Goal: Task Accomplishment & Management: Complete application form

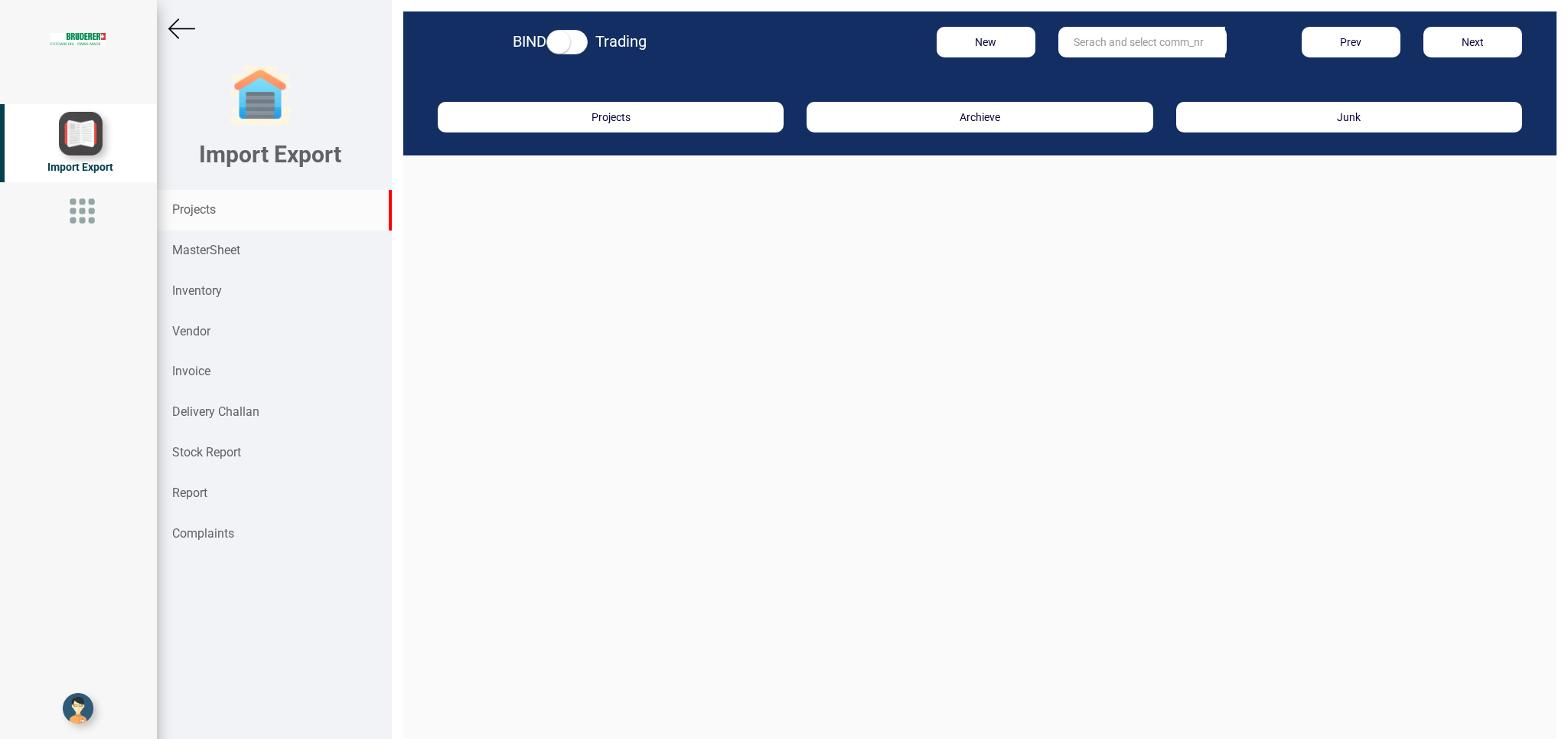
click at [186, 206] on strong "Projects" at bounding box center [194, 209] width 44 height 15
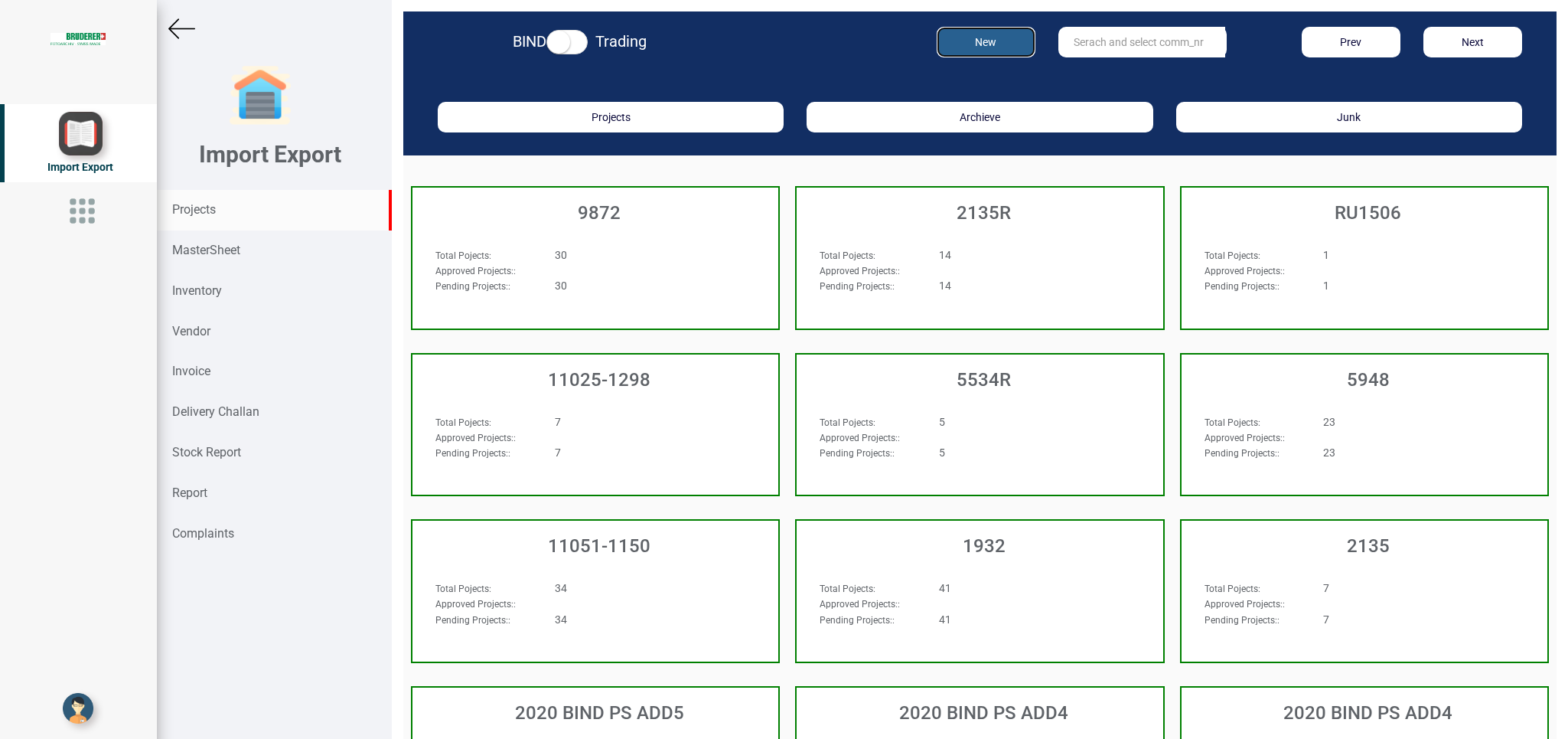
drag, startPoint x: 979, startPoint y: 44, endPoint x: 1336, endPoint y: 122, distance: 365.4
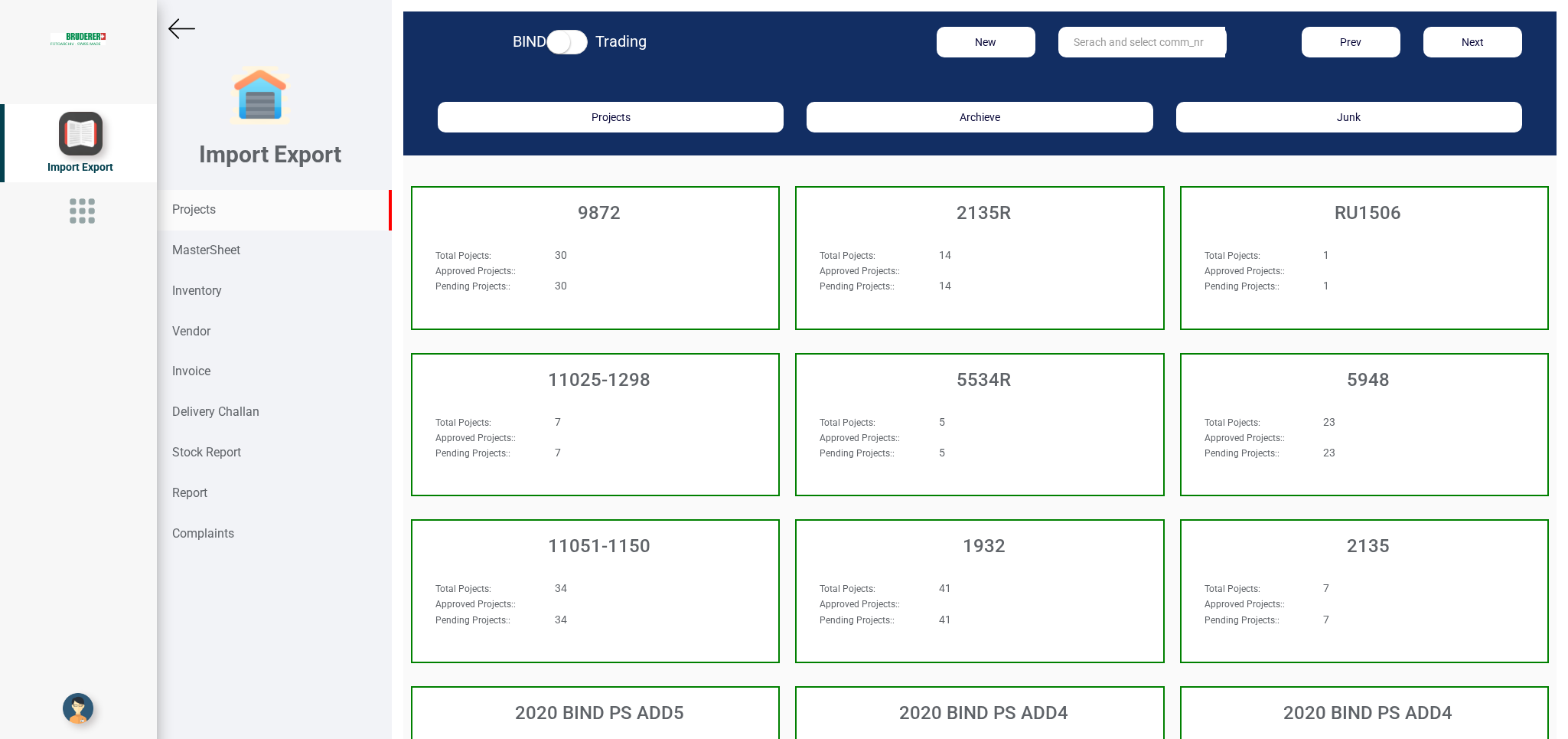
click at [1125, 45] on input "text" at bounding box center [1141, 42] width 167 height 31
click at [1124, 71] on link "11051-102 6" at bounding box center [1119, 74] width 121 height 20
type input "11051-1026"
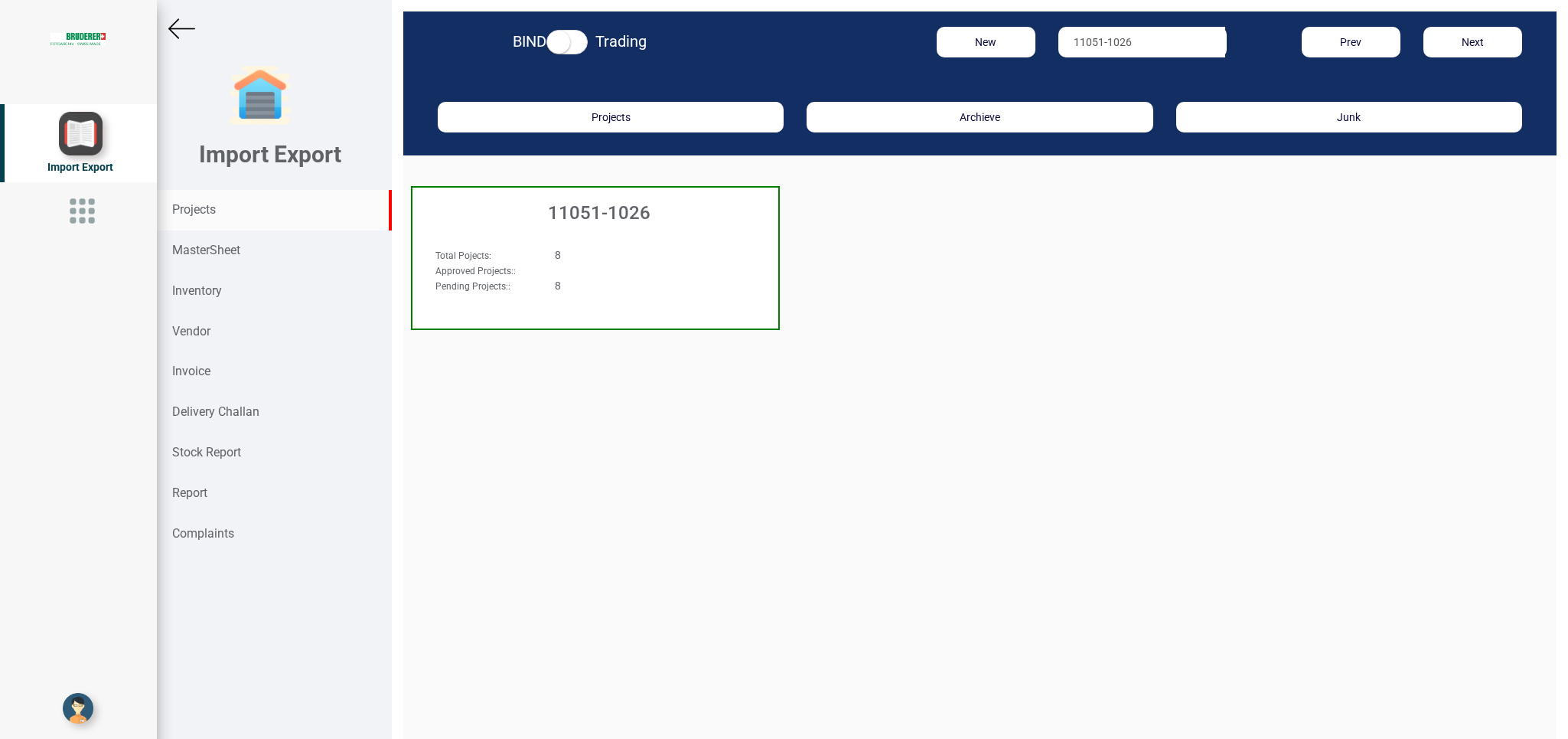
click at [686, 263] on div "Total Pojects : 8 Approved Projects: : Pending Projects: : 8" at bounding box center [566, 271] width 286 height 46
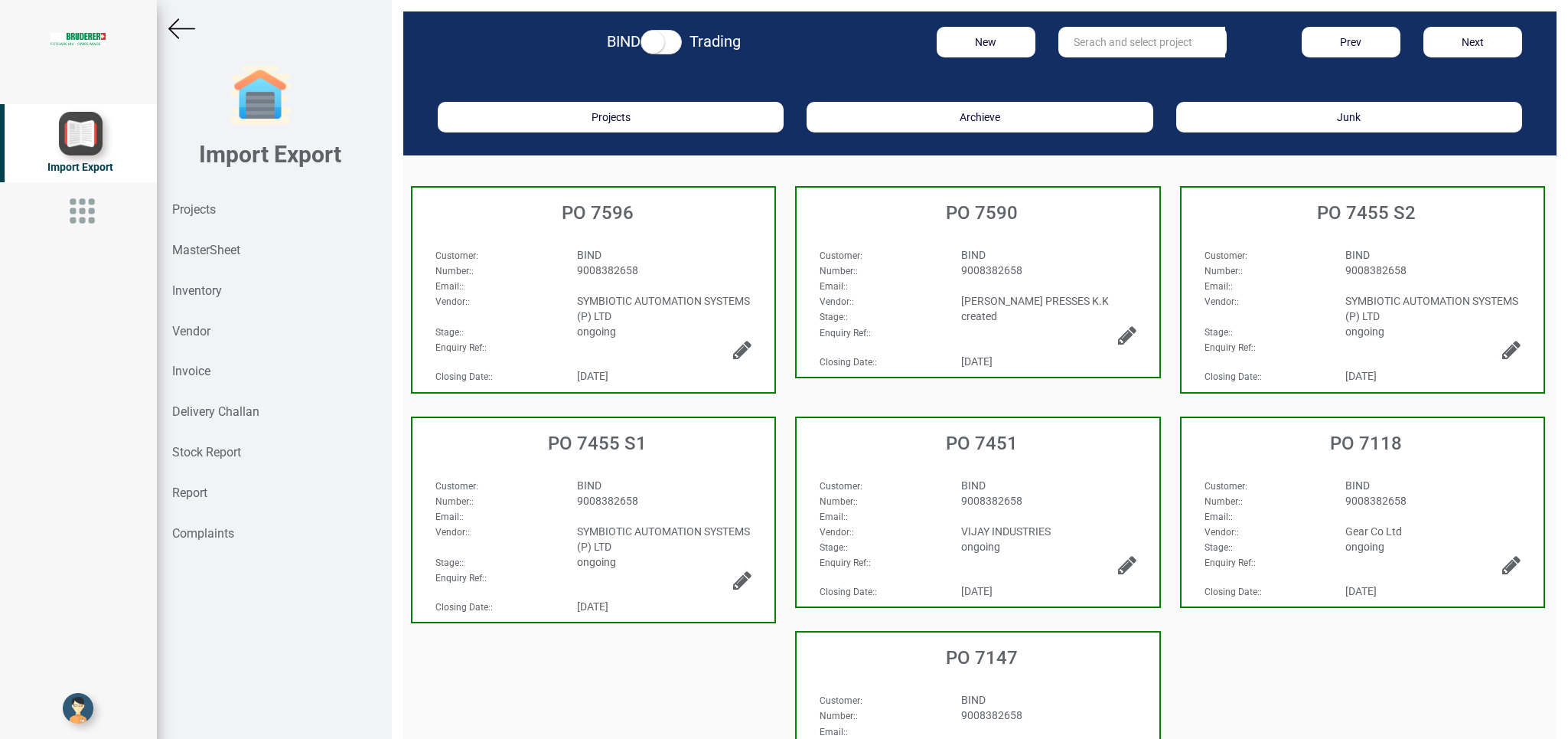
click at [639, 344] on div "Enquiry Ref: :" at bounding box center [593, 354] width 339 height 29
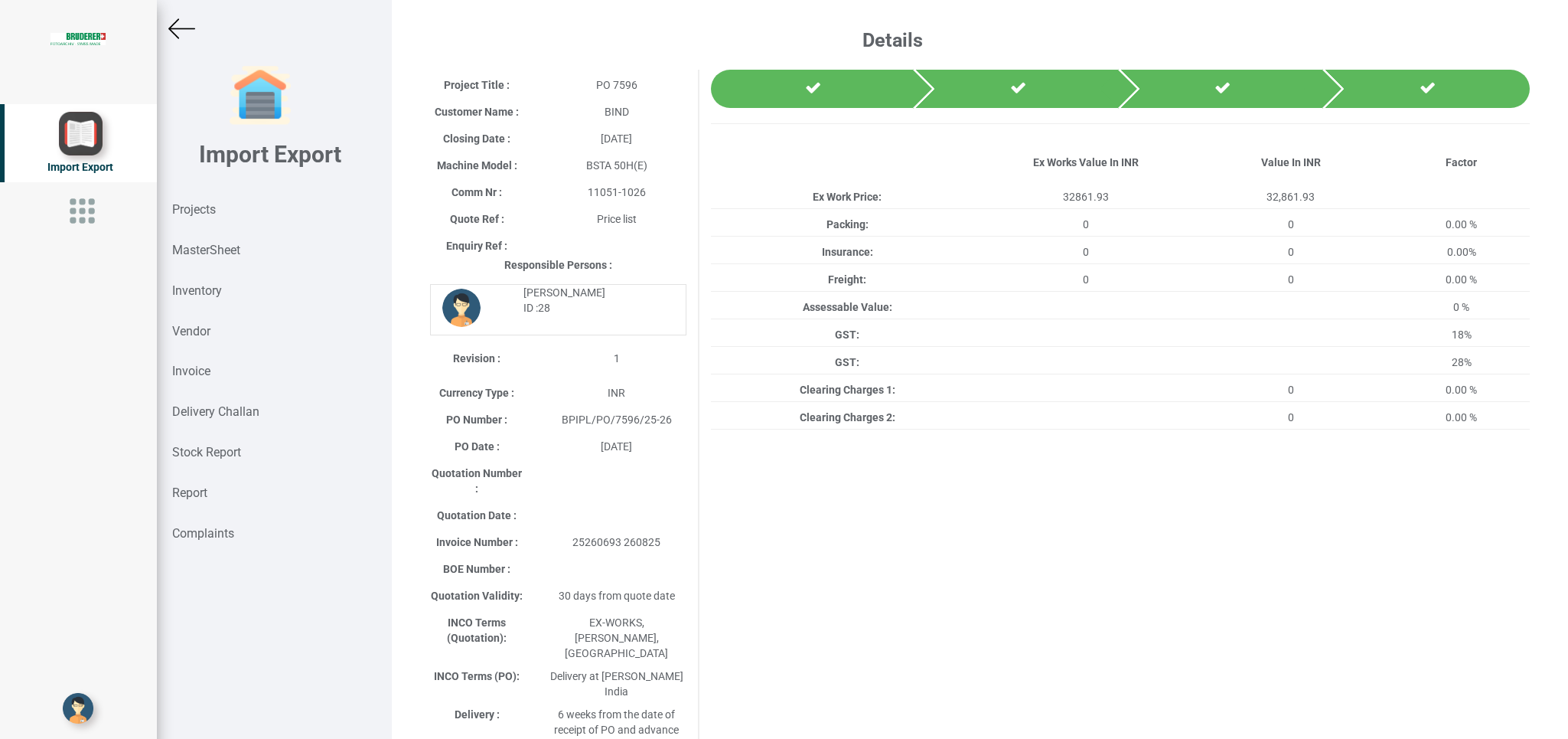
drag, startPoint x: 186, startPoint y: 20, endPoint x: 1386, endPoint y: 7, distance: 1200.1
click at [186, 21] on img at bounding box center [181, 28] width 27 height 27
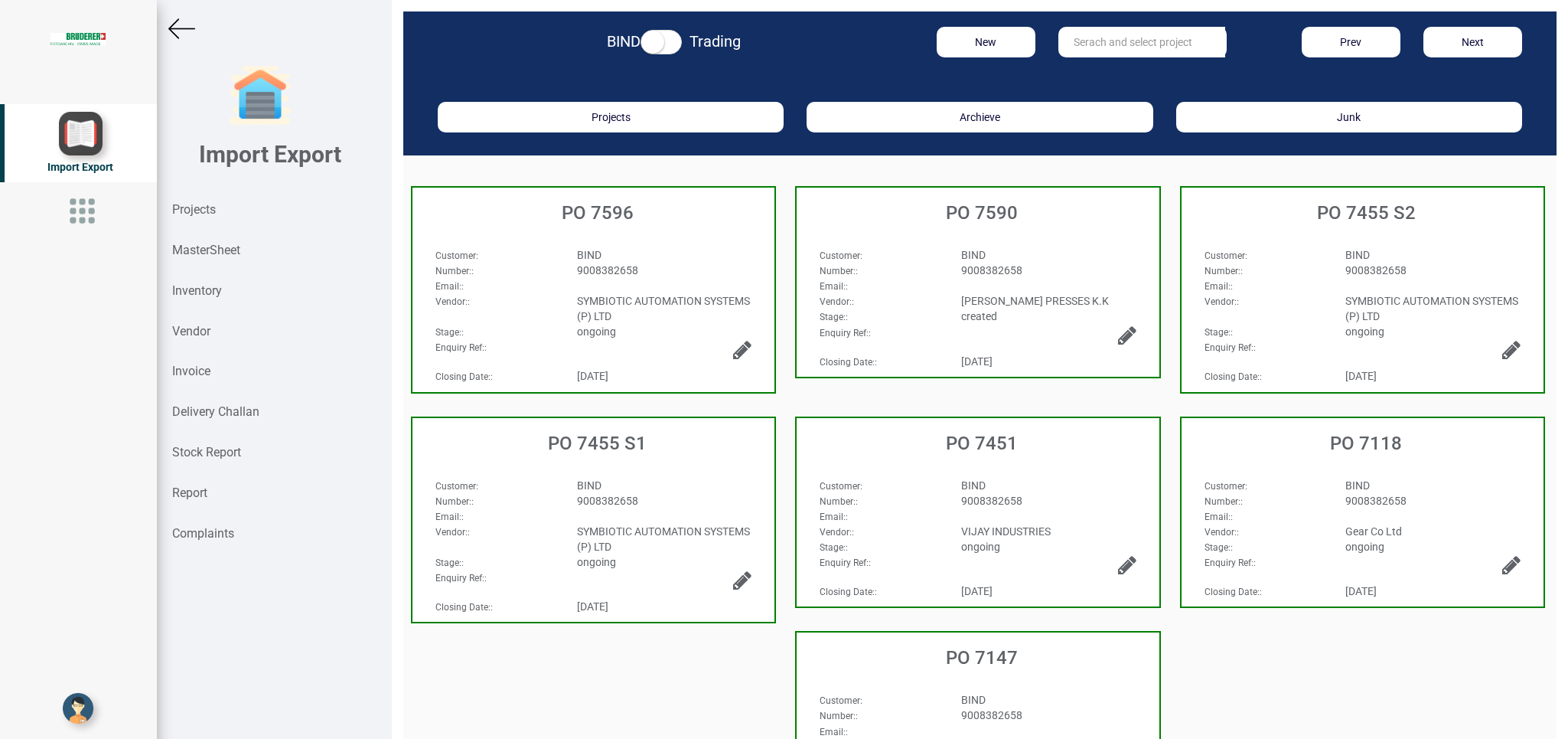
click at [179, 27] on img at bounding box center [181, 28] width 27 height 27
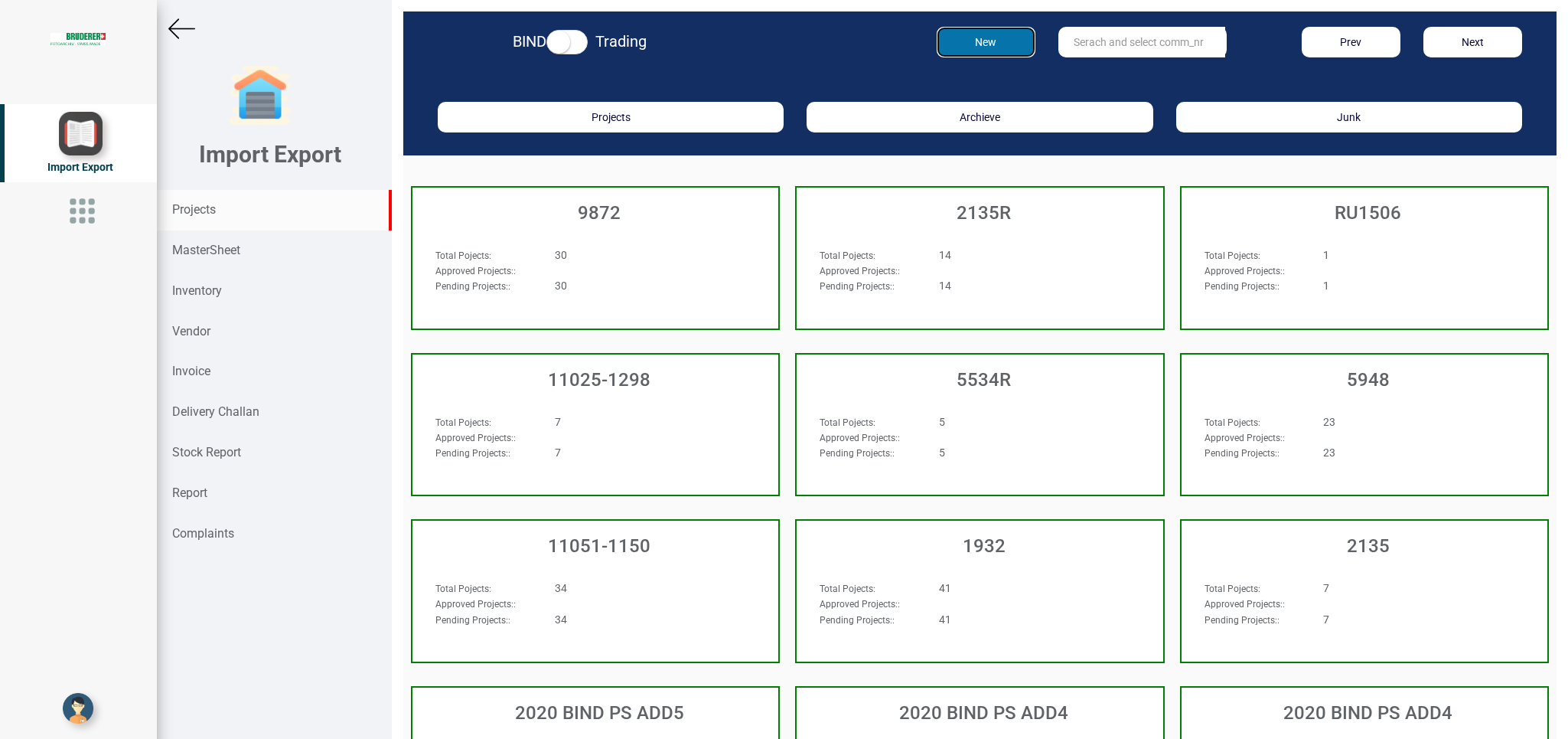
click at [968, 43] on button "New" at bounding box center [985, 42] width 98 height 31
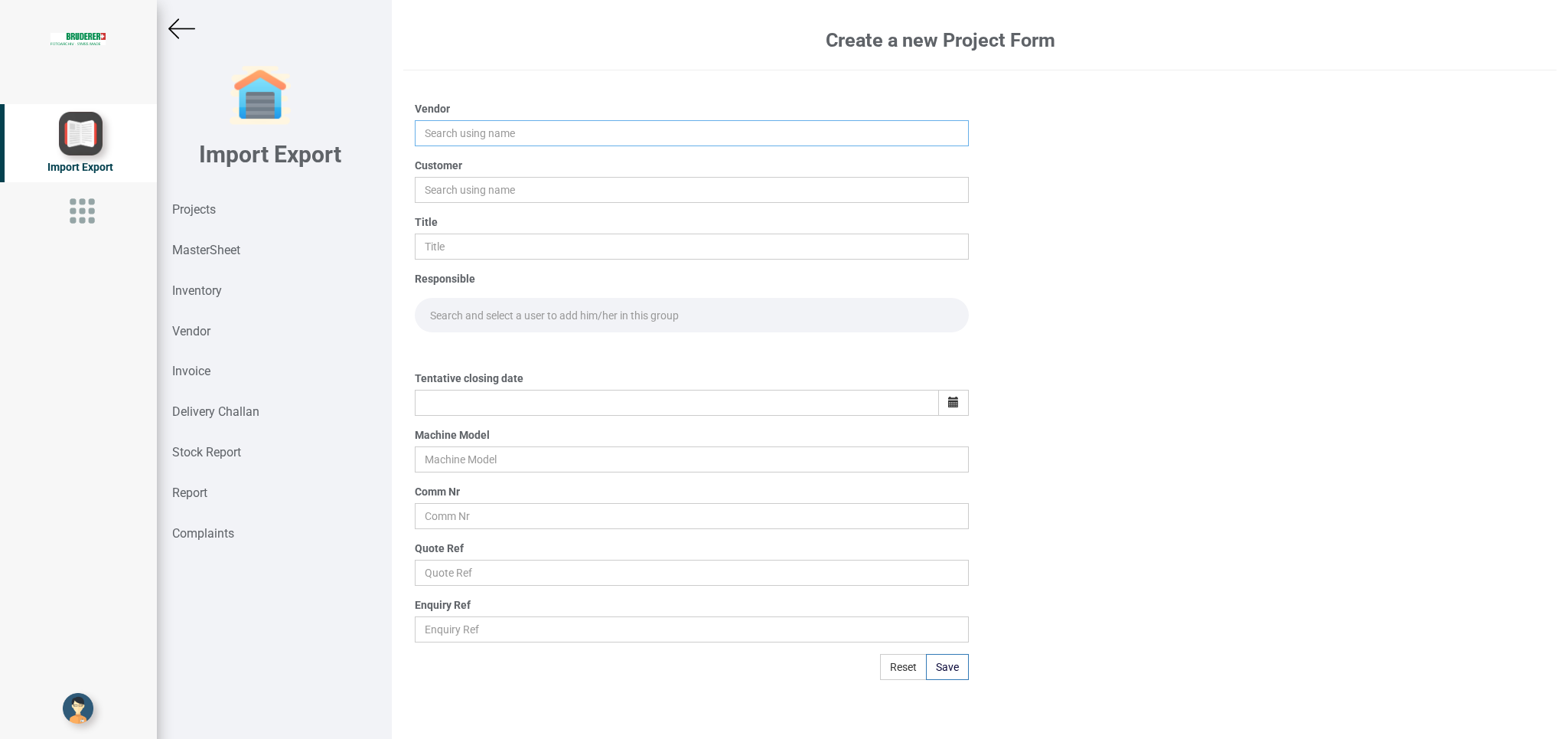
click at [463, 128] on input "text" at bounding box center [692, 133] width 553 height 26
click at [500, 162] on link "Ani ket Sales Agencies" at bounding box center [516, 162] width 200 height 20
type input "[PERSON_NAME] Sales Agencies"
click at [466, 188] on input "text" at bounding box center [692, 190] width 553 height 26
click at [430, 195] on input "text" at bounding box center [692, 190] width 553 height 26
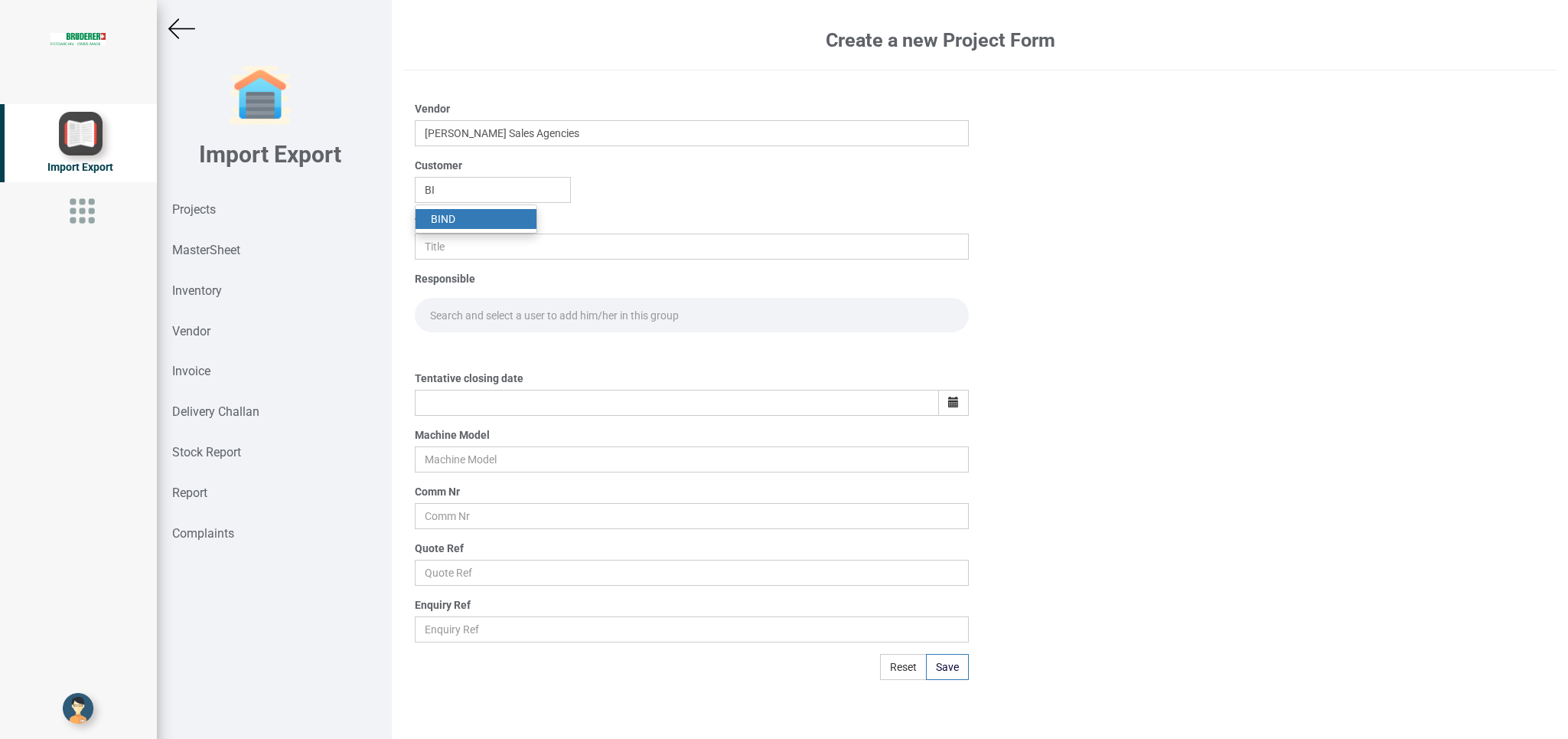
click at [431, 221] on strong "BI" at bounding box center [435, 219] width 10 height 12
type input "BIND"
click at [474, 254] on input "text" at bounding box center [692, 247] width 553 height 26
type input "PO 7740"
click at [467, 311] on input "text" at bounding box center [692, 315] width 553 height 35
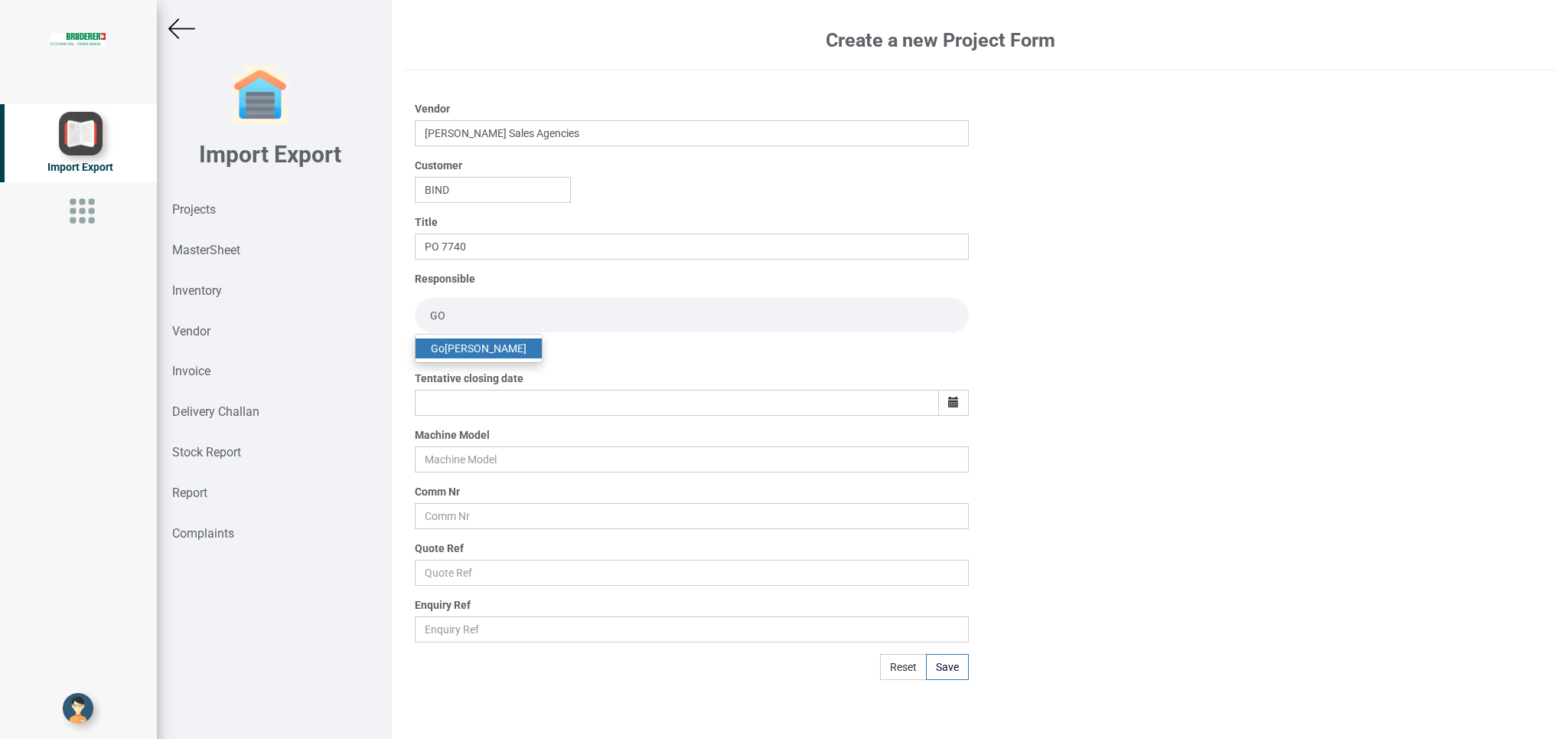
type input "GO"
click at [483, 342] on link "Go [PERSON_NAME]" at bounding box center [479, 348] width 126 height 20
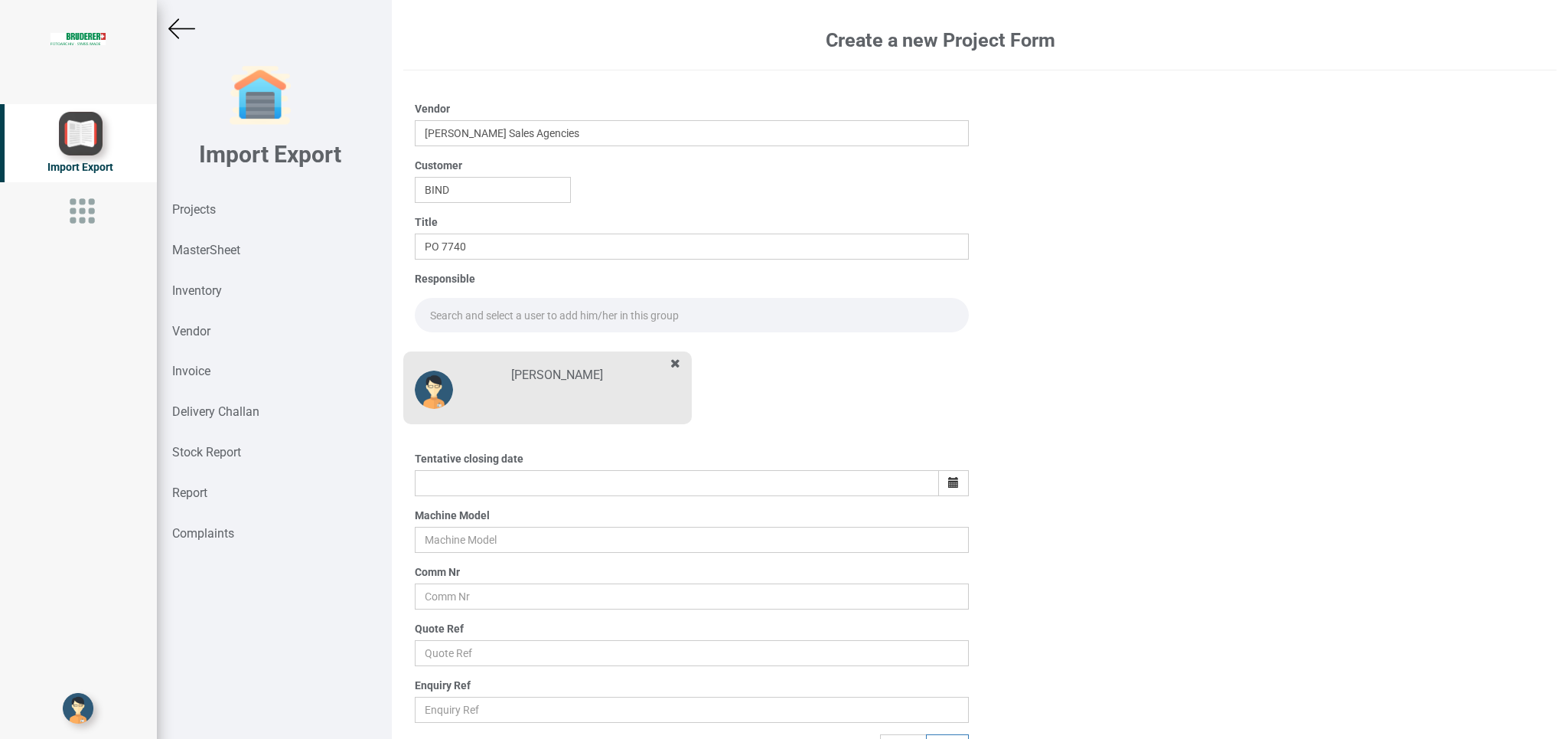
click at [461, 301] on input "text" at bounding box center [692, 315] width 553 height 35
click at [490, 346] on link "Go [PERSON_NAME]" at bounding box center [479, 348] width 126 height 20
type input "[PERSON_NAME]"
click at [938, 482] on button "button" at bounding box center [953, 483] width 31 height 26
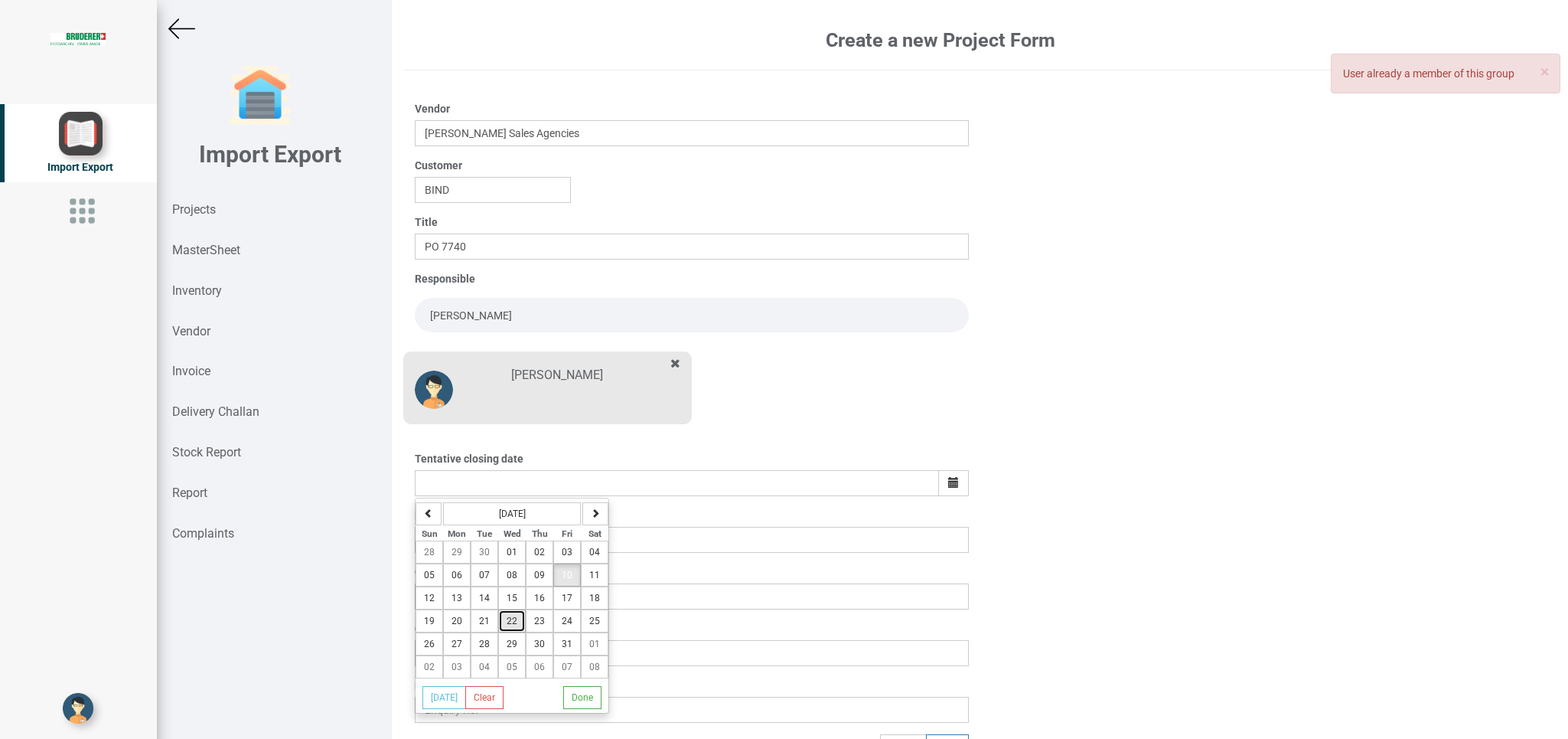
click at [512, 622] on span "22" at bounding box center [512, 621] width 11 height 11
type input "[DATE]"
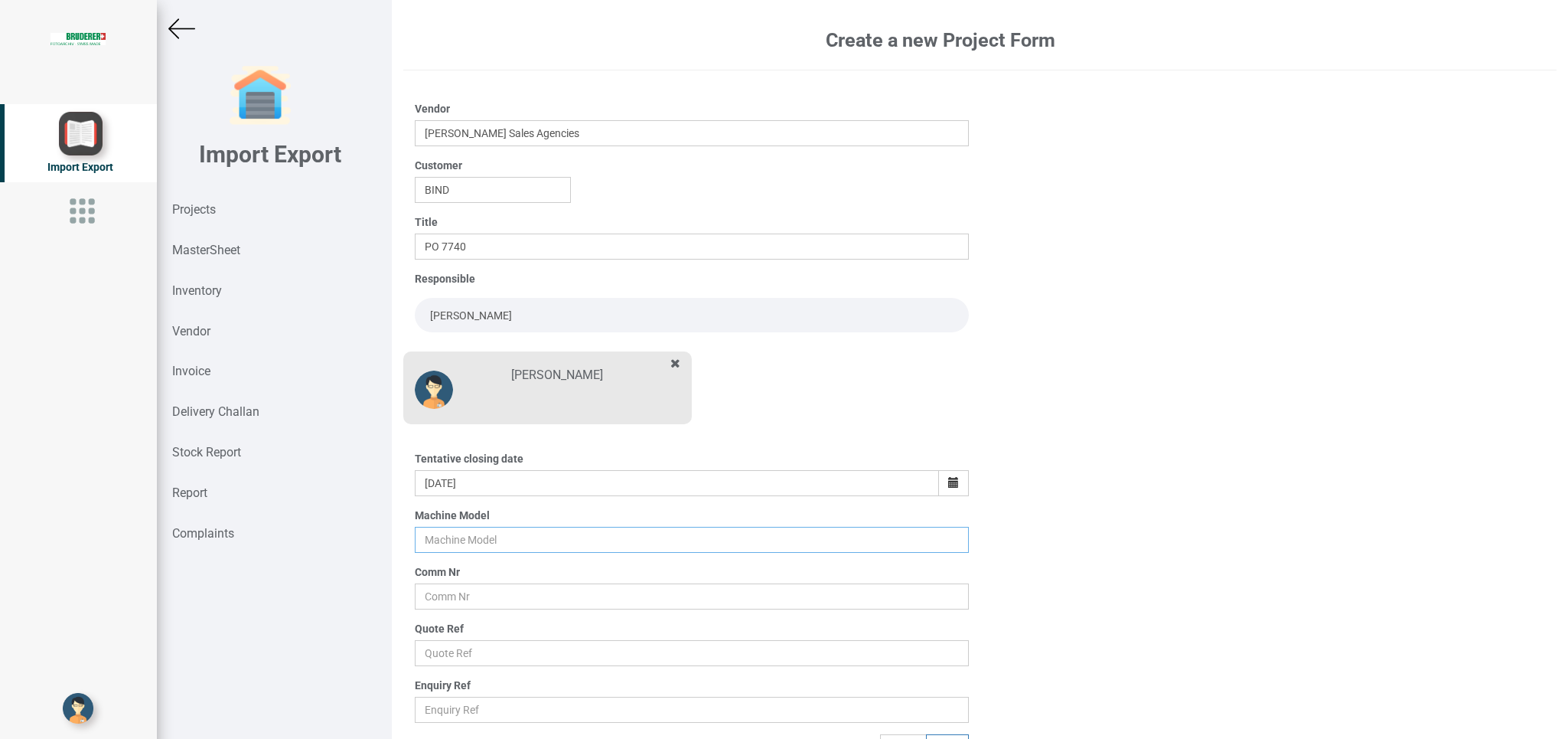
click at [442, 544] on input "text" at bounding box center [692, 540] width 553 height 26
type input "BSTA 50H(E)"
click at [466, 601] on input "text" at bounding box center [692, 597] width 553 height 26
type input "11051-1026"
click at [489, 661] on input "text" at bounding box center [692, 653] width 553 height 26
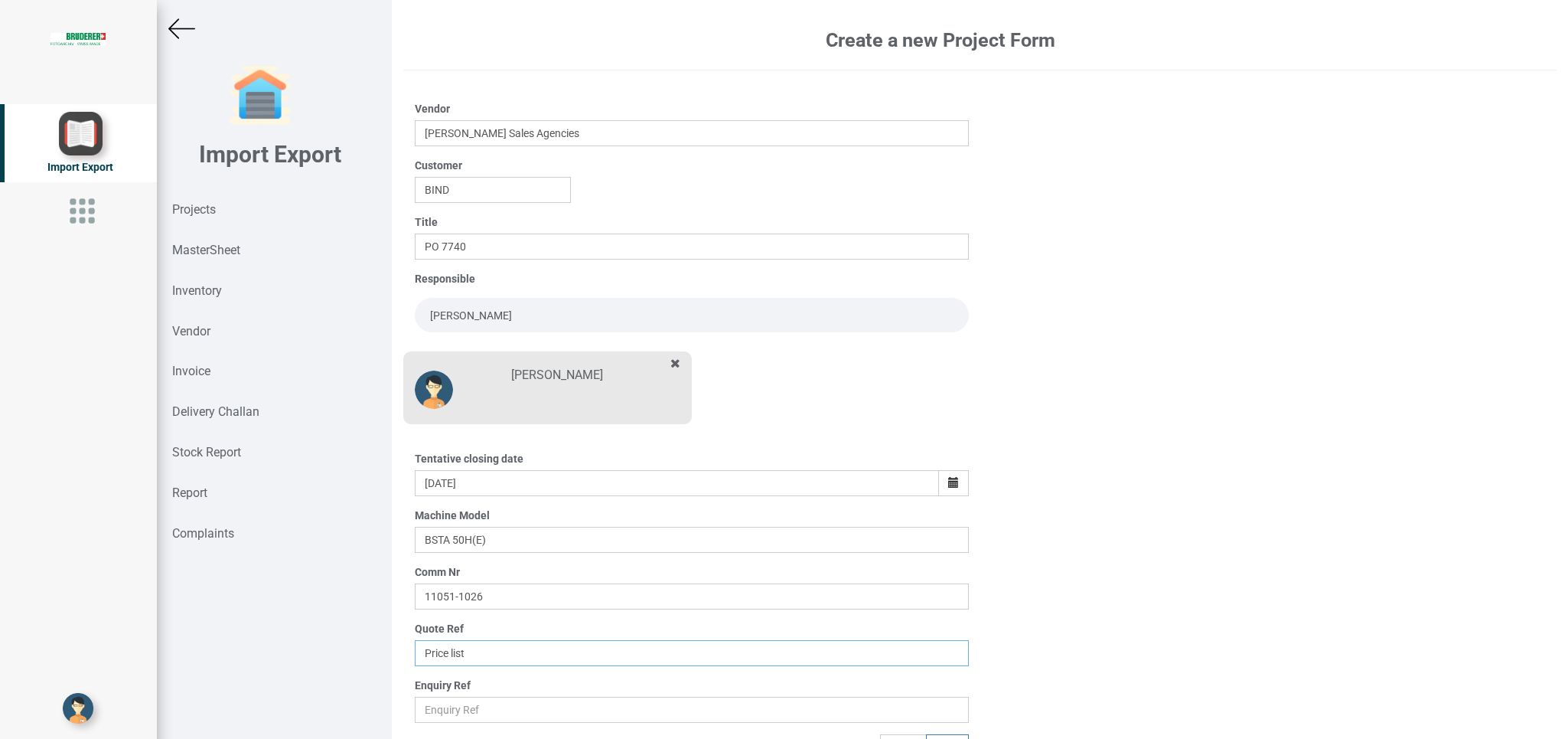
scroll to position [24, 0]
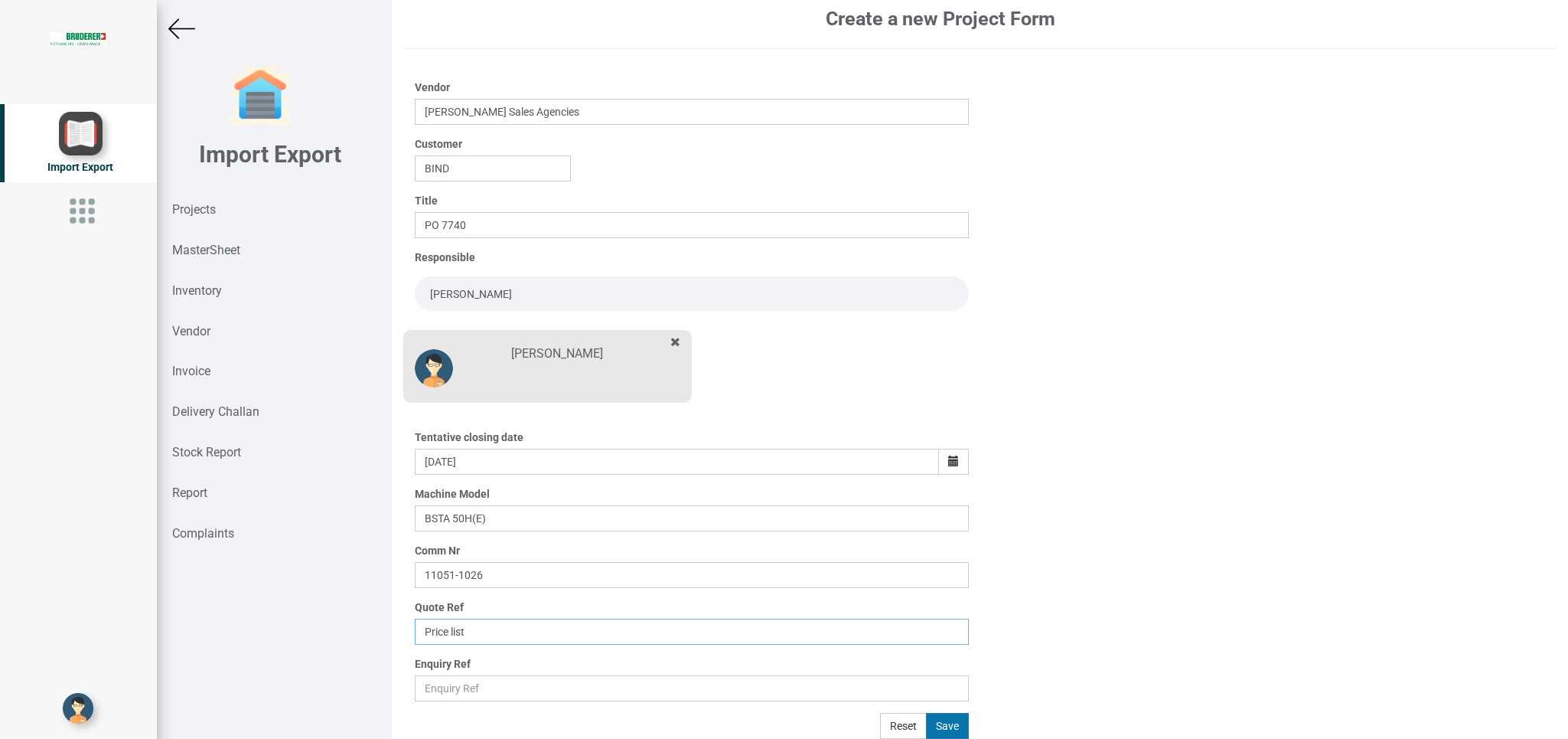
type input "Price list"
click at [941, 727] on button "Save" at bounding box center [947, 726] width 43 height 26
type input "[DATE]"
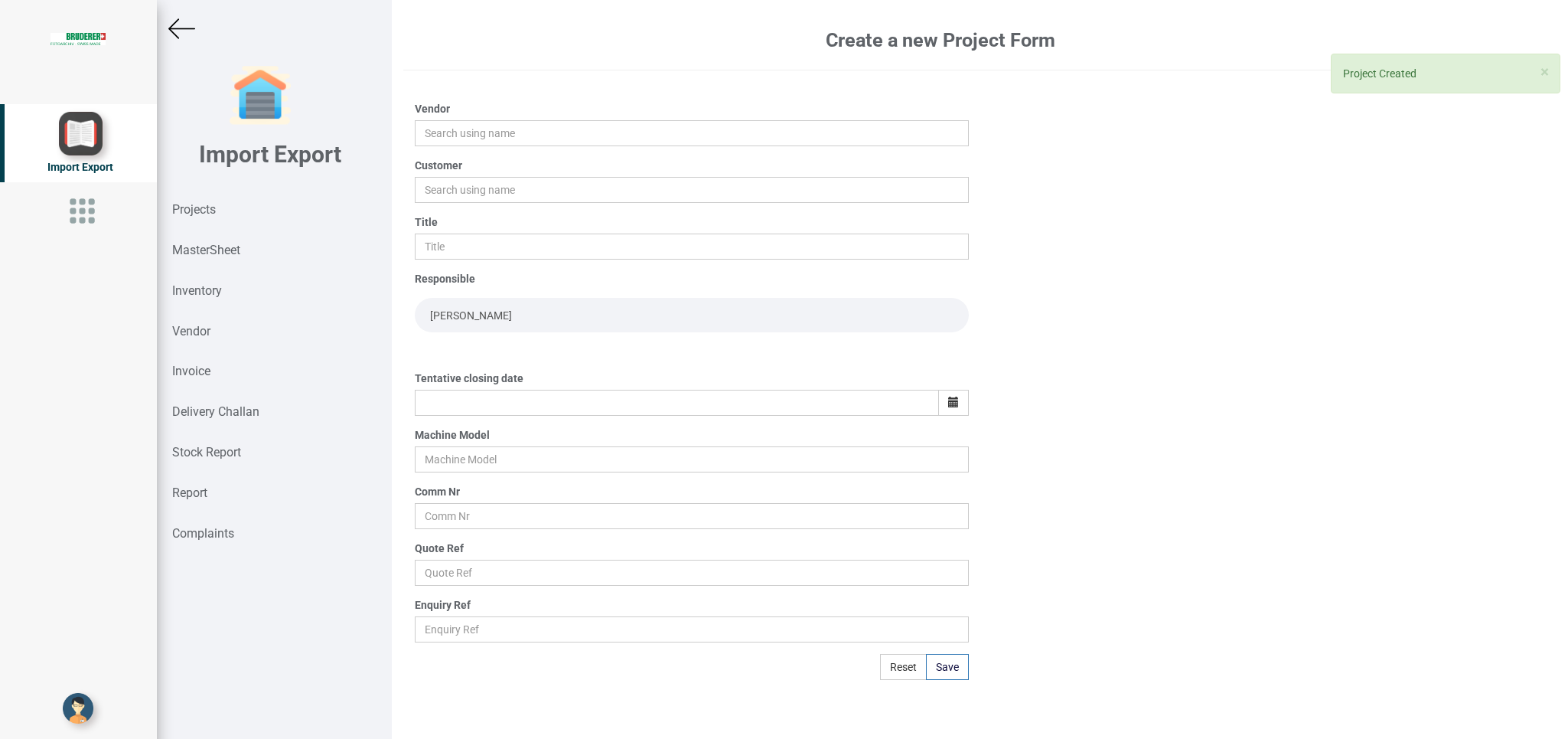
click at [178, 37] on img at bounding box center [181, 28] width 27 height 27
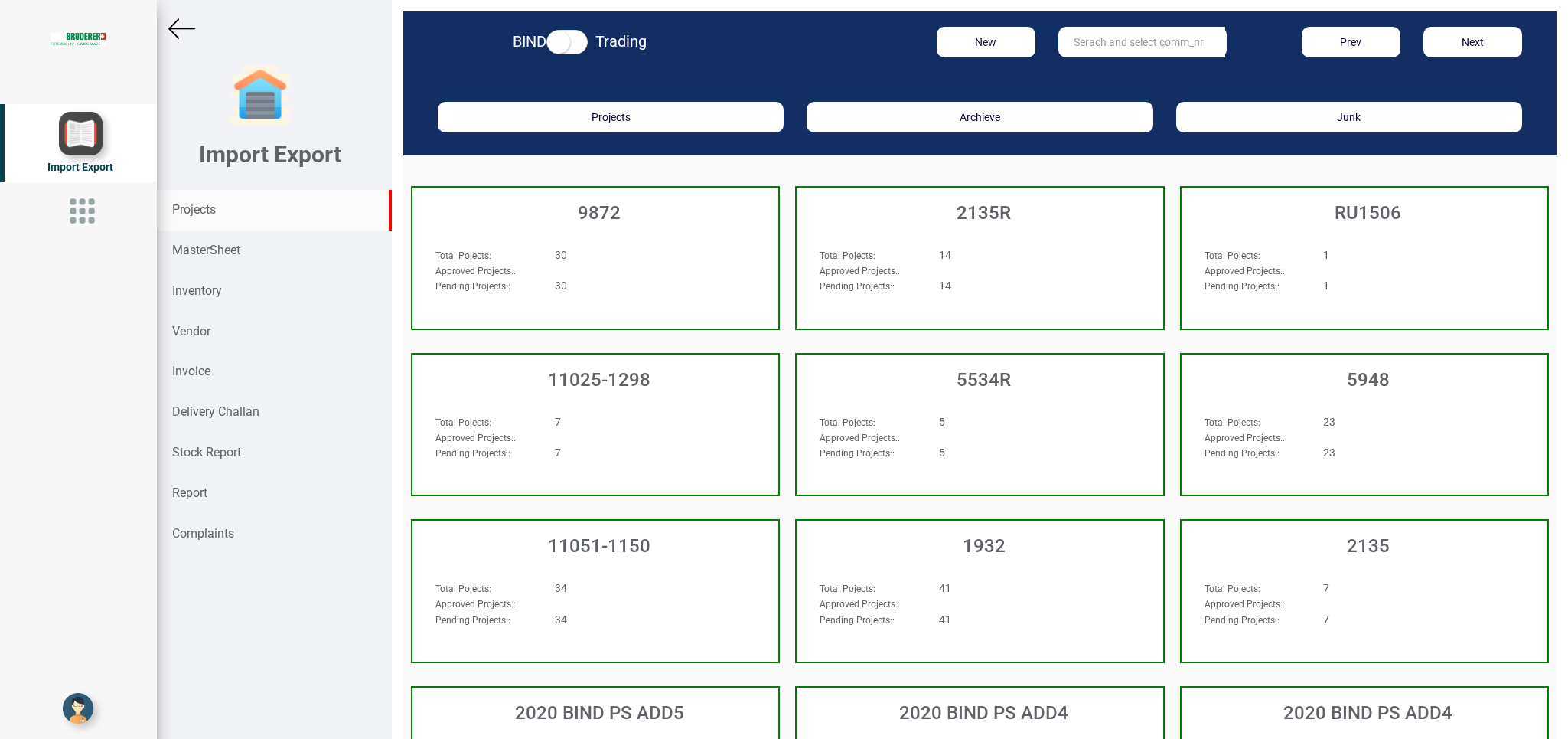
click at [1101, 39] on input "text" at bounding box center [1141, 42] width 167 height 31
type input "11051-1026"
click at [1127, 80] on link "11051-1026" at bounding box center [1119, 74] width 121 height 20
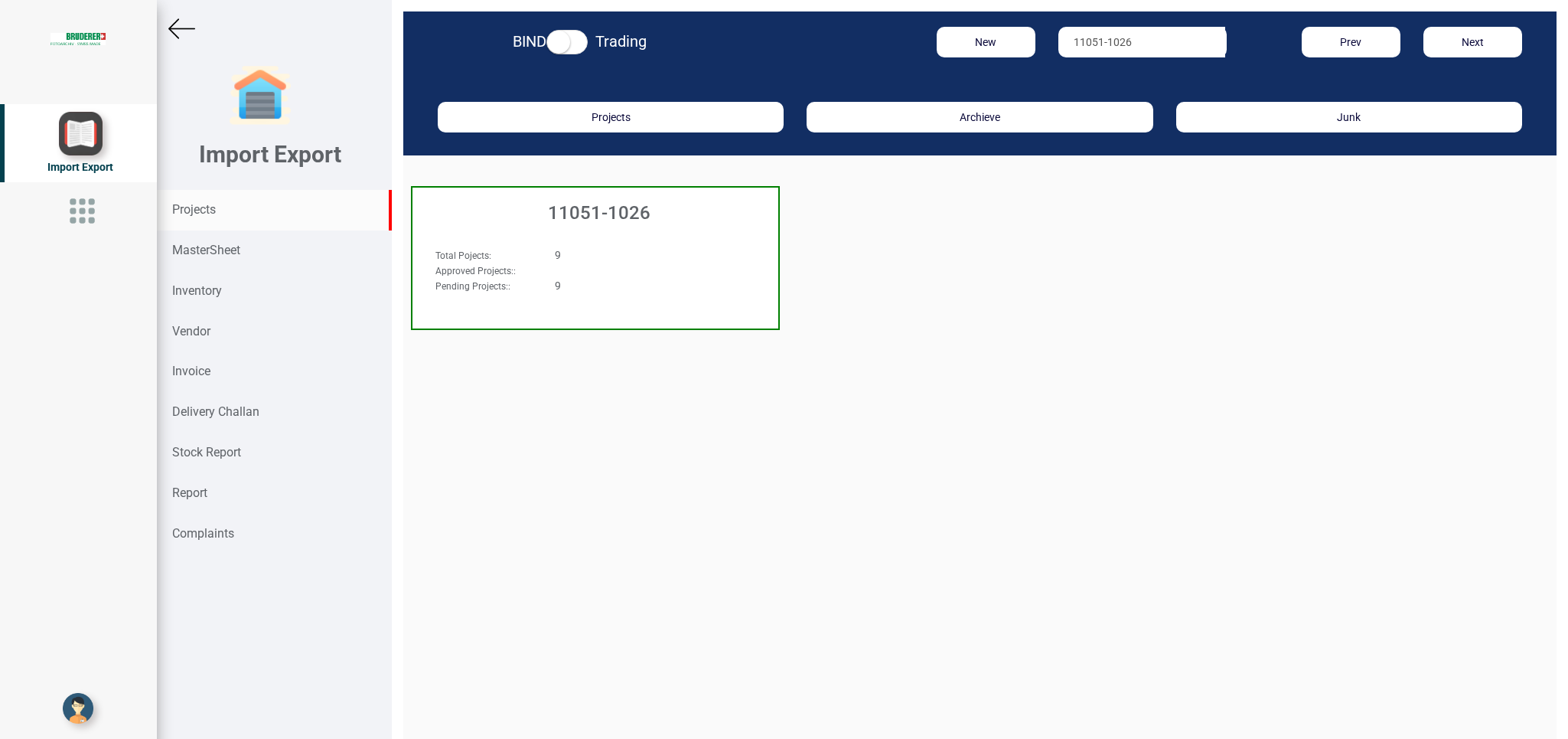
click at [663, 235] on div "Total Pojects : 9 Approved Projects: : Pending Projects: : 9" at bounding box center [596, 276] width 366 height 88
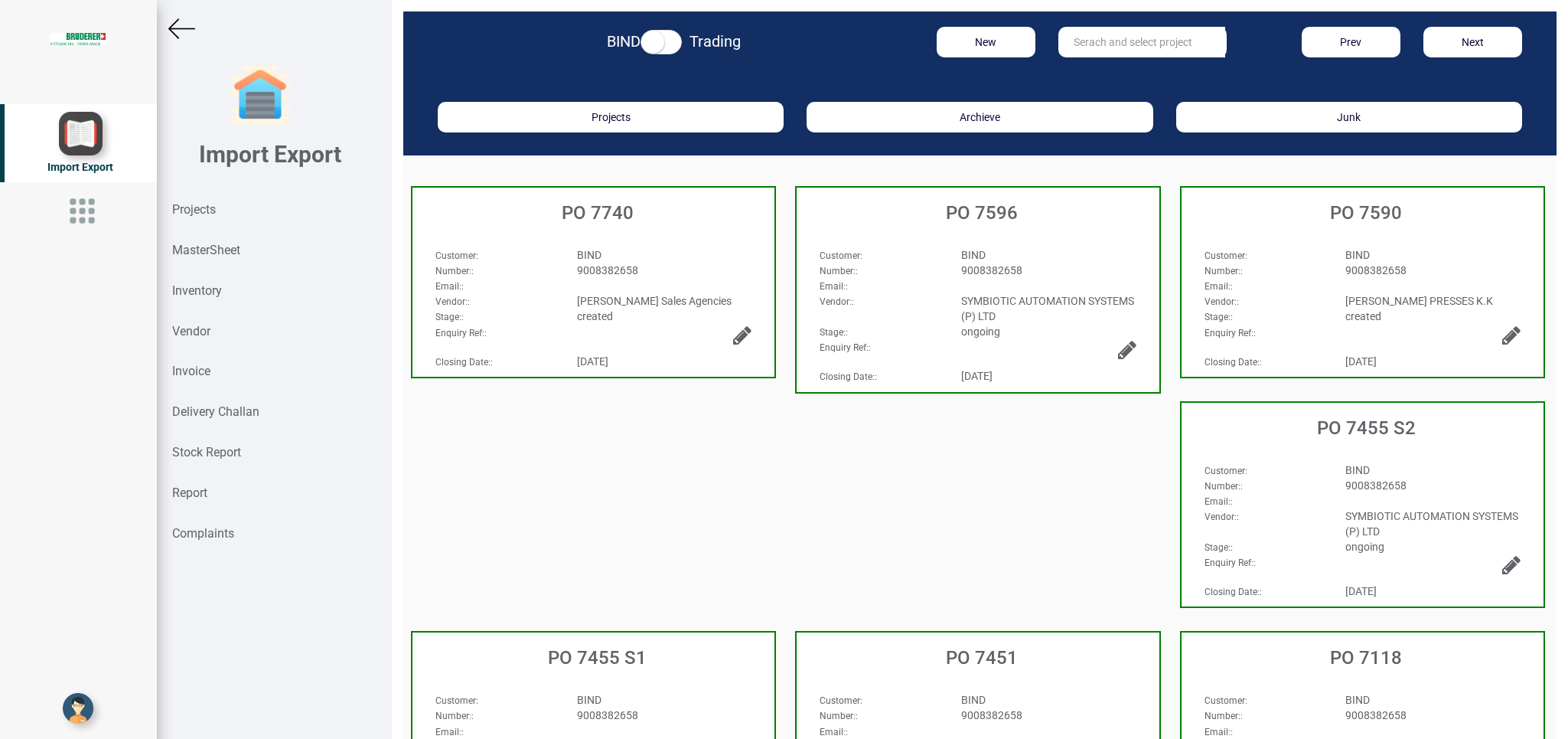
click at [690, 284] on div "Email: :" at bounding box center [593, 285] width 339 height 15
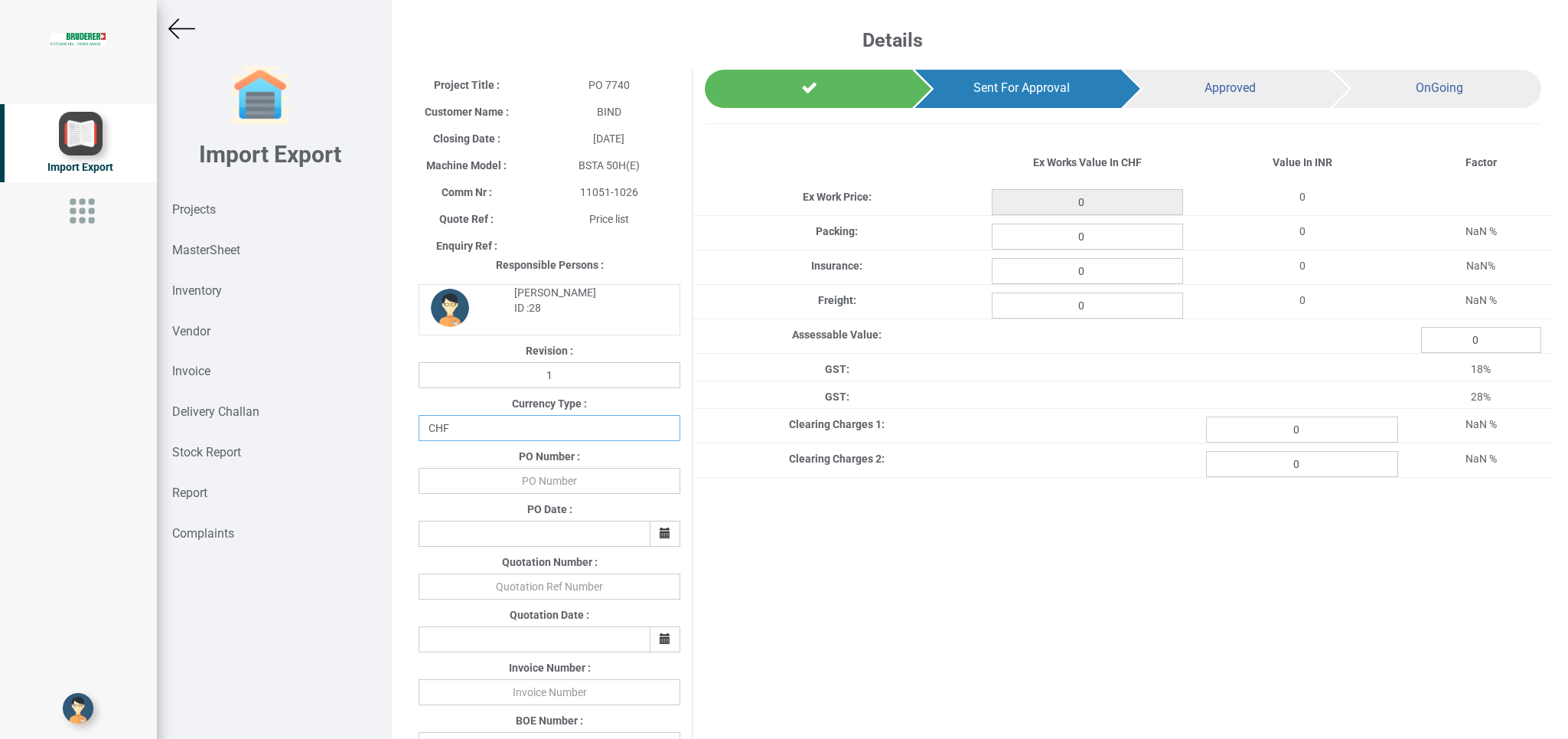
click at [418, 415] on select "CHF INR EUR USD JPY GBP AUD CAD ZAR" at bounding box center [549, 428] width 261 height 26
select select "INR"
click option "INR" at bounding box center [0, 0] width 0 height 0
drag, startPoint x: 579, startPoint y: 487, endPoint x: 666, endPoint y: 489, distance: 87.0
click at [583, 487] on input "text" at bounding box center [549, 481] width 261 height 26
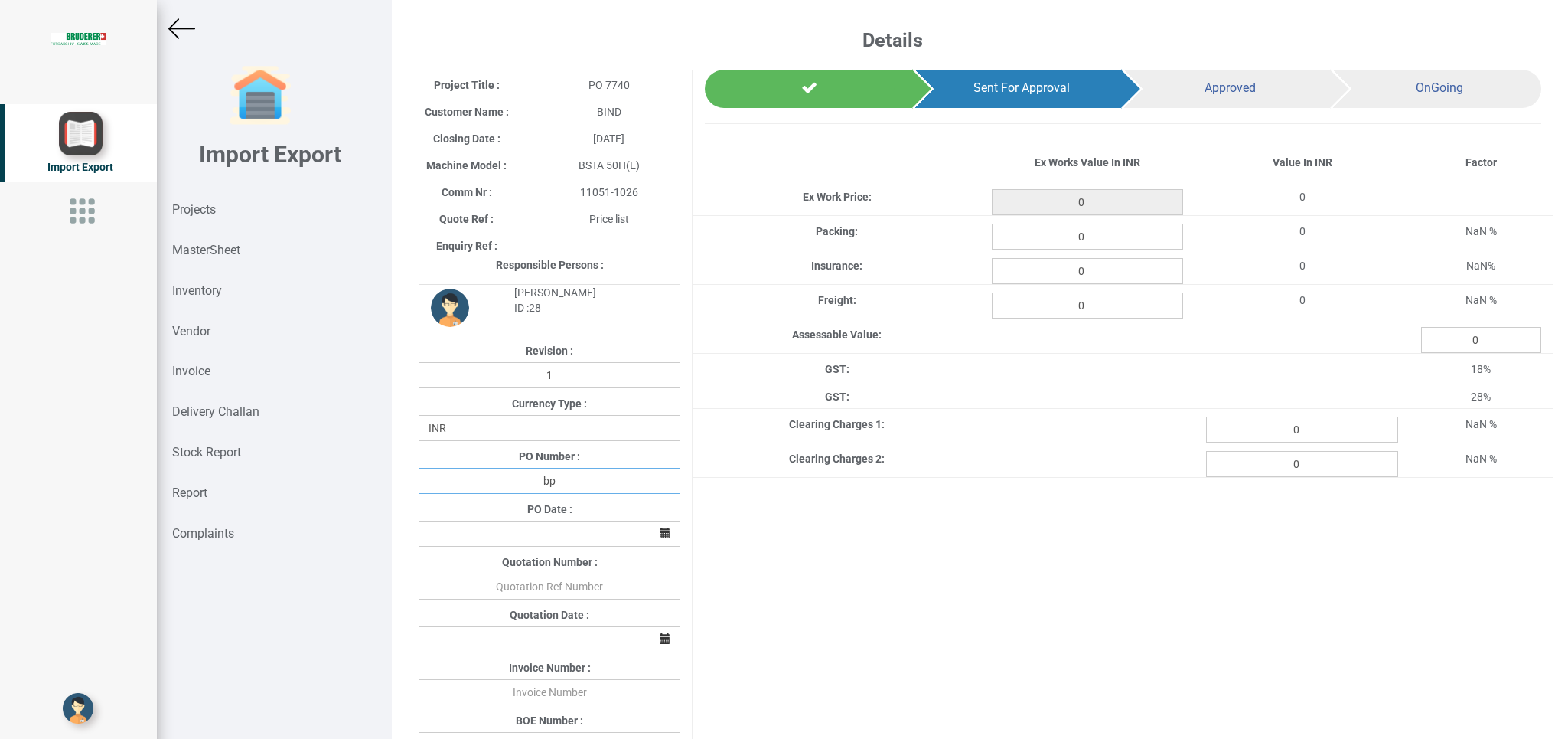
type input "b"
type input "BPIPL/PO/7740/25-26"
click at [659, 531] on icon "button" at bounding box center [665, 533] width 11 height 11
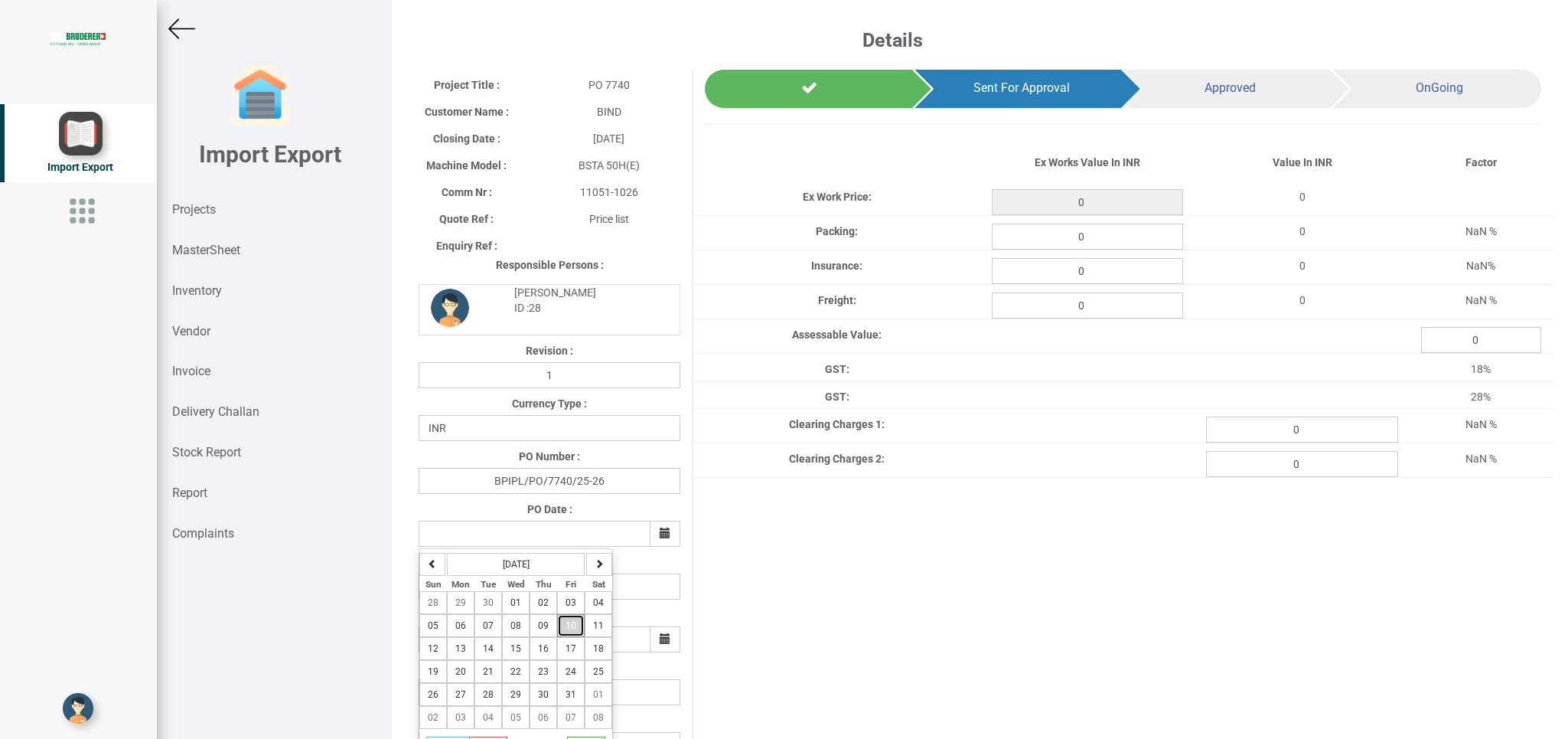
click at [572, 626] on span "10" at bounding box center [571, 625] width 11 height 11
type input "[DATE]"
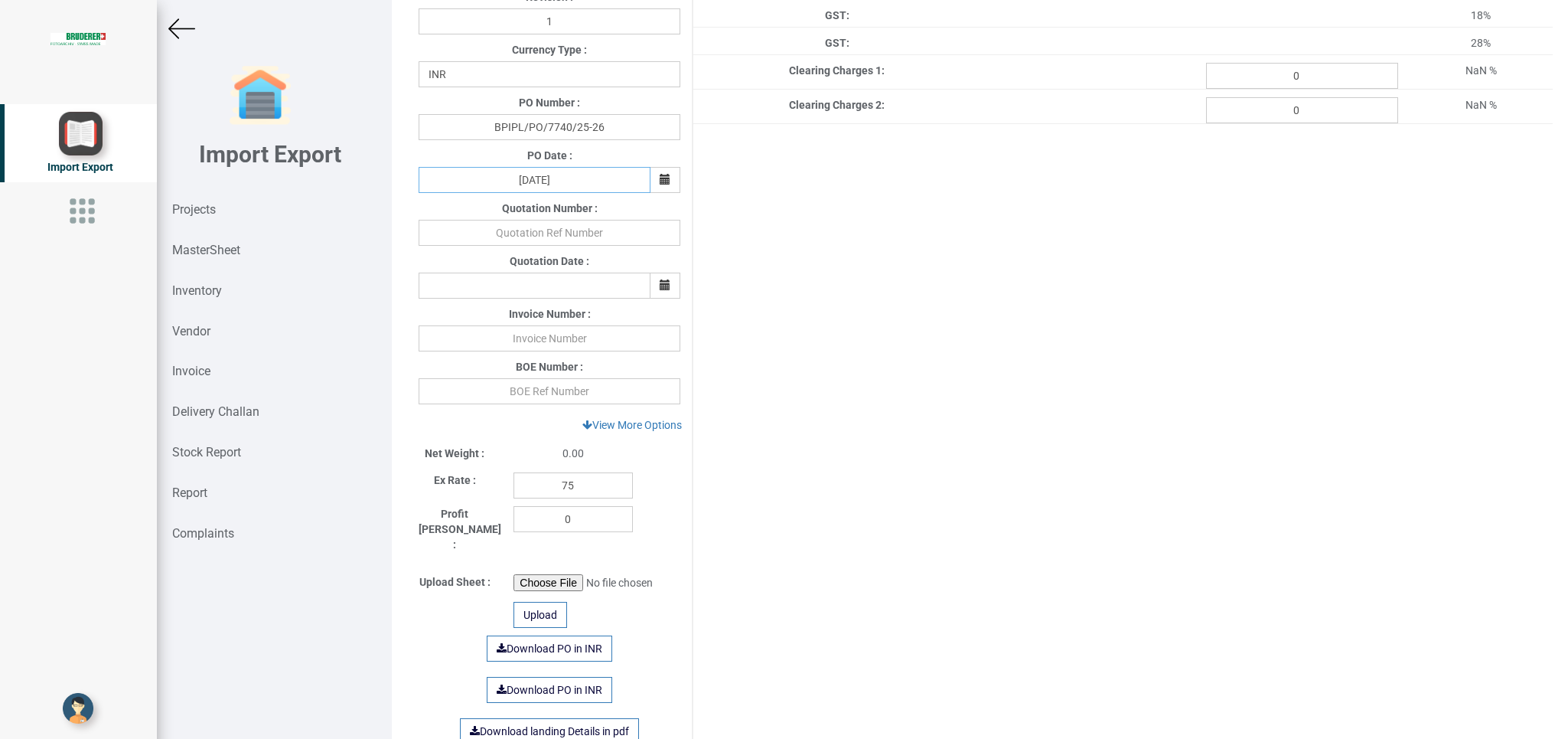
scroll to position [359, 0]
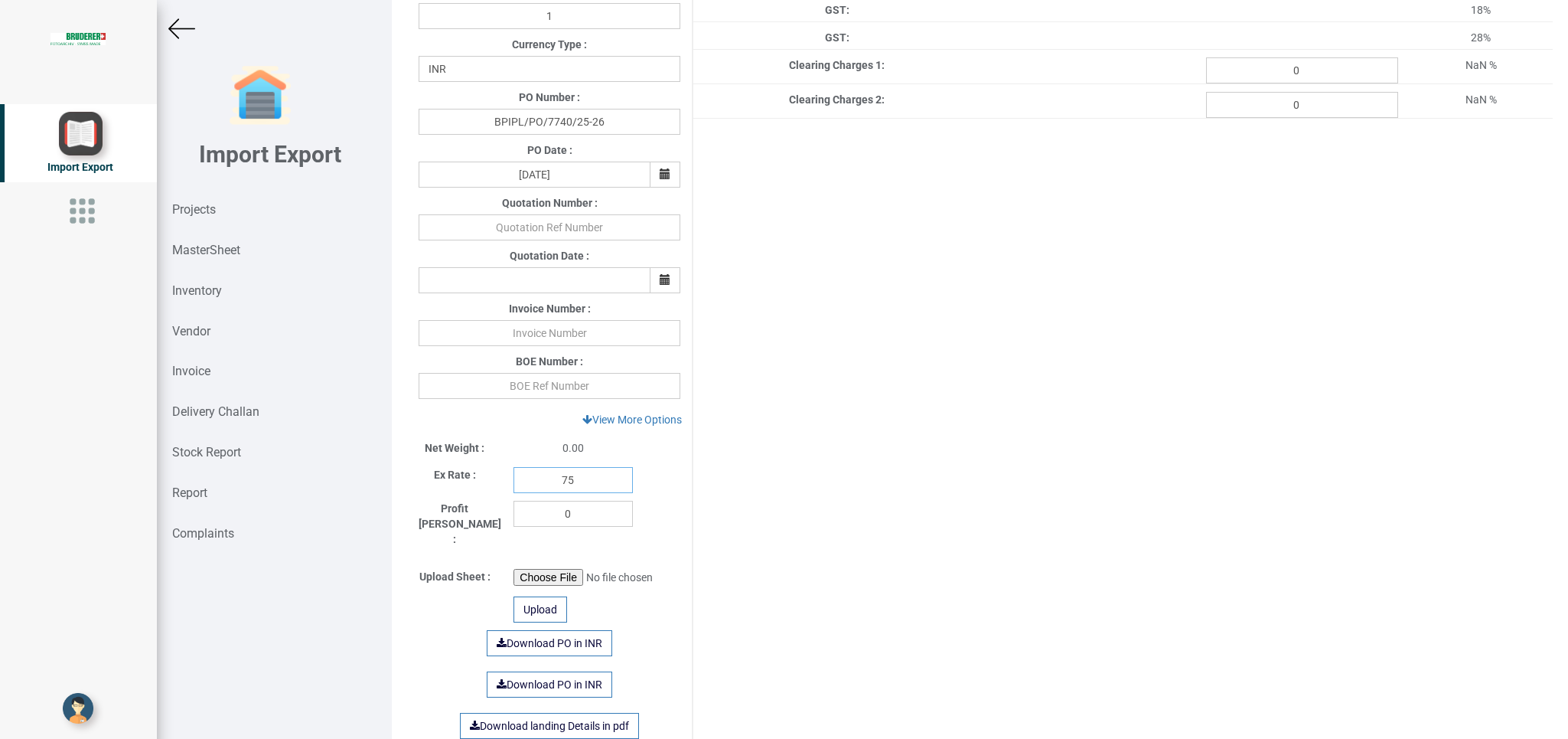
drag, startPoint x: 587, startPoint y: 484, endPoint x: 475, endPoint y: 484, distance: 112.0
click at [513, 484] on input "75" at bounding box center [573, 480] width 119 height 26
type input "1"
click at [601, 420] on link "View More Options" at bounding box center [632, 420] width 119 height 26
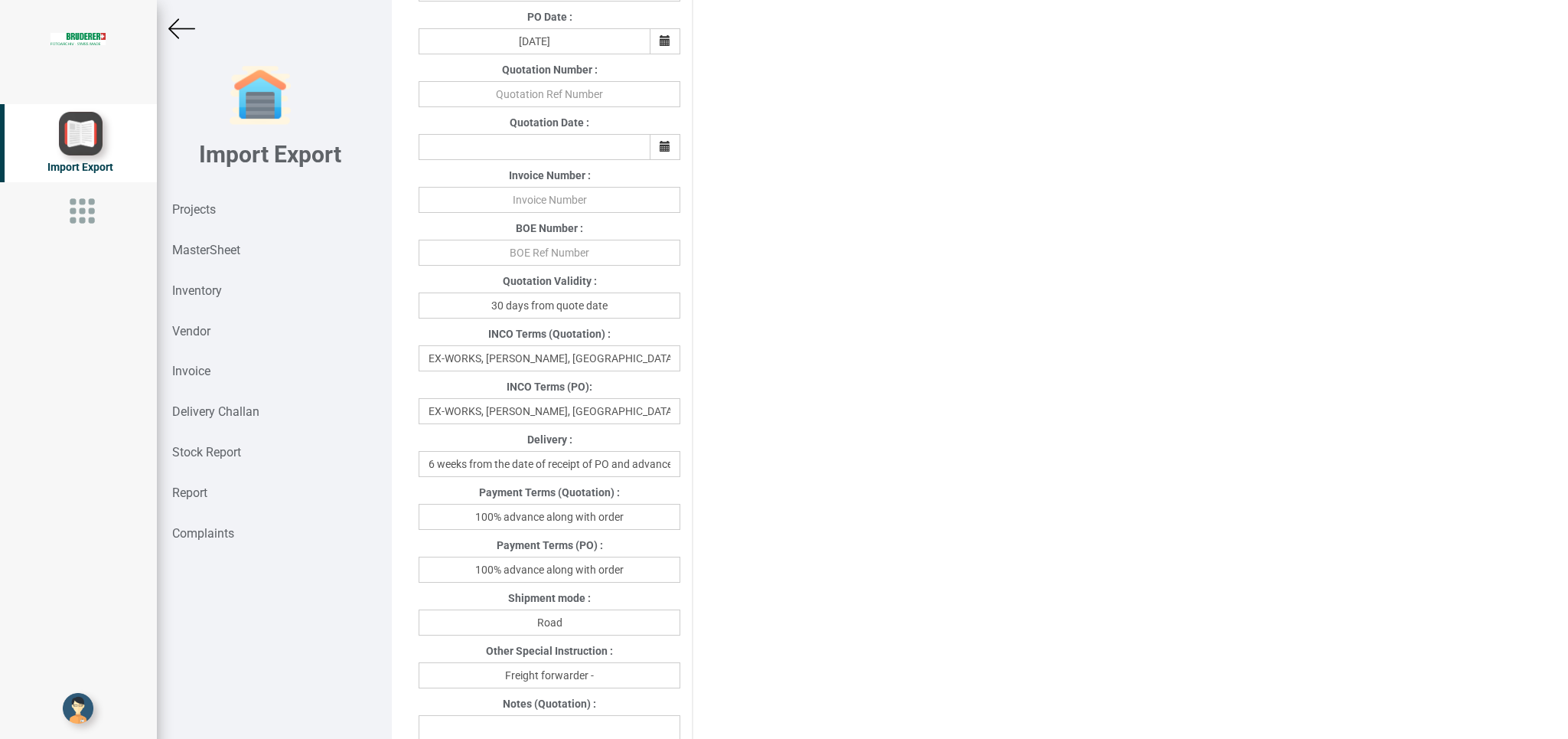
scroll to position [521, 0]
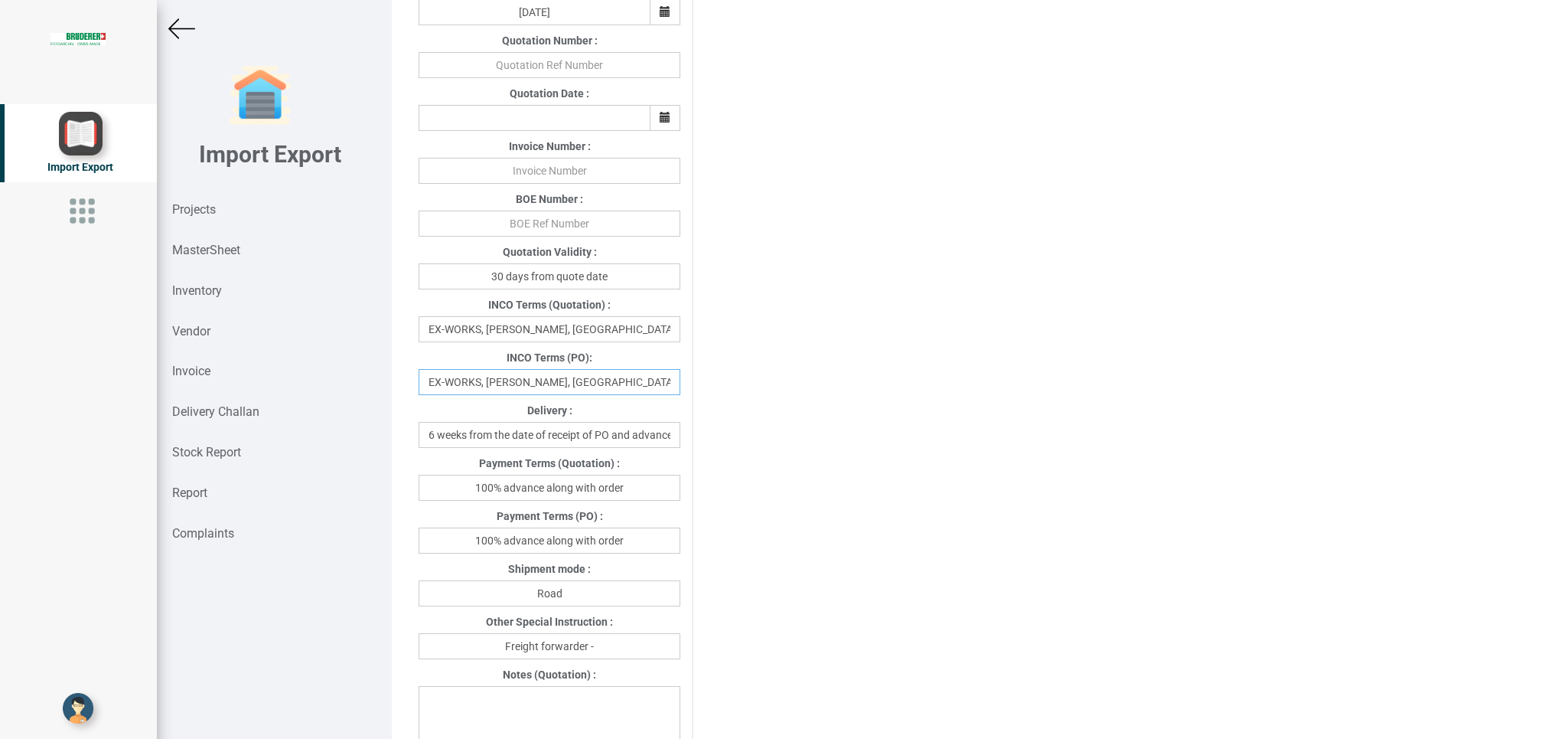
drag, startPoint x: 649, startPoint y: 386, endPoint x: 287, endPoint y: 383, distance: 362.0
click at [418, 383] on input "EX-WORKS, [PERSON_NAME], [GEOGRAPHIC_DATA]" at bounding box center [549, 382] width 261 height 26
type input "Delivery at [PERSON_NAME] India"
drag, startPoint x: 549, startPoint y: 544, endPoint x: 670, endPoint y: 544, distance: 121.0
click at [670, 544] on input "100% advance along with order" at bounding box center [549, 541] width 261 height 26
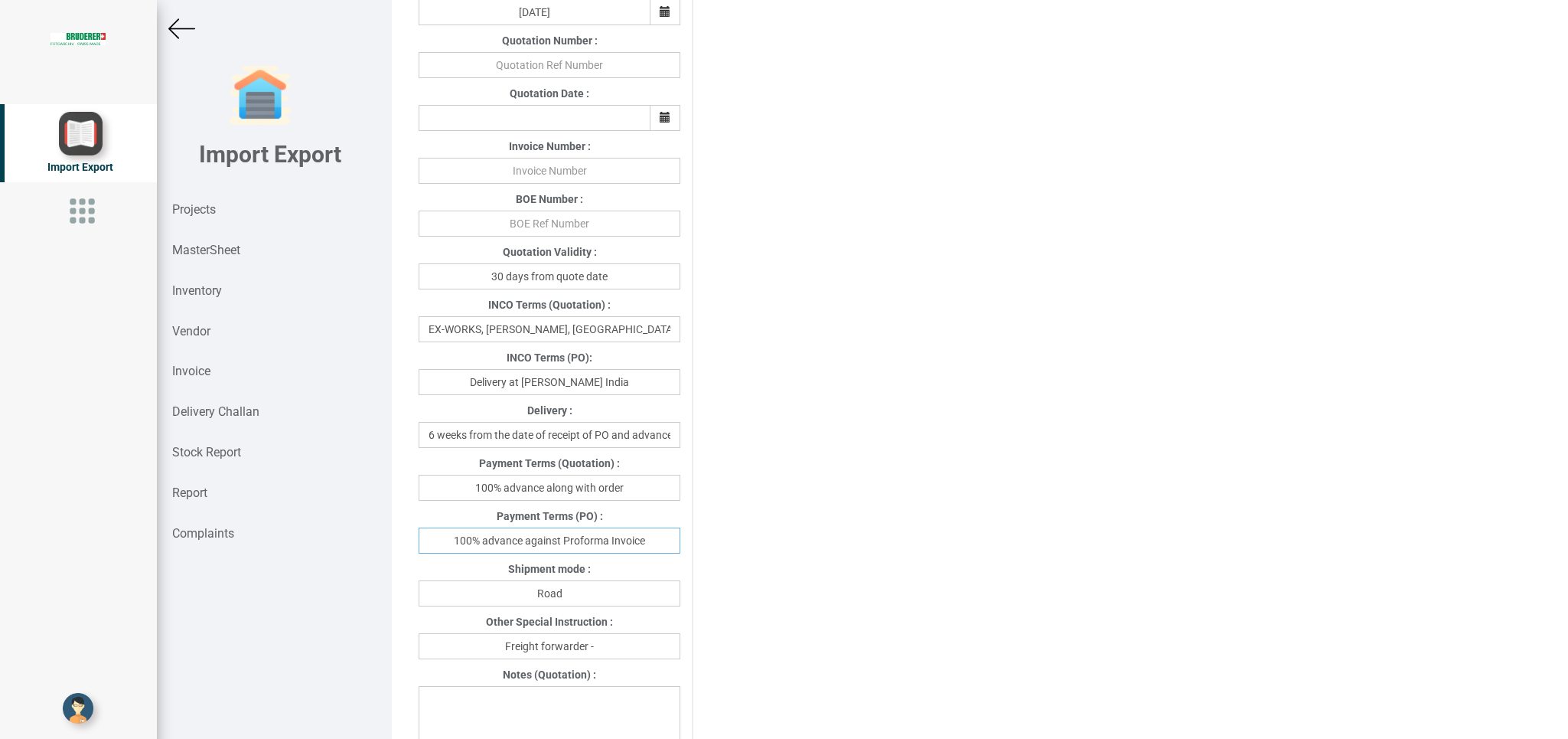
scroll to position [691, 0]
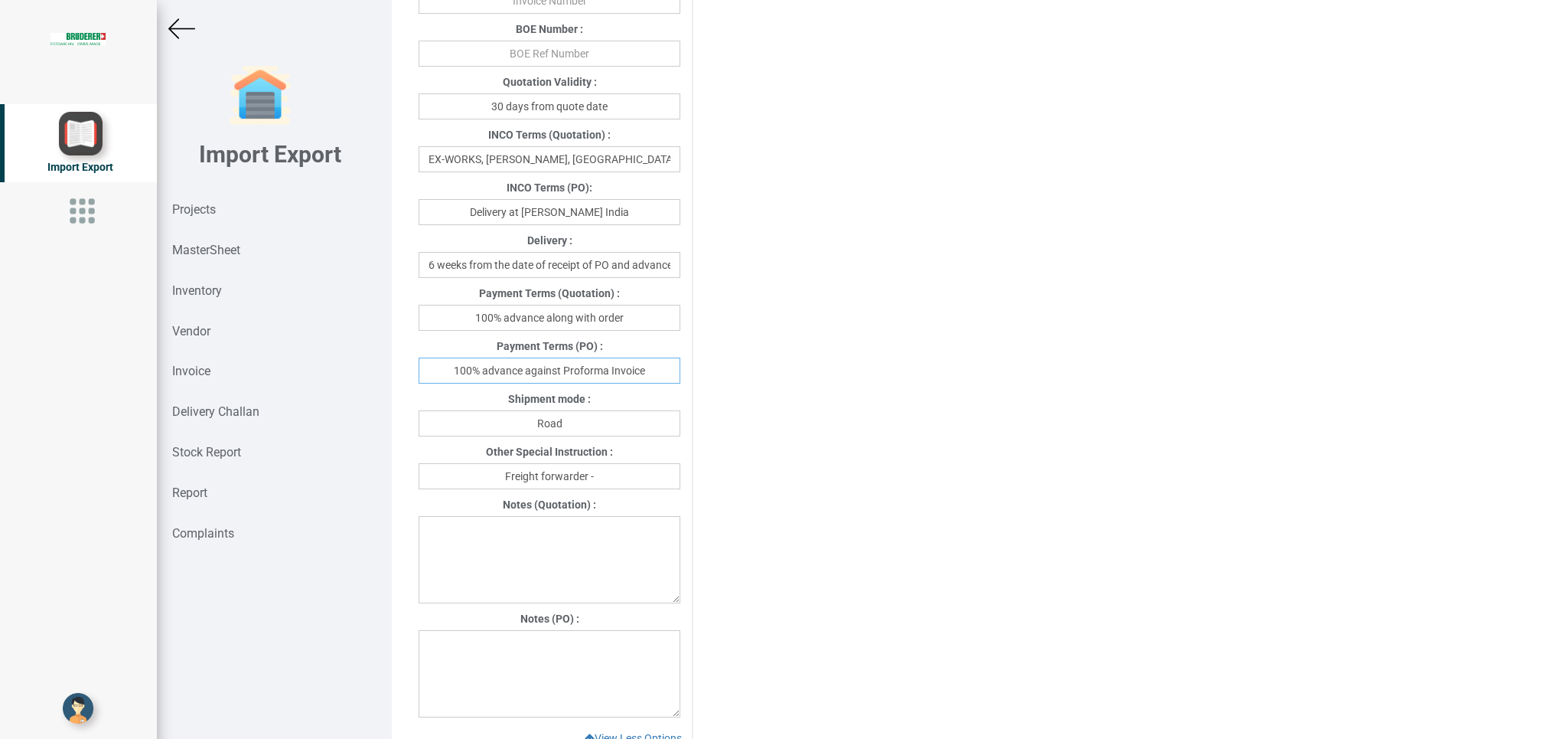
type input "100% advance against Proforma Invoice"
drag, startPoint x: 621, startPoint y: 480, endPoint x: 665, endPoint y: 481, distance: 44.0
click at [626, 480] on input "Freight forwarder -" at bounding box center [549, 476] width 261 height 26
type input "Freight forwarder - Your preferred transport"
click at [461, 636] on textarea at bounding box center [549, 673] width 261 height 87
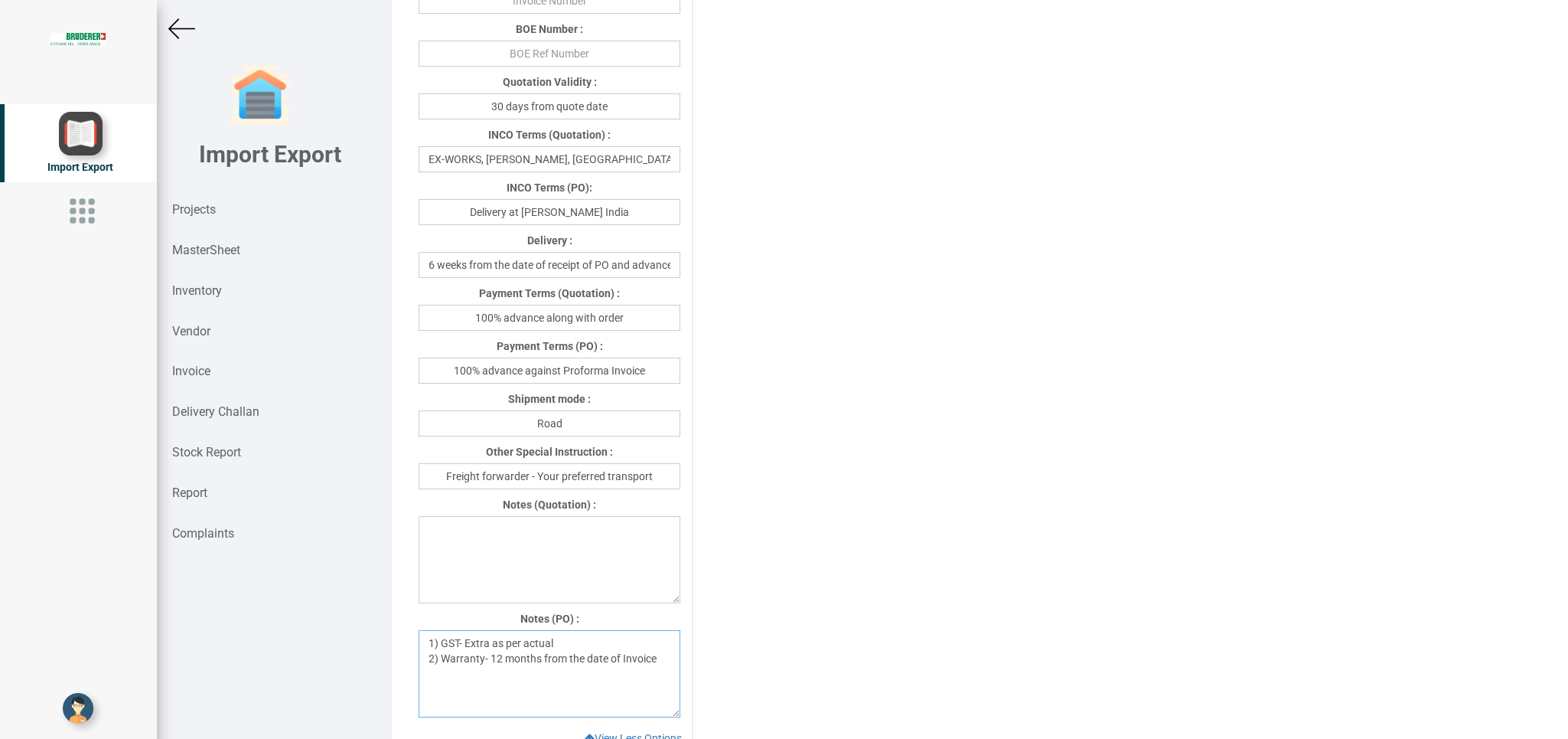
scroll to position [1248, 0]
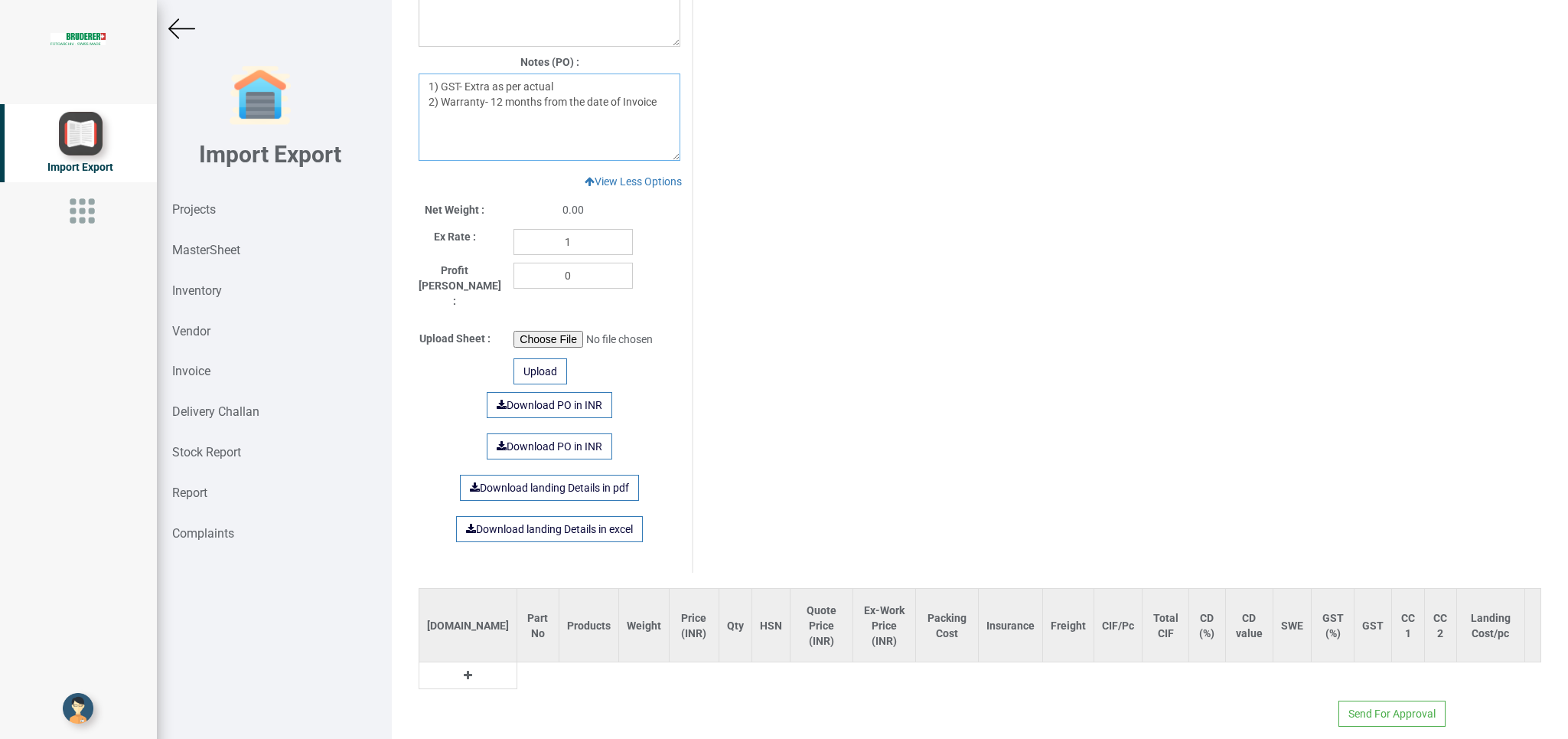
type textarea "1) GST- Extra as per actual 2) Warranty- 12 months from the date of Invoice"
click at [463, 670] on icon at bounding box center [467, 675] width 8 height 11
click at [517, 666] on input "text" at bounding box center [543, 679] width 51 height 26
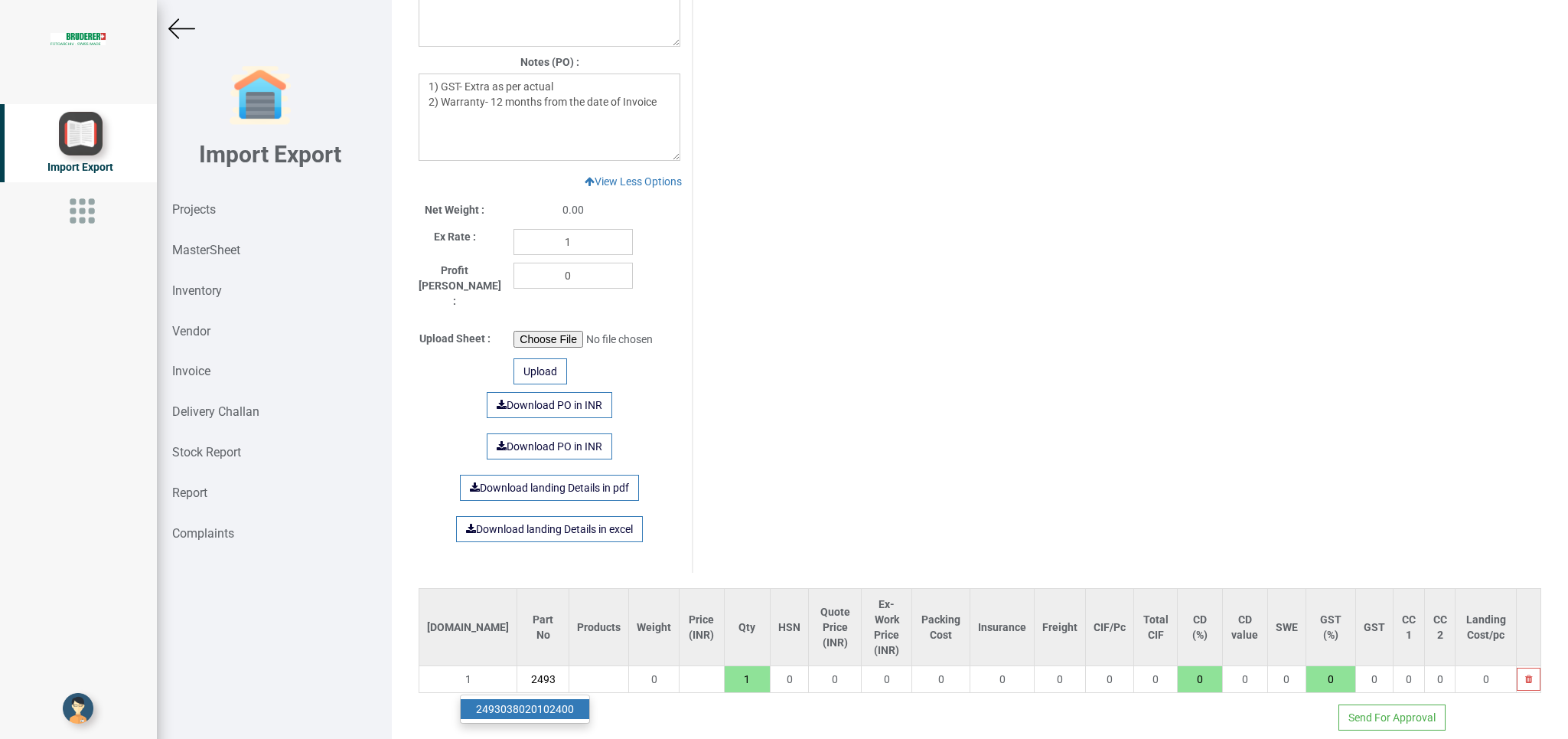
type input "2493"
click at [564, 699] on link "2493 038020102400" at bounding box center [524, 709] width 128 height 20
type input "66080.12"
type input "2493038020102400"
type input "18"
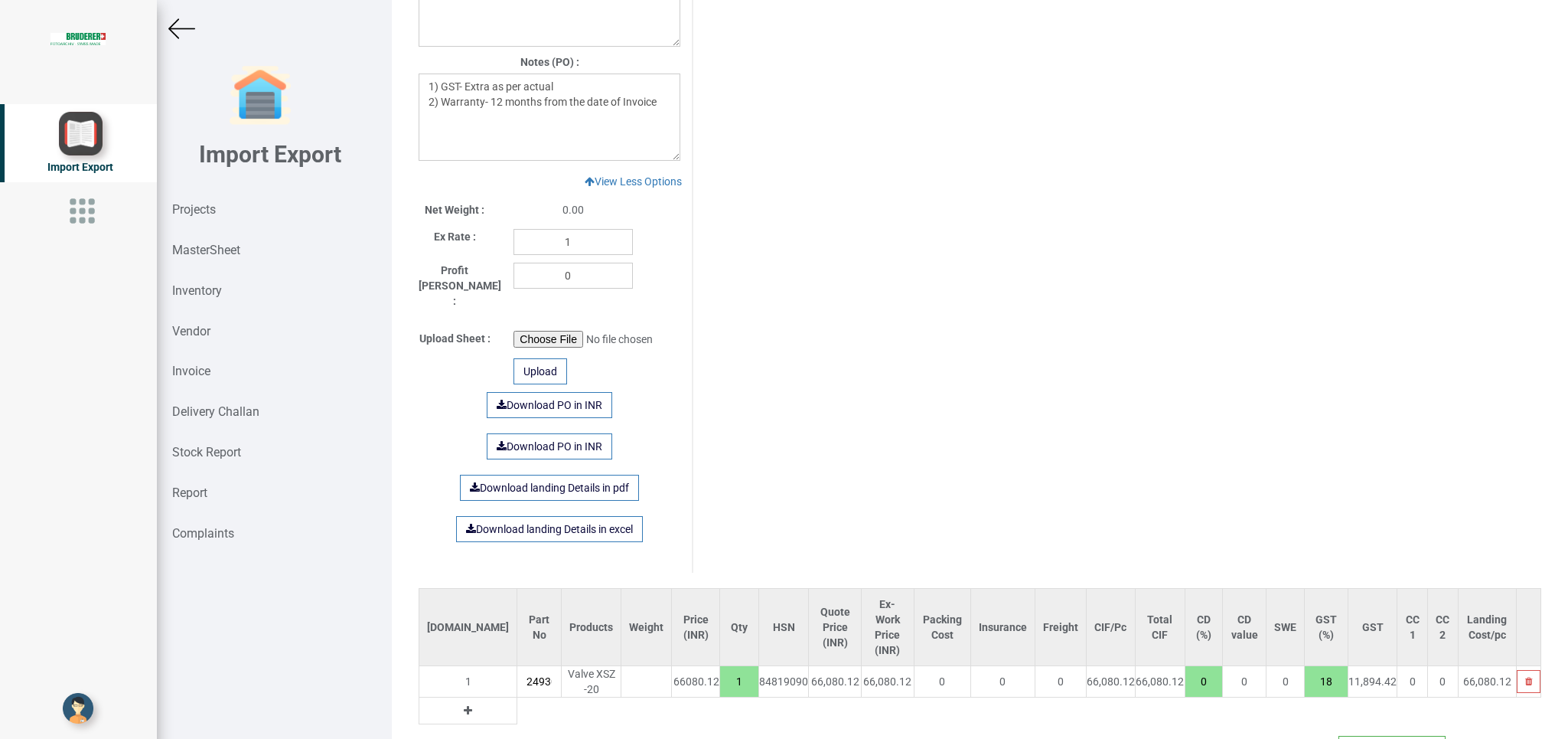
scroll to position [0, 65]
click at [459, 702] on button at bounding box center [467, 711] width 18 height 17
click at [517, 704] on input "text" at bounding box center [539, 711] width 44 height 26
type input "m"
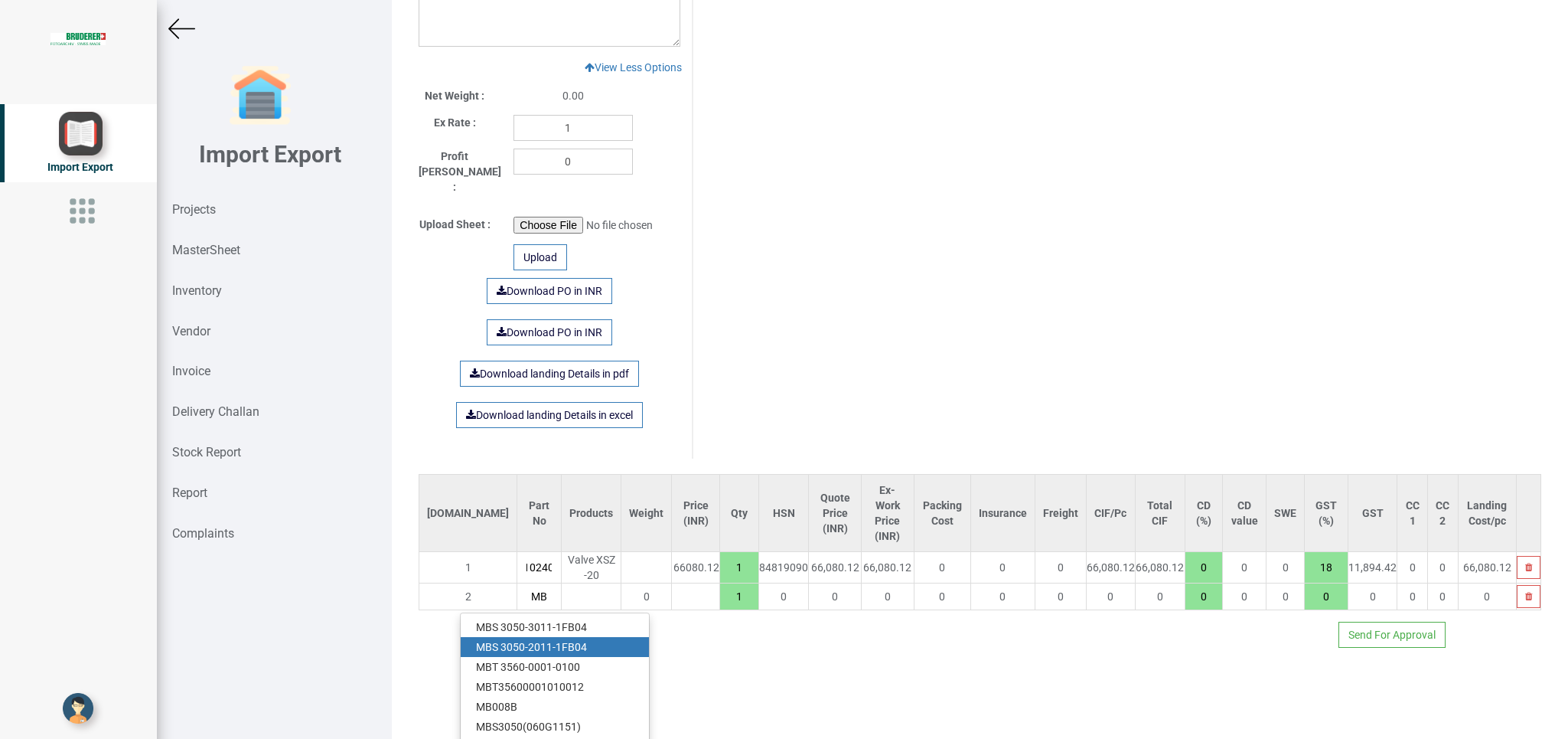
scroll to position [1390, 0]
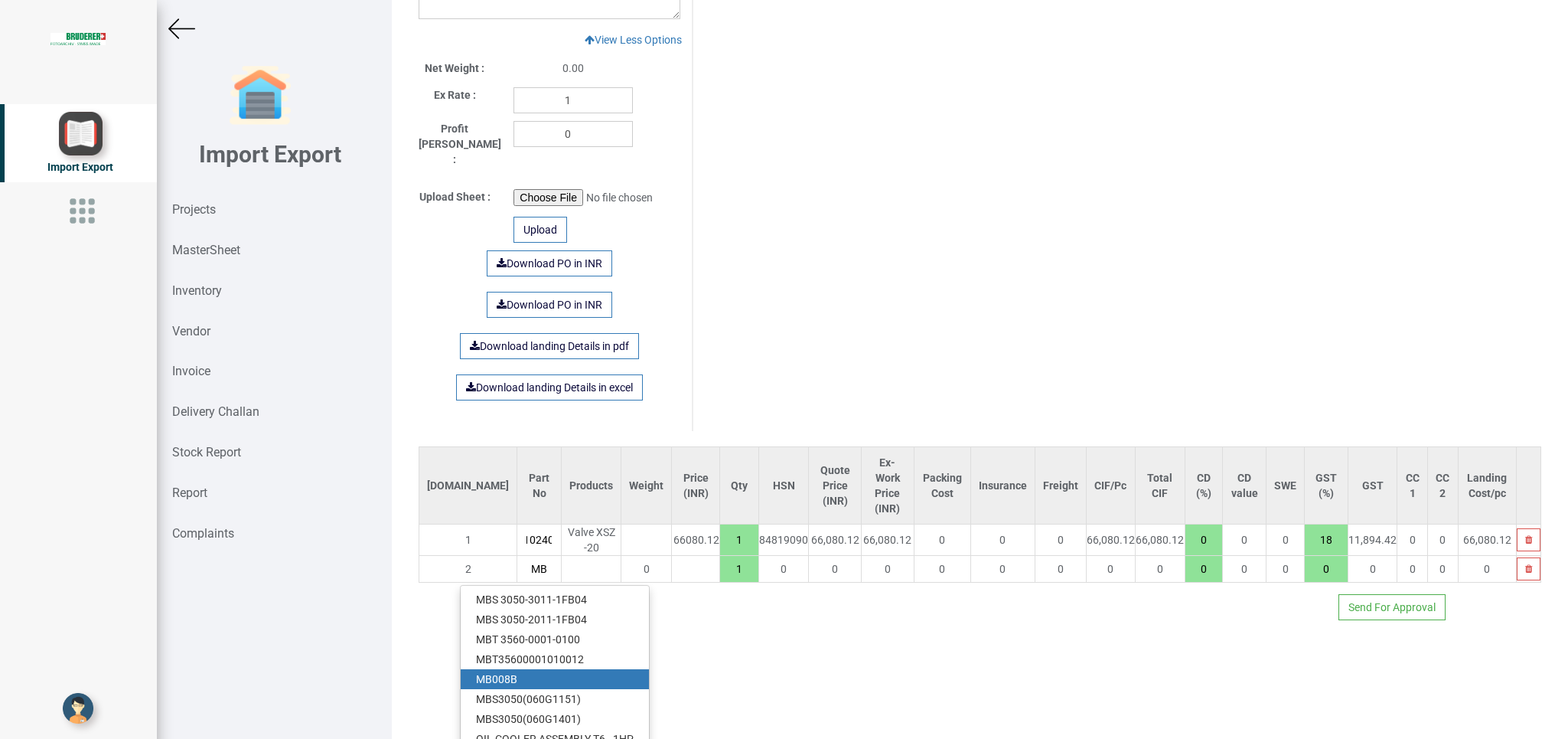
type input "MB"
click at [516, 669] on link "MB 008B" at bounding box center [554, 679] width 188 height 20
type input "69617.12"
type input "MB008B"
type input "18"
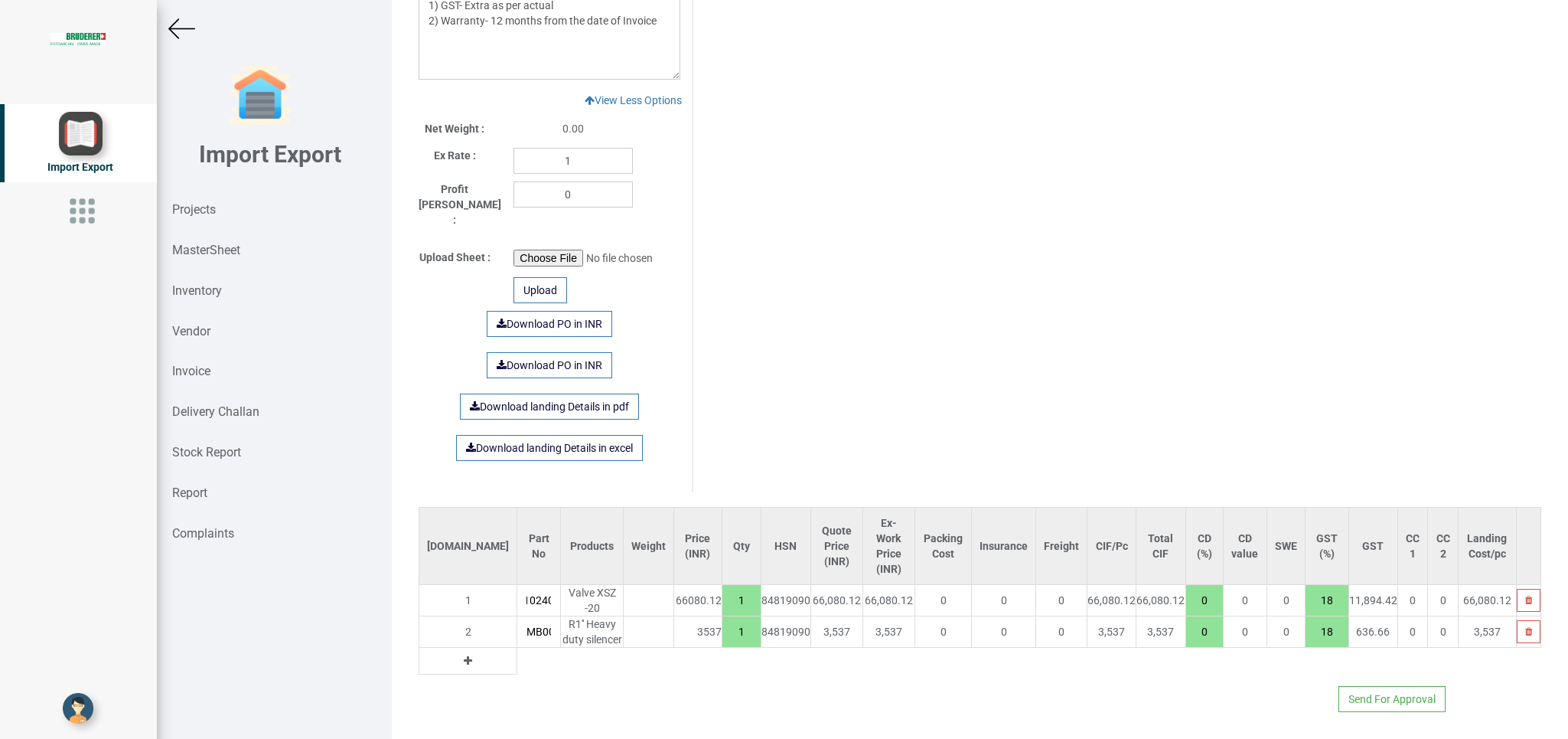
scroll to position [0, 10]
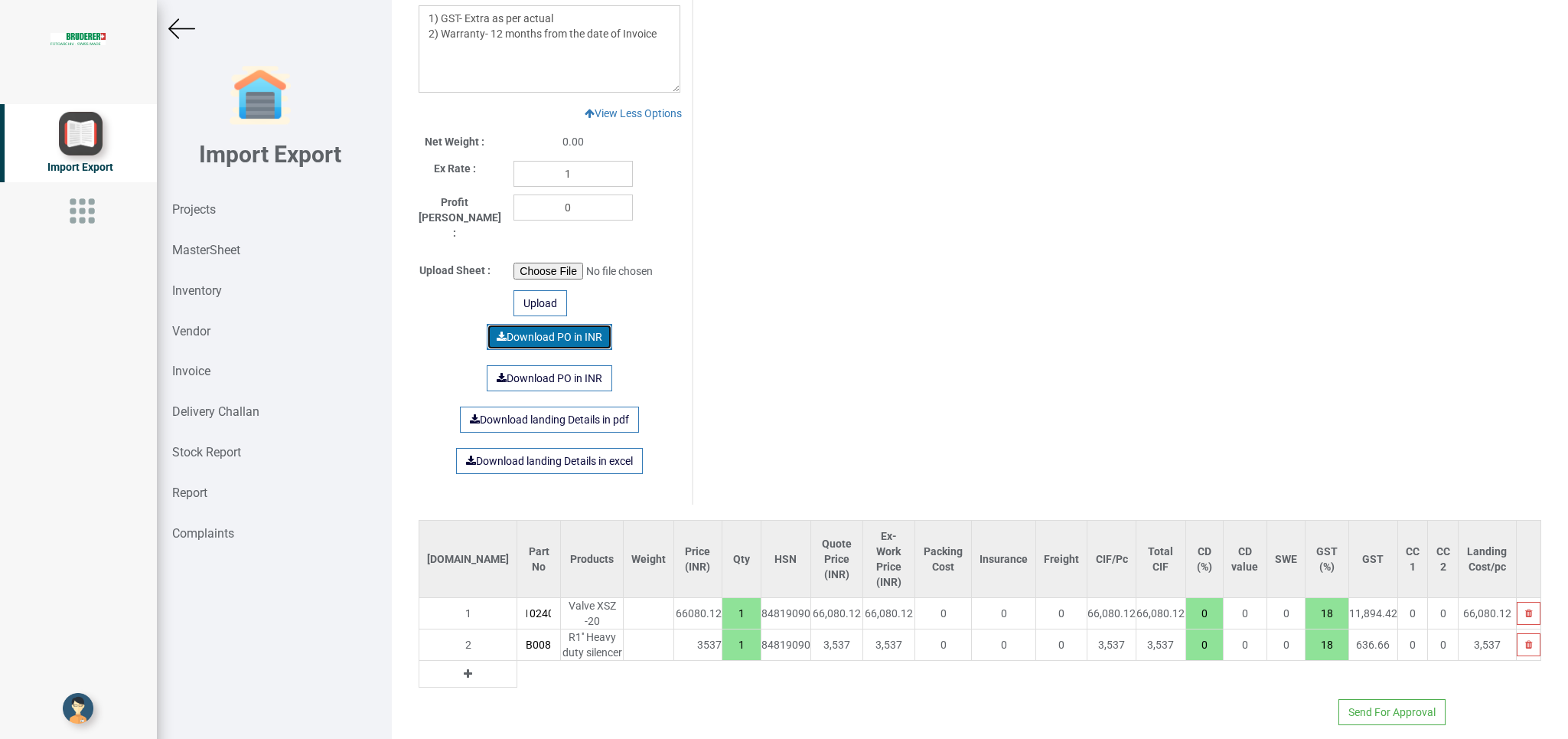
click at [555, 324] on link "Download PO in INR" at bounding box center [549, 337] width 125 height 26
click at [201, 211] on strong "Projects" at bounding box center [194, 209] width 44 height 15
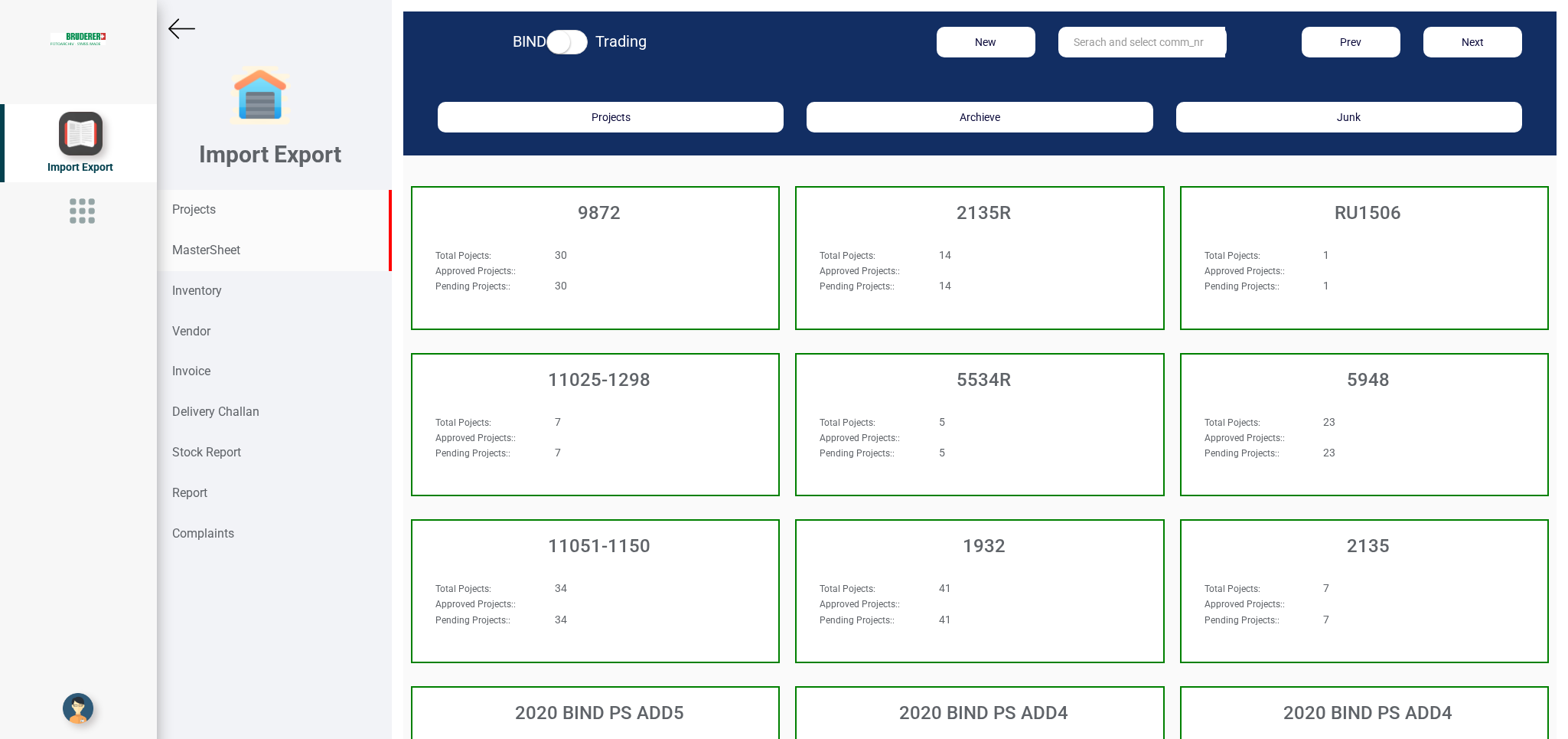
click at [195, 248] on strong "MasterSheet" at bounding box center [206, 250] width 68 height 15
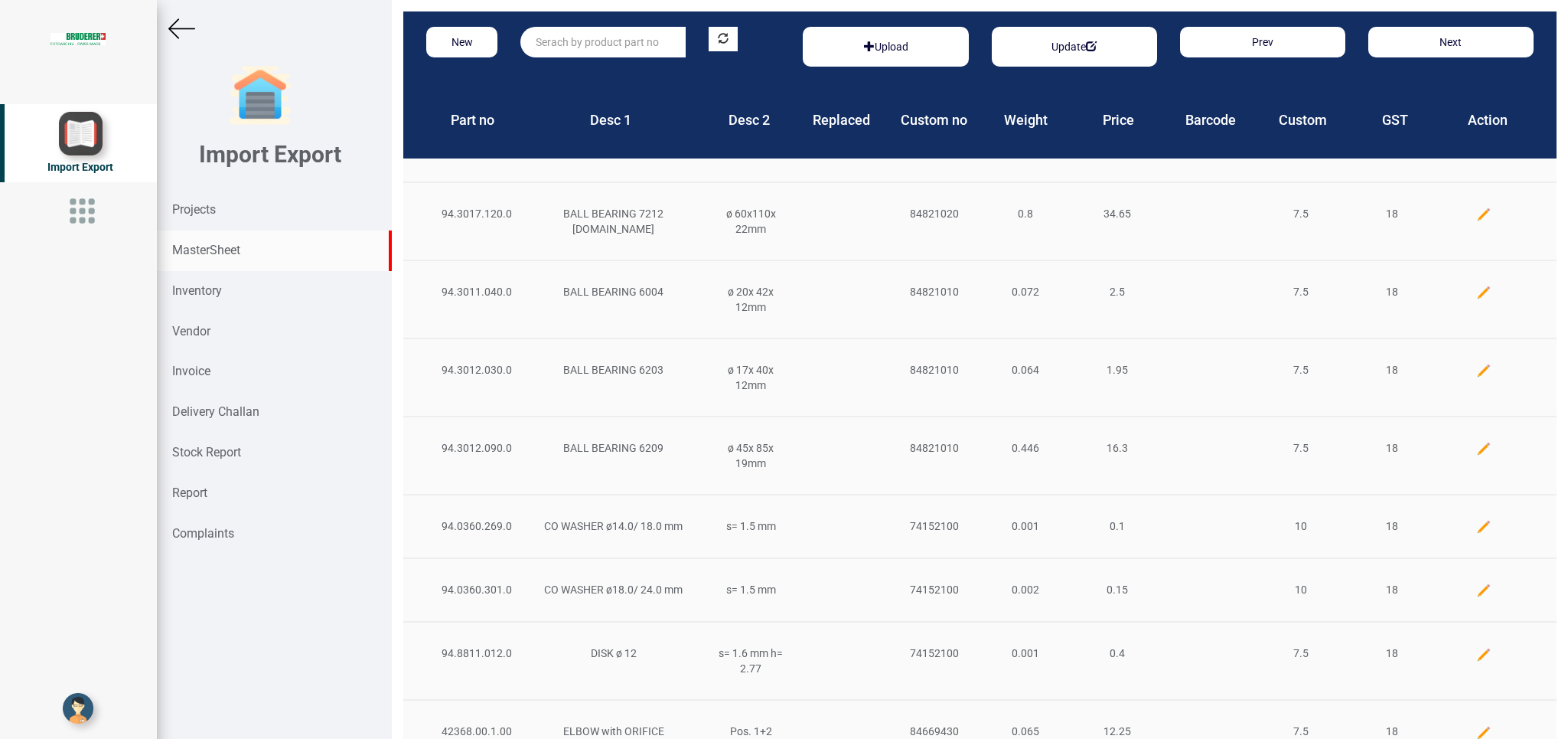
click at [585, 42] on input "text" at bounding box center [603, 42] width 165 height 31
click at [616, 68] on link "2493 038020102400" at bounding box center [585, 74] width 128 height 20
type input "2493038020102400"
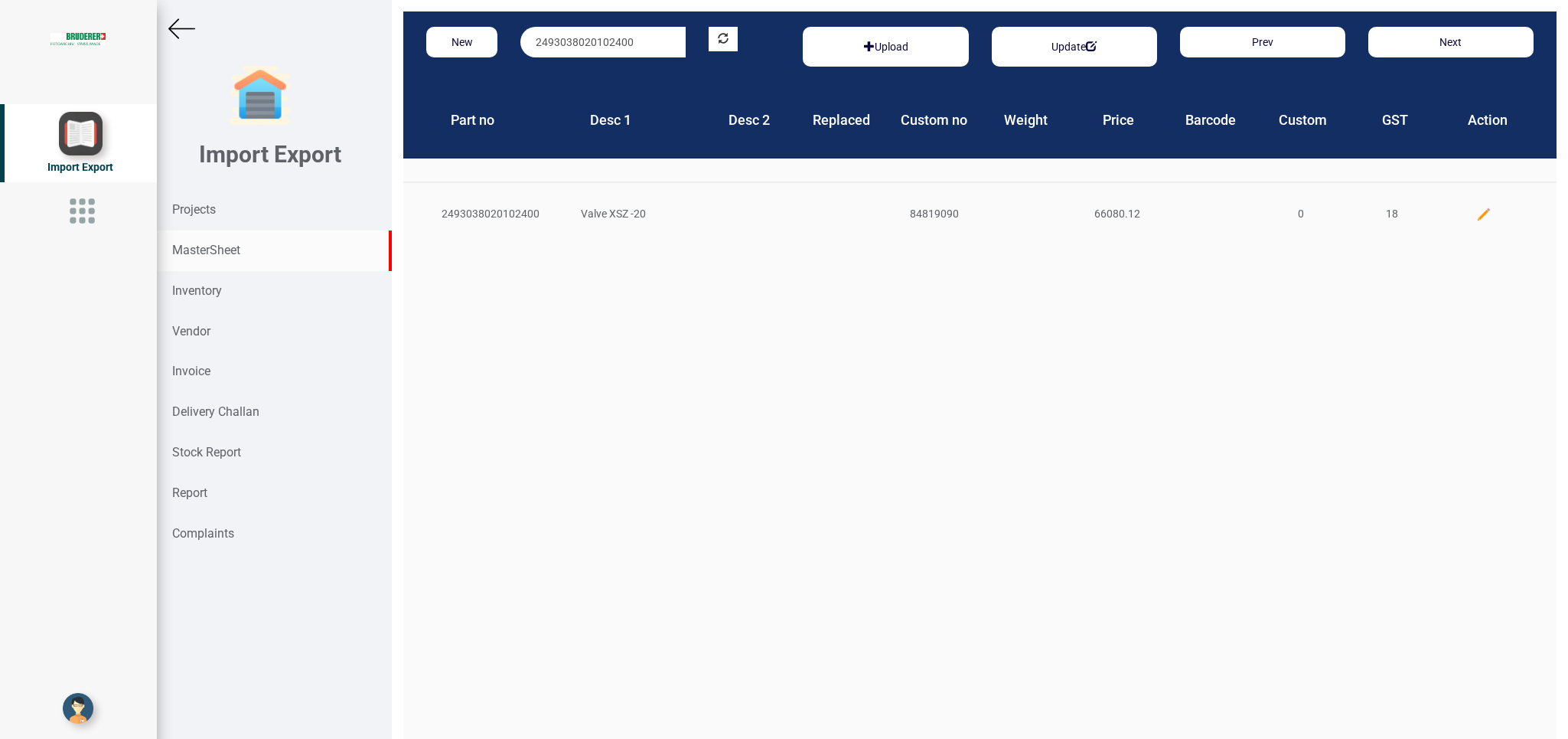
click at [1476, 209] on img at bounding box center [1483, 215] width 15 height 15
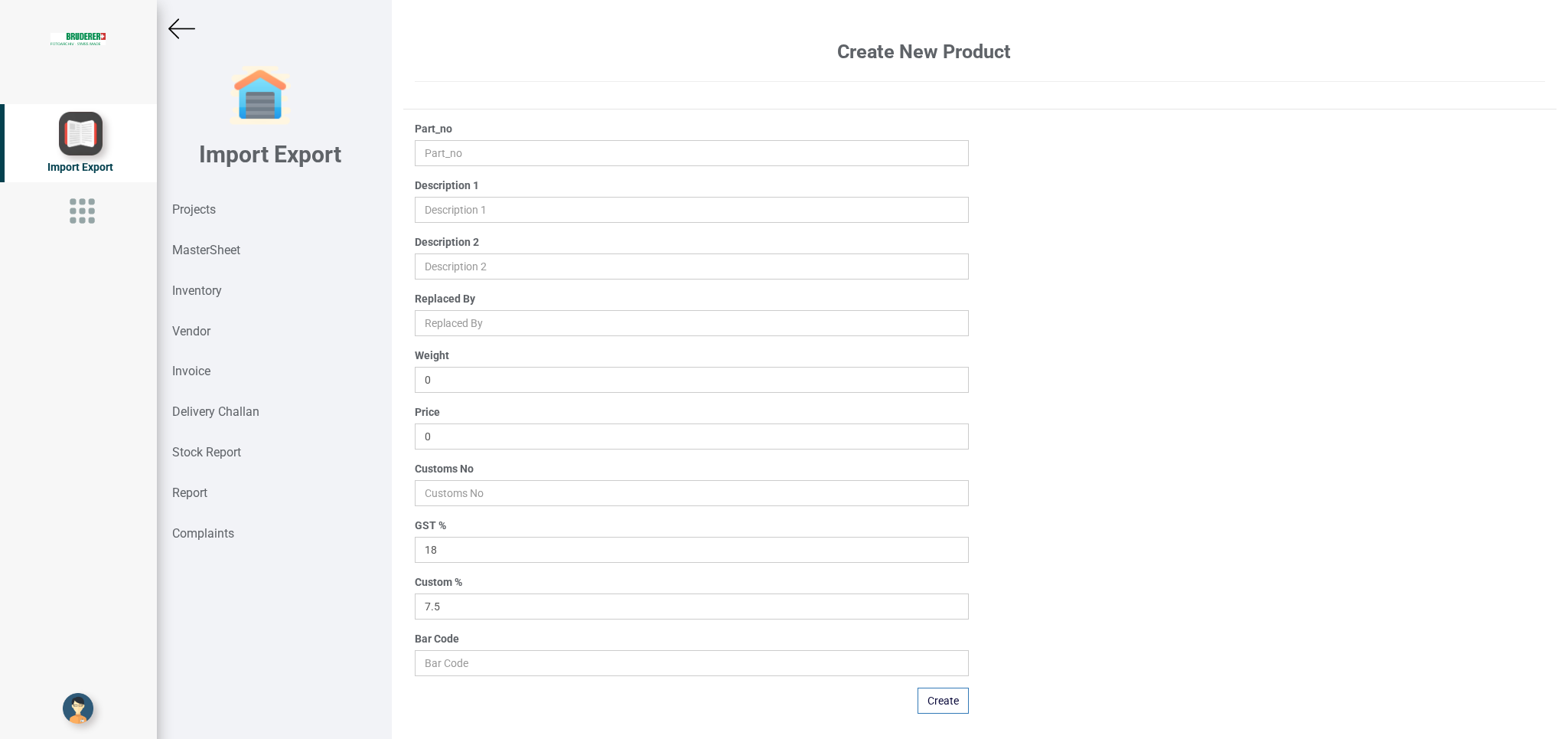
type input "2493038020102400"
type input "Valve XSZ -20"
type input "66080.12"
type input "84819090"
type input "0"
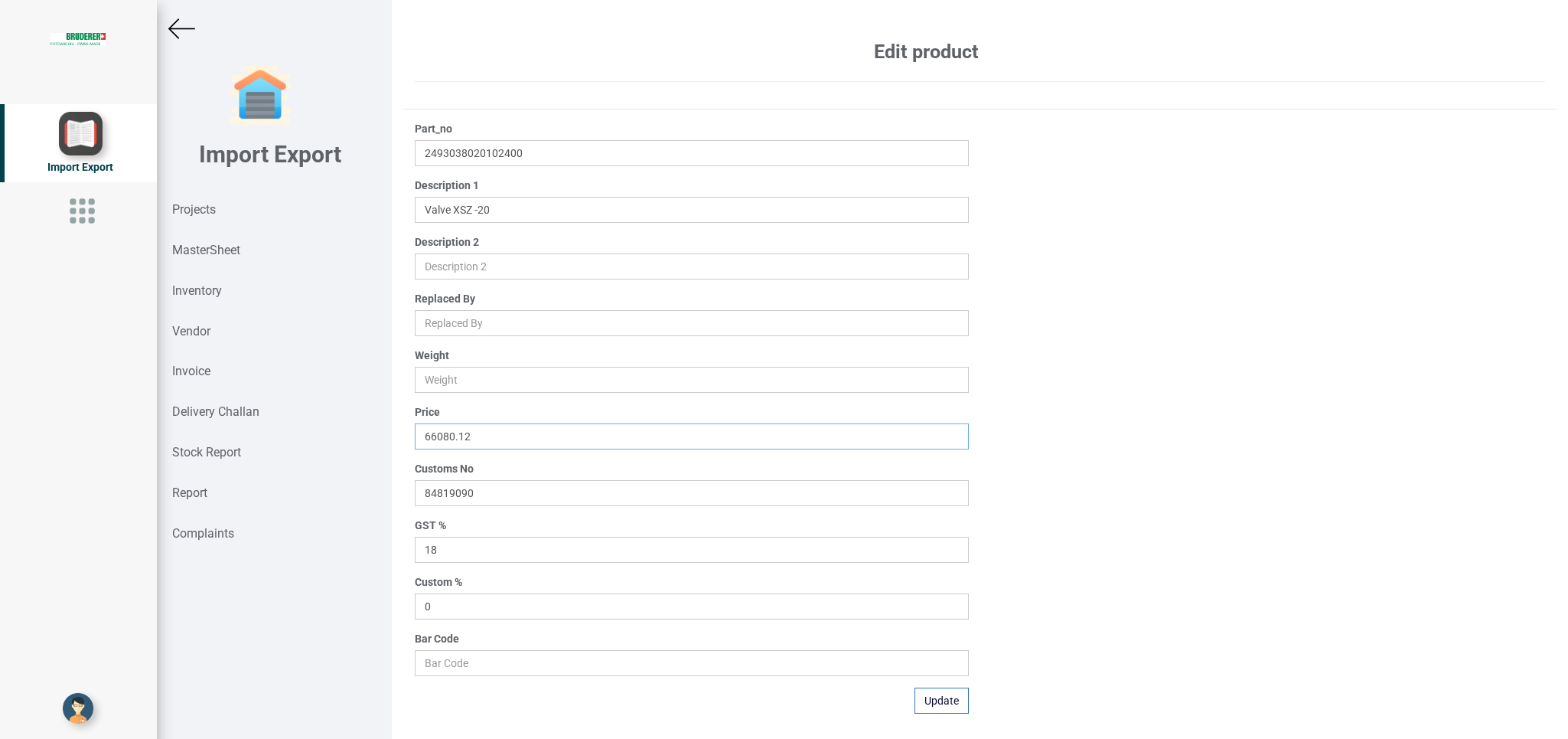
drag, startPoint x: 509, startPoint y: 444, endPoint x: 328, endPoint y: 438, distance: 181.1
click at [415, 438] on input "66080.12" at bounding box center [692, 436] width 553 height 26
type input "71367"
click at [1097, 441] on div "Part_no 2493038020102400 Description 1 Description 2 Replaced By Weight Price 7…" at bounding box center [980, 417] width 1153 height 592
click at [925, 701] on button "Update" at bounding box center [942, 701] width 55 height 26
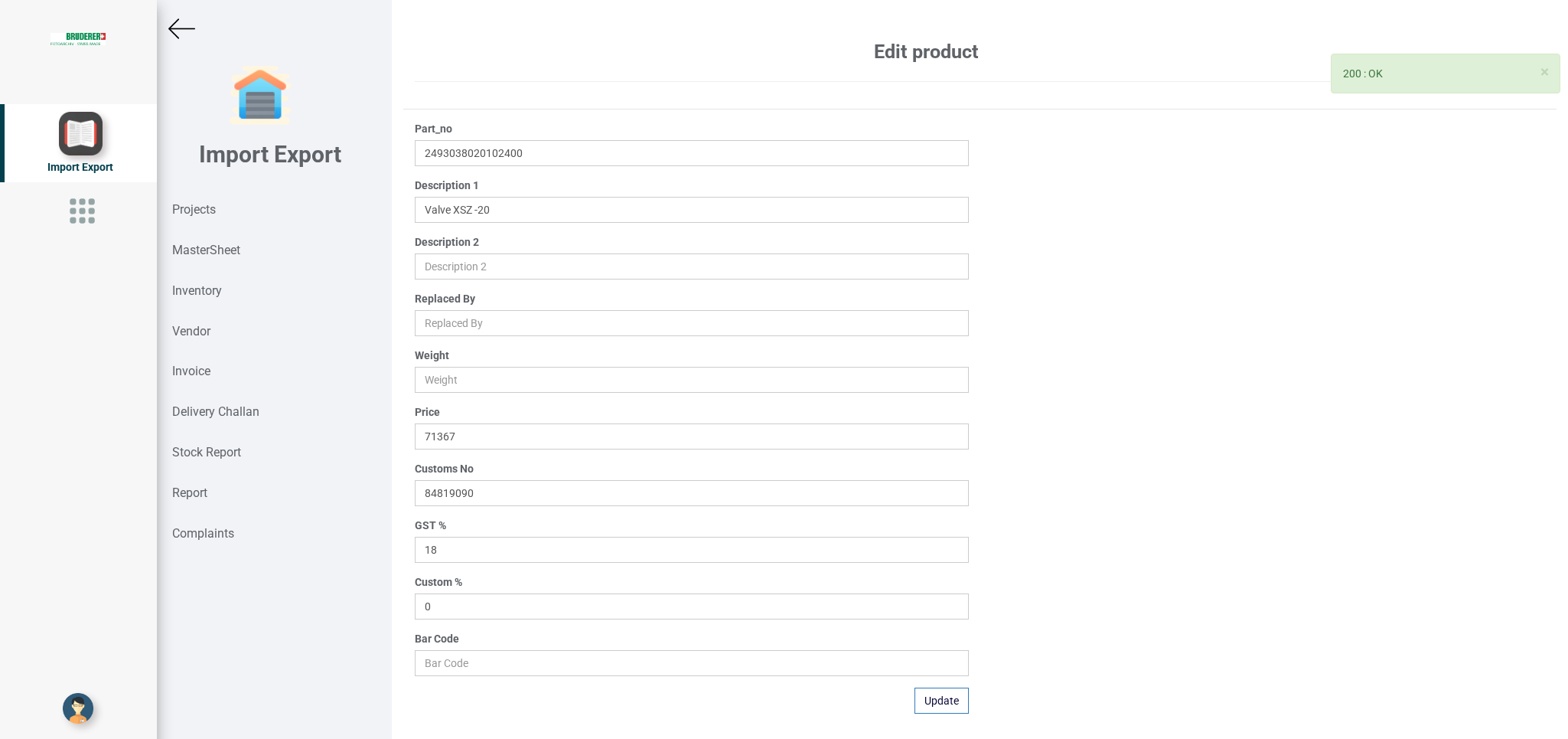
click at [194, 32] on img at bounding box center [181, 28] width 27 height 27
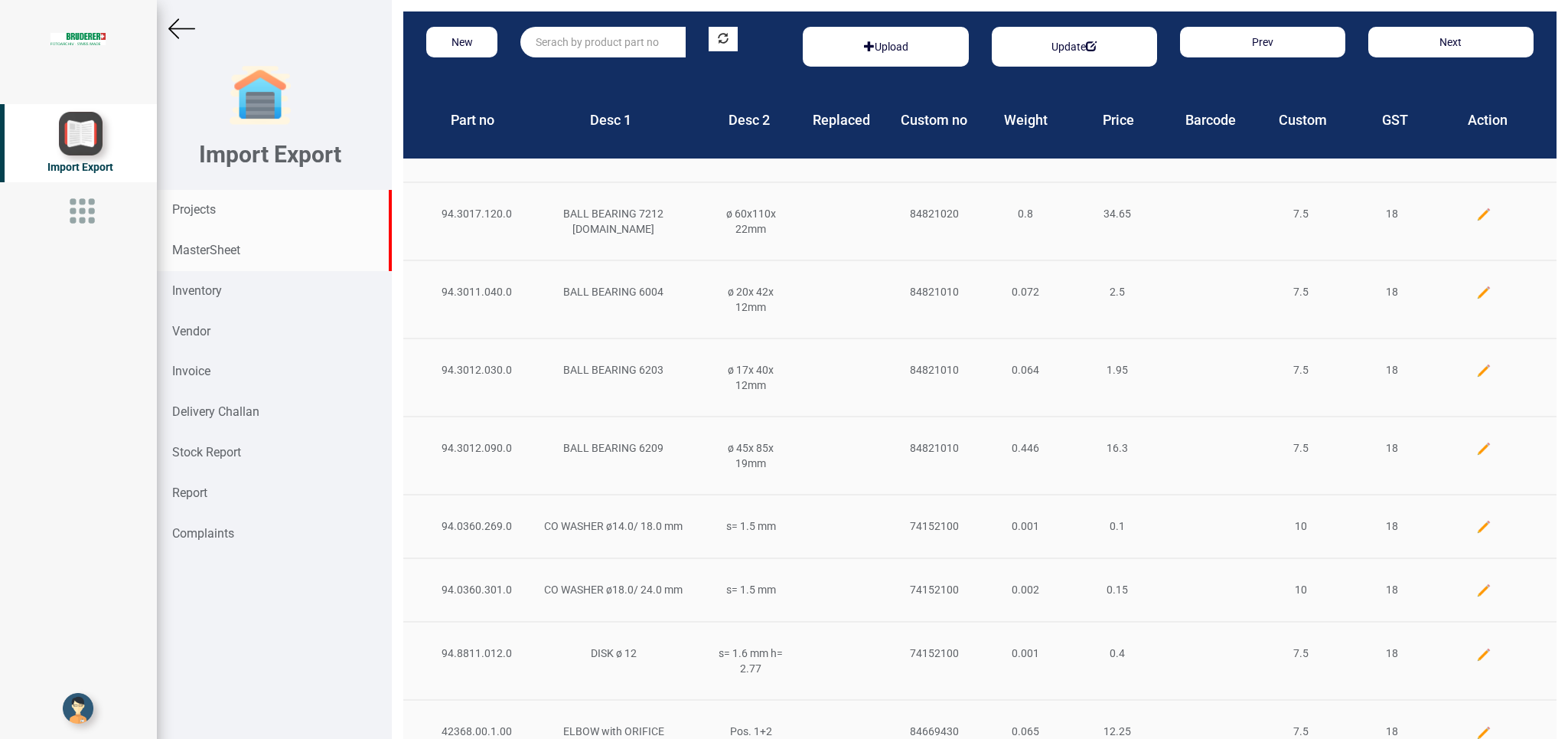
click at [195, 208] on strong "Projects" at bounding box center [194, 209] width 44 height 15
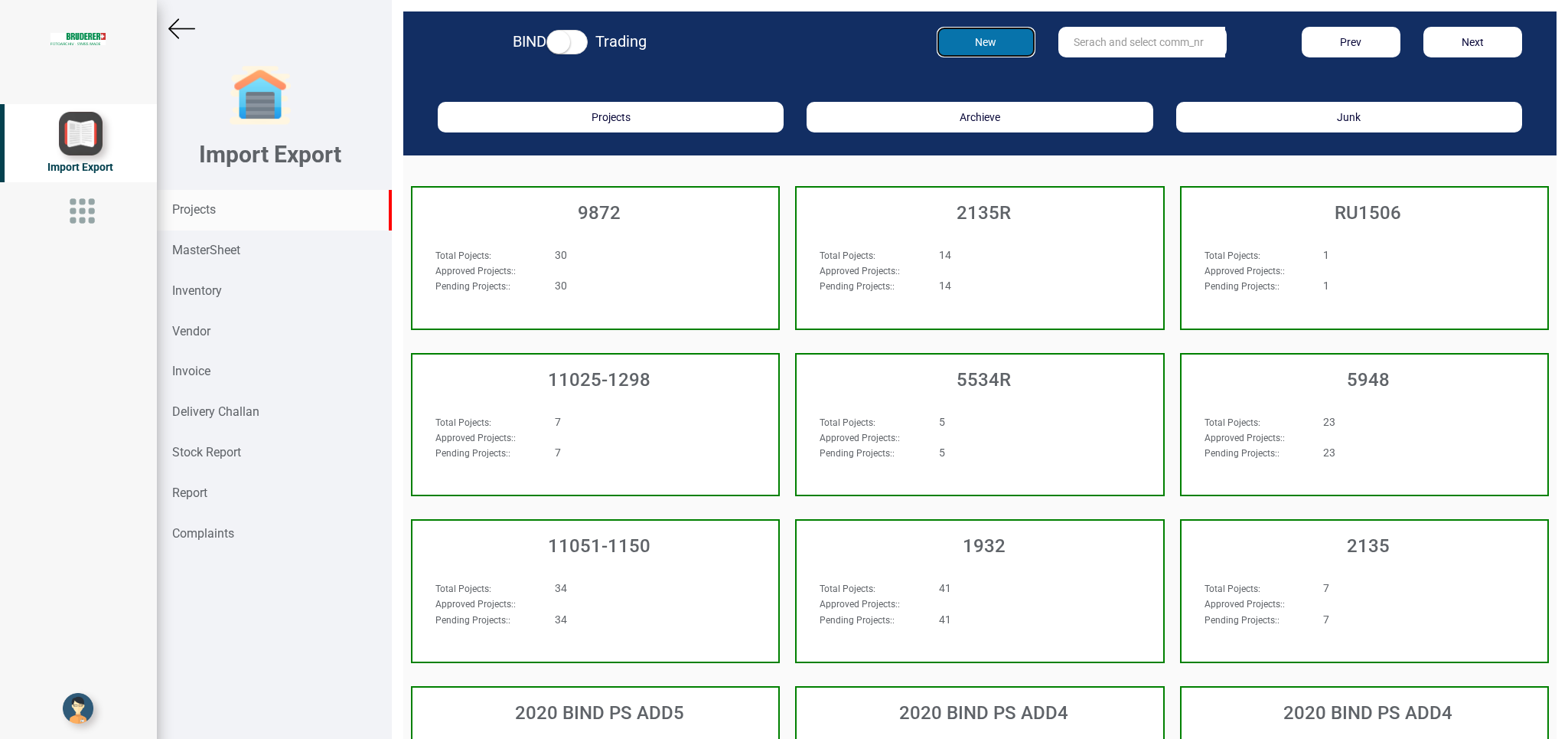
click at [971, 46] on button "New" at bounding box center [985, 42] width 98 height 31
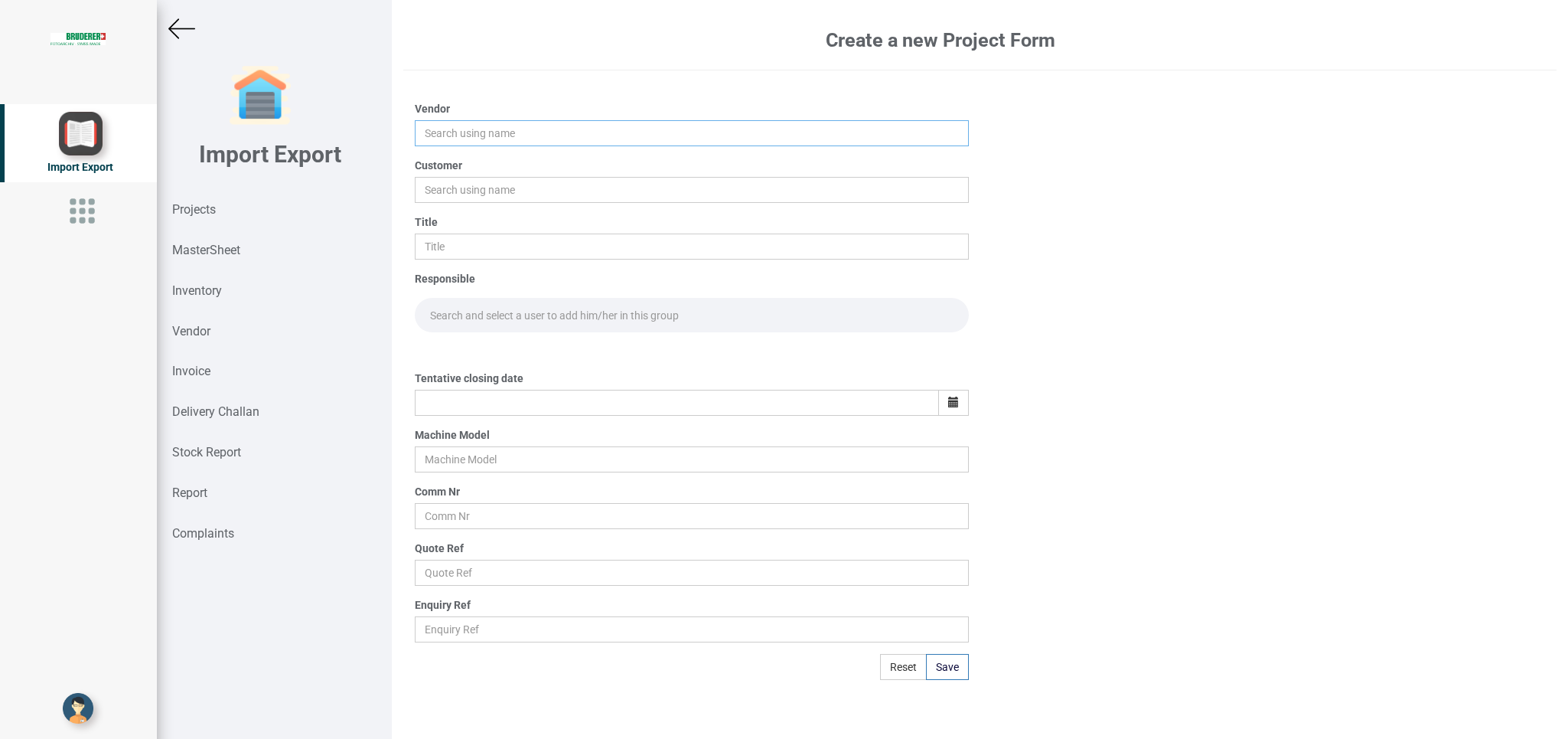
click at [450, 138] on input "text" at bounding box center [692, 133] width 553 height 26
click at [520, 163] on link "Ani ket Sales Agencies" at bounding box center [516, 162] width 200 height 20
type input "[PERSON_NAME] Sales Agencies"
click at [520, 163] on div "Customer" at bounding box center [692, 180] width 553 height 45
click at [440, 190] on input "text" at bounding box center [692, 190] width 553 height 26
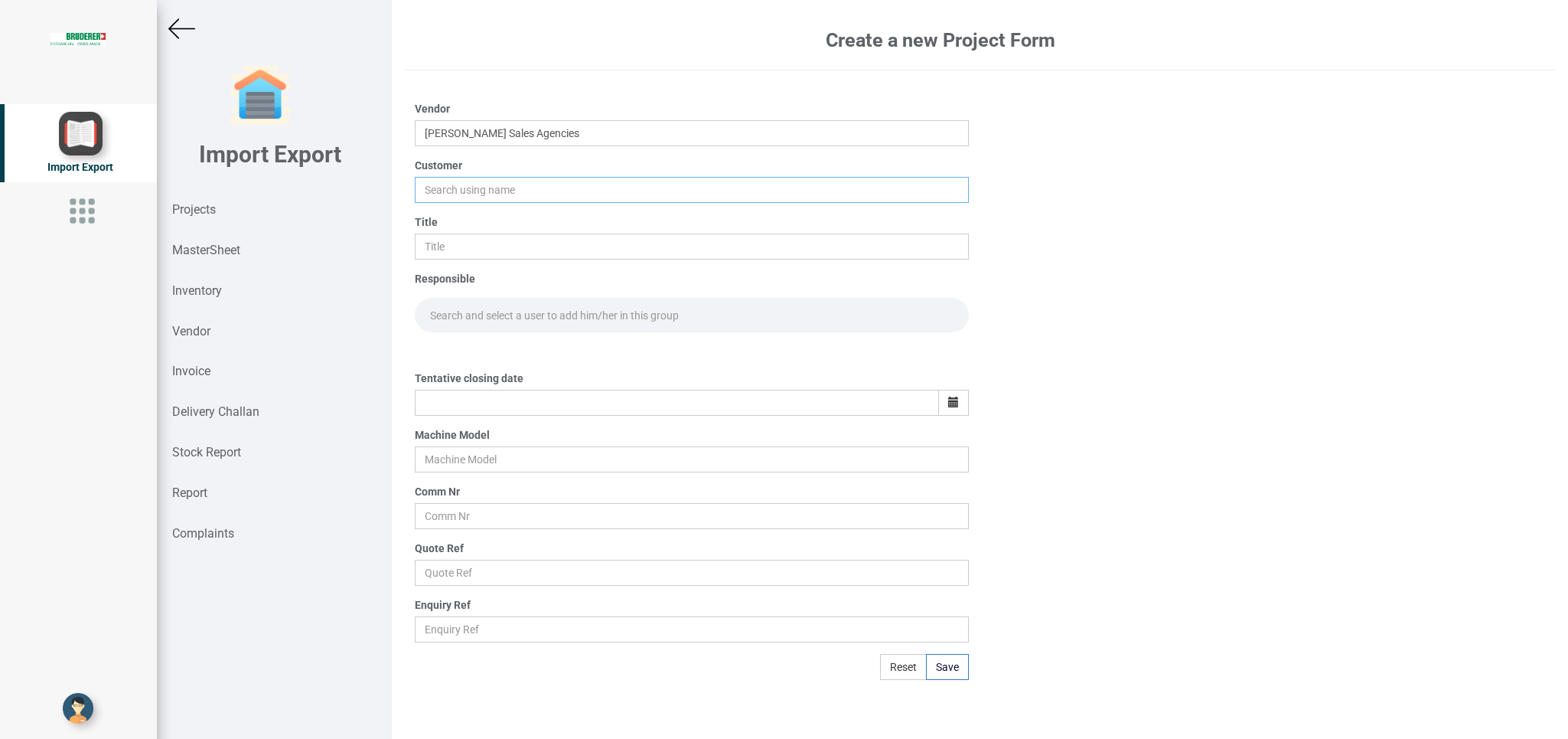
click at [430, 197] on input "text" at bounding box center [692, 190] width 553 height 26
click at [459, 198] on input "text" at bounding box center [692, 190] width 553 height 26
type input "BIND"
click at [453, 215] on strong "BIND" at bounding box center [443, 219] width 25 height 12
click at [451, 250] on input "text" at bounding box center [692, 247] width 553 height 26
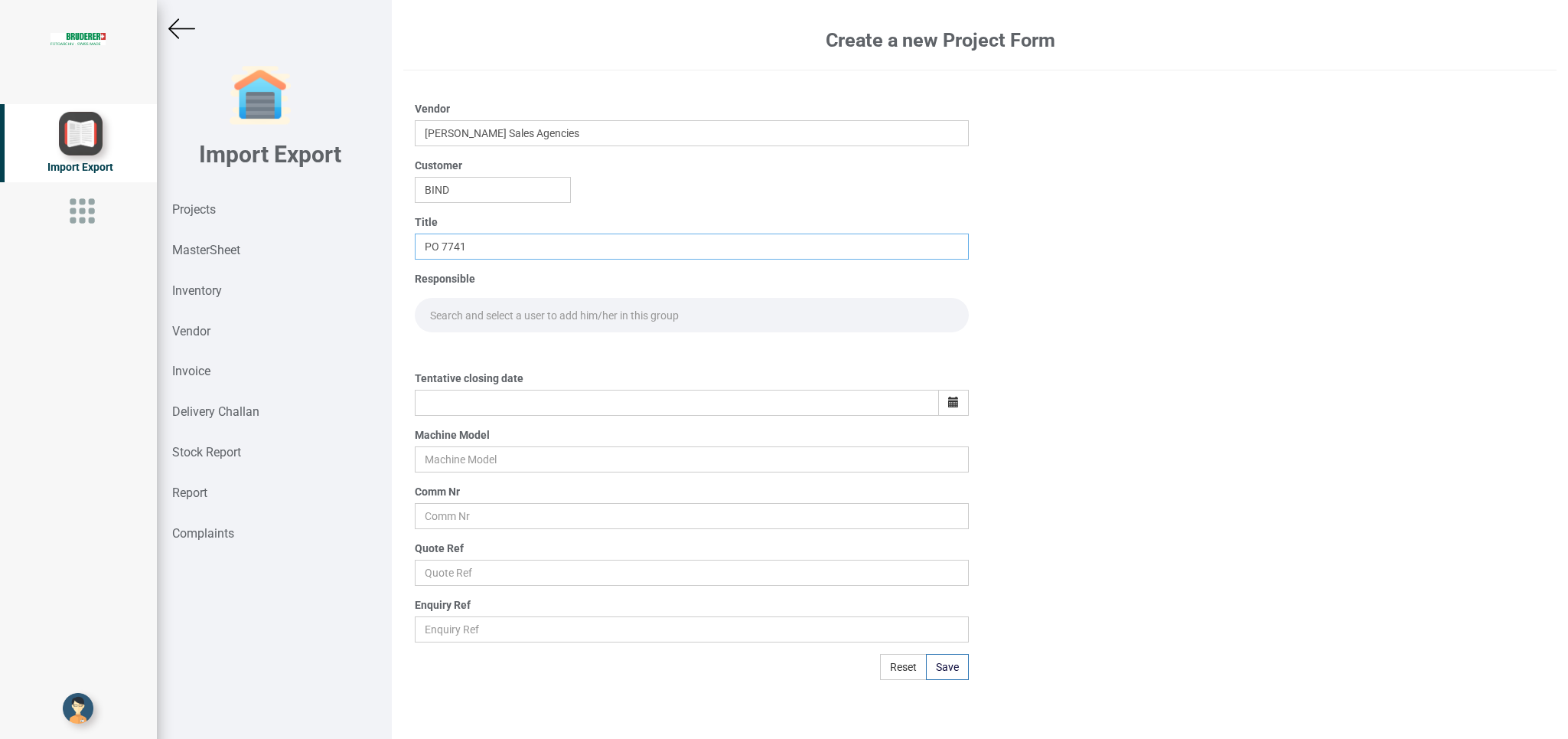
type input "PO 7741"
click at [463, 310] on input "text" at bounding box center [692, 315] width 553 height 35
type input "GOP"
click at [491, 351] on link "Gop [PERSON_NAME]" at bounding box center [482, 348] width 132 height 20
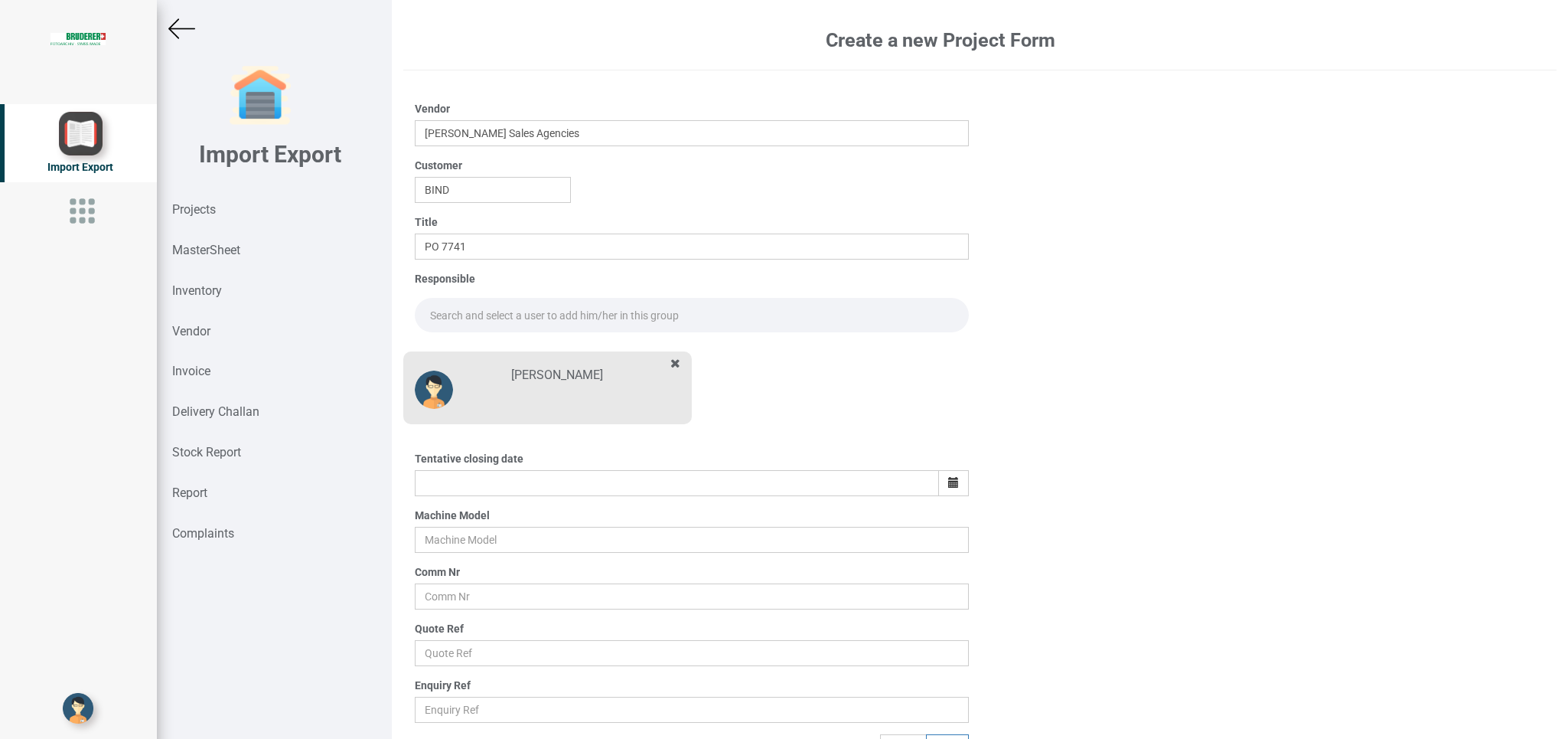
click at [458, 317] on input "text" at bounding box center [692, 315] width 553 height 35
type input "1"
click at [468, 312] on input "1" at bounding box center [692, 315] width 553 height 35
click at [488, 348] on link "Gop [PERSON_NAME]" at bounding box center [482, 348] width 132 height 20
type input "[PERSON_NAME]"
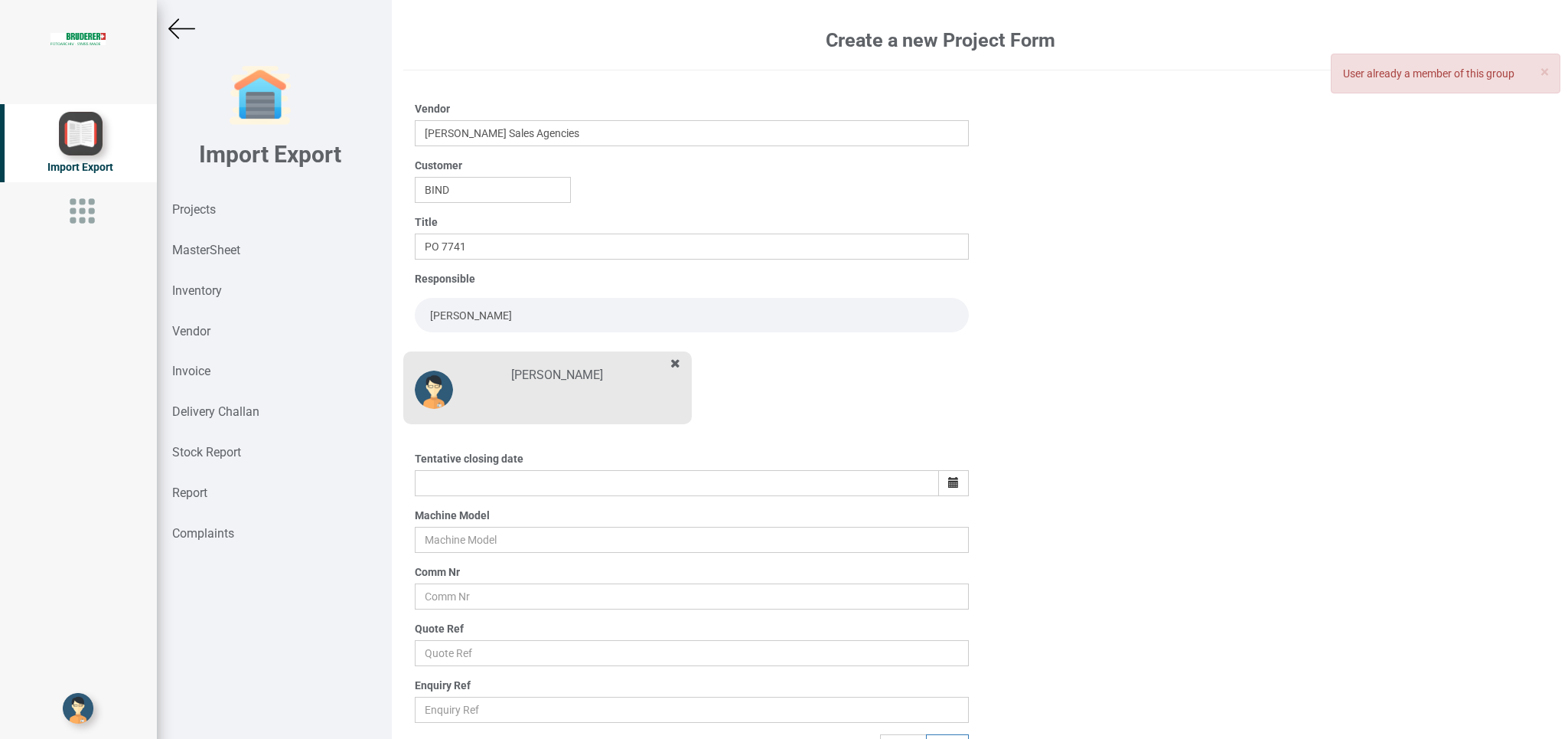
click at [488, 348] on div "[PERSON_NAME]" at bounding box center [547, 384] width 288 height 81
click at [948, 484] on icon "button" at bounding box center [953, 482] width 11 height 11
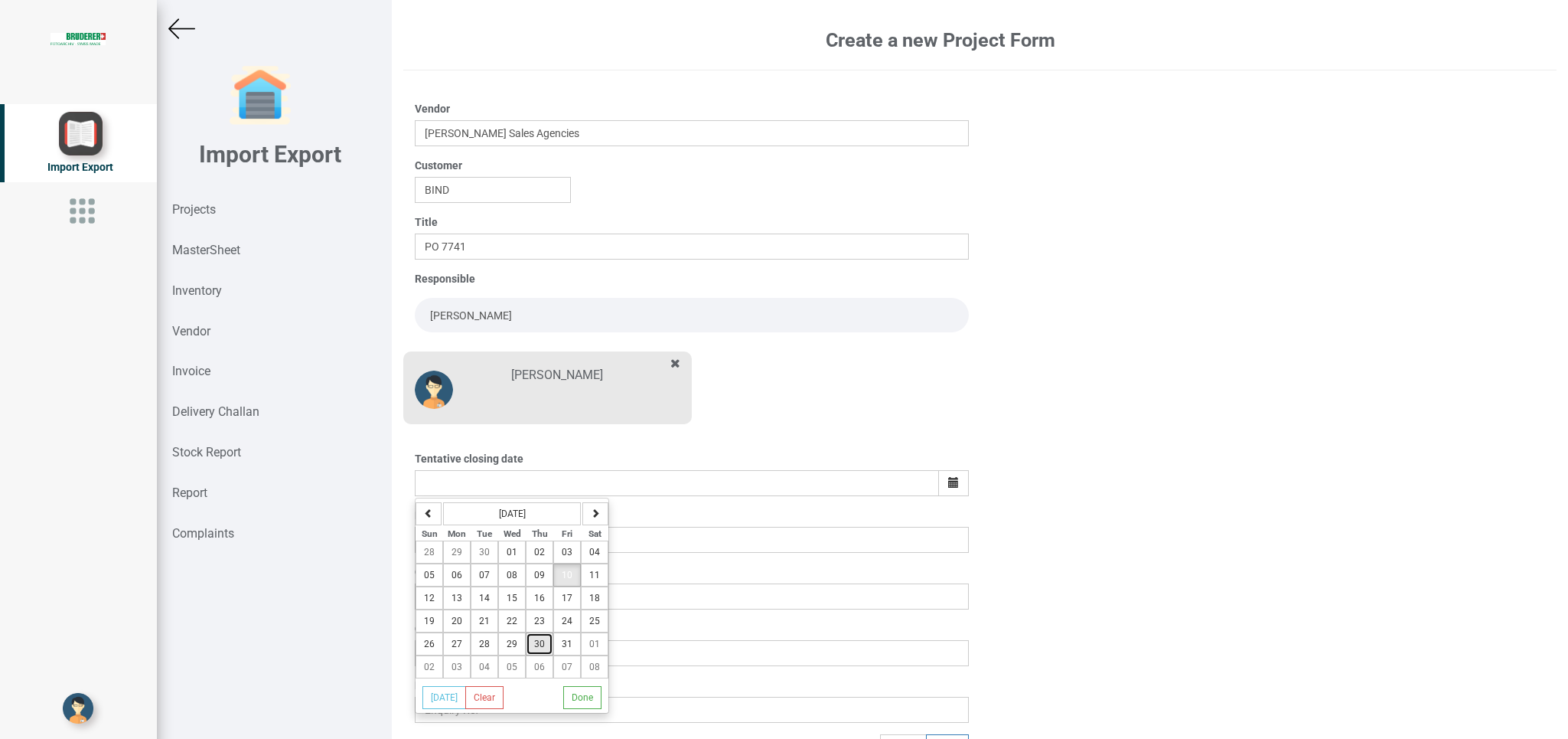
click at [539, 649] on span "30" at bounding box center [540, 644] width 11 height 11
type input "[DATE]"
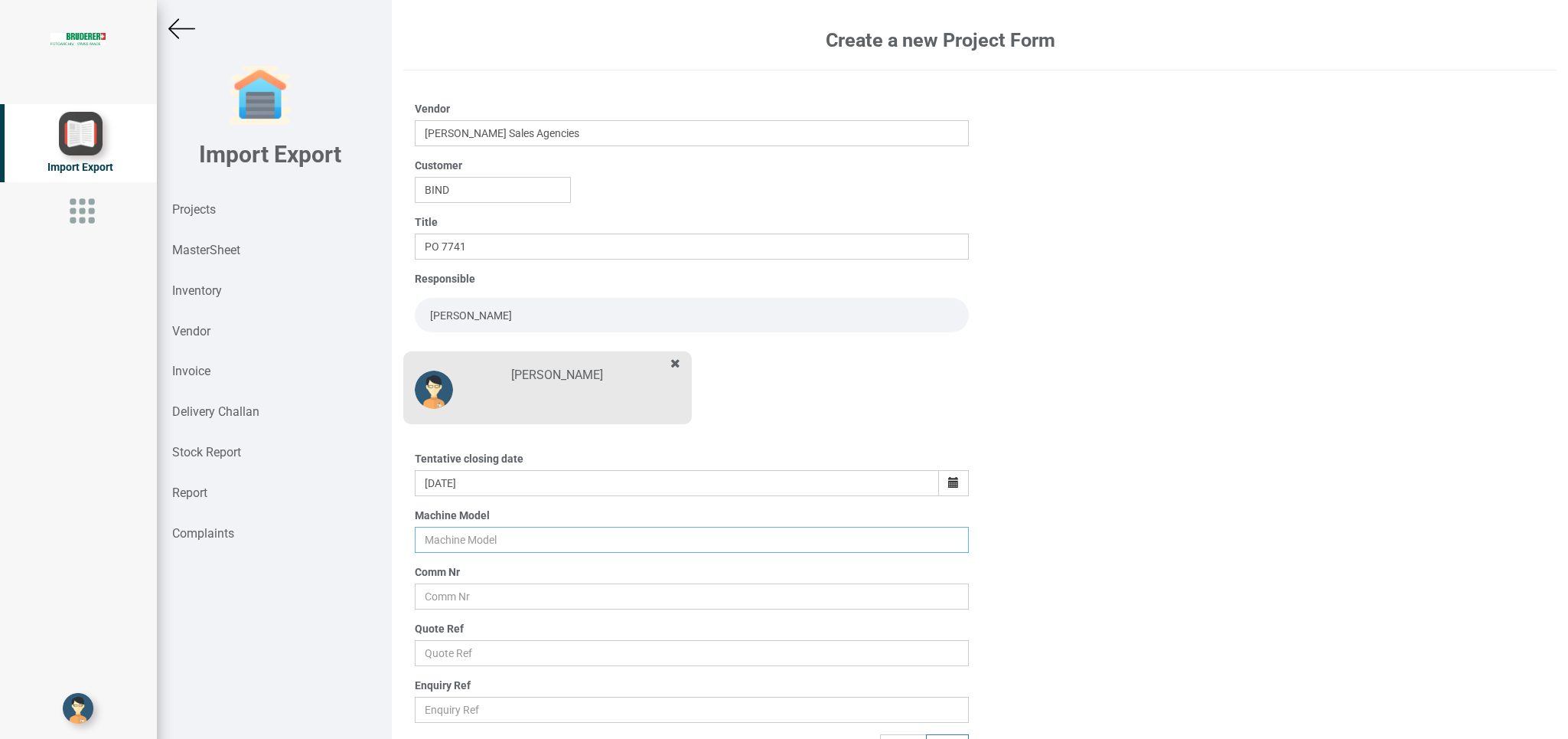
click at [456, 540] on input "text" at bounding box center [692, 540] width 553 height 26
type input "BSTA 50H(E)"
click at [500, 583] on div "Comm Nr" at bounding box center [692, 587] width 553 height 45
drag, startPoint x: 507, startPoint y: 606, endPoint x: 509, endPoint y: 598, distance: 8.2
click at [510, 604] on input "text" at bounding box center [692, 597] width 553 height 26
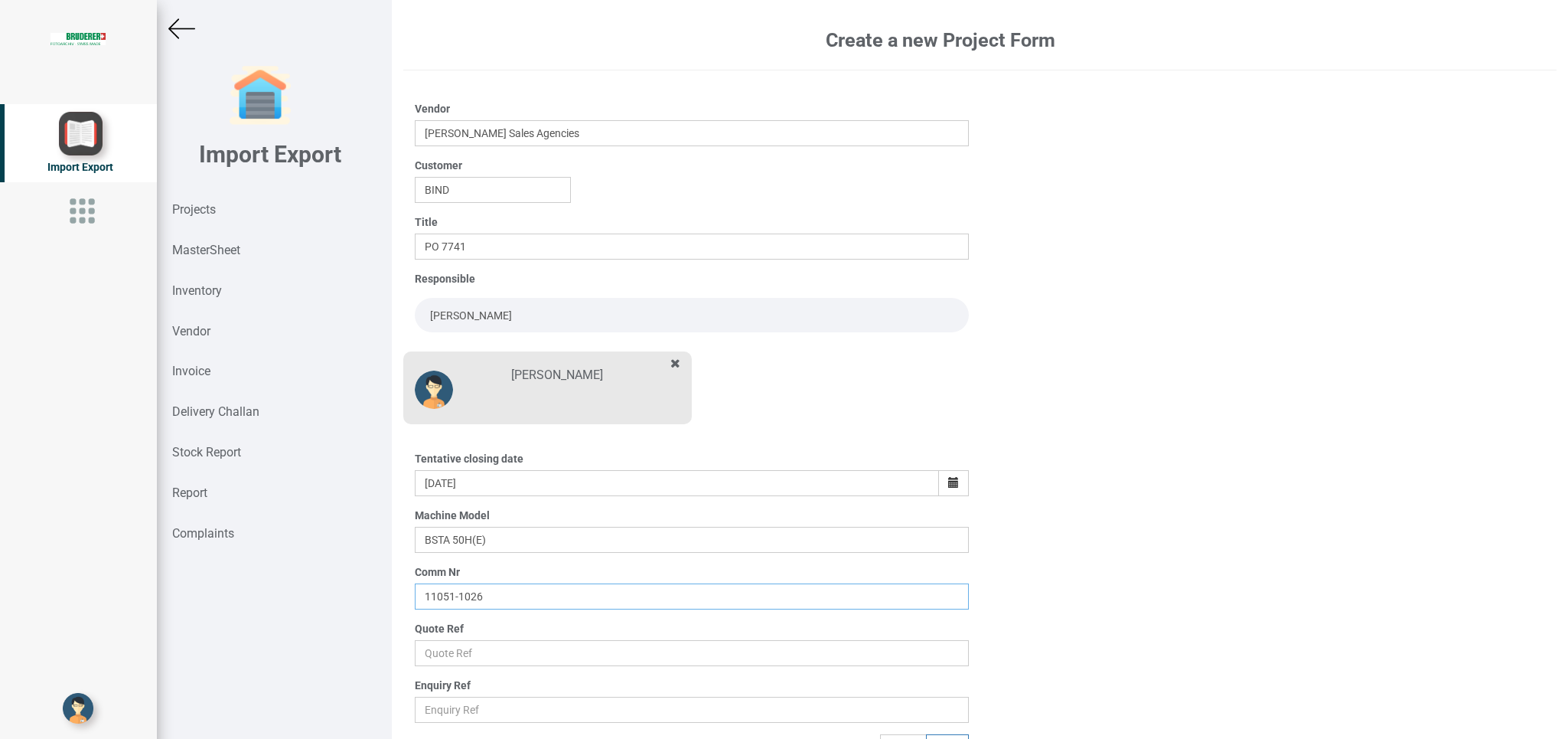
type input "11051-1026"
click at [438, 645] on input "text" at bounding box center [692, 653] width 553 height 26
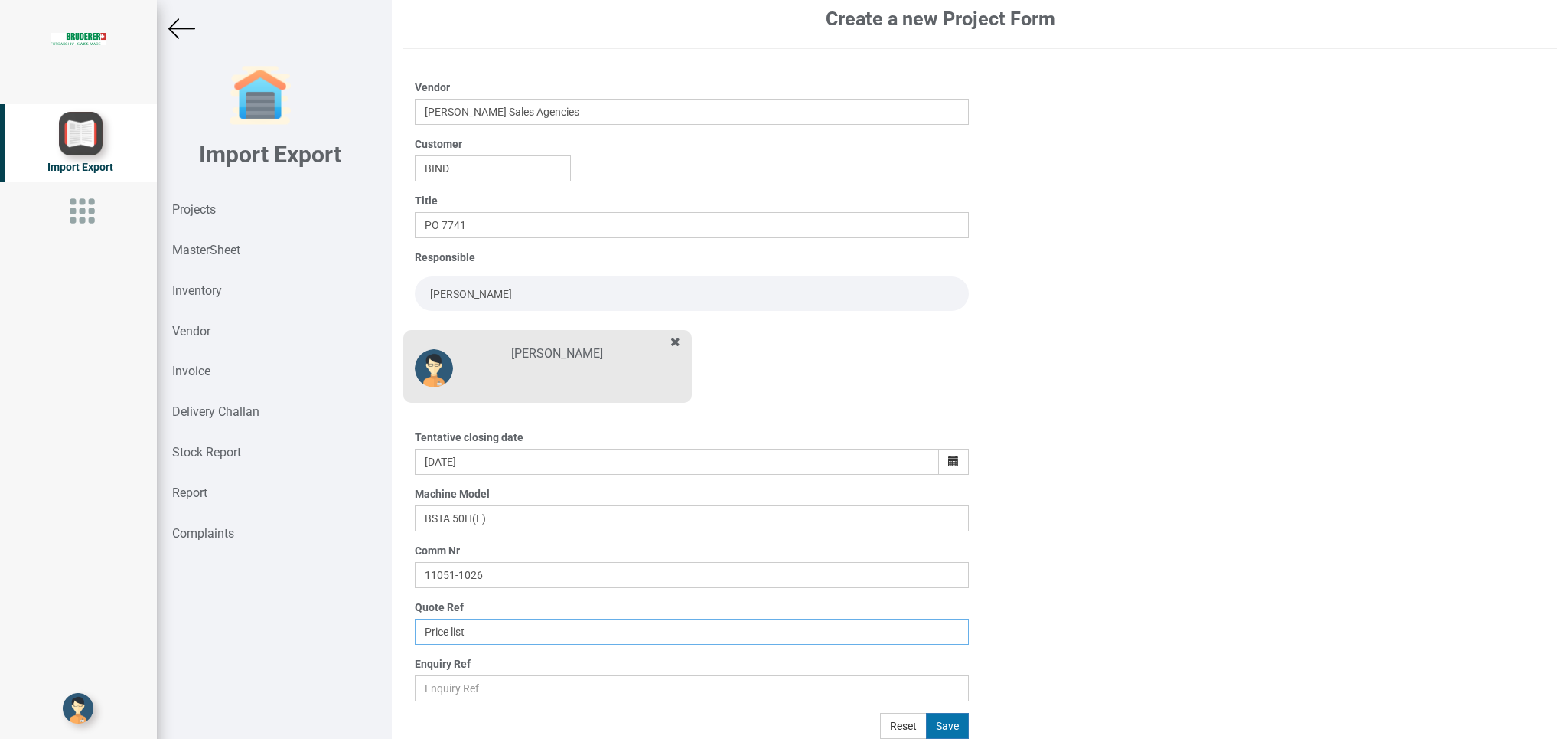
type input "Price list"
click at [929, 725] on button "Save" at bounding box center [947, 726] width 43 height 26
type input "[DATE]"
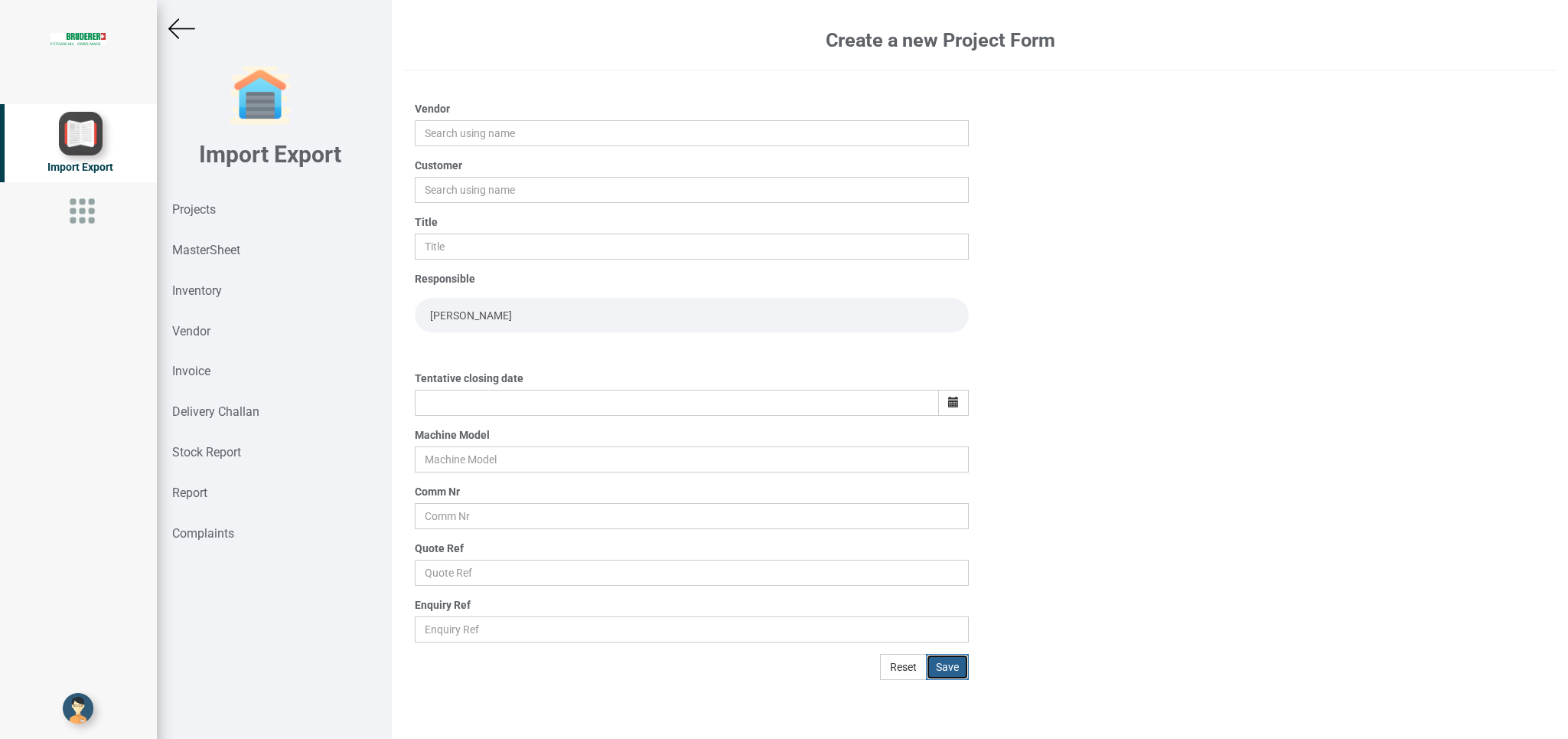
scroll to position [0, 0]
click at [174, 30] on img at bounding box center [181, 28] width 27 height 27
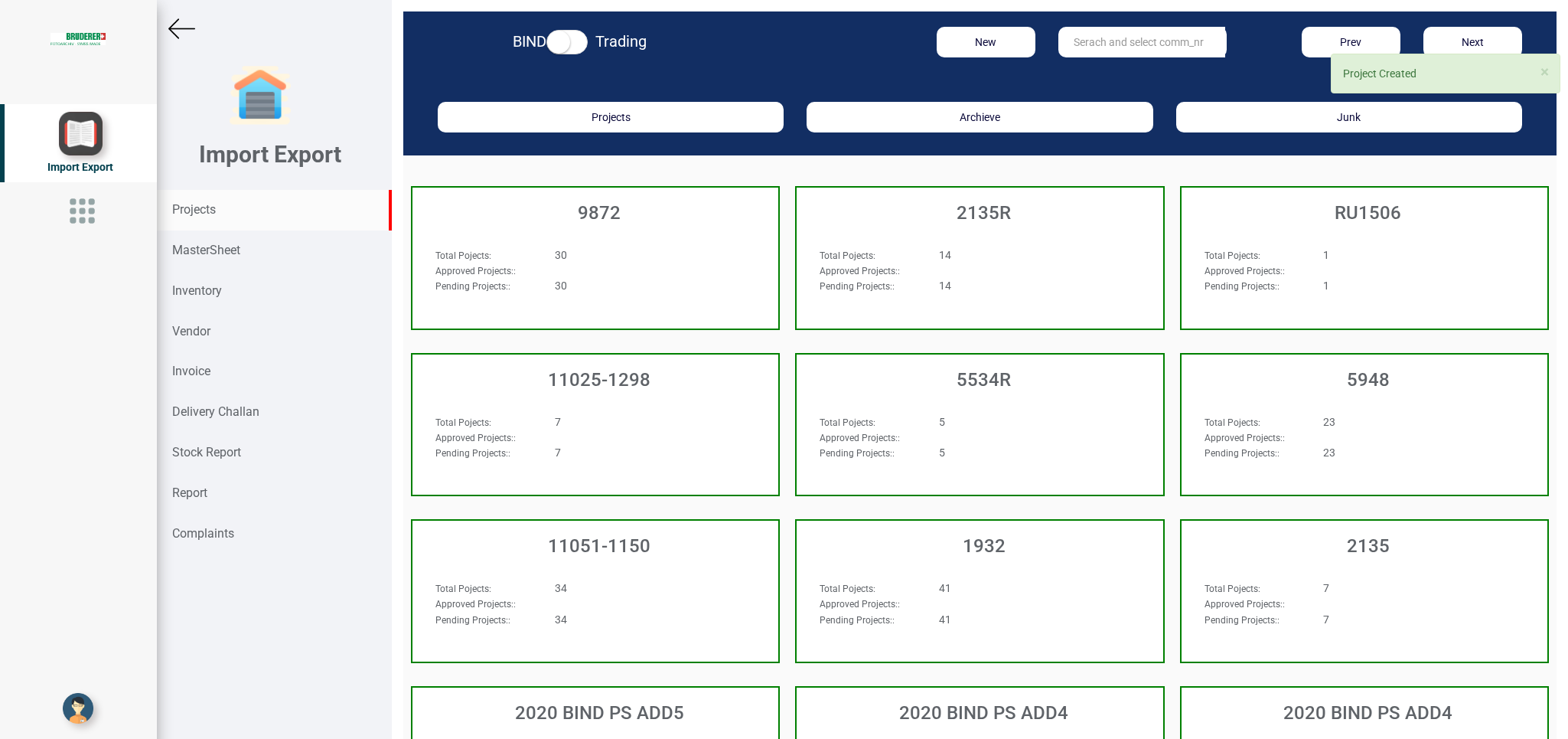
click at [1077, 50] on input "text" at bounding box center [1141, 42] width 167 height 31
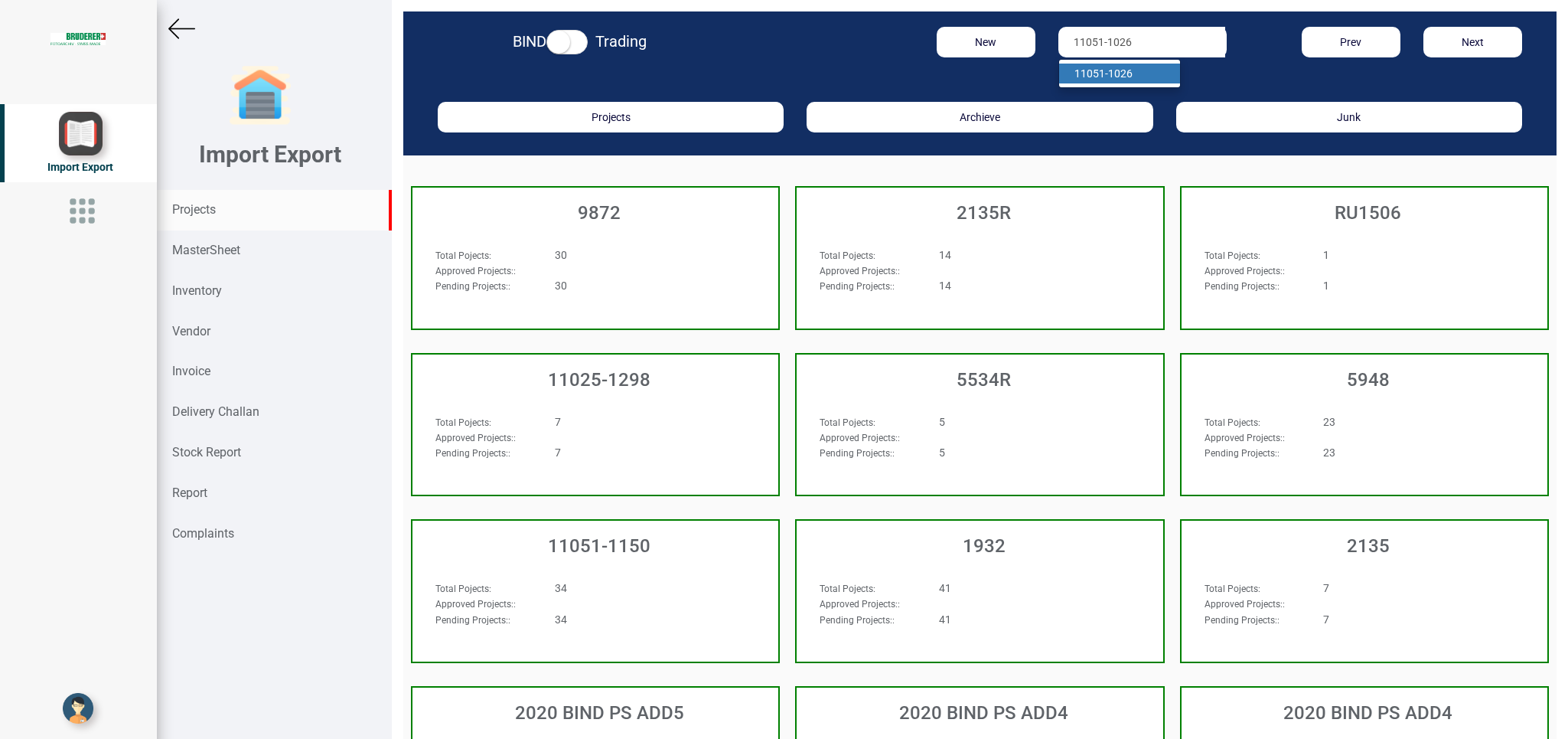
type input "11051-1026"
click at [1099, 71] on strong "11051-1026" at bounding box center [1104, 74] width 58 height 12
click at [1098, 72] on div "BIND Trading New 11051-1026 11051-1026 Prev Next" at bounding box center [980, 45] width 1153 height 68
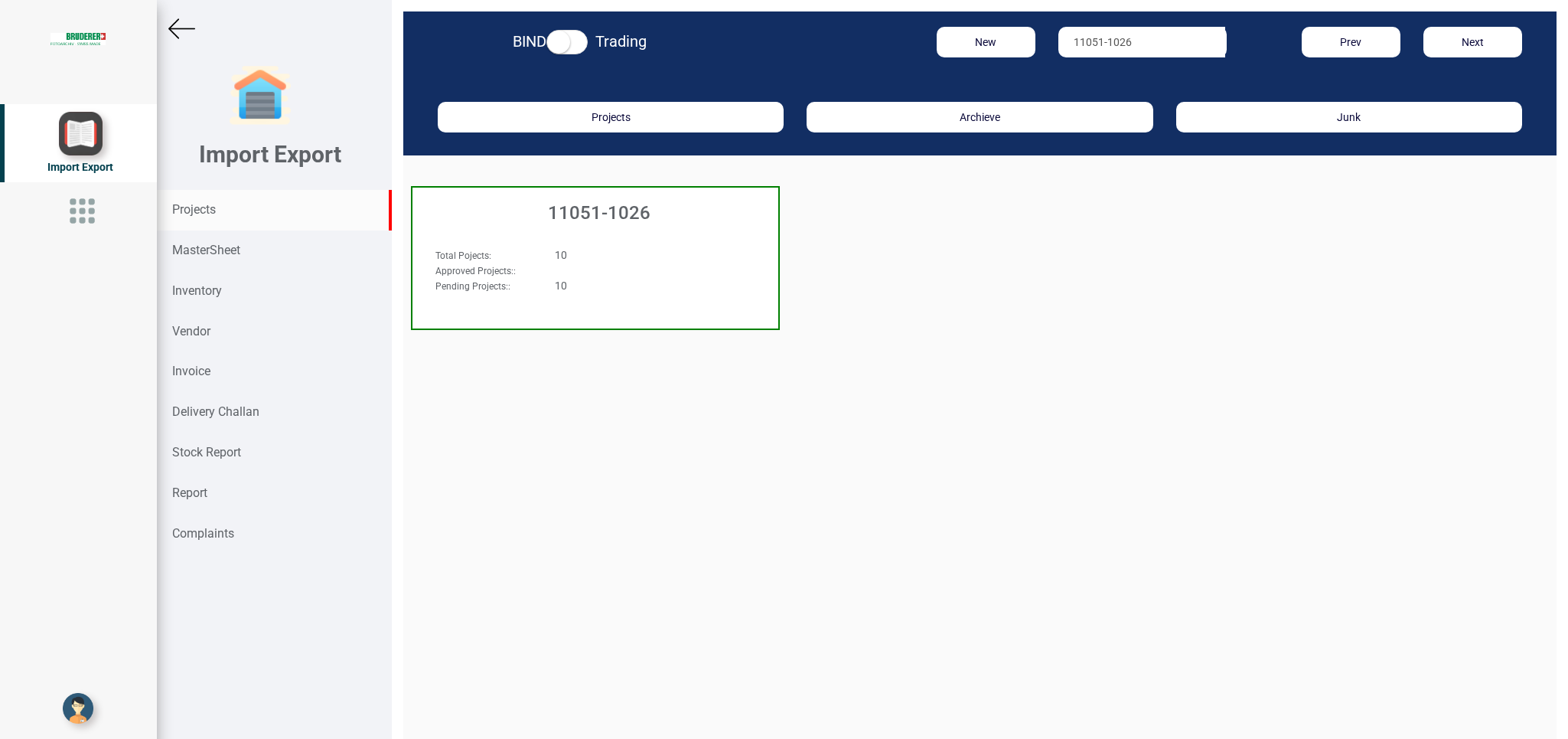
click at [598, 282] on div "10" at bounding box center [626, 285] width 167 height 15
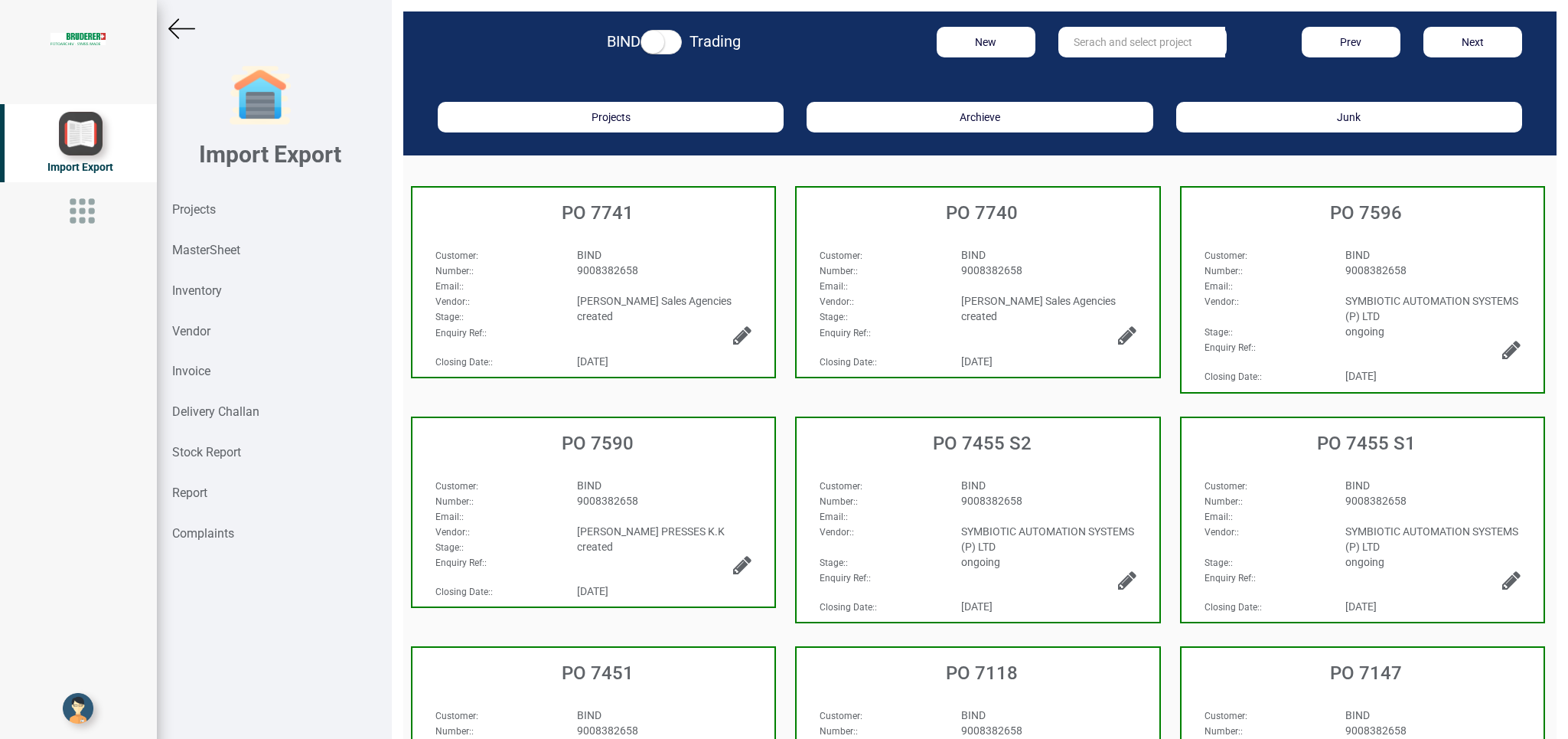
click at [697, 252] on div "BIND" at bounding box center [665, 255] width 198 height 15
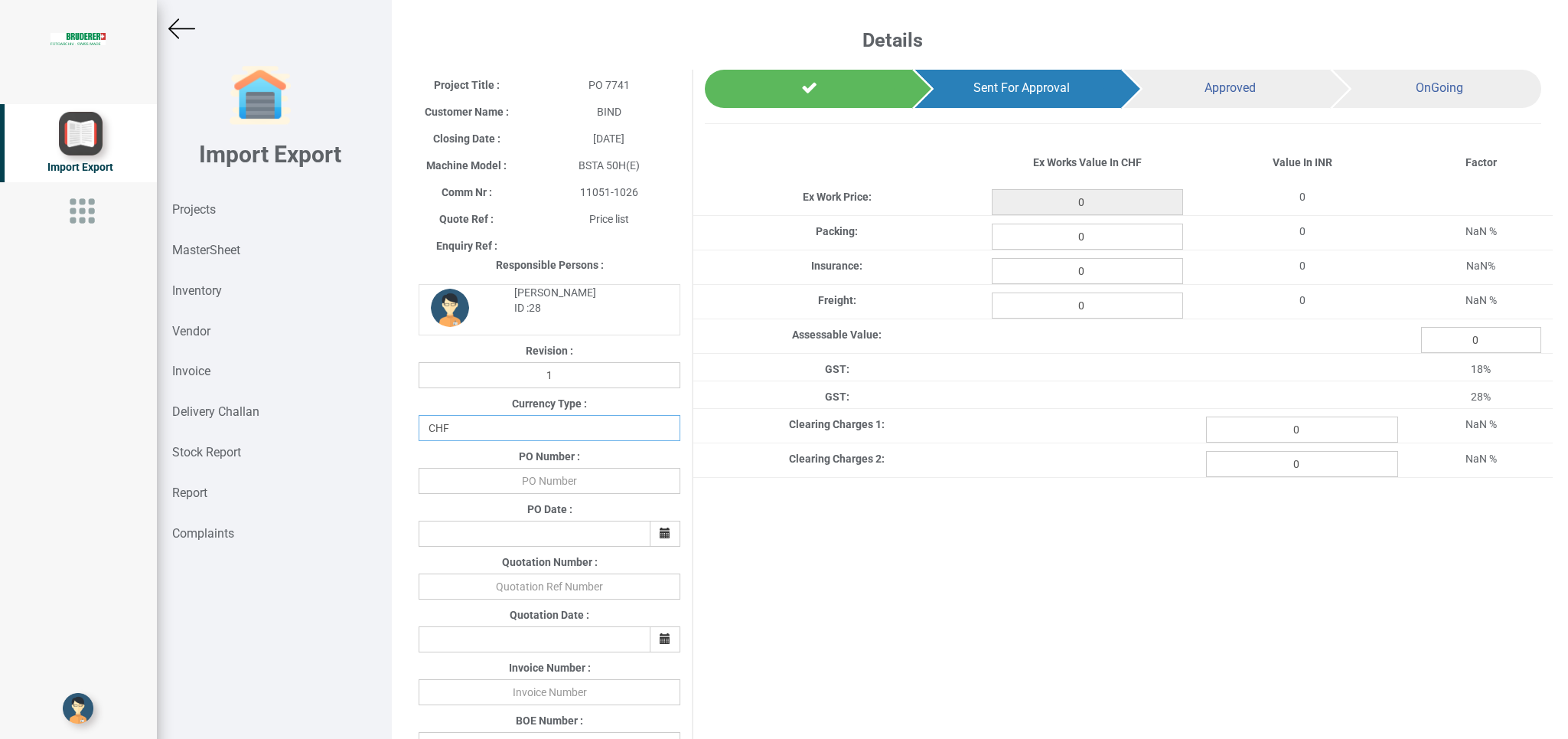
select select "INR"
click option "INR" at bounding box center [0, 0] width 0 height 0
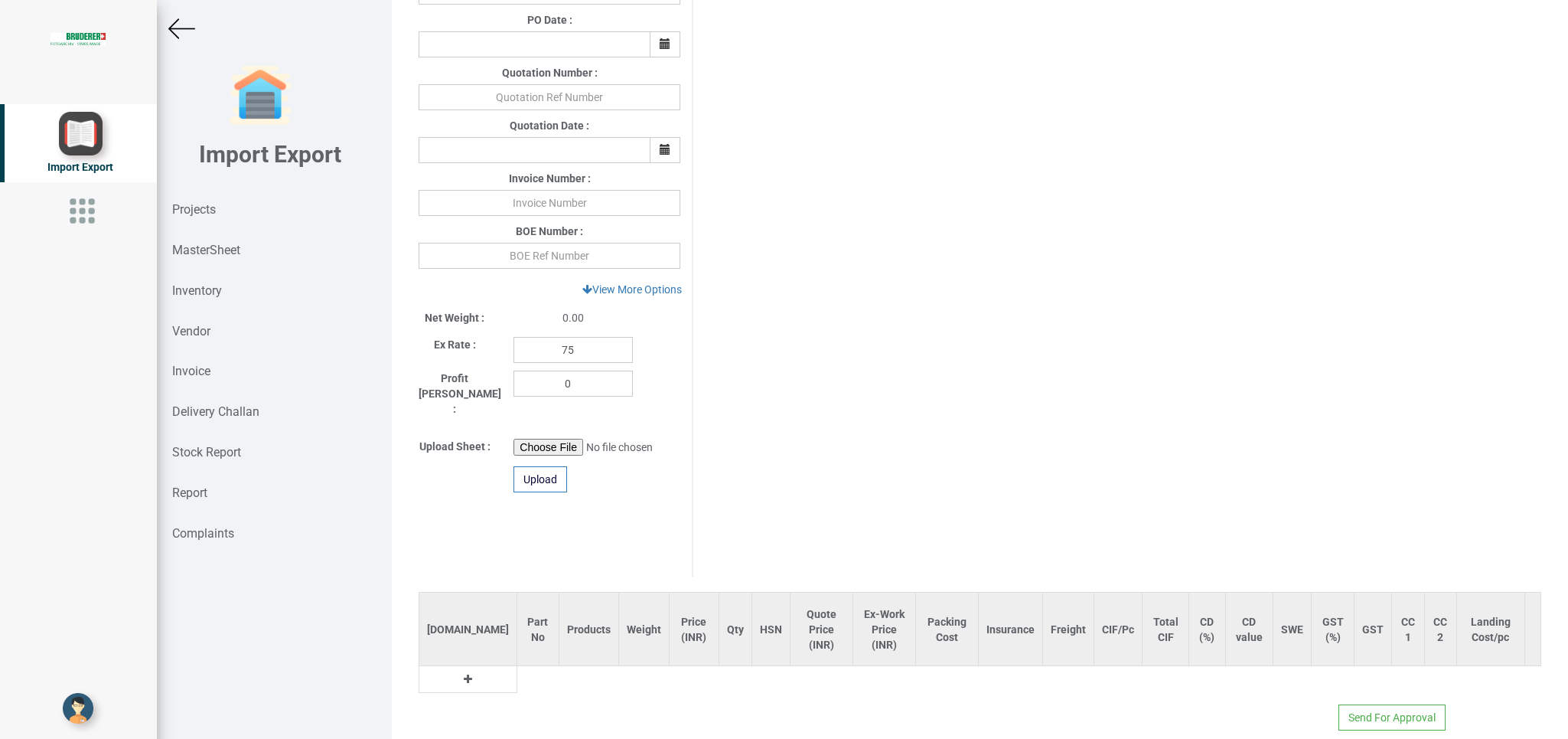
scroll to position [441, 0]
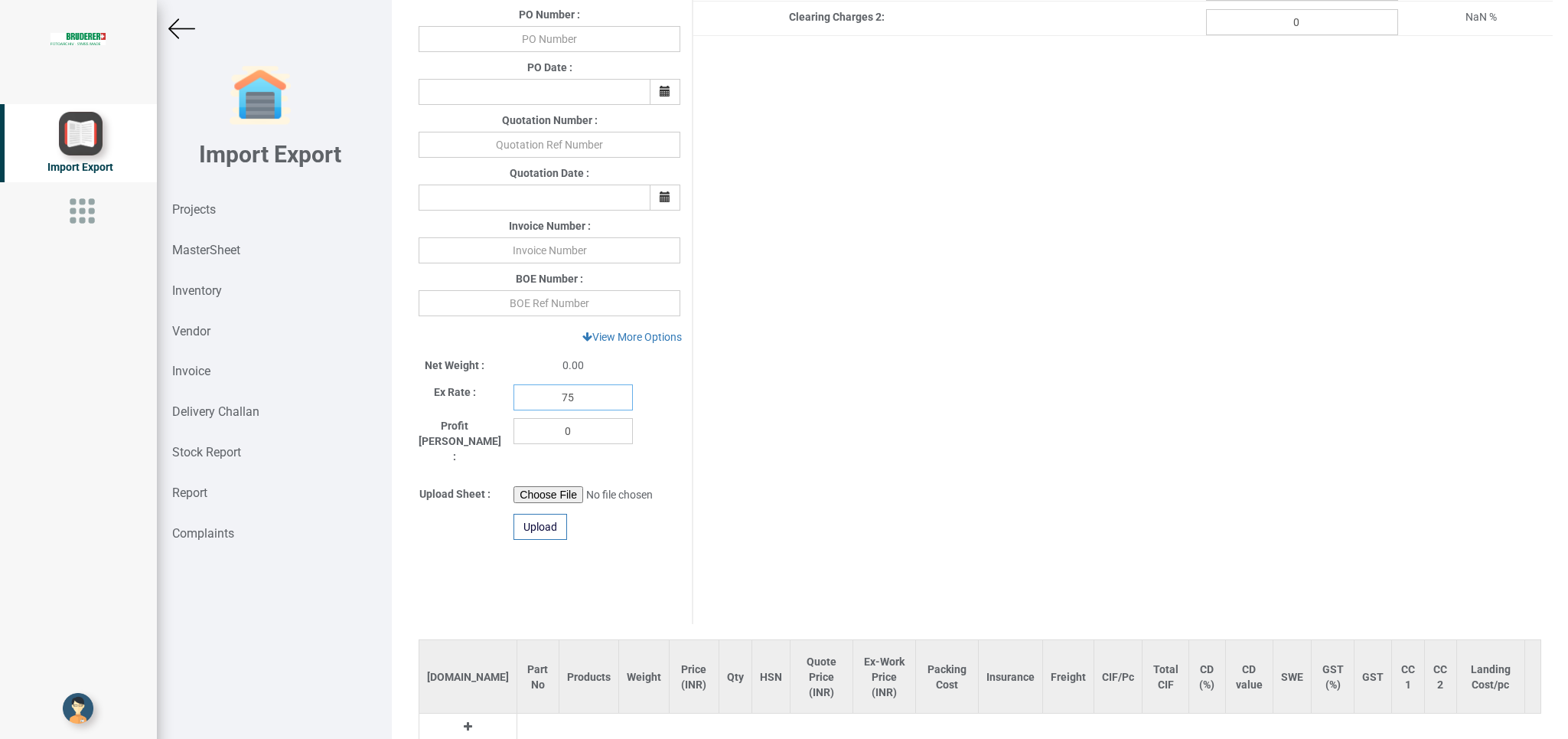
drag, startPoint x: 583, startPoint y: 394, endPoint x: 473, endPoint y: 397, distance: 110.0
click at [513, 397] on input "75" at bounding box center [573, 398] width 119 height 26
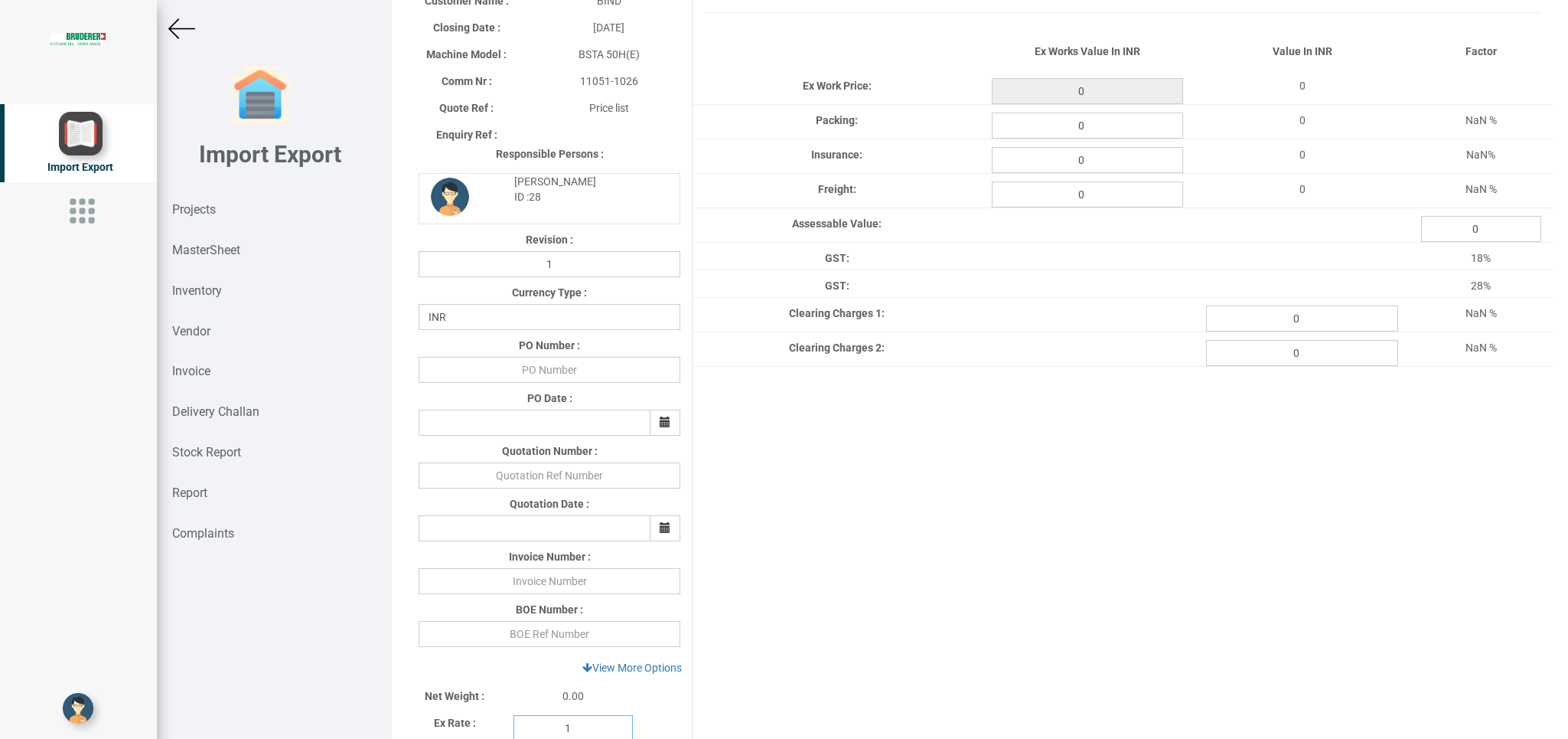
scroll to position [108, 0]
type input "1"
click at [565, 375] on input "text" at bounding box center [549, 372] width 261 height 26
type input "b"
type input "BPIPL/PO/7741/25-26"
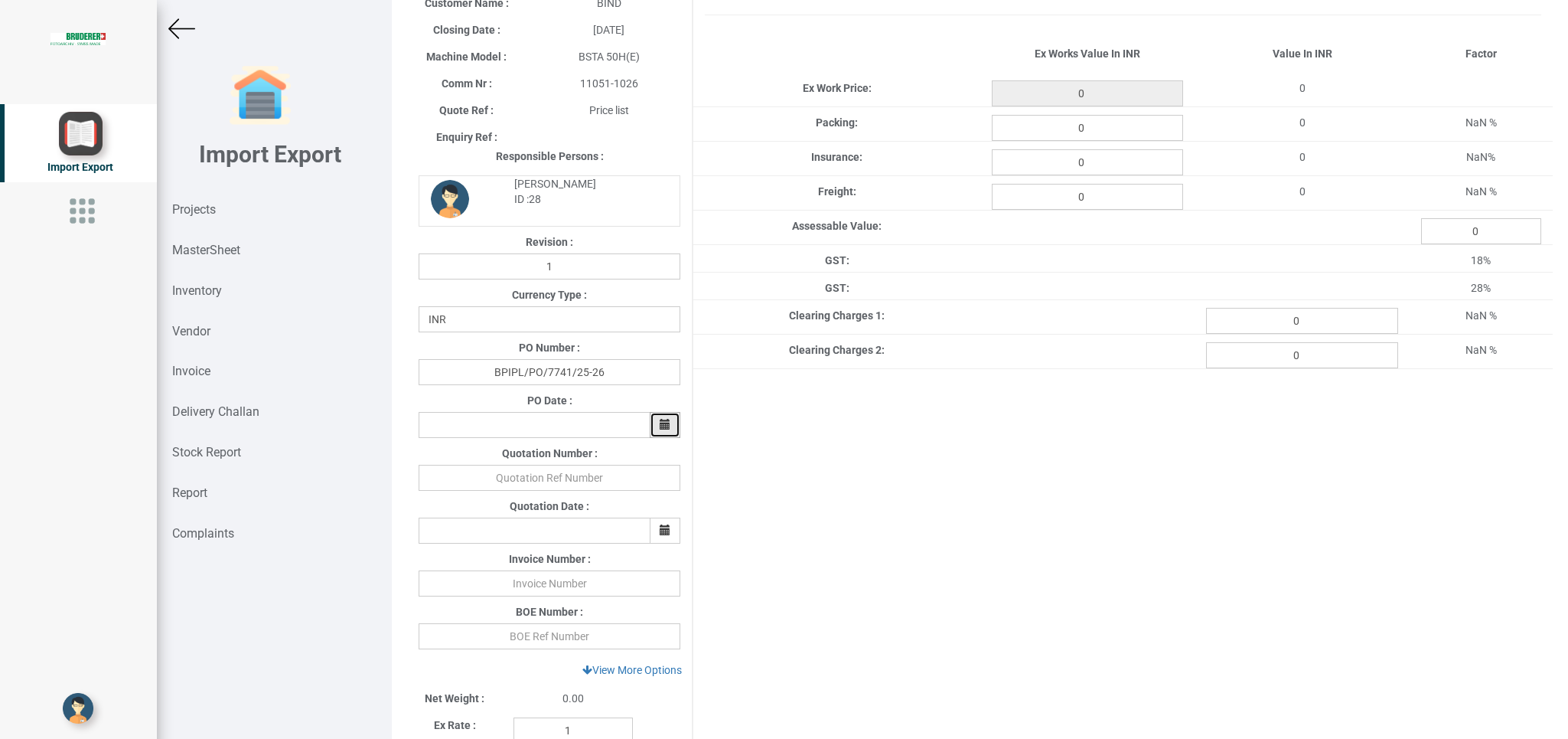
click at [661, 428] on icon "button" at bounding box center [665, 424] width 11 height 11
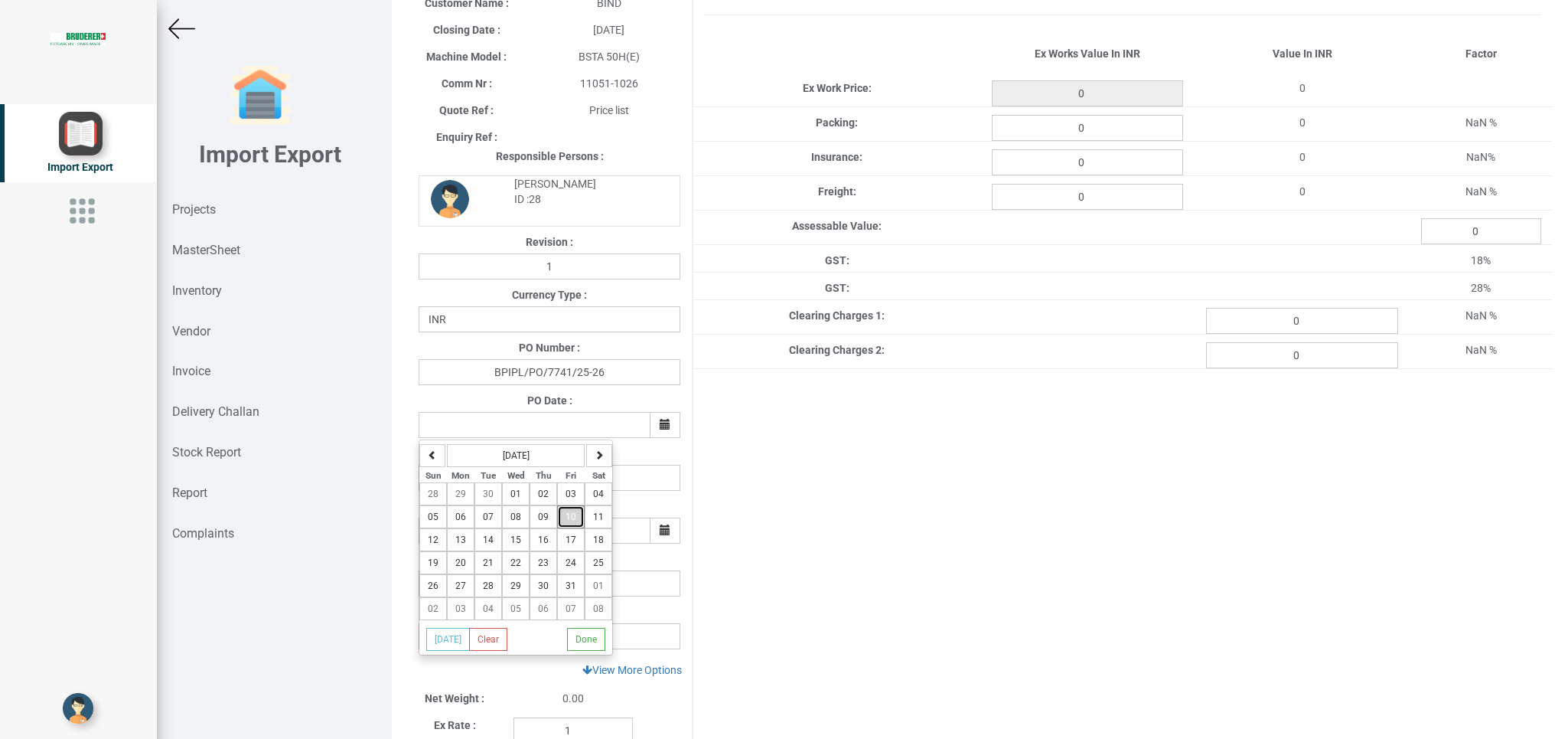
click at [576, 516] on span "10" at bounding box center [571, 517] width 11 height 11
type input "[DATE]"
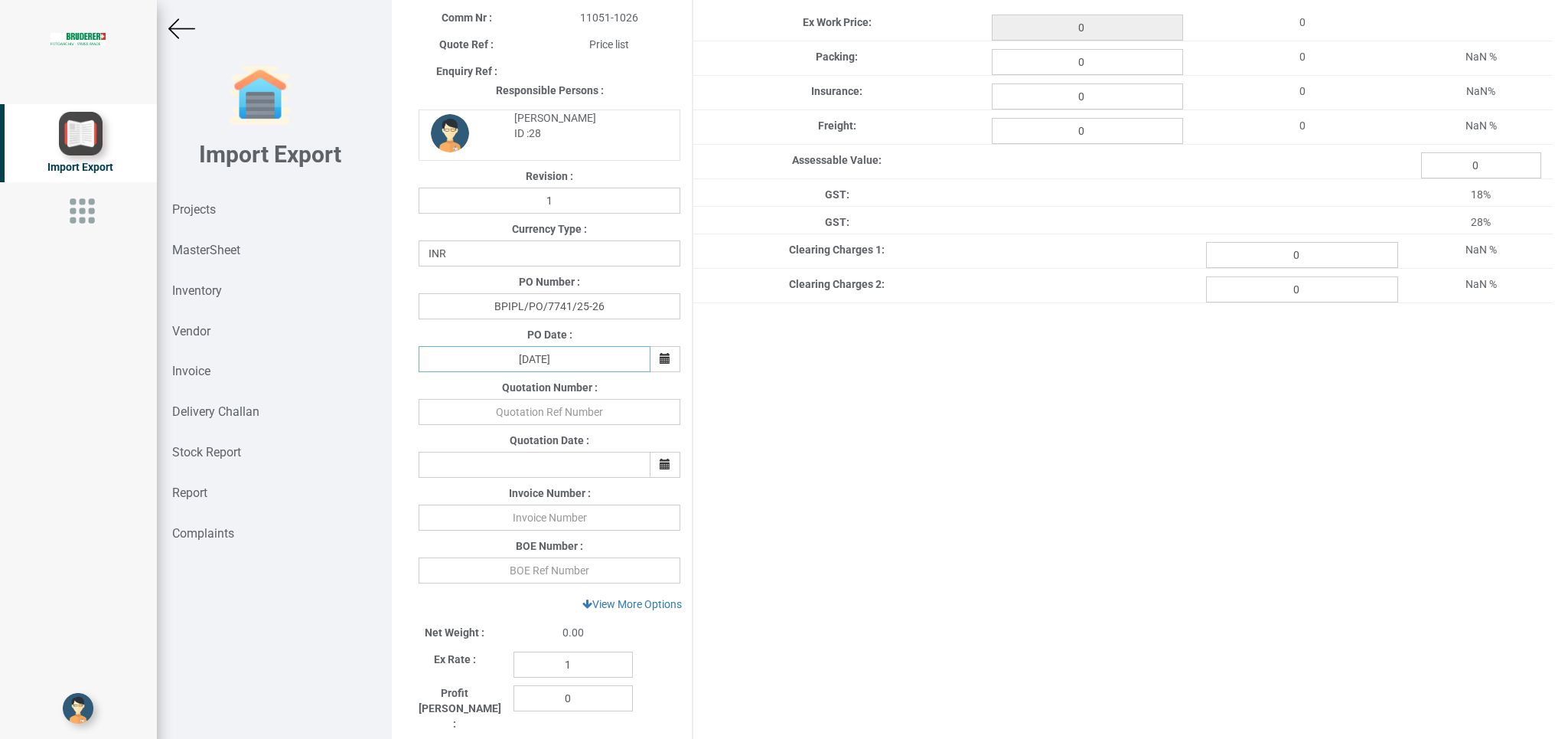
scroll to position [200, 0]
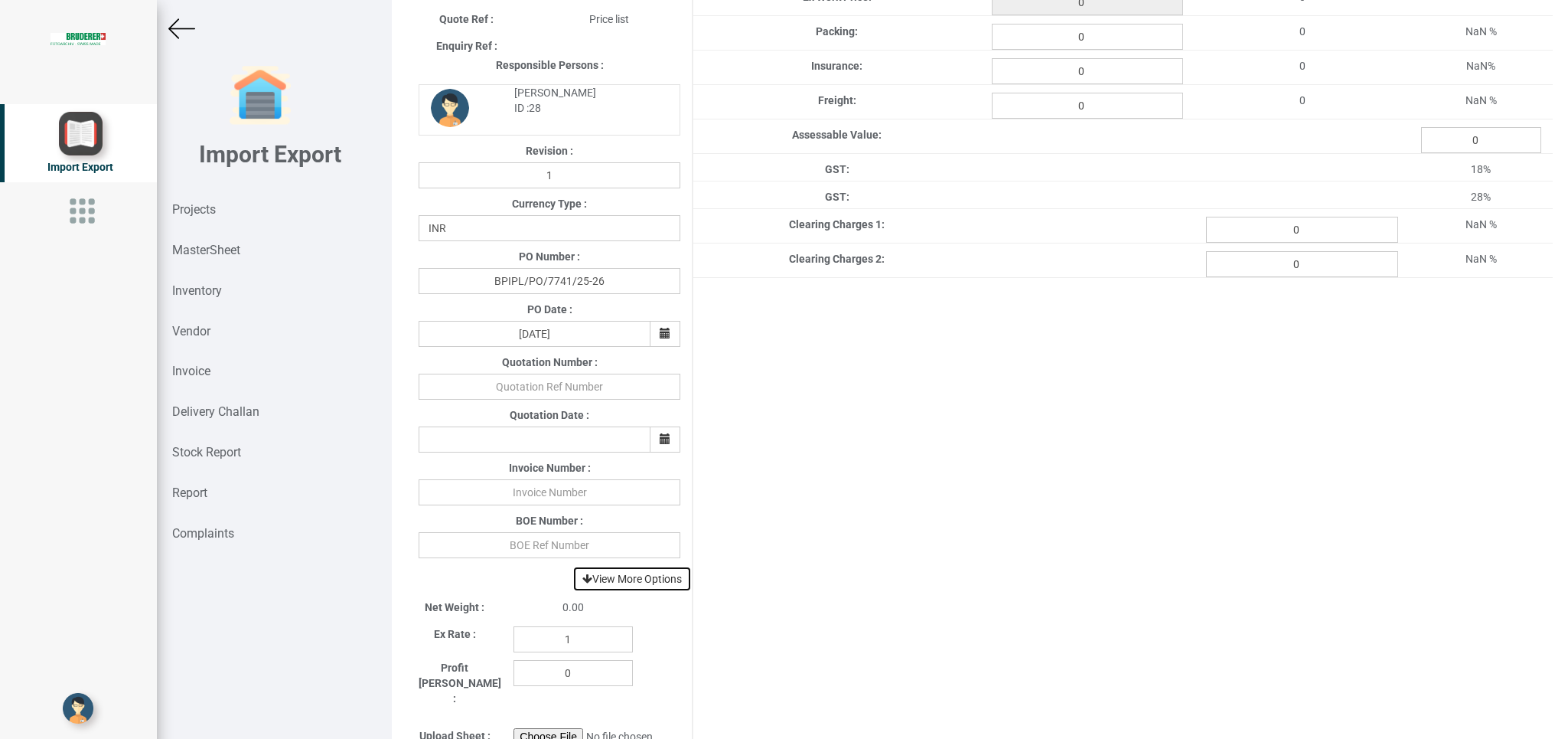
click at [646, 583] on link "View More Options" at bounding box center [632, 579] width 119 height 26
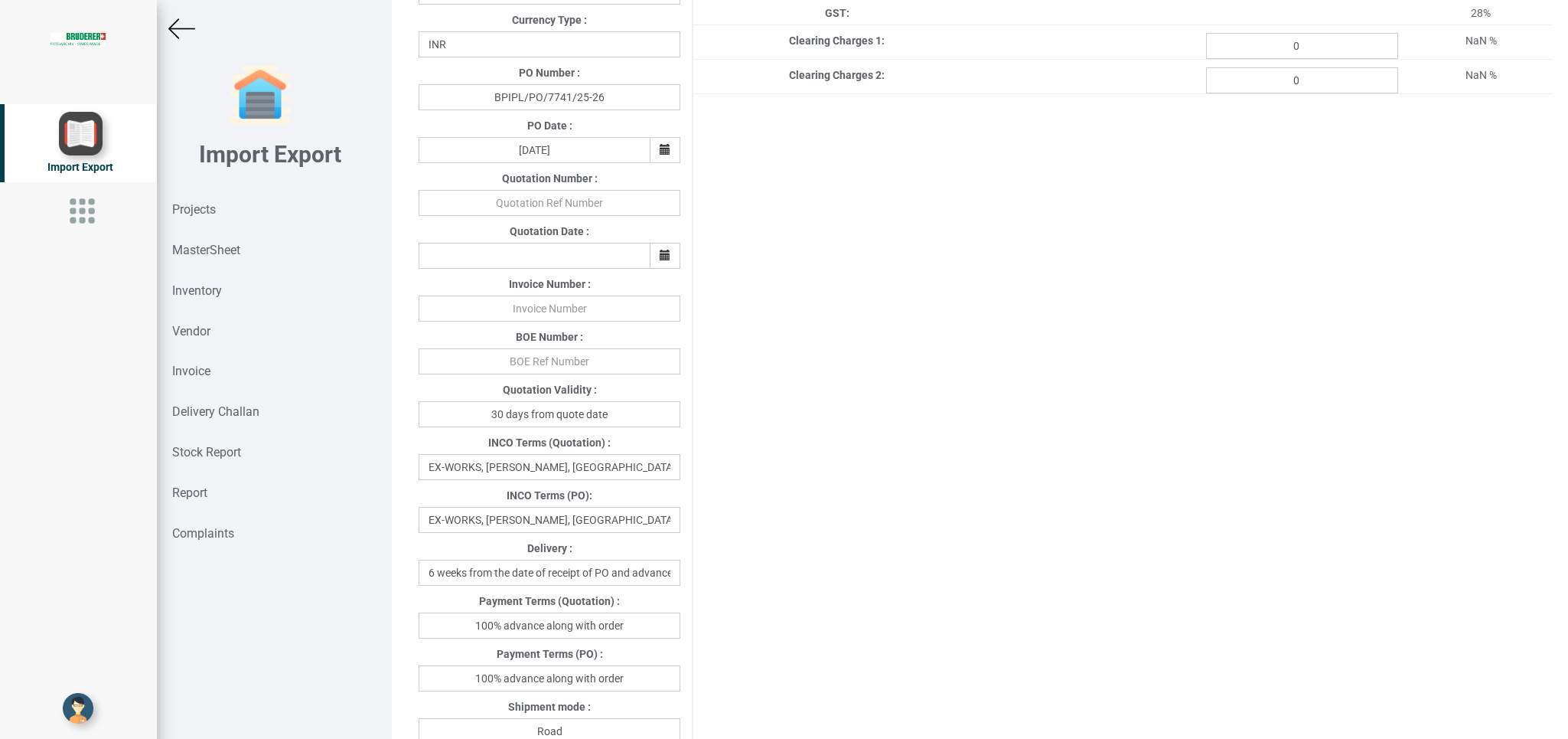
scroll to position [394, 0]
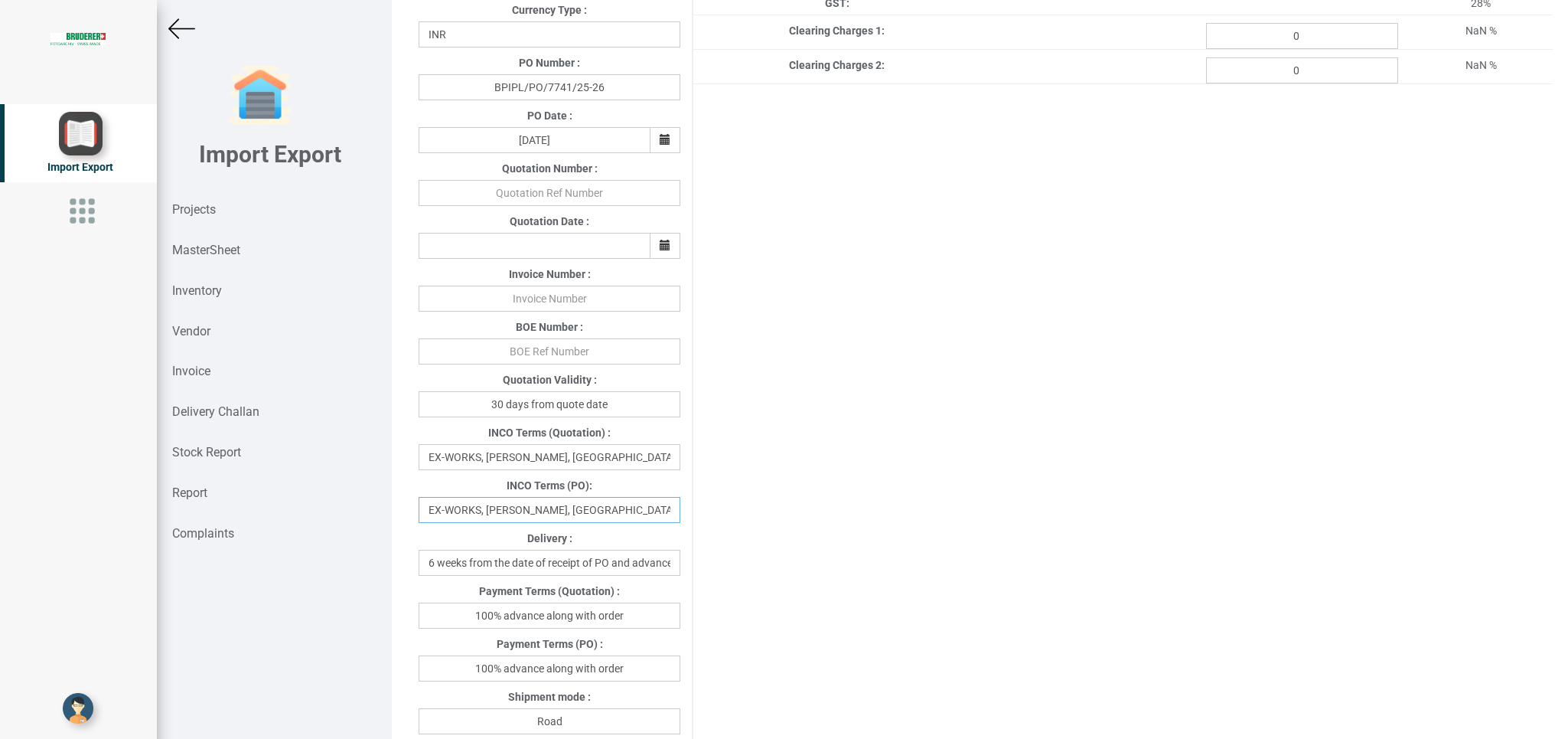
drag, startPoint x: 659, startPoint y: 517, endPoint x: 400, endPoint y: 511, distance: 259.1
click at [418, 511] on input "EX-WORKS, [PERSON_NAME], [GEOGRAPHIC_DATA]" at bounding box center [549, 510] width 261 height 26
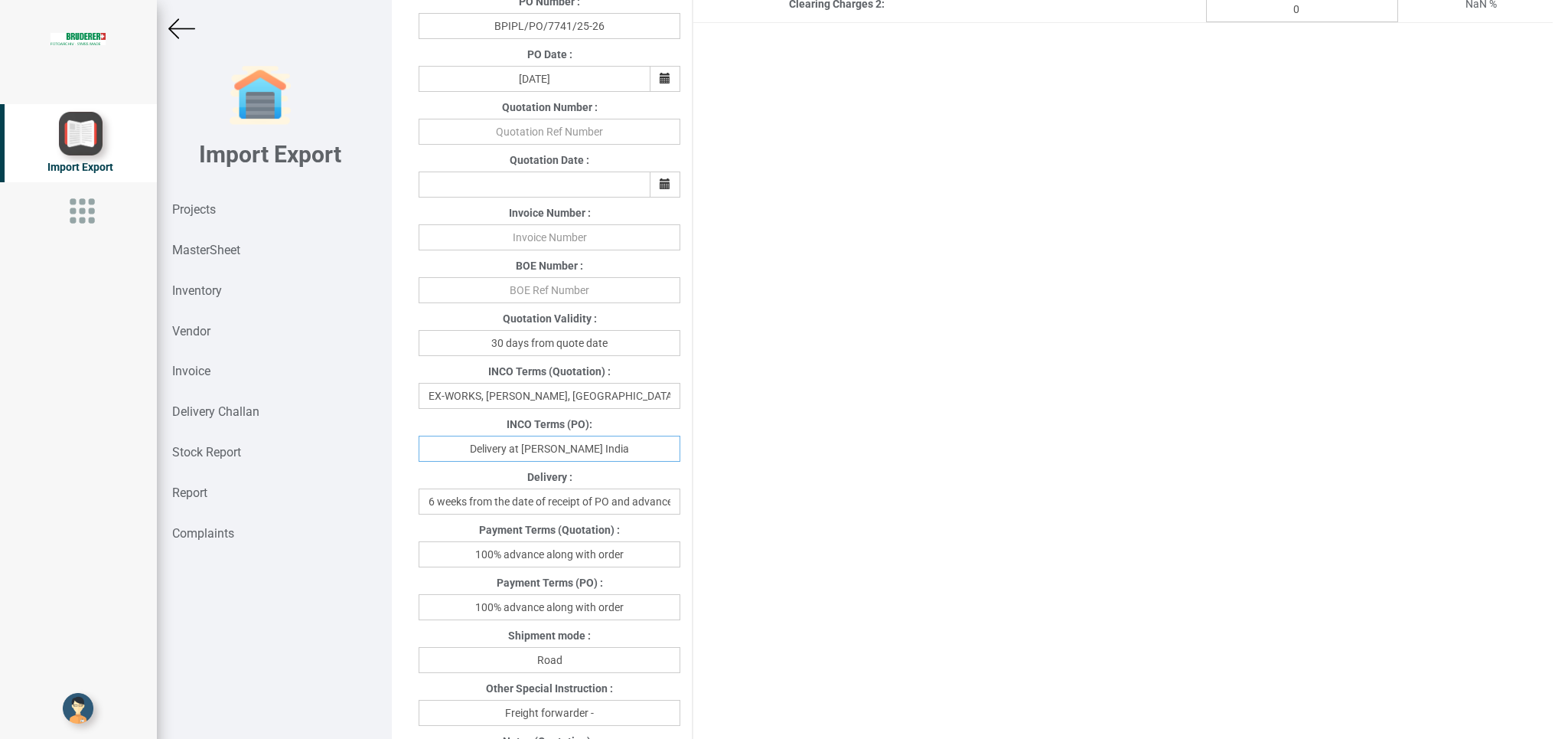
scroll to position [496, 0]
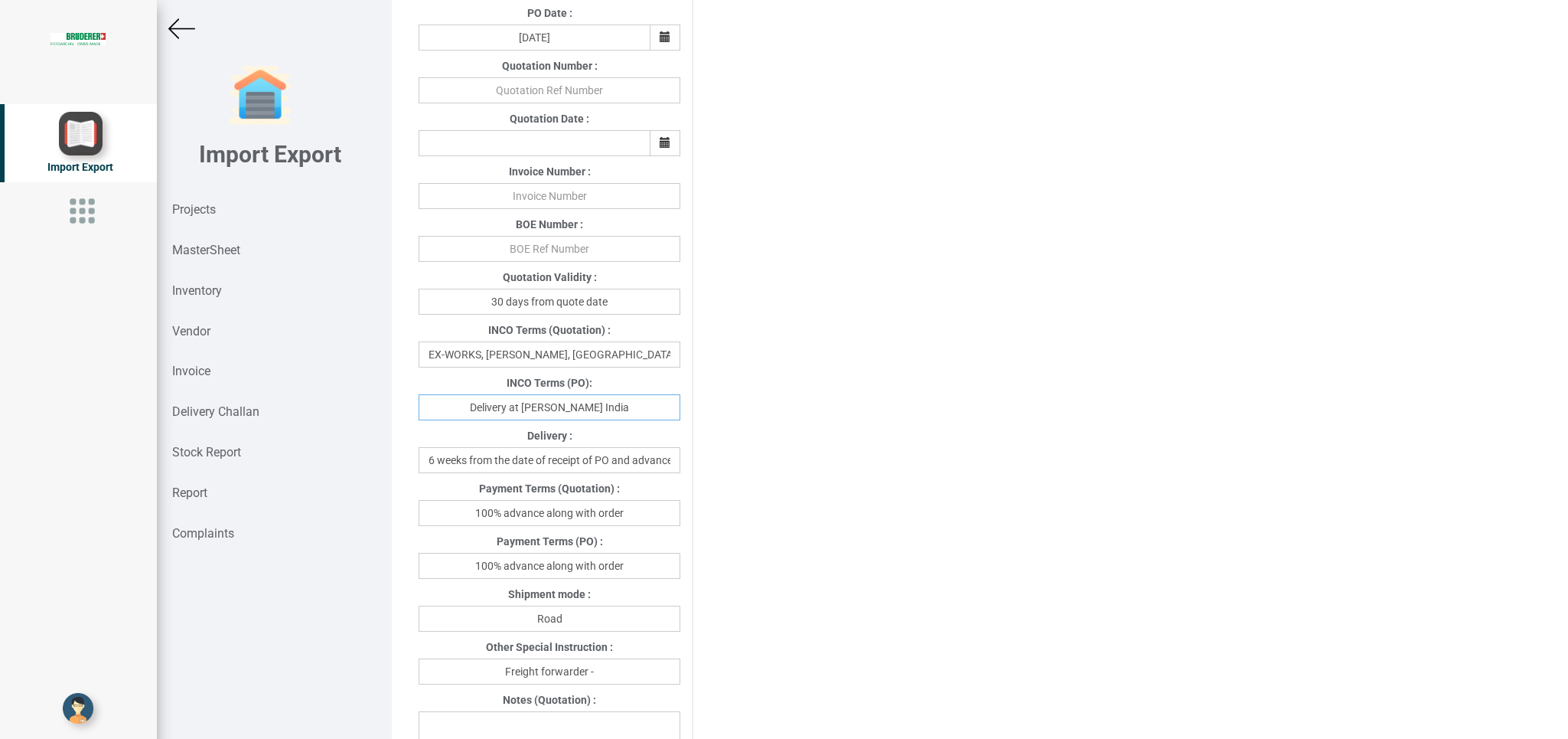
type input "Delivery at [PERSON_NAME] India"
click at [652, 568] on input "100% advance along with order" at bounding box center [549, 566] width 261 height 26
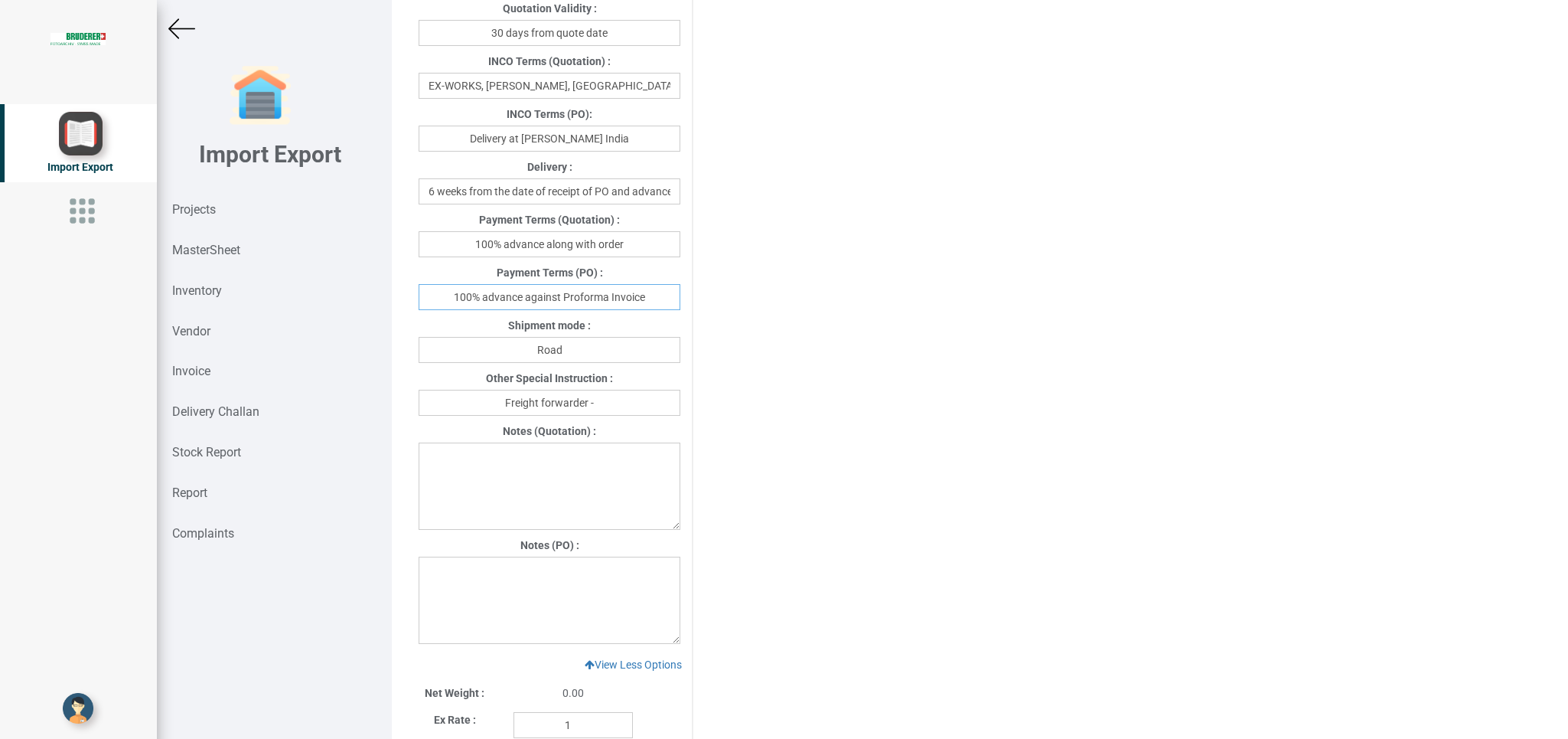
scroll to position [804, 0]
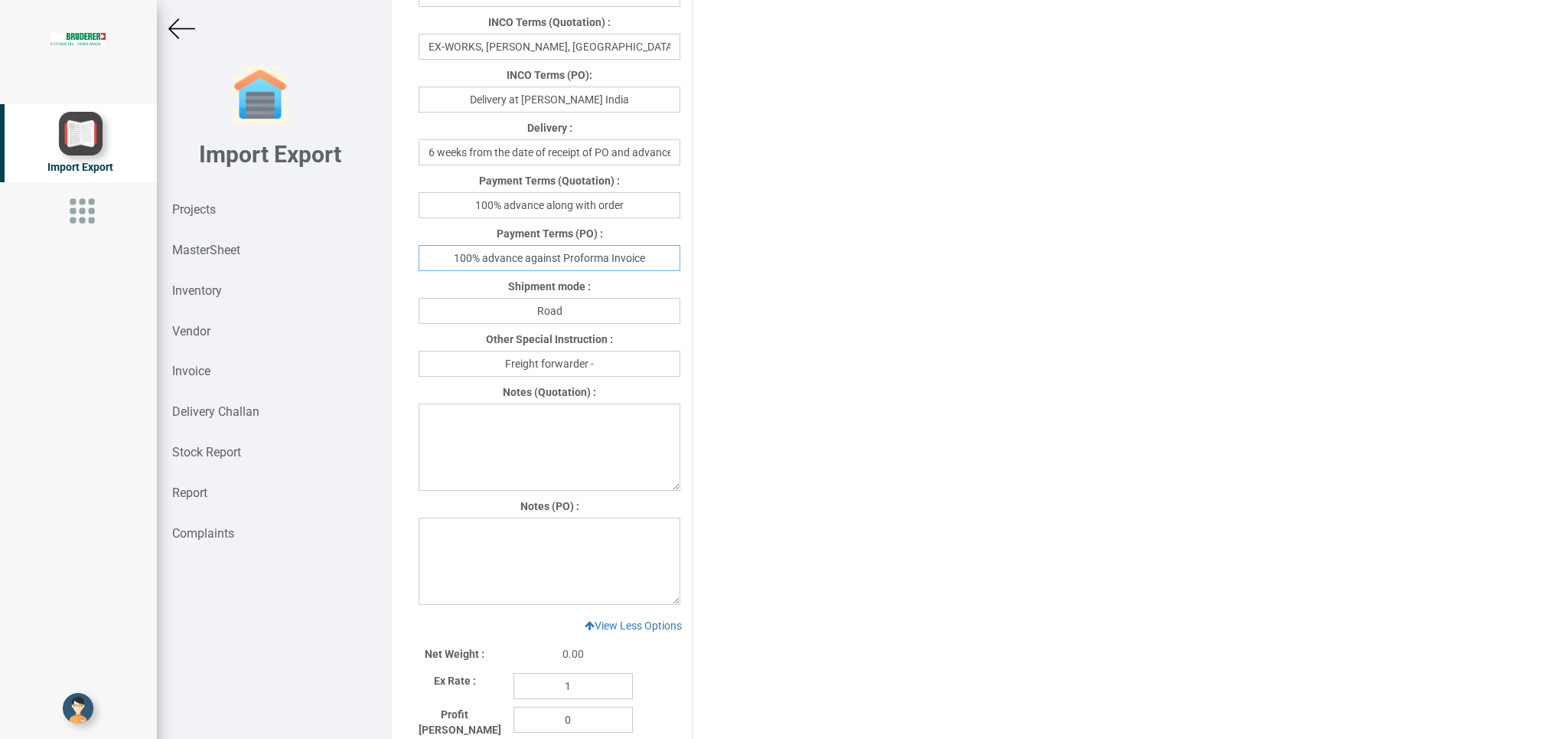
type input "100% advance against Proforma Invoice"
click at [619, 361] on input "Freight forwarder -" at bounding box center [549, 364] width 261 height 26
type input "Freight forwarder -Your preferred transport"
click at [458, 530] on textarea at bounding box center [549, 561] width 261 height 87
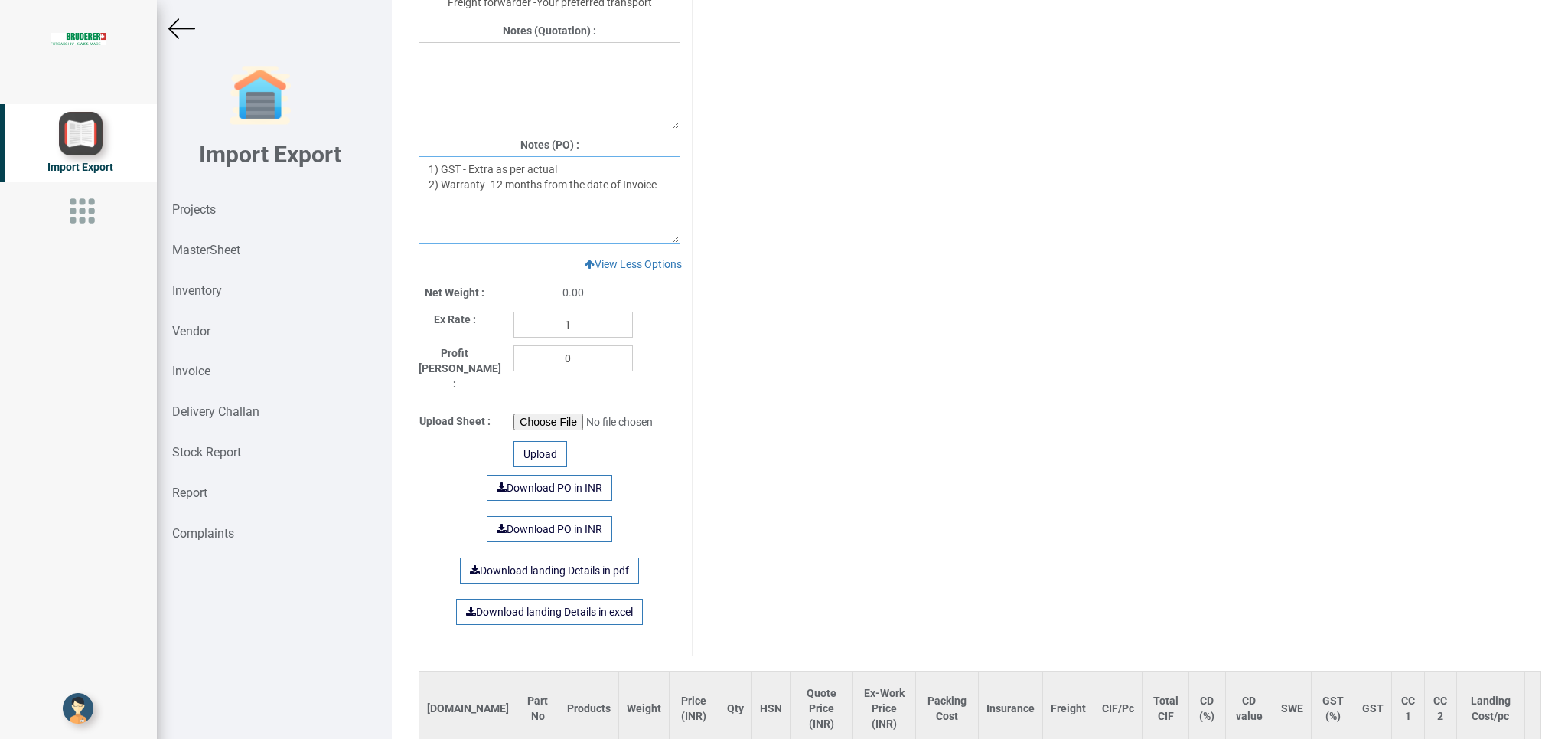
scroll to position [1248, 0]
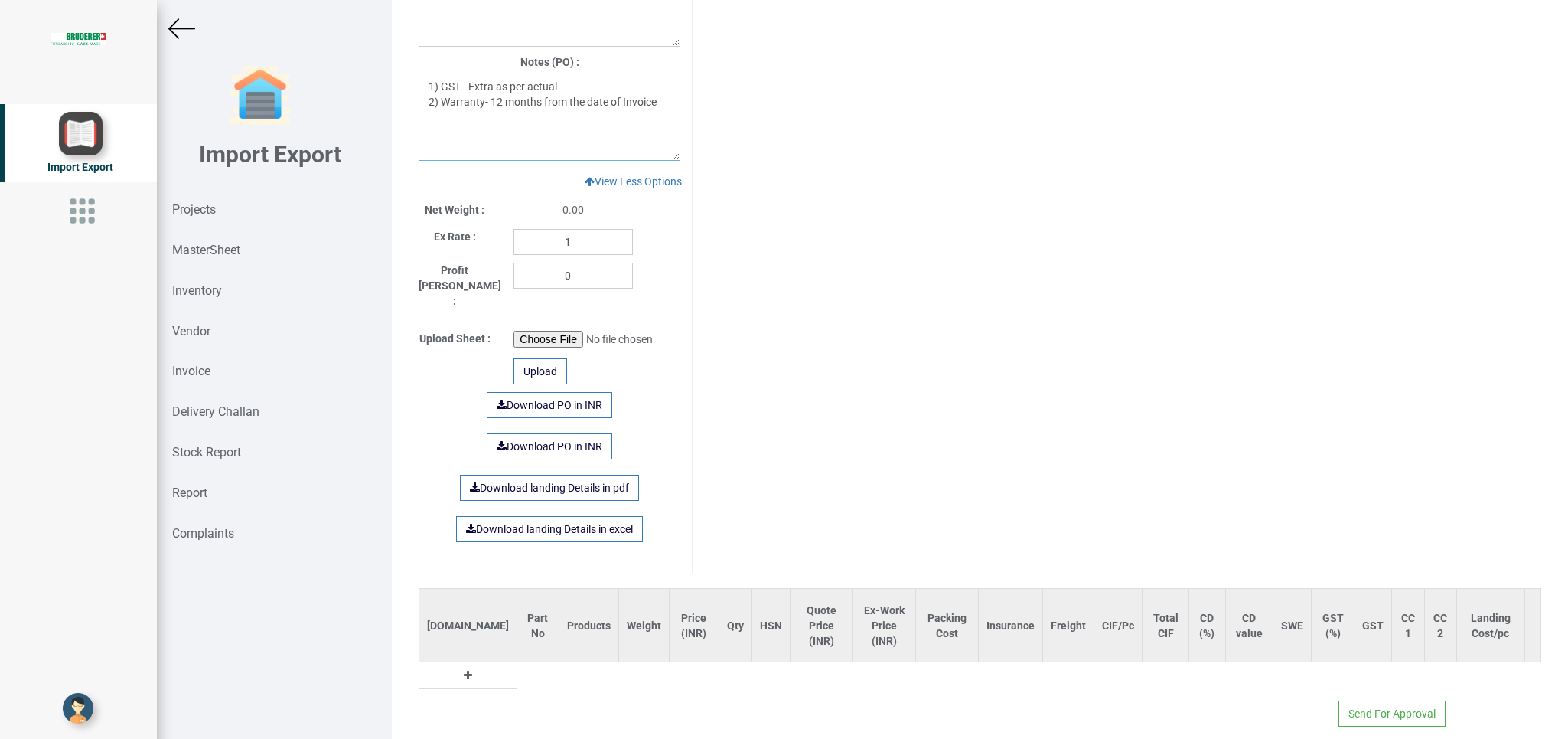
type textarea "1) GST - Extra as per actual 2) Warranty- 12 months from the date of Invoice"
drag, startPoint x: 442, startPoint y: 658, endPoint x: 498, endPoint y: 658, distance: 56.0
click at [456, 662] on td at bounding box center [467, 675] width 98 height 27
click at [459, 667] on button at bounding box center [467, 675] width 18 height 17
click at [517, 666] on input "text" at bounding box center [543, 679] width 51 height 26
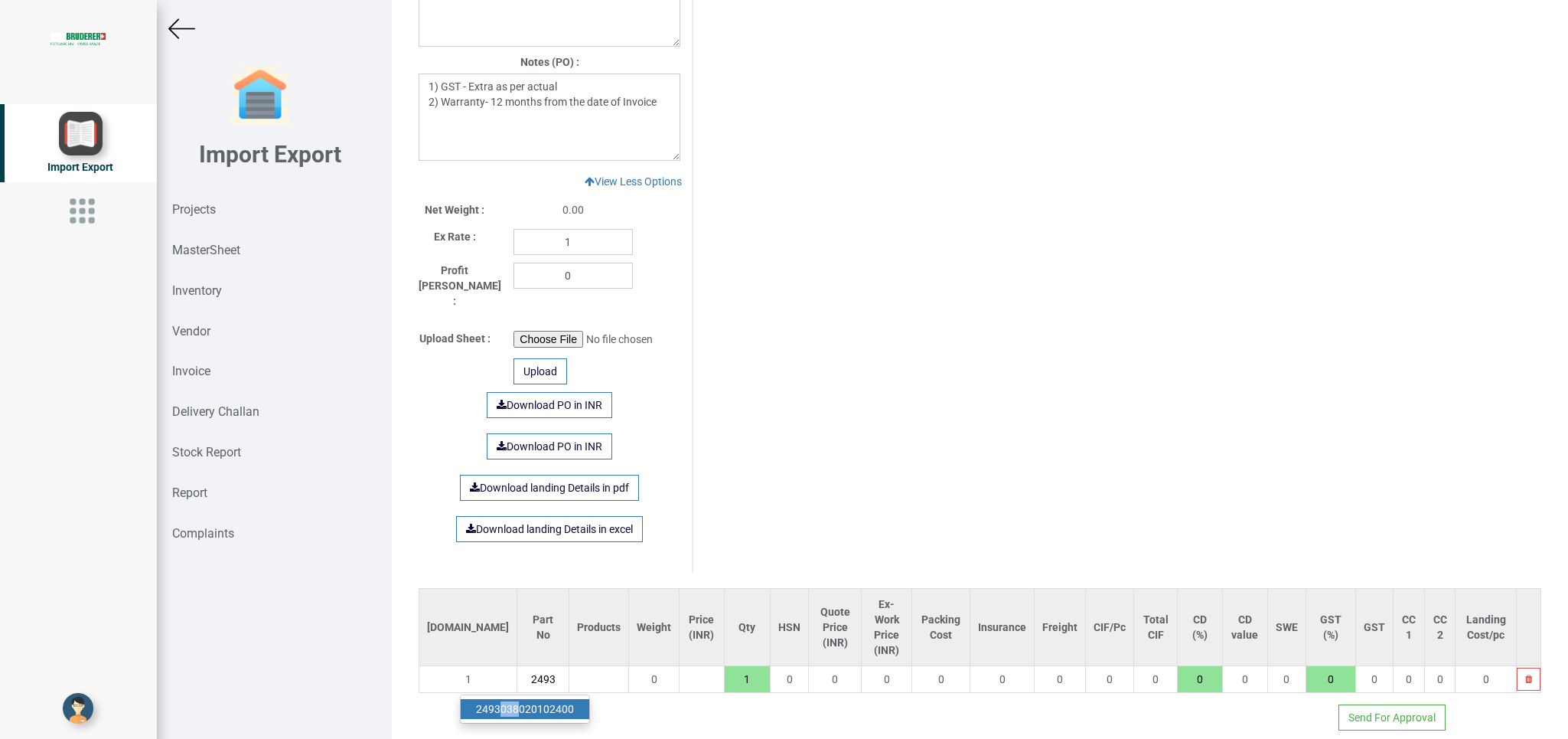
drag, startPoint x: 503, startPoint y: 679, endPoint x: 526, endPoint y: 689, distance: 25.1
click at [526, 694] on ul "2493 038020102400" at bounding box center [524, 709] width 130 height 29
click at [517, 666] on input "2493" at bounding box center [543, 679] width 51 height 26
drag, startPoint x: 512, startPoint y: 664, endPoint x: 401, endPoint y: 659, distance: 111.1
click at [404, 661] on div "Details Project Title : PO 7741 Customer Name : BIND Closing Date : [DATE] Mach…" at bounding box center [980, 369] width 1176 height 739
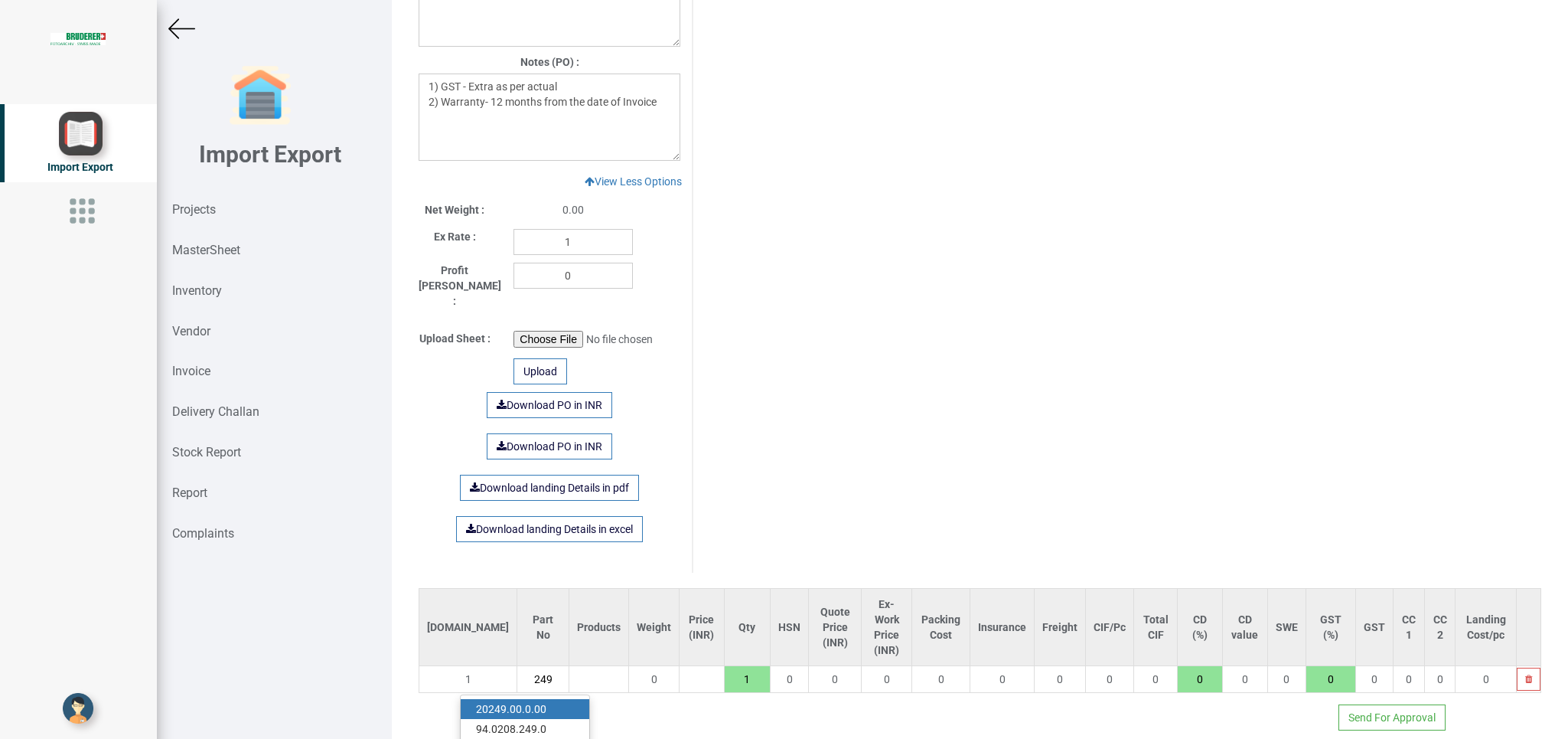
type input "2493"
click at [521, 699] on link "2493 038020102400" at bounding box center [524, 709] width 128 height 20
type input "71367"
type input "2493038020102400"
type input "18"
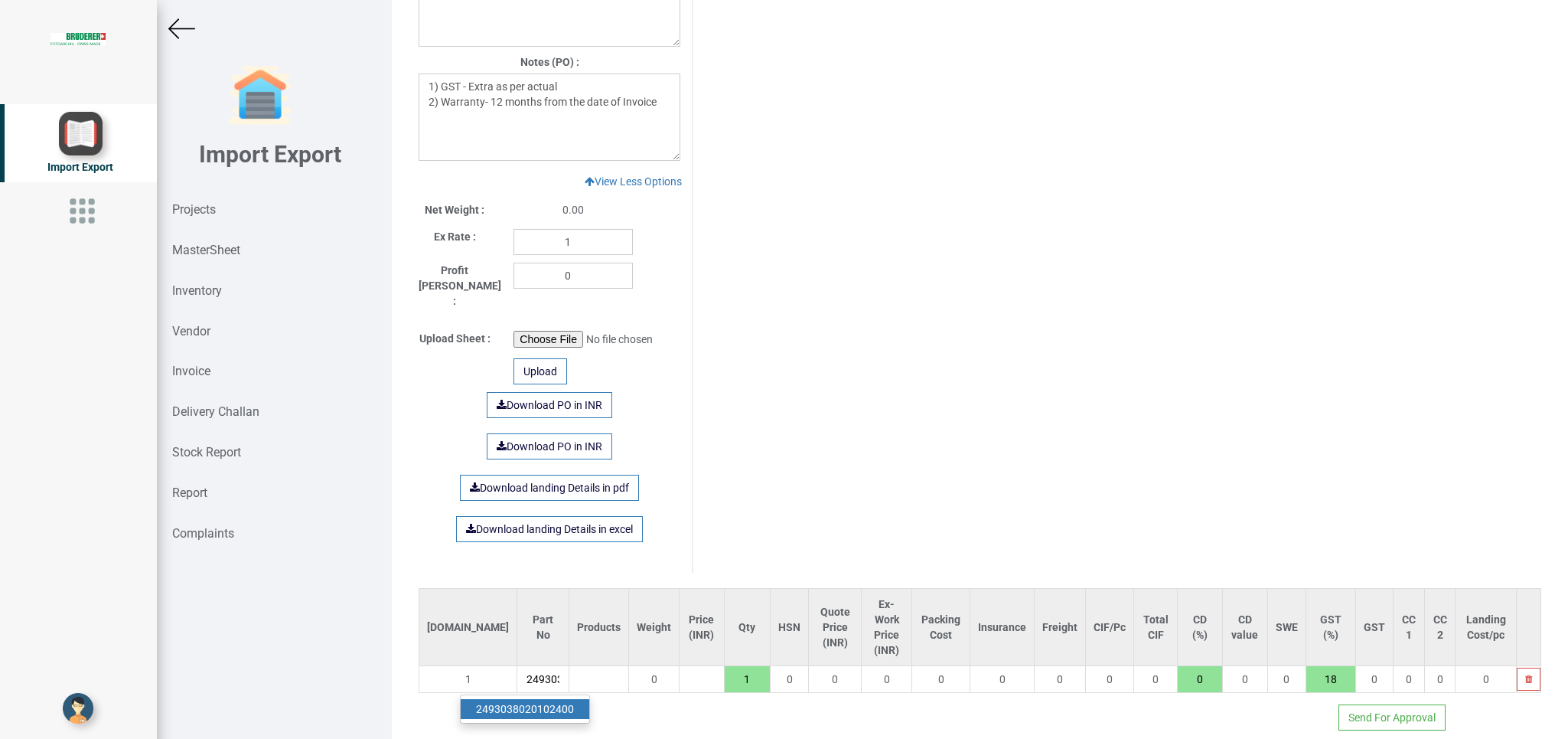
scroll to position [0, 60]
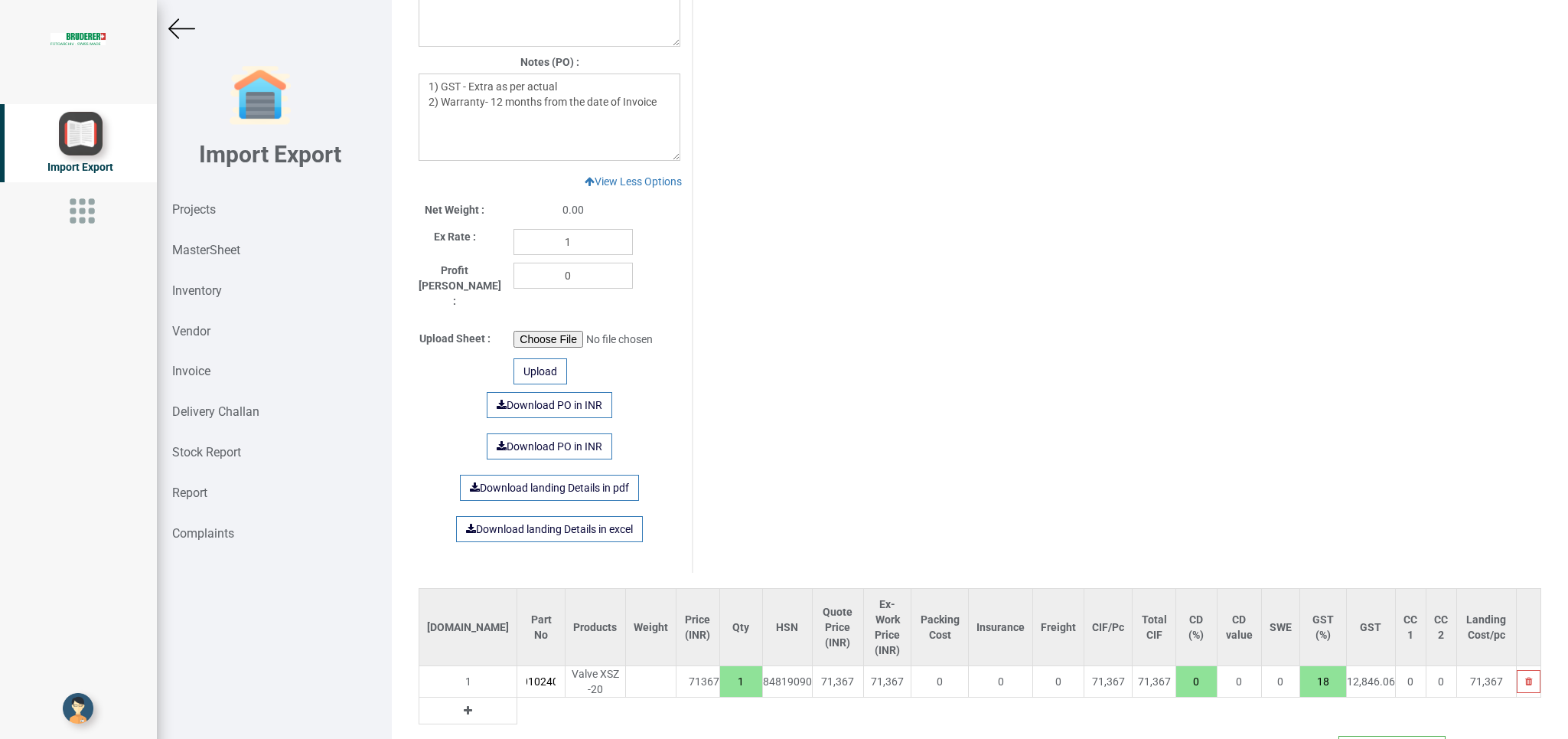
click at [459, 702] on button at bounding box center [467, 711] width 18 height 17
drag, startPoint x: 491, startPoint y: 696, endPoint x: 537, endPoint y: 701, distance: 46.3
click at [517, 697] on input "text" at bounding box center [541, 711] width 48 height 26
type input "m"
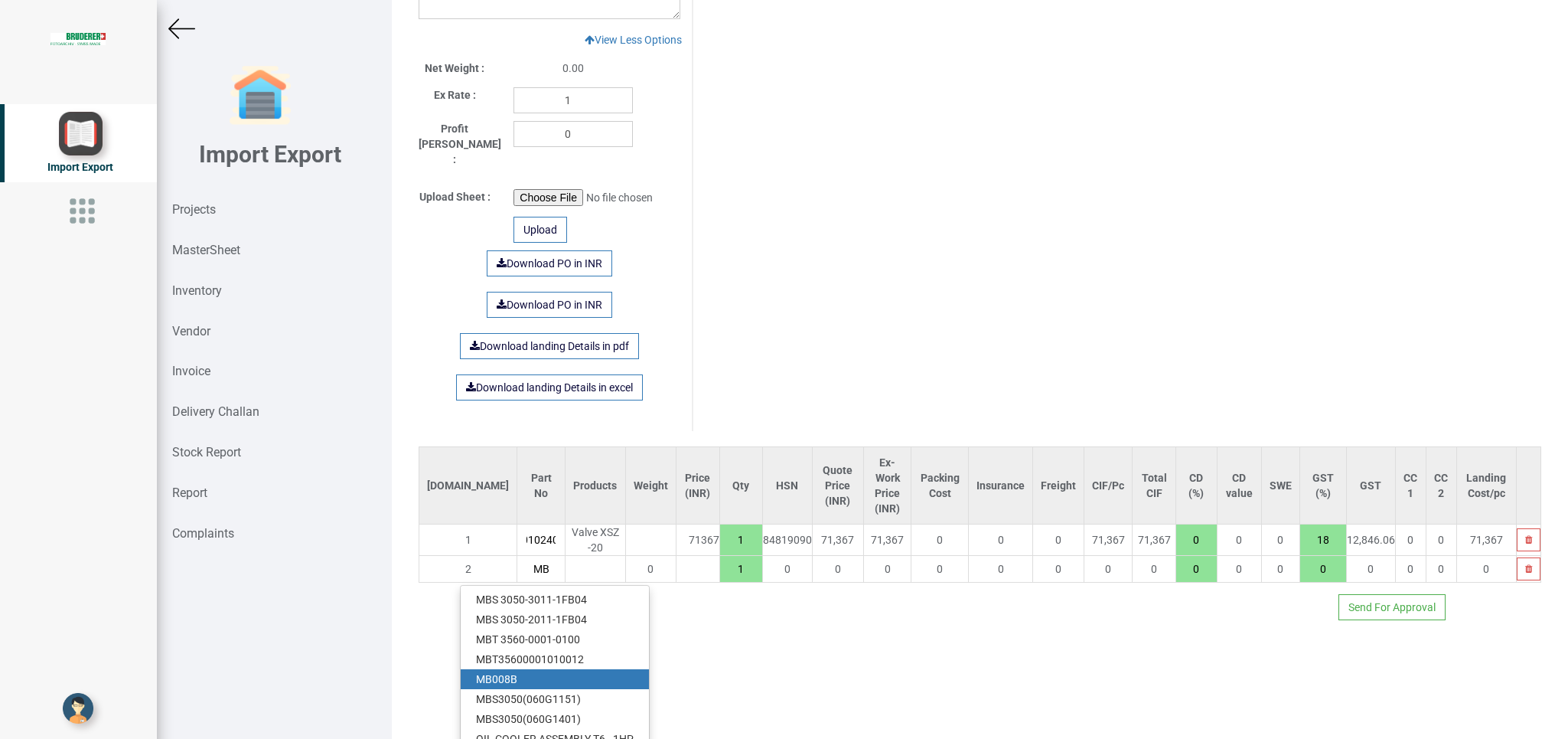
type input "MB"
click at [532, 669] on link "MB 008B" at bounding box center [554, 679] width 188 height 20
type input "74904"
type input "MB008B"
type input "18"
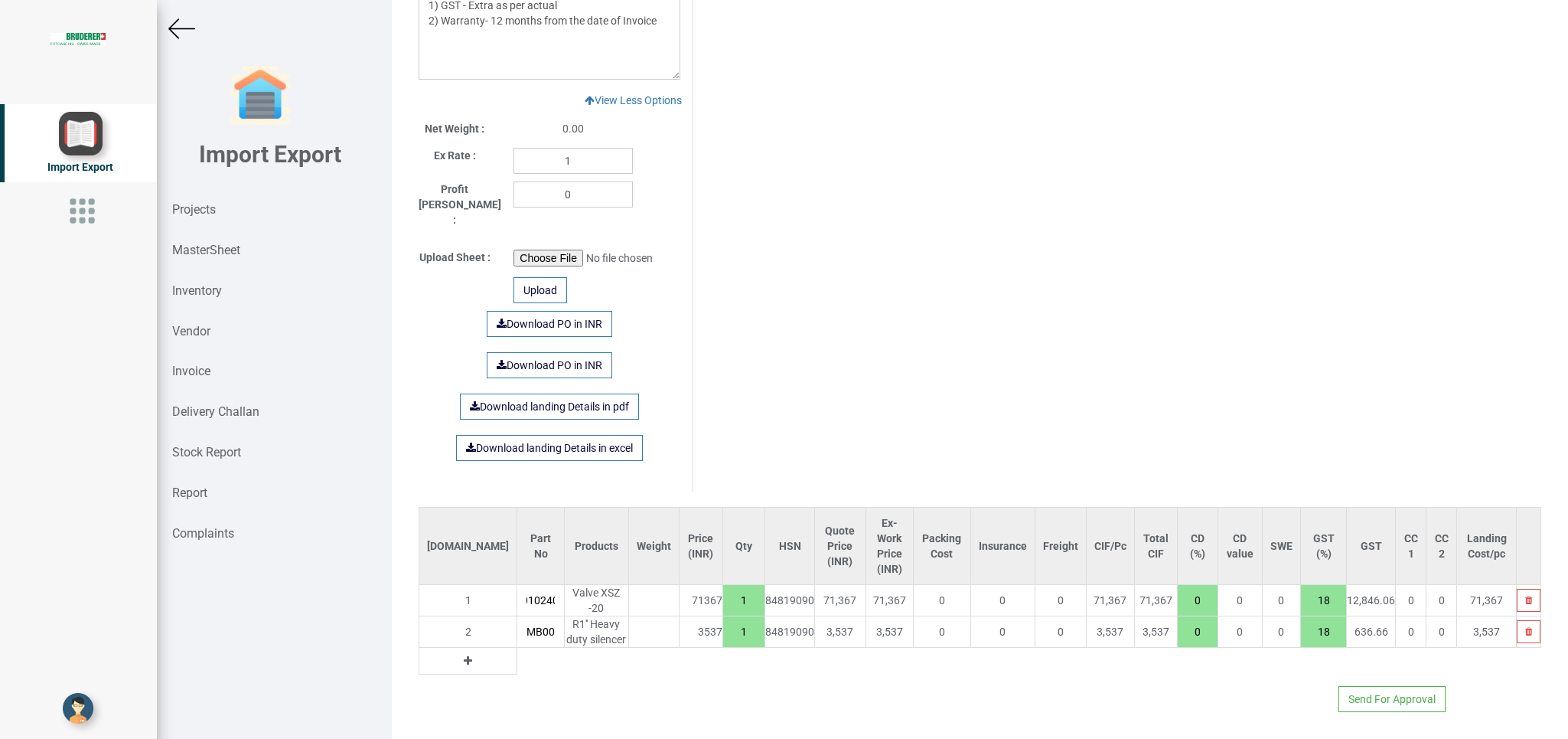
scroll to position [0, 5]
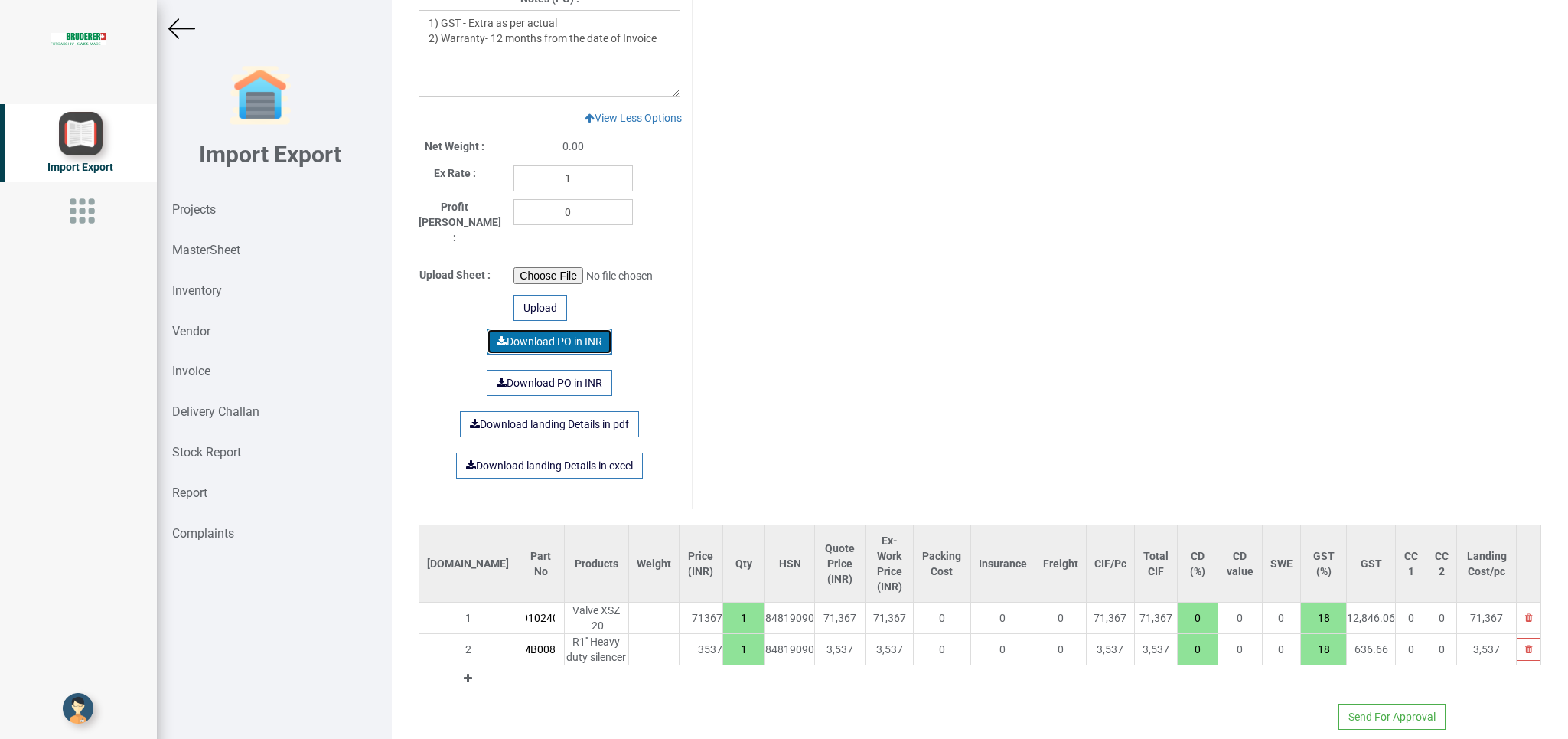
click at [543, 328] on link "Download PO in INR" at bounding box center [549, 341] width 125 height 26
click at [165, 37] on div at bounding box center [274, 28] width 235 height 27
click at [172, 32] on img at bounding box center [181, 28] width 27 height 27
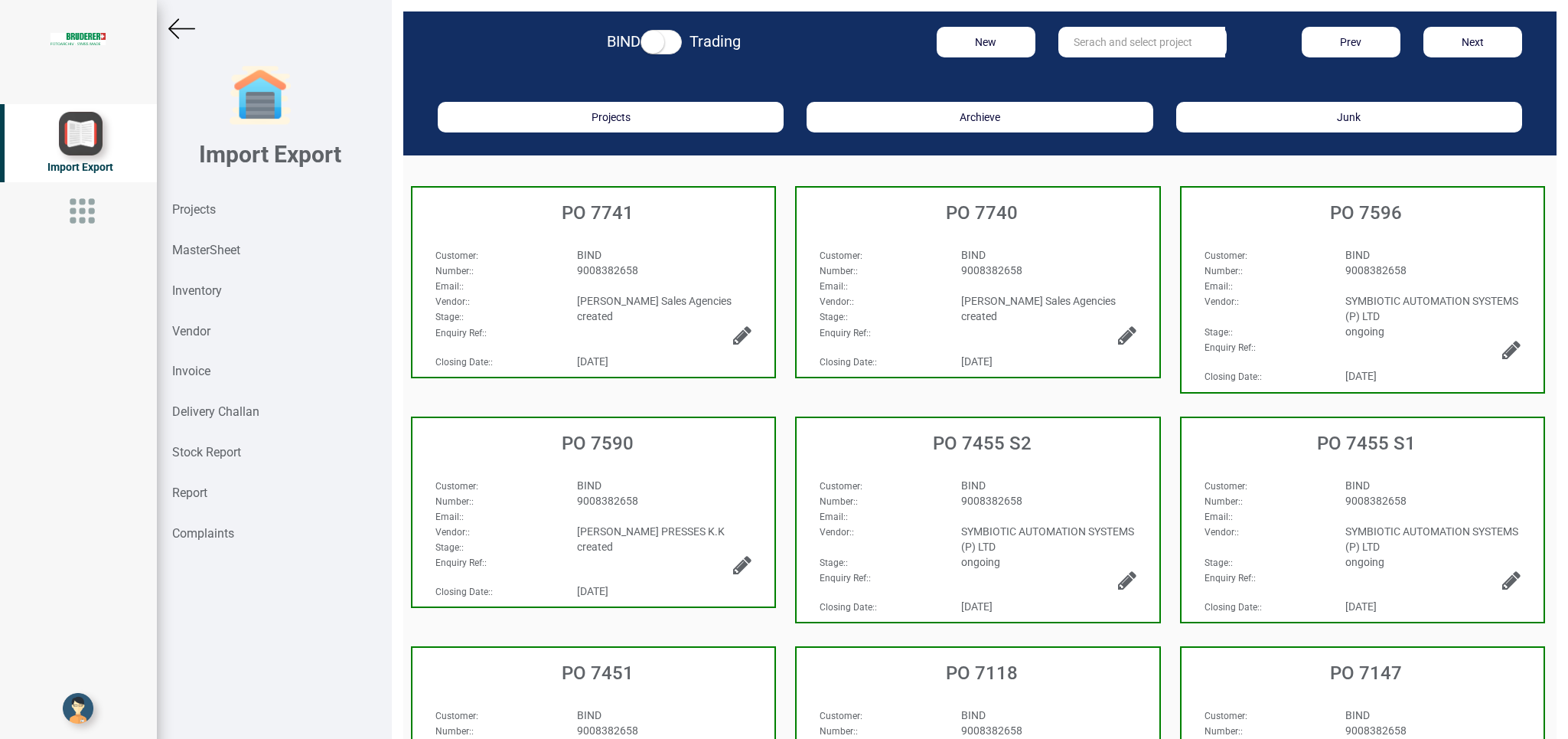
click at [1097, 48] on input "text" at bounding box center [1141, 42] width 167 height 31
type input "11051-1200"
click at [198, 211] on strong "Projects" at bounding box center [194, 209] width 44 height 15
drag, startPoint x: 198, startPoint y: 211, endPoint x: 236, endPoint y: 231, distance: 42.9
click at [199, 211] on strong "Projects" at bounding box center [194, 209] width 44 height 15
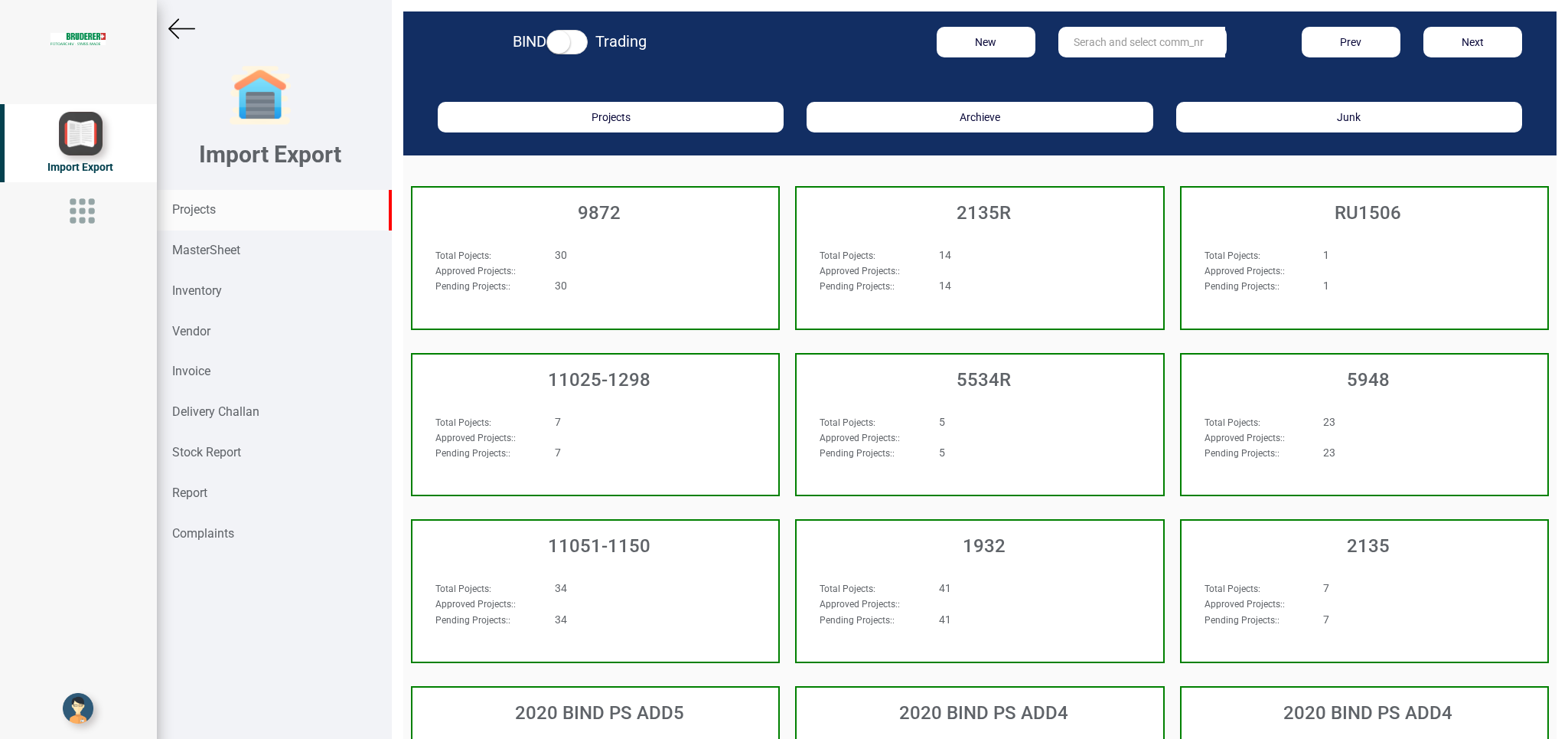
click at [1079, 46] on input "text" at bounding box center [1141, 42] width 167 height 31
click at [1148, 68] on link "11051-12 00" at bounding box center [1119, 74] width 121 height 20
type input "11051-1200"
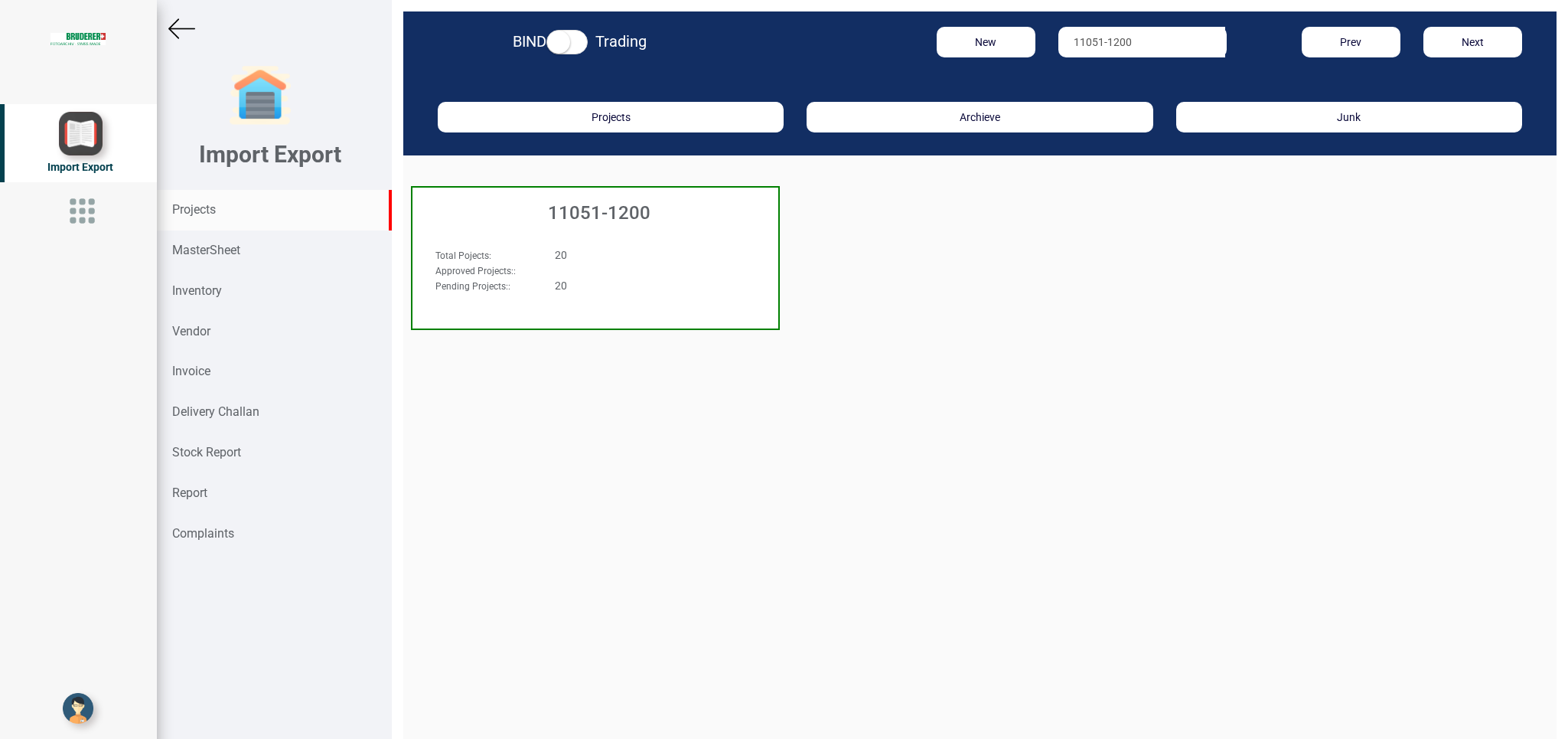
click at [581, 305] on div "Total Pojects : 20 Approved Projects: : Pending Projects: : 20" at bounding box center [596, 276] width 366 height 88
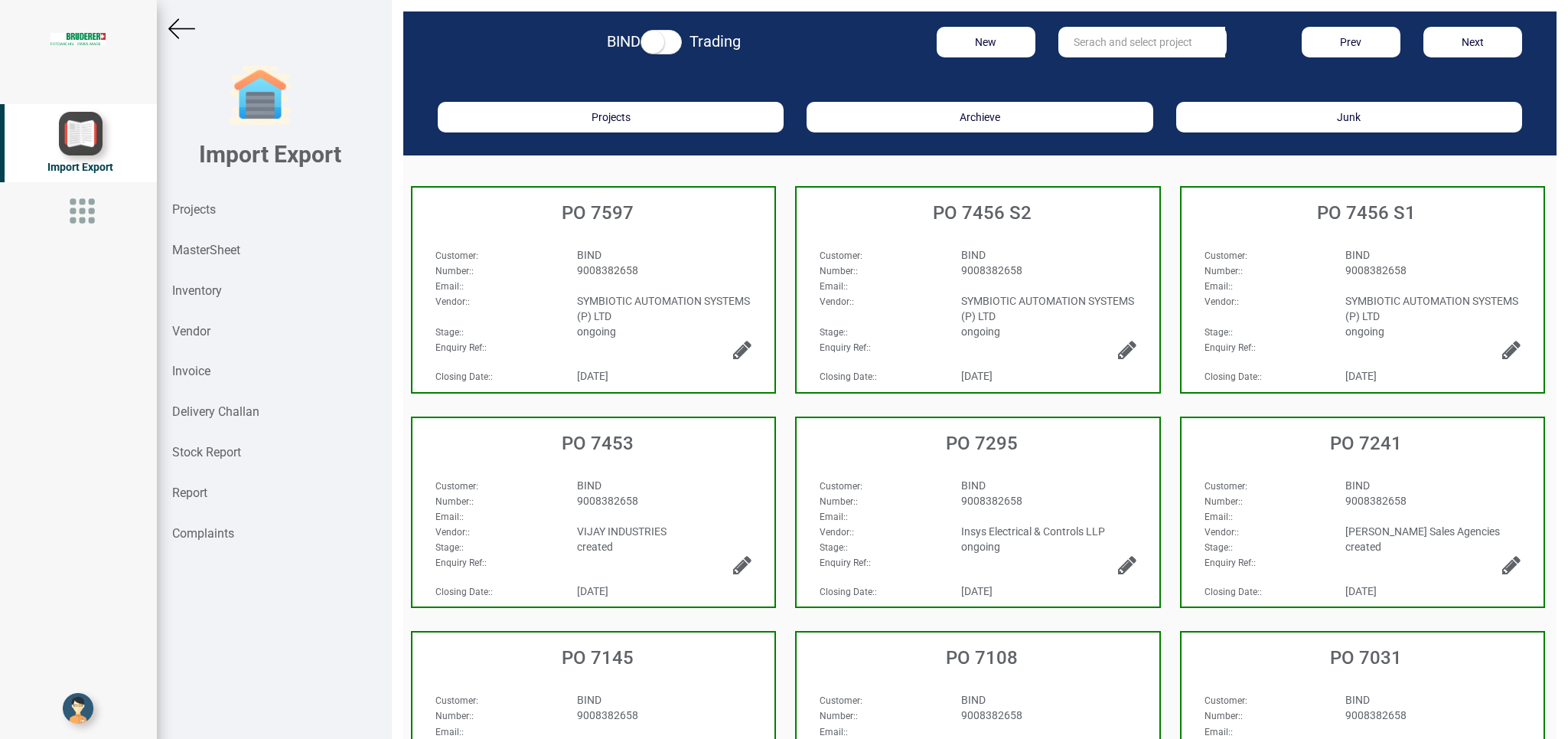
click at [712, 275] on div "9008382658" at bounding box center [665, 270] width 198 height 15
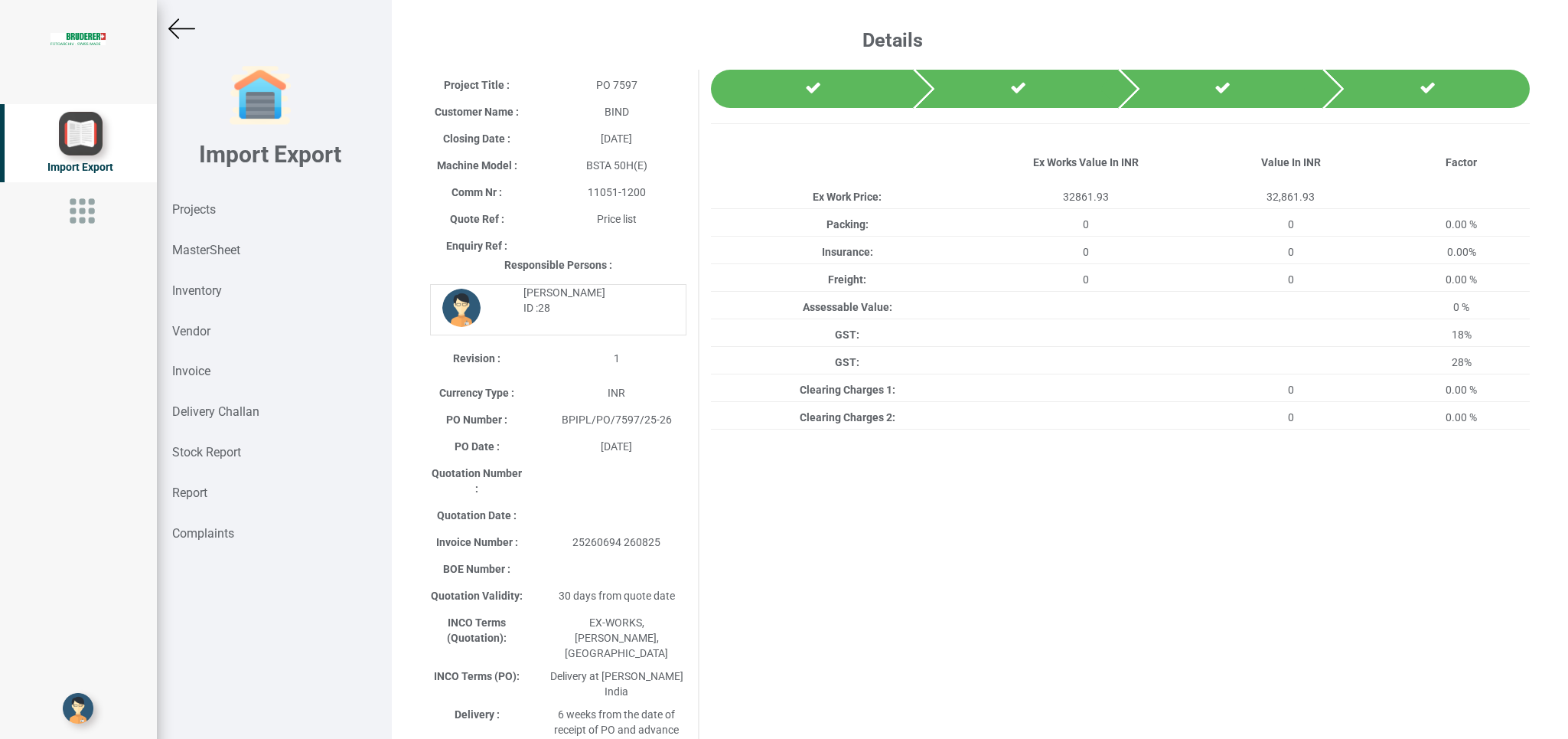
click at [192, 27] on img at bounding box center [181, 28] width 27 height 27
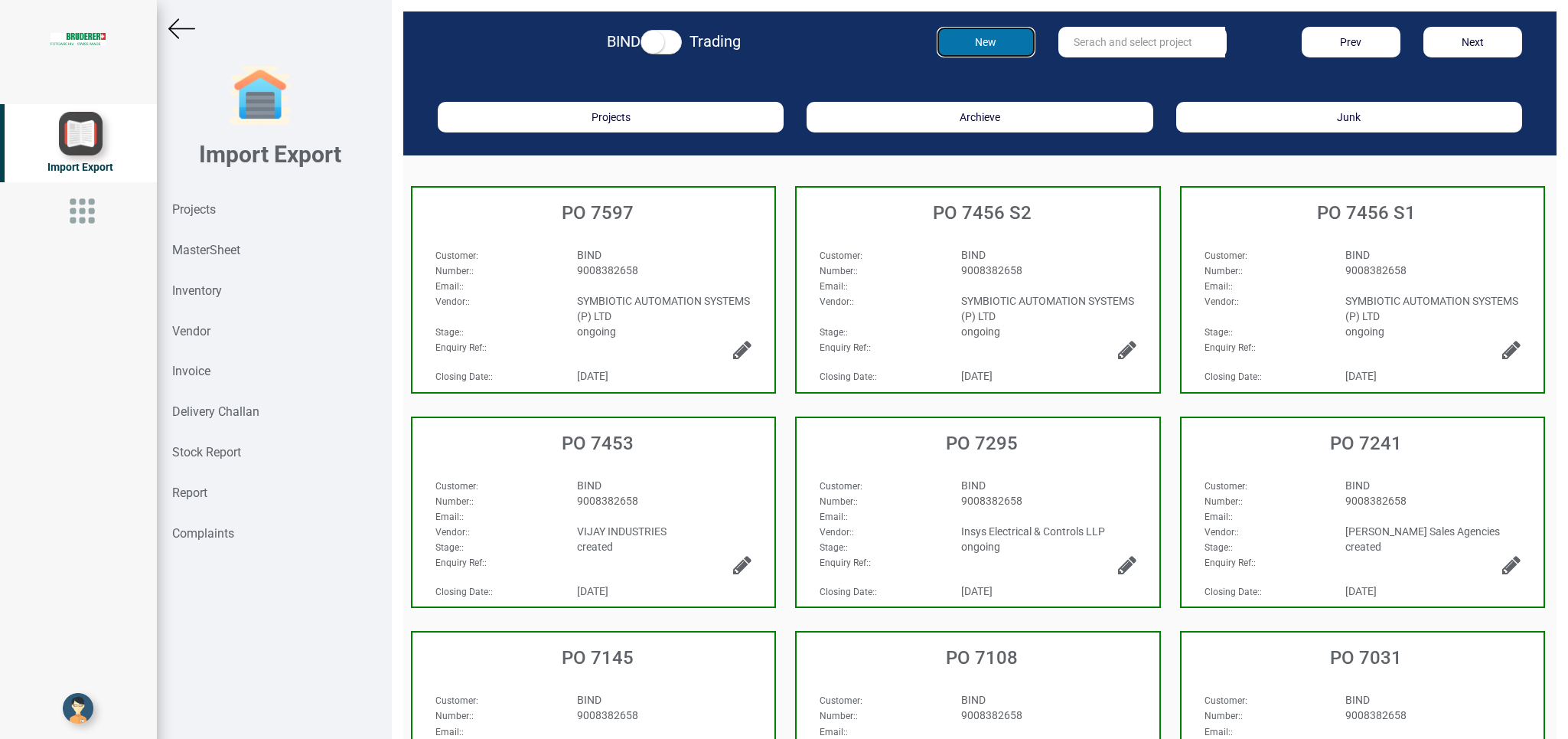
click at [971, 32] on button "New" at bounding box center [985, 42] width 98 height 31
click at [218, 208] on div "Projects" at bounding box center [274, 210] width 235 height 41
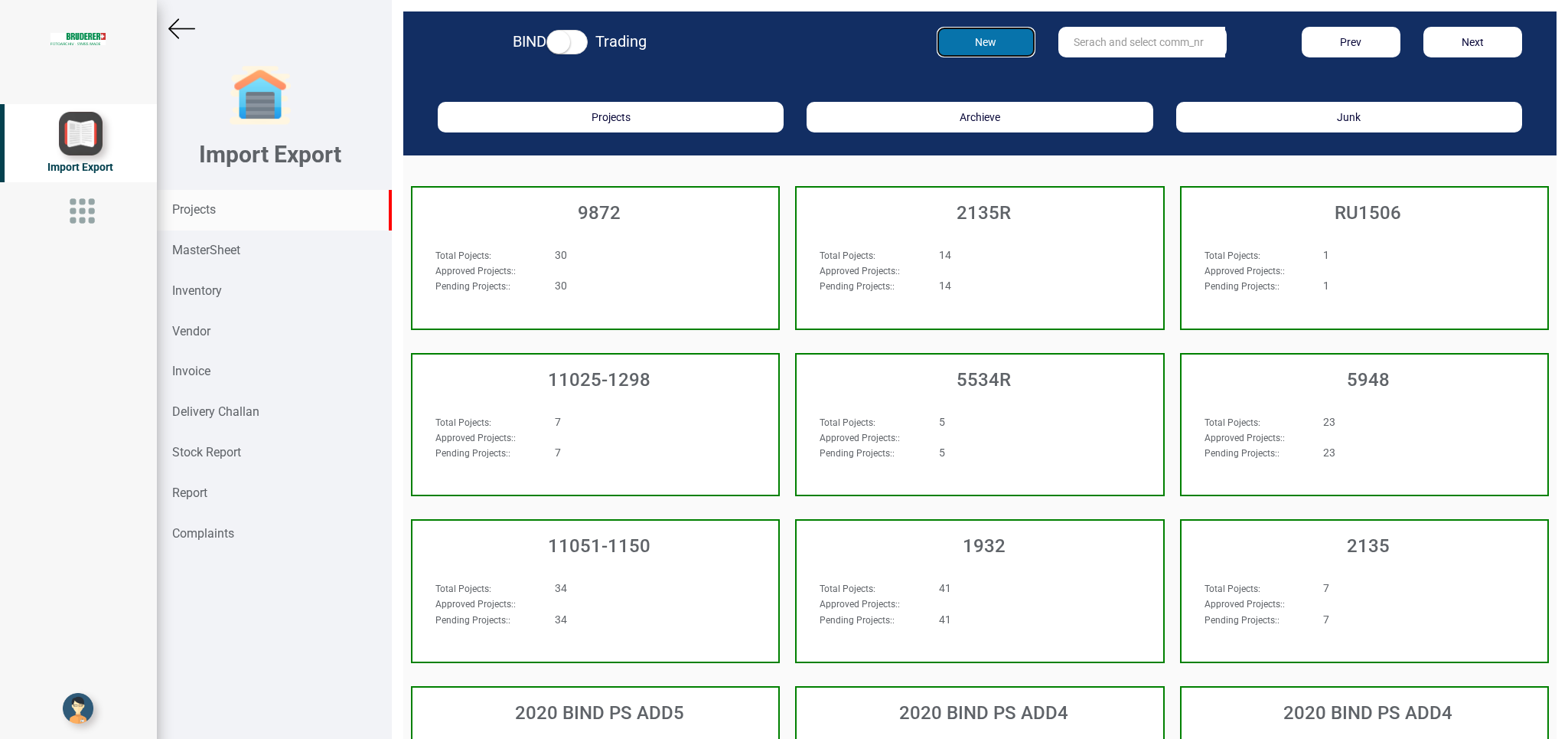
click at [968, 46] on button "New" at bounding box center [985, 42] width 98 height 31
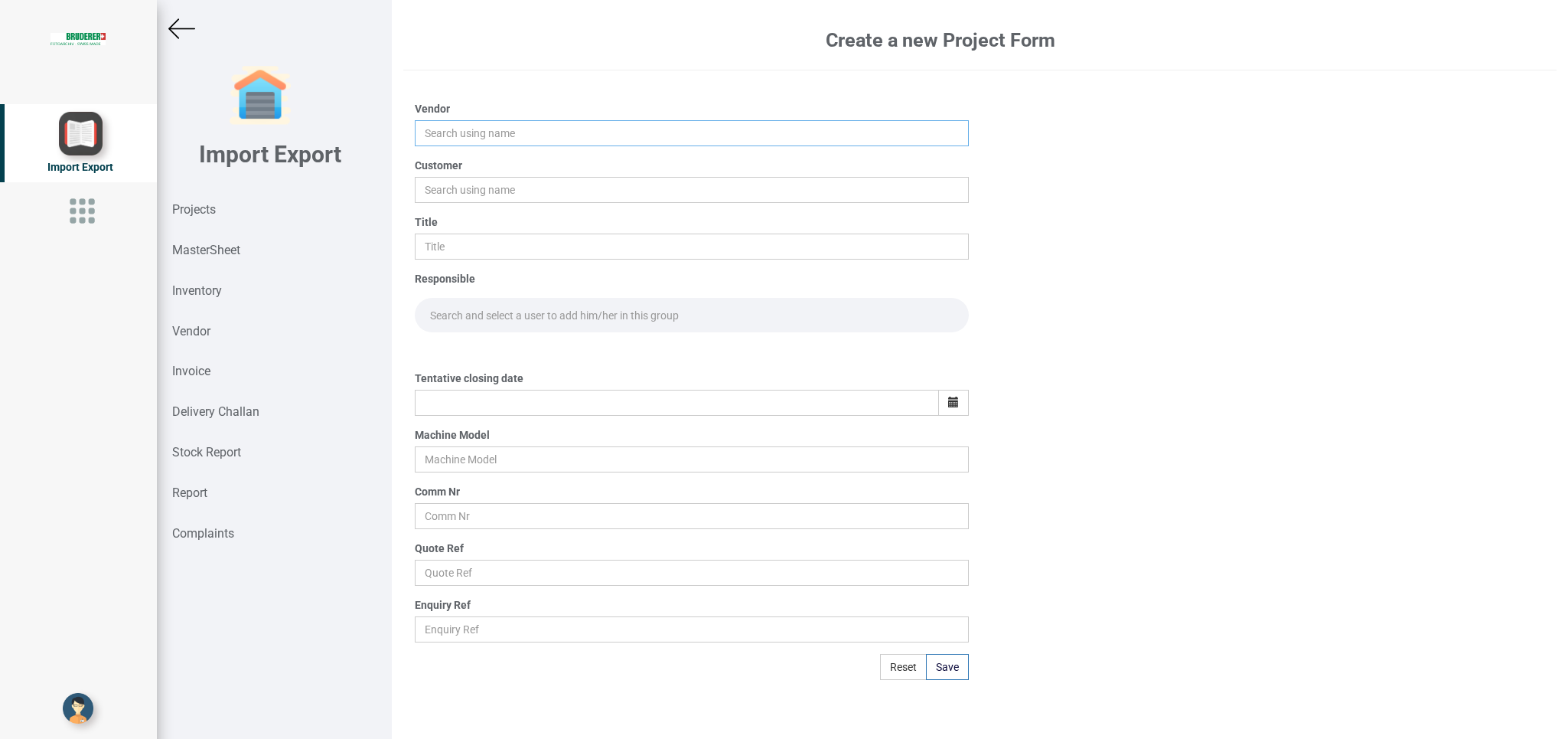
click at [473, 139] on input "text" at bounding box center [692, 133] width 553 height 26
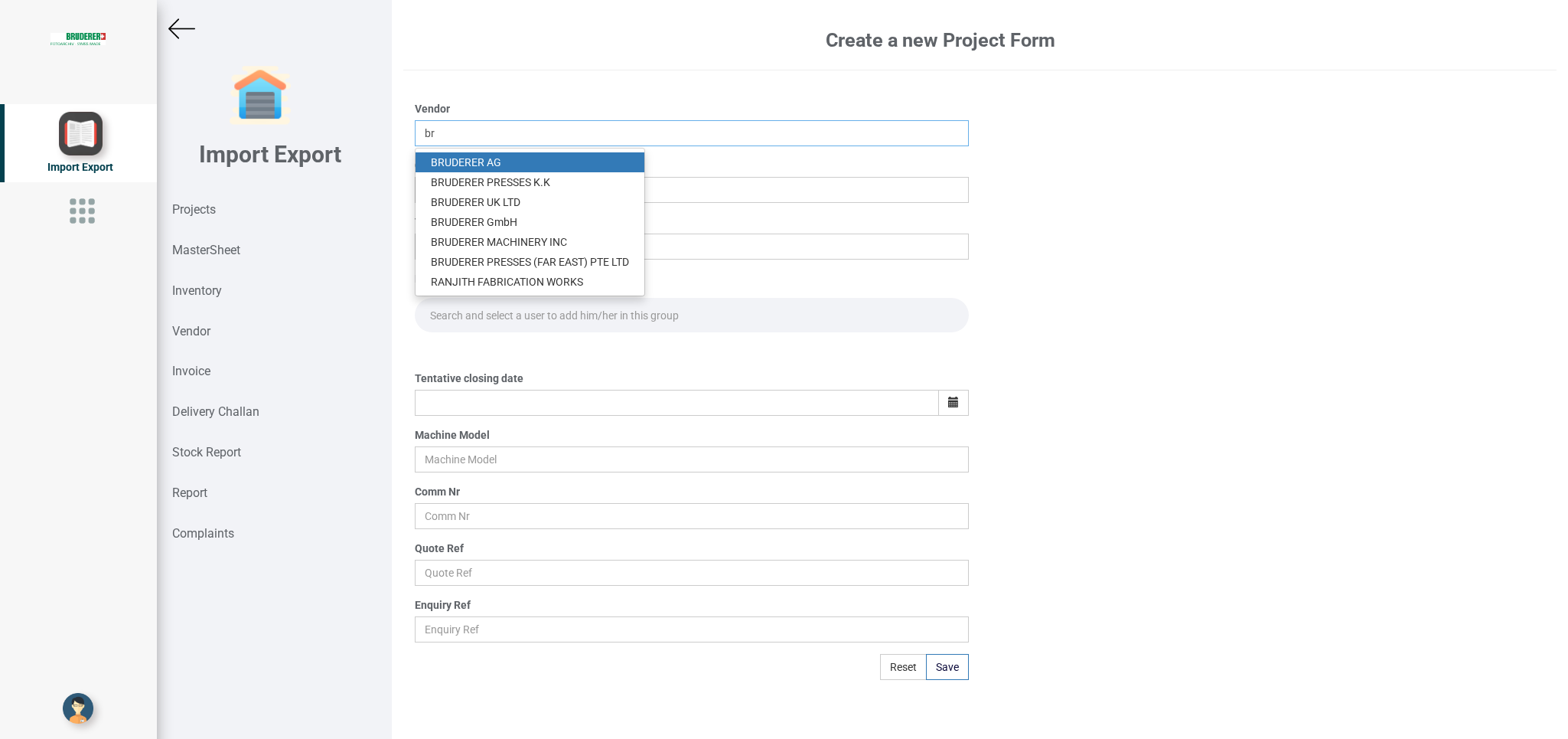
drag, startPoint x: 487, startPoint y: 131, endPoint x: 321, endPoint y: 131, distance: 166.0
click at [415, 131] on input "br" at bounding box center [692, 133] width 553 height 26
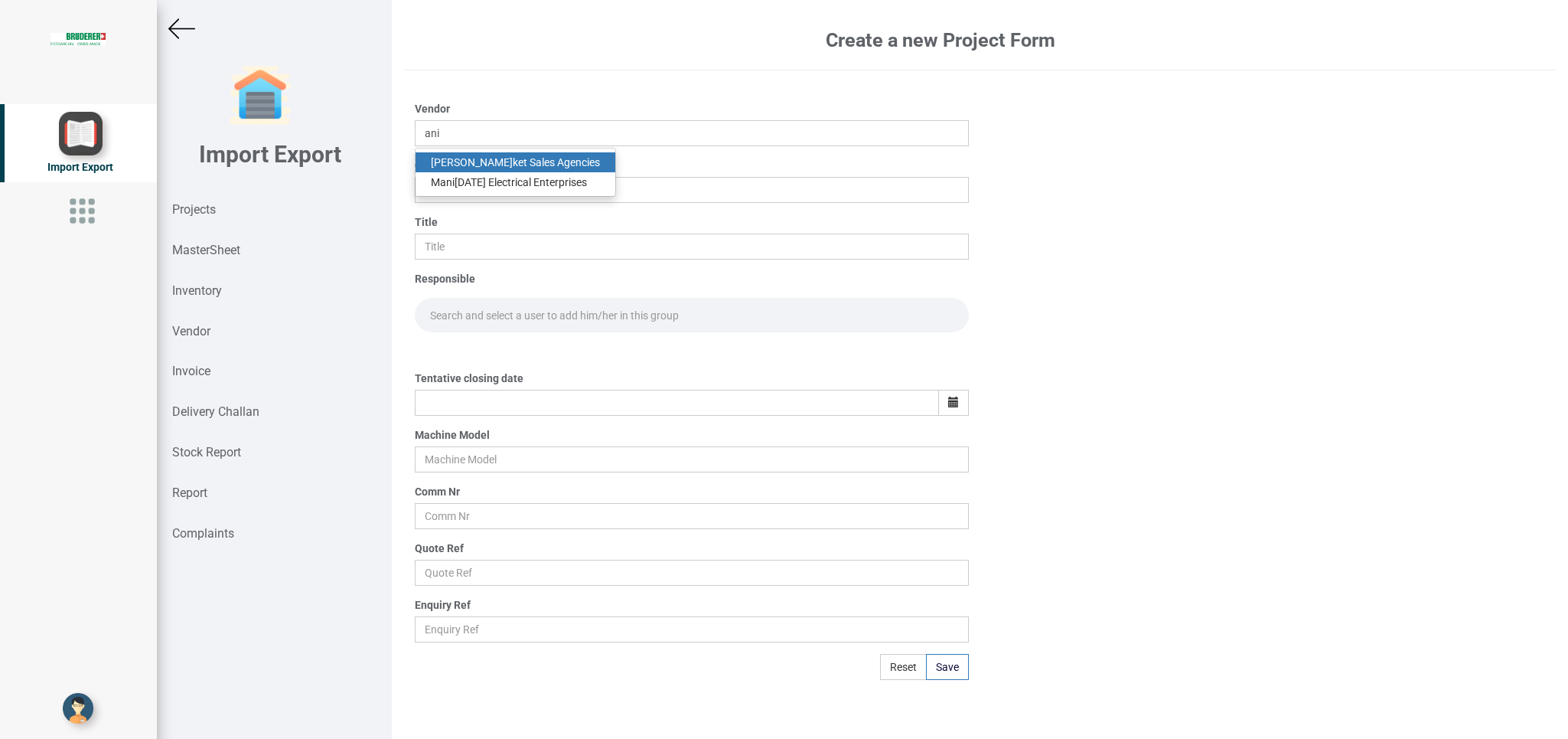
click at [472, 162] on link "Ani ket Sales Agencies" at bounding box center [516, 162] width 200 height 20
type input "[PERSON_NAME] Sales Agencies"
click at [443, 179] on input "text" at bounding box center [692, 190] width 553 height 26
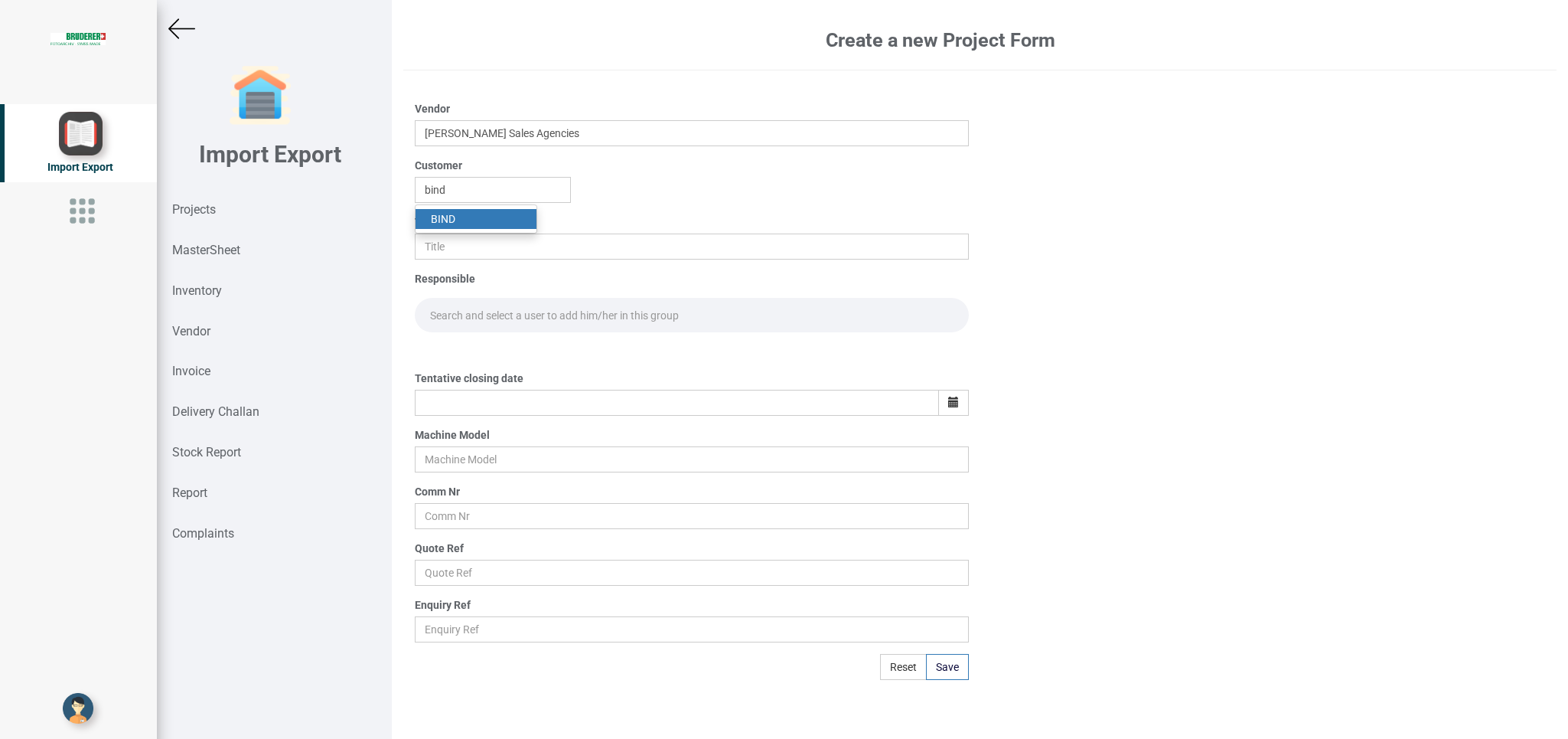
click at [467, 221] on link "BIND" at bounding box center [476, 219] width 121 height 20
type input "BIND"
drag, startPoint x: 436, startPoint y: 252, endPoint x: 619, endPoint y: 238, distance: 183.5
click at [453, 252] on input "text" at bounding box center [692, 247] width 553 height 26
type input "p"
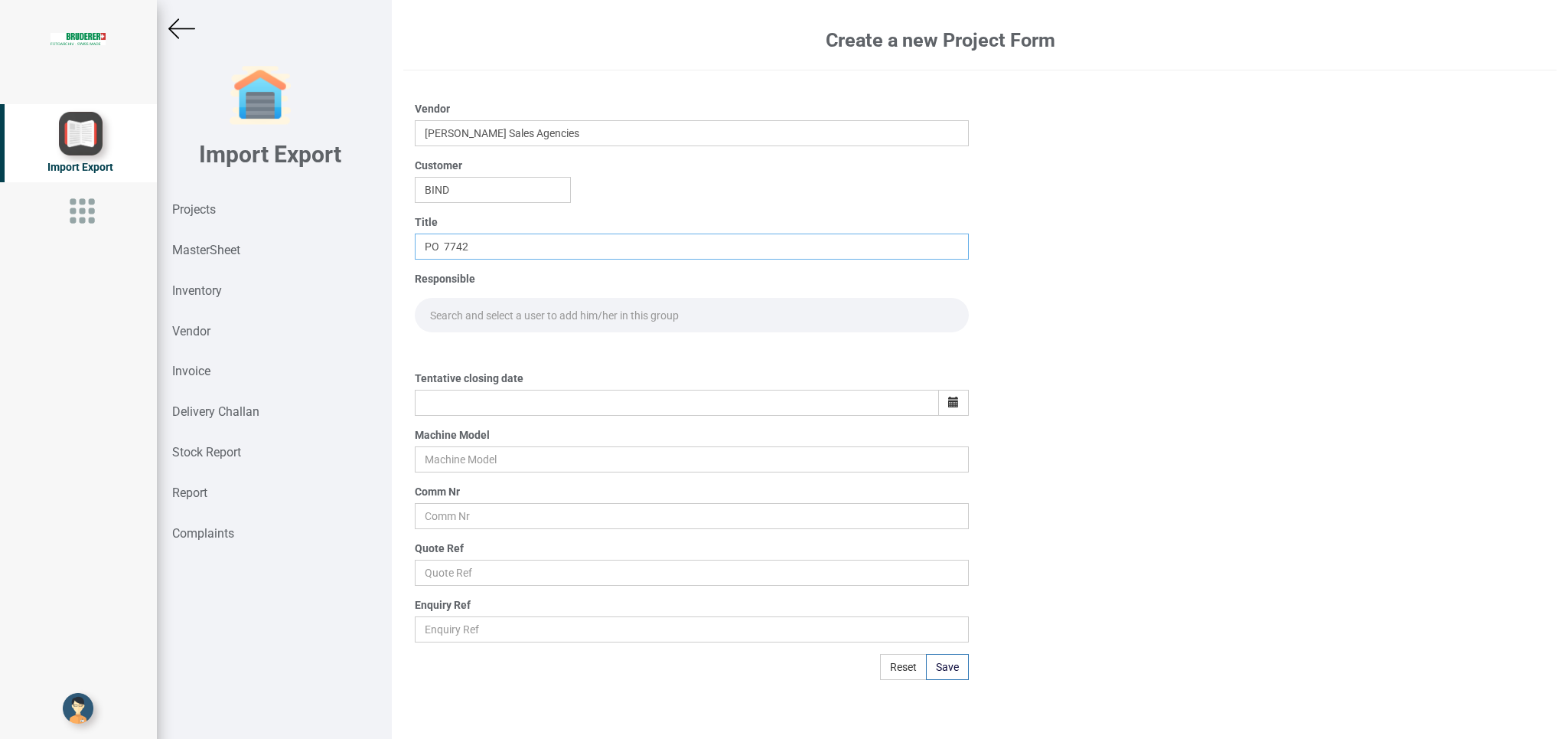
type input "PO 7742"
drag, startPoint x: 479, startPoint y: 301, endPoint x: 562, endPoint y: 331, distance: 88.3
click at [479, 303] on input "text" at bounding box center [692, 315] width 553 height 35
type input "GO"
click at [487, 342] on link "Go [PERSON_NAME]" at bounding box center [479, 348] width 126 height 20
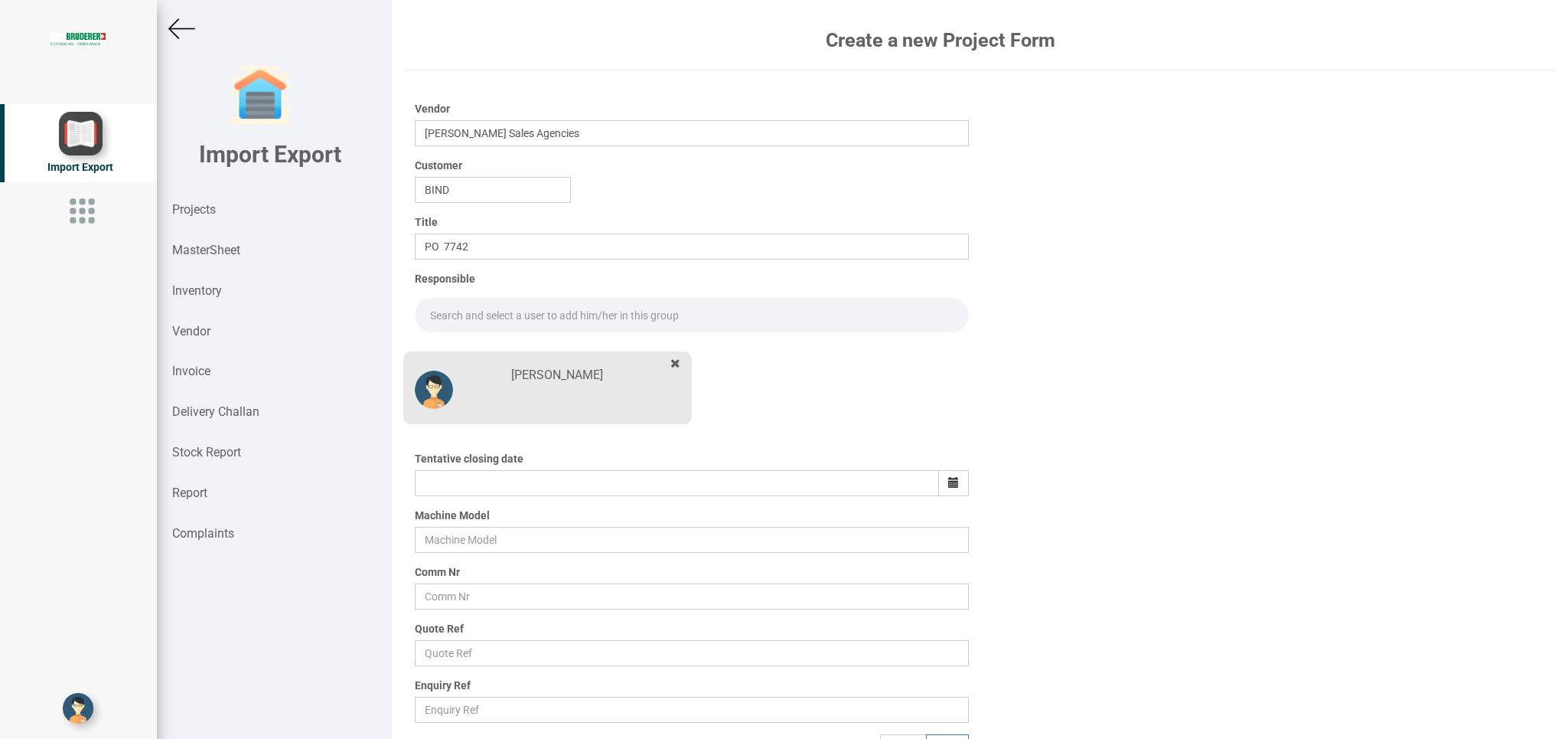
click at [465, 308] on input "text" at bounding box center [692, 315] width 553 height 35
click at [477, 354] on link "Go [PERSON_NAME]" at bounding box center [479, 348] width 126 height 20
type input "[PERSON_NAME]"
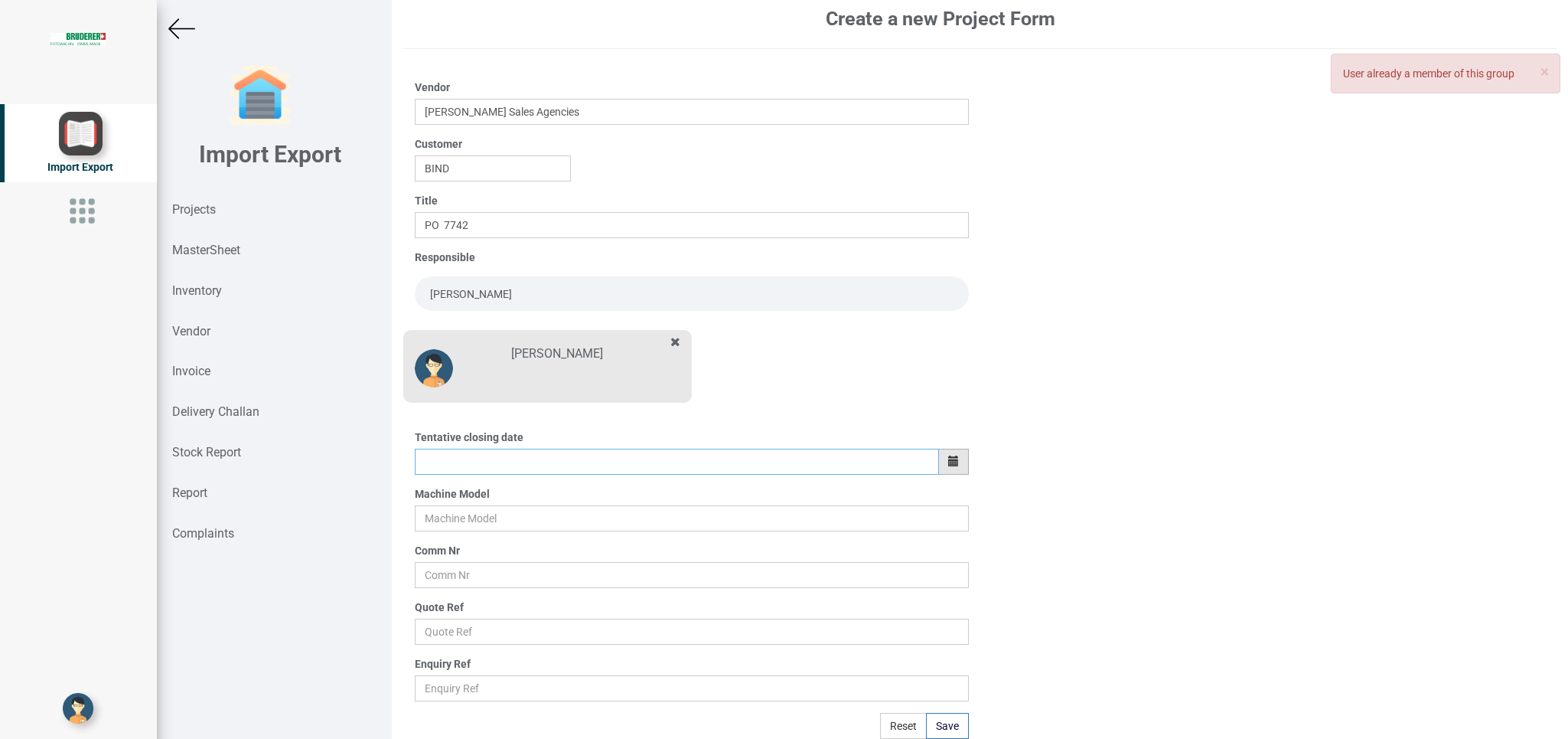
drag, startPoint x: 916, startPoint y: 452, endPoint x: 940, endPoint y: 458, distance: 24.7
click at [919, 451] on input "text" at bounding box center [676, 461] width 523 height 26
click at [952, 458] on button "button" at bounding box center [953, 461] width 31 height 26
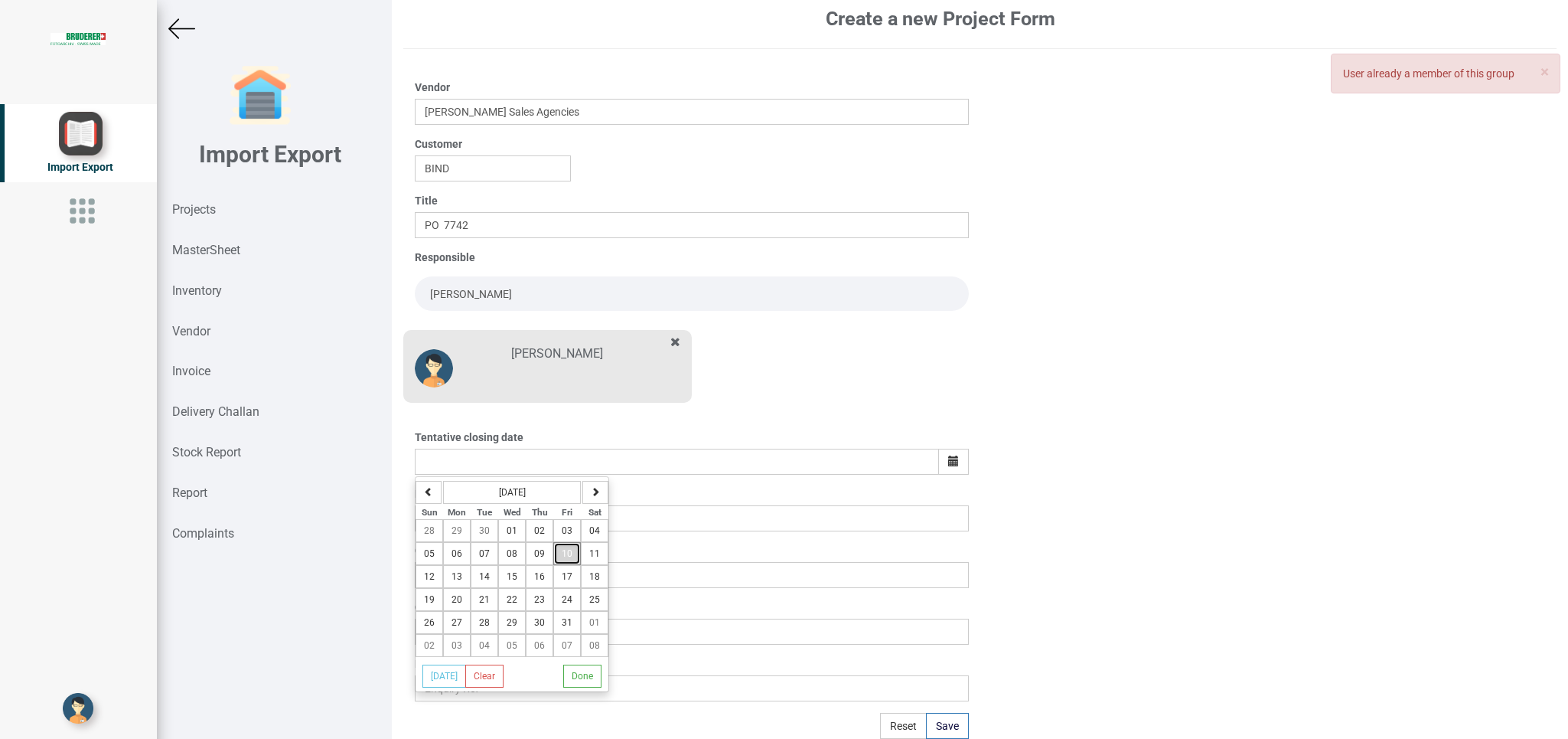
drag, startPoint x: 572, startPoint y: 556, endPoint x: 586, endPoint y: 565, distance: 16.6
click at [572, 558] on span "10" at bounding box center [567, 554] width 11 height 11
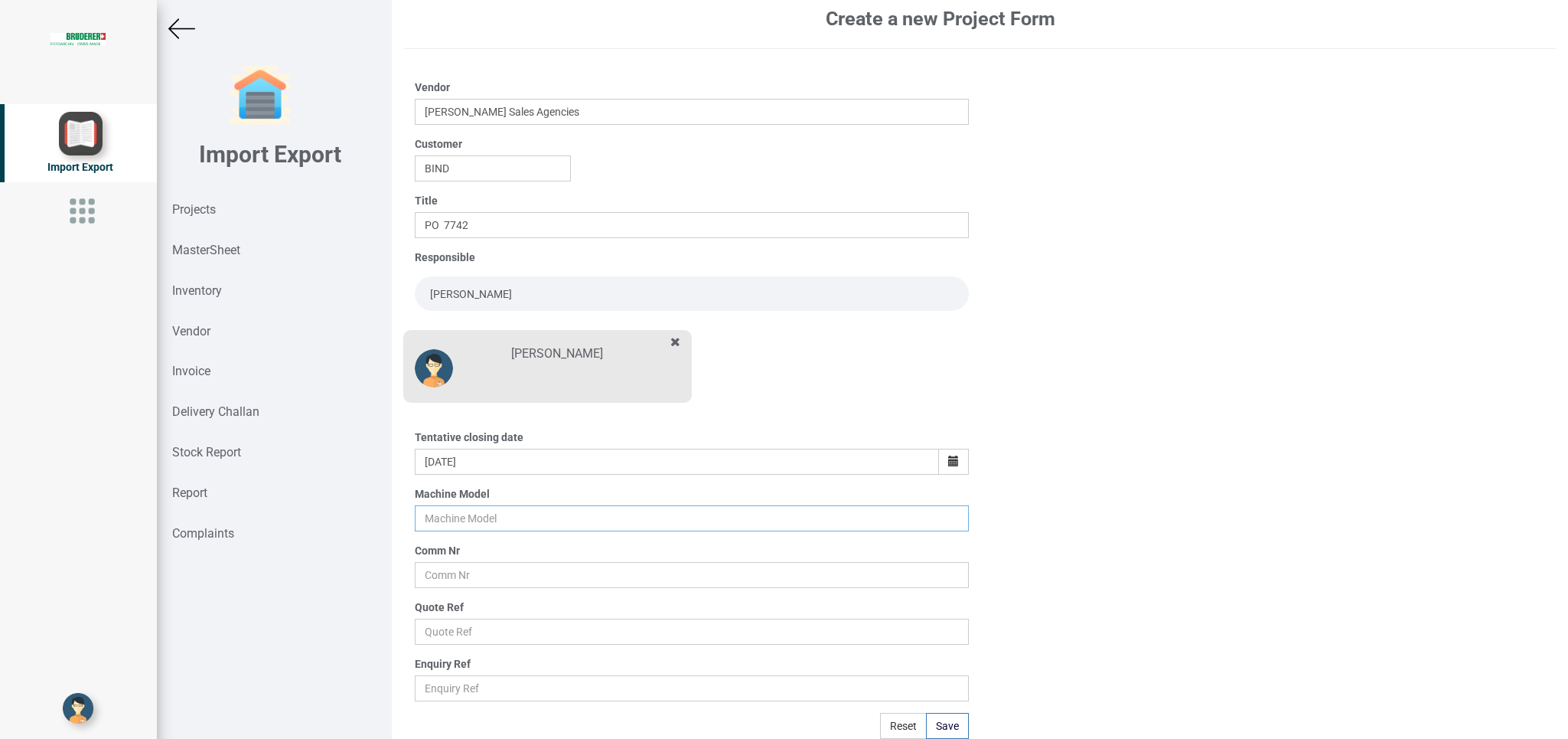
click at [431, 507] on input "text" at bounding box center [692, 518] width 553 height 26
drag, startPoint x: 945, startPoint y: 456, endPoint x: 725, endPoint y: 578, distance: 251.6
click at [948, 461] on icon "button" at bounding box center [953, 461] width 11 height 11
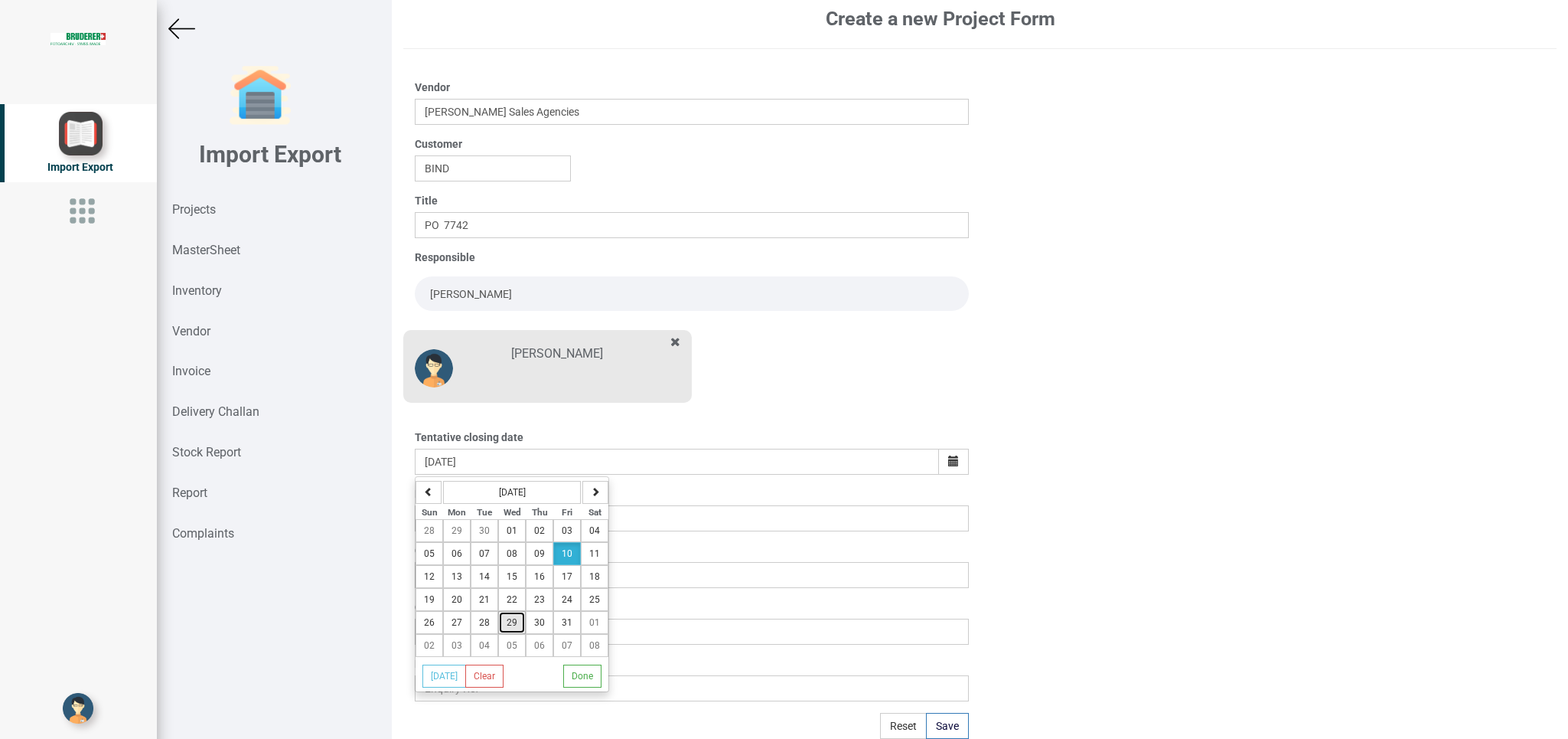
click at [520, 627] on button "29" at bounding box center [512, 622] width 28 height 23
type input "[DATE]"
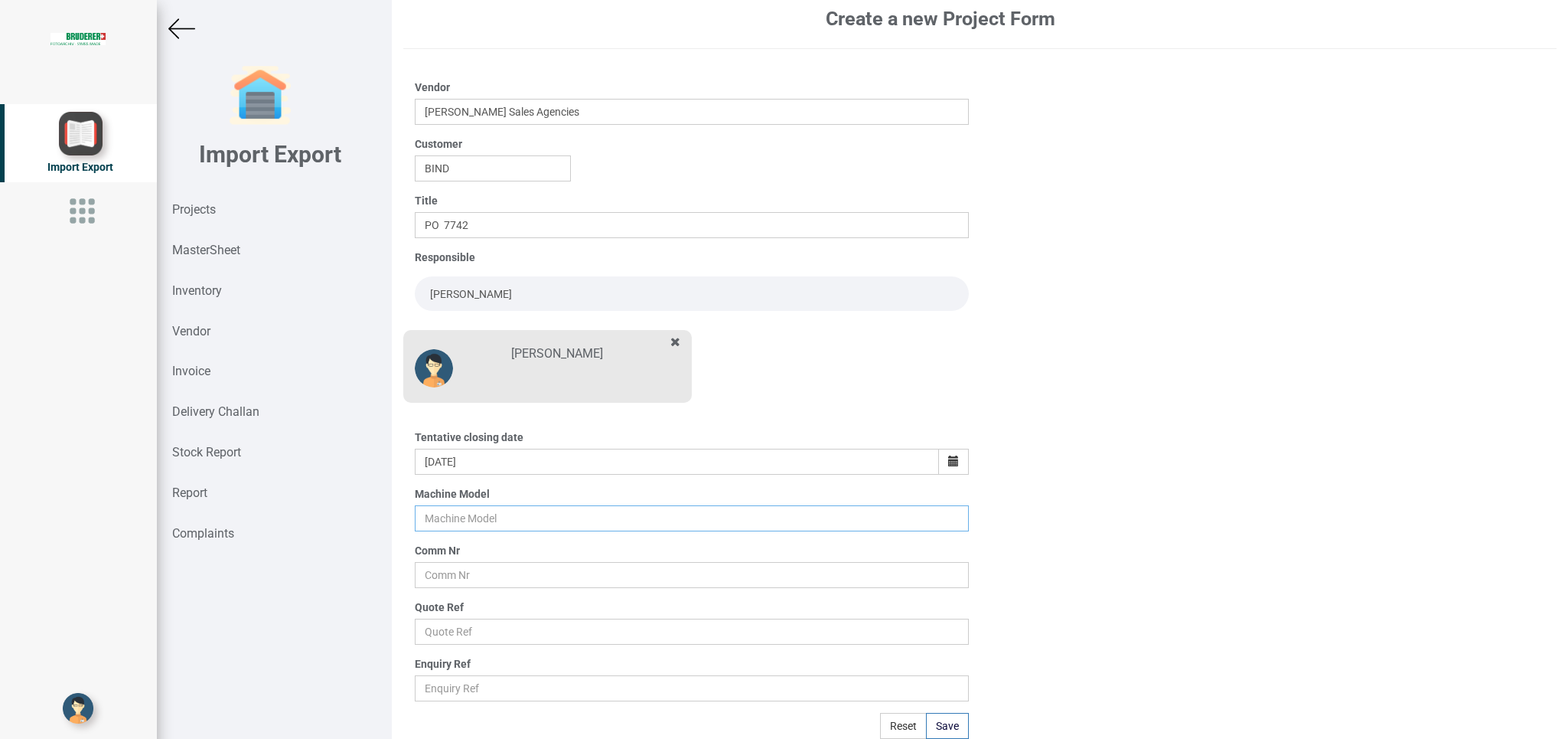
click at [481, 511] on input "text" at bounding box center [692, 518] width 553 height 26
type input "BSTA 50H(E)"
click at [465, 574] on input "text" at bounding box center [692, 575] width 553 height 26
type input "11051-1200"
drag, startPoint x: 473, startPoint y: 613, endPoint x: 473, endPoint y: 628, distance: 15.0
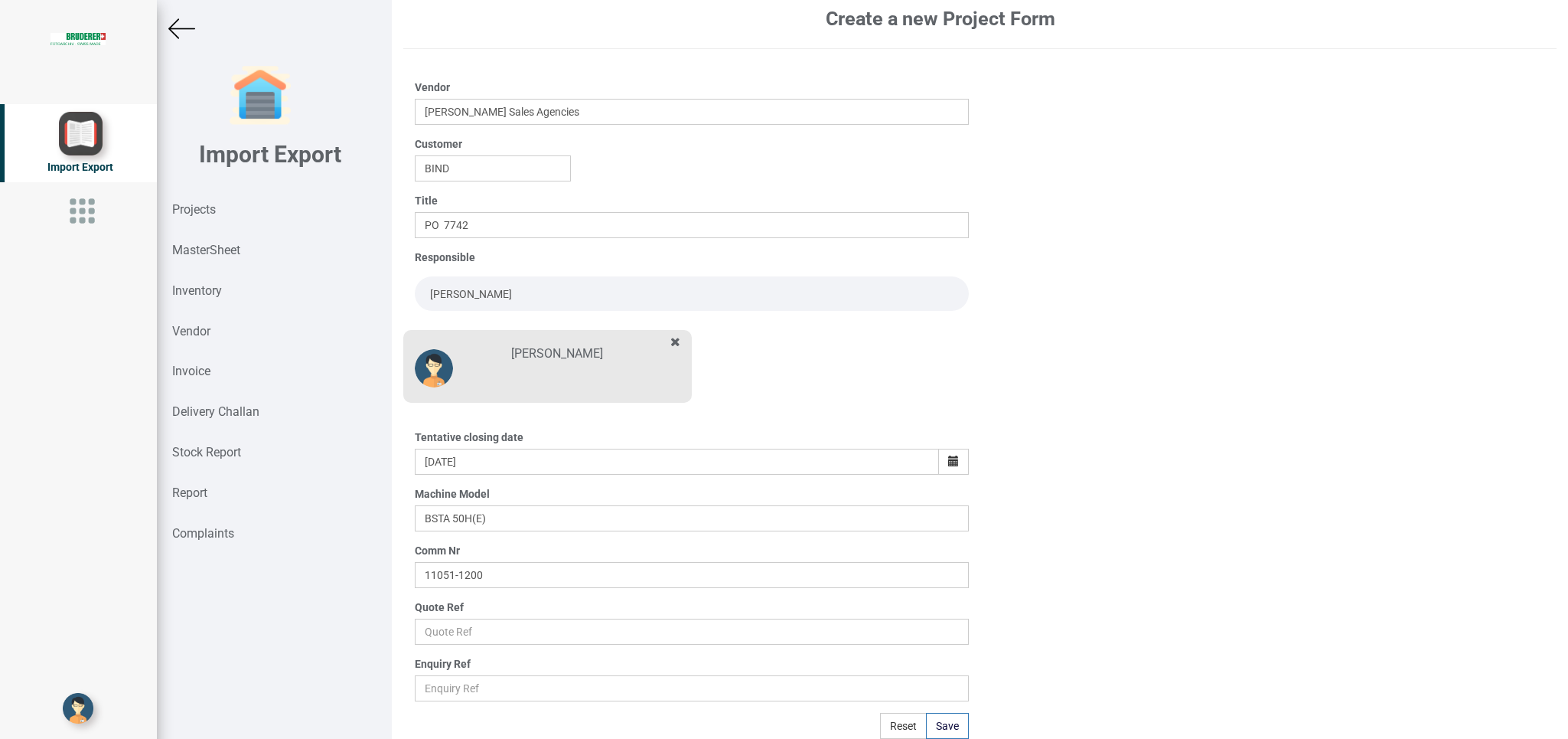
click at [473, 626] on div "Quote Ref" at bounding box center [692, 621] width 553 height 45
click at [473, 631] on input "text" at bounding box center [692, 631] width 553 height 26
type input "Price list"
click at [929, 724] on button "Save" at bounding box center [947, 726] width 43 height 26
type input "[DATE]"
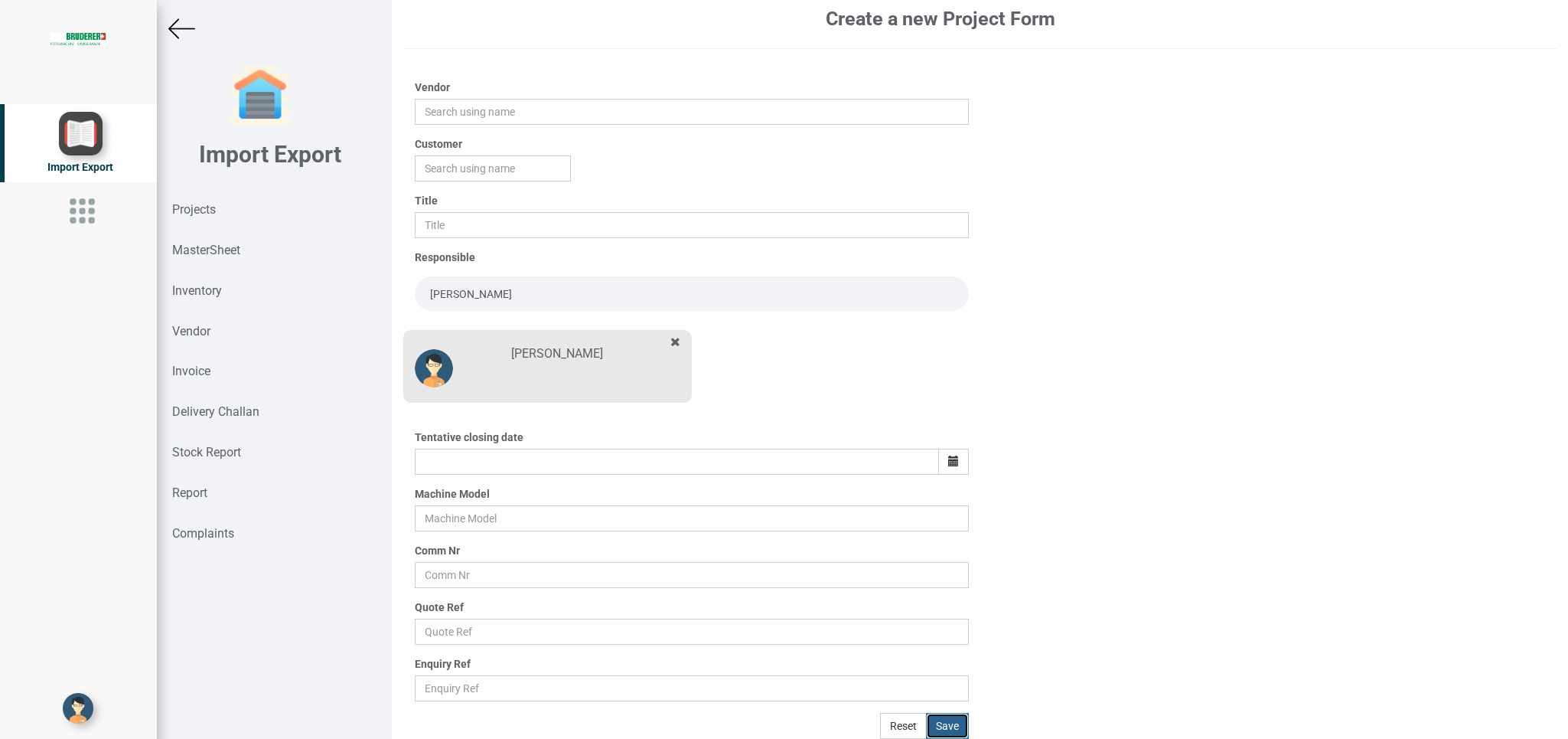
scroll to position [0, 0]
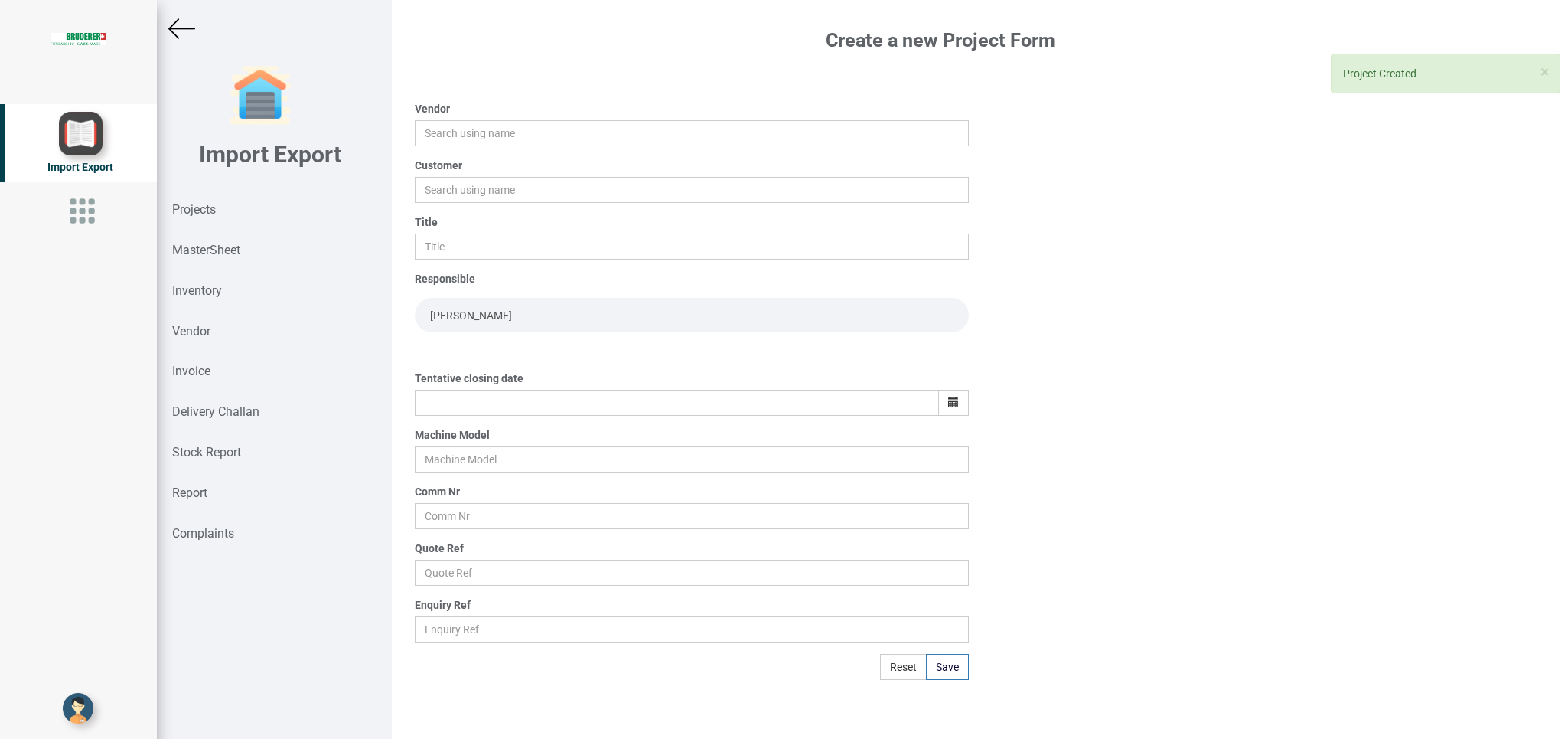
click at [181, 32] on img at bounding box center [181, 28] width 27 height 27
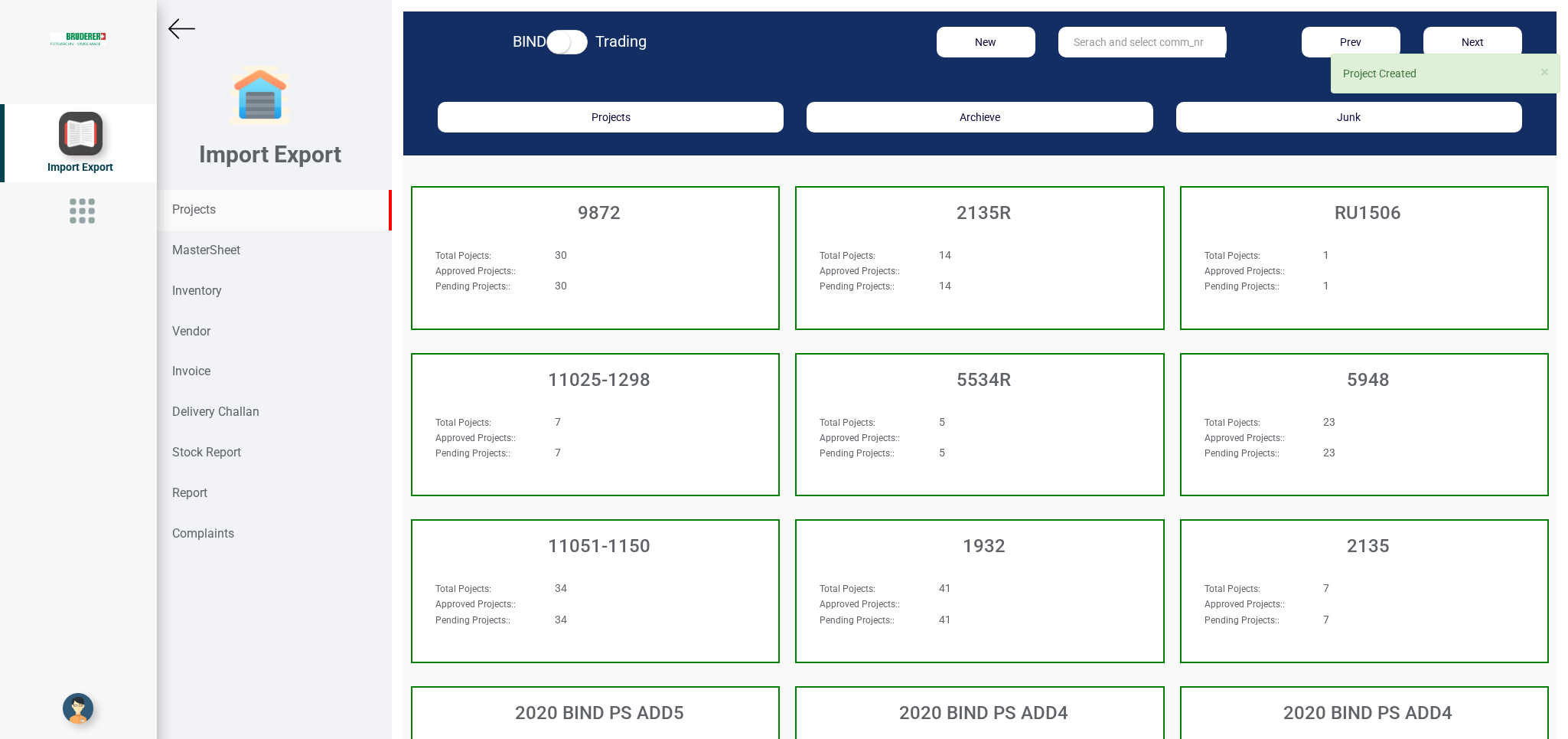
click at [1119, 30] on input "text" at bounding box center [1141, 42] width 167 height 31
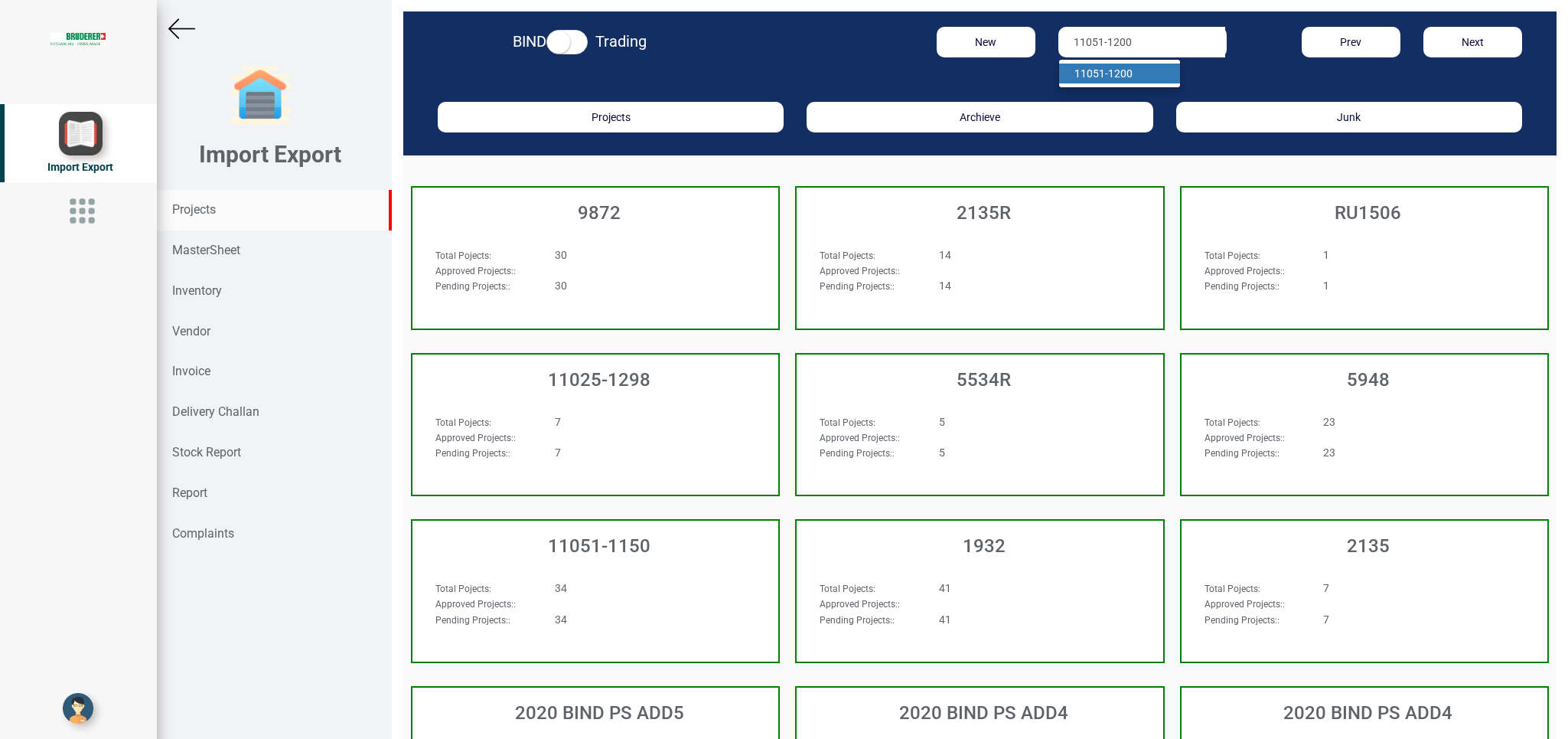
type input "11051-1200"
drag, startPoint x: 1128, startPoint y: 67, endPoint x: 984, endPoint y: 144, distance: 163.3
click at [1126, 68] on link "11051-1200" at bounding box center [1119, 74] width 121 height 20
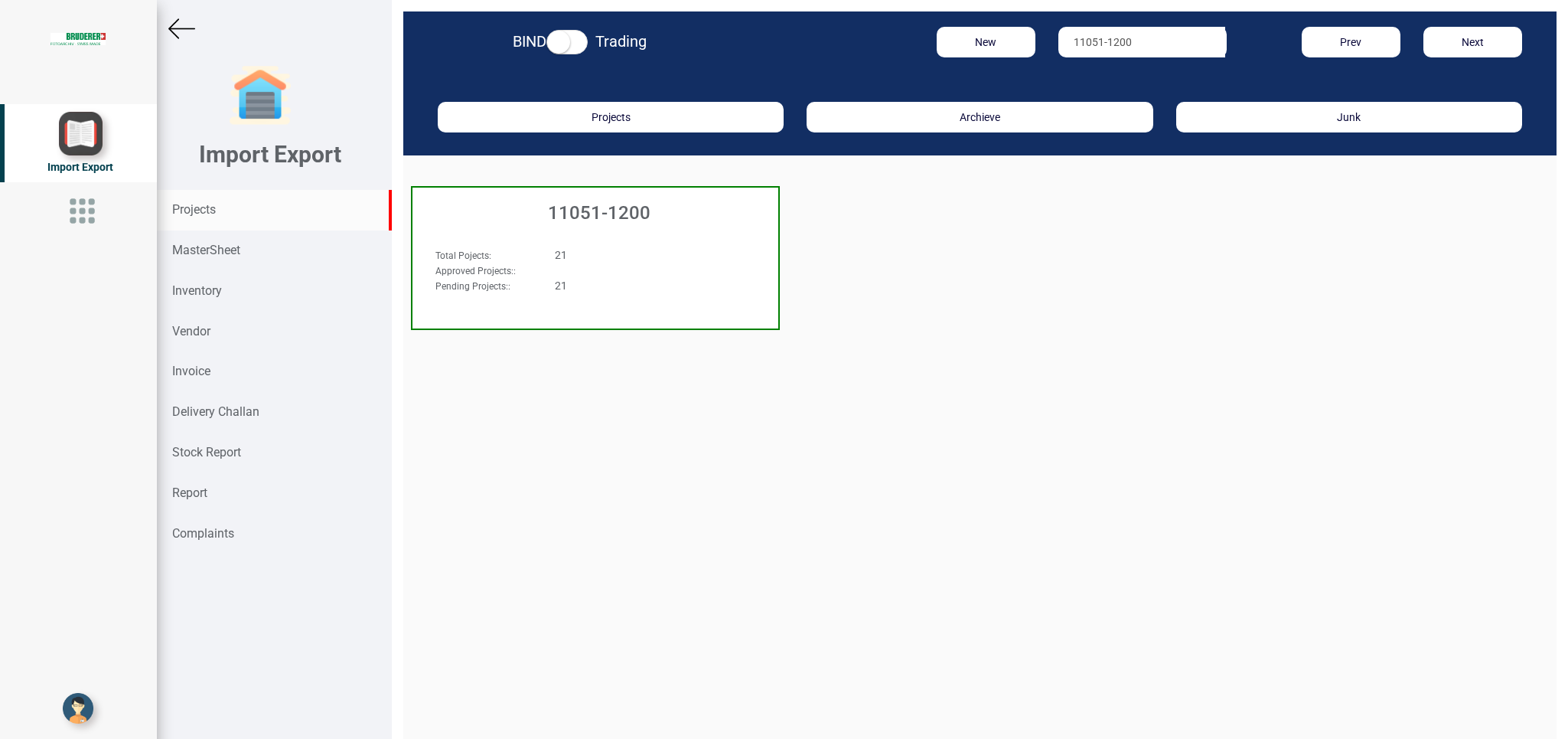
click at [660, 235] on div "11051-1200 Total Pojects : 21 Approved Projects: : Pending Projects: : 21" at bounding box center [596, 258] width 369 height 144
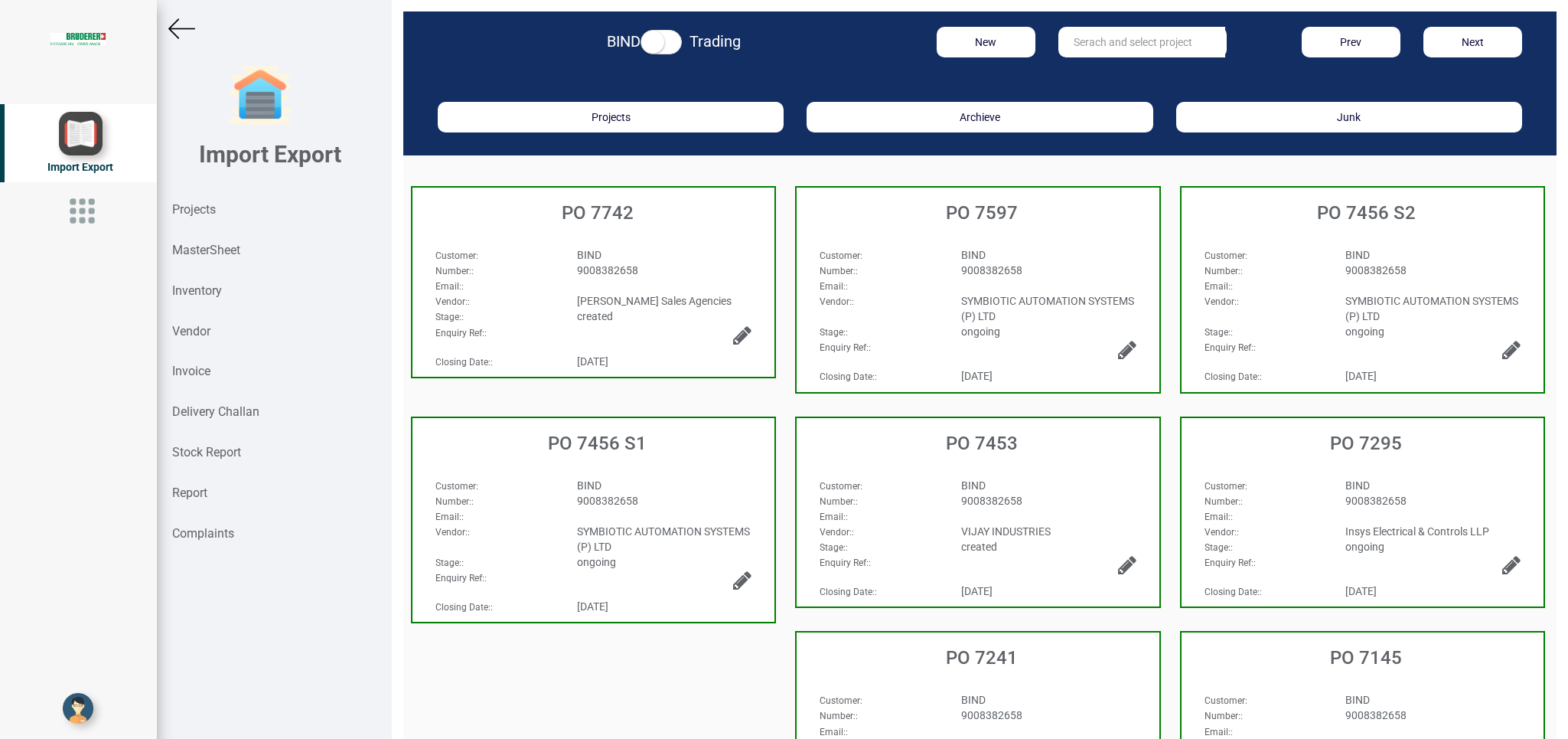
click at [716, 280] on div "Email: :" at bounding box center [593, 285] width 339 height 15
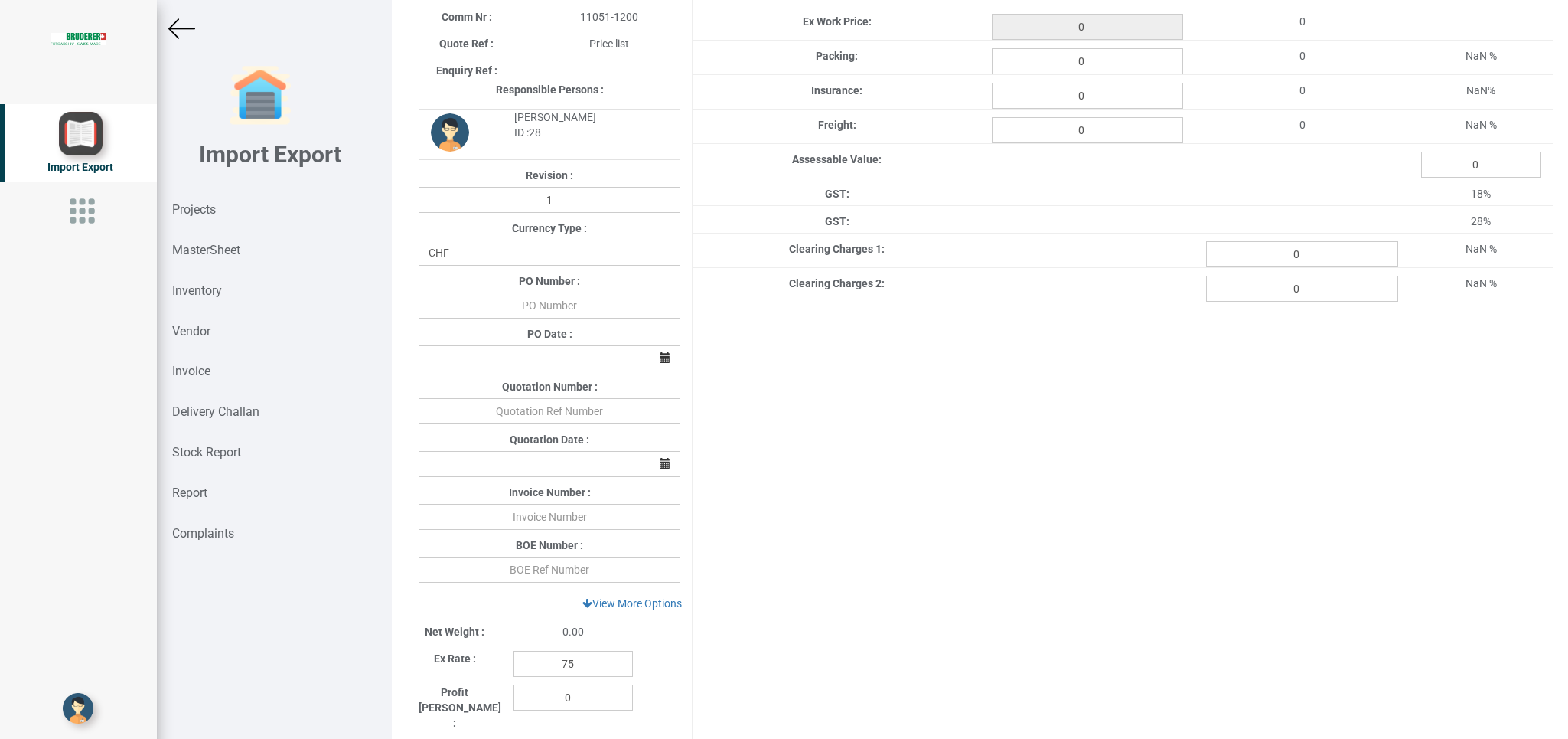
scroll to position [152, 0]
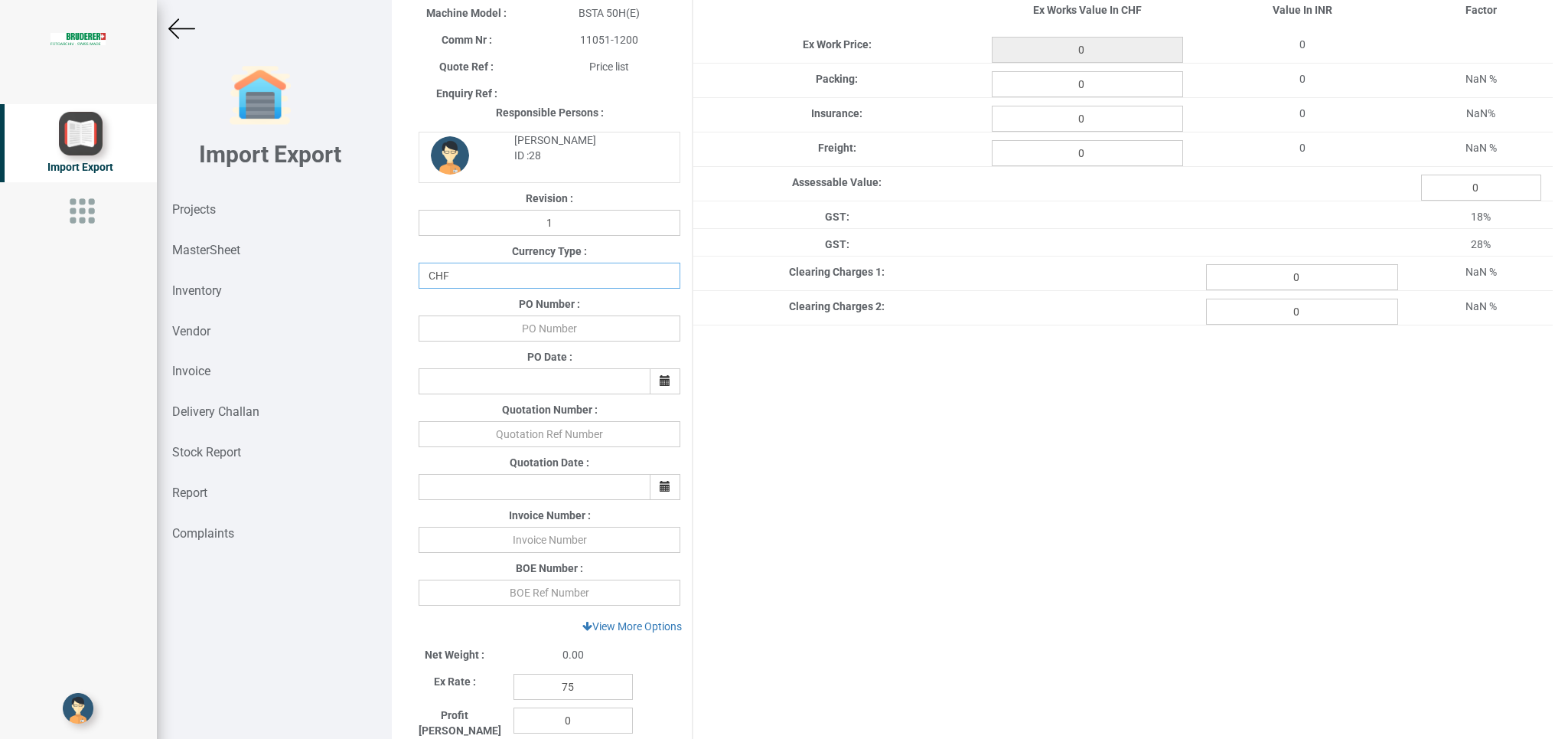
select select "INR"
click option "INR" at bounding box center [0, 0] width 0 height 0
click at [540, 334] on input "text" at bounding box center [549, 328] width 261 height 26
type input "b"
type input "BPIPL/PO/7742/25-26"
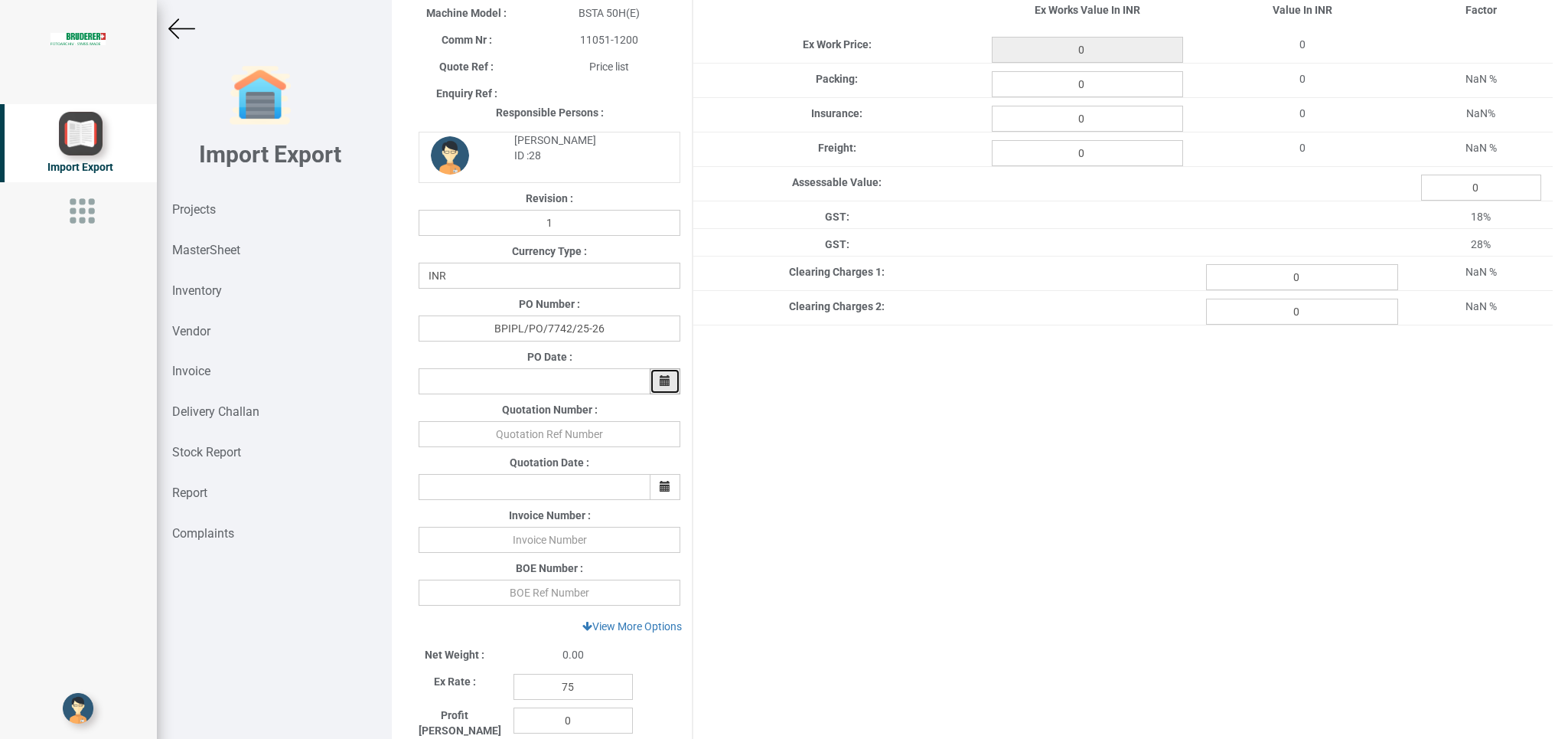
click at [668, 378] on button "button" at bounding box center [665, 381] width 31 height 26
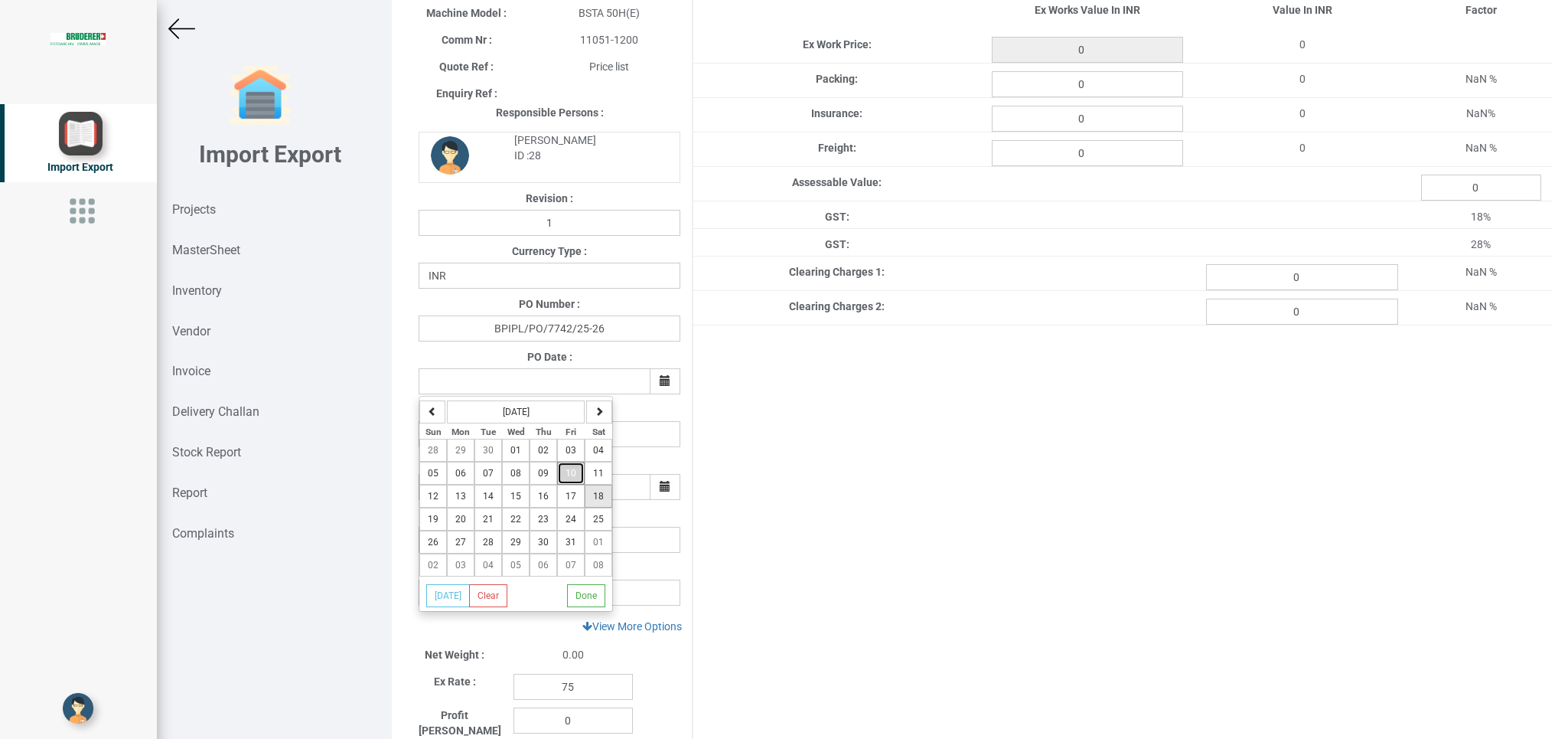
drag, startPoint x: 576, startPoint y: 478, endPoint x: 592, endPoint y: 505, distance: 31.4
click at [581, 488] on tbody "28 29 30 01 02 03 04 05 06 07 08 09 10 11 12 13 14 15 16 17 18 19 20 21 22 23 2…" at bounding box center [515, 507] width 193 height 138
click at [566, 478] on button "10" at bounding box center [571, 473] width 28 height 23
type input "[DATE]"
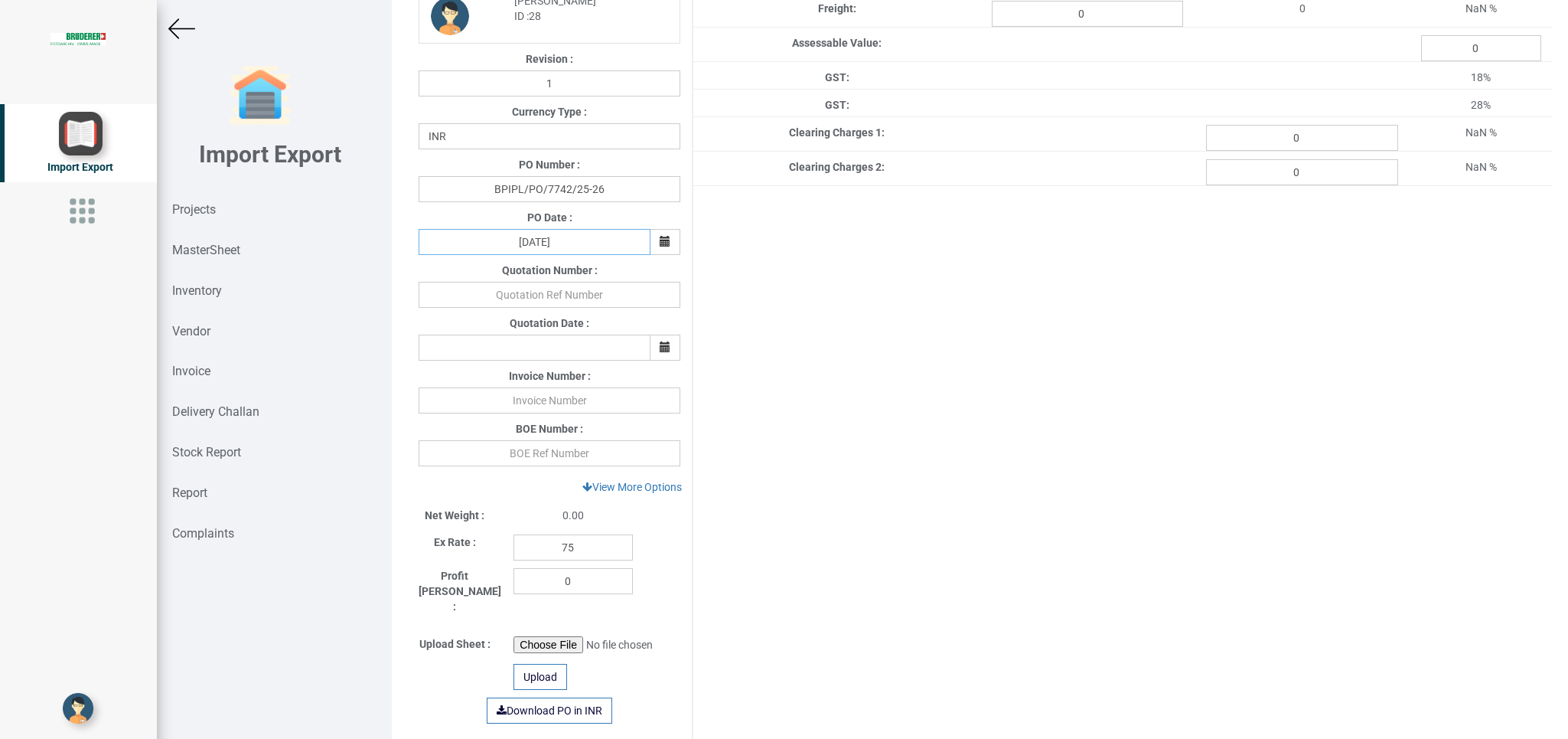
scroll to position [304, 0]
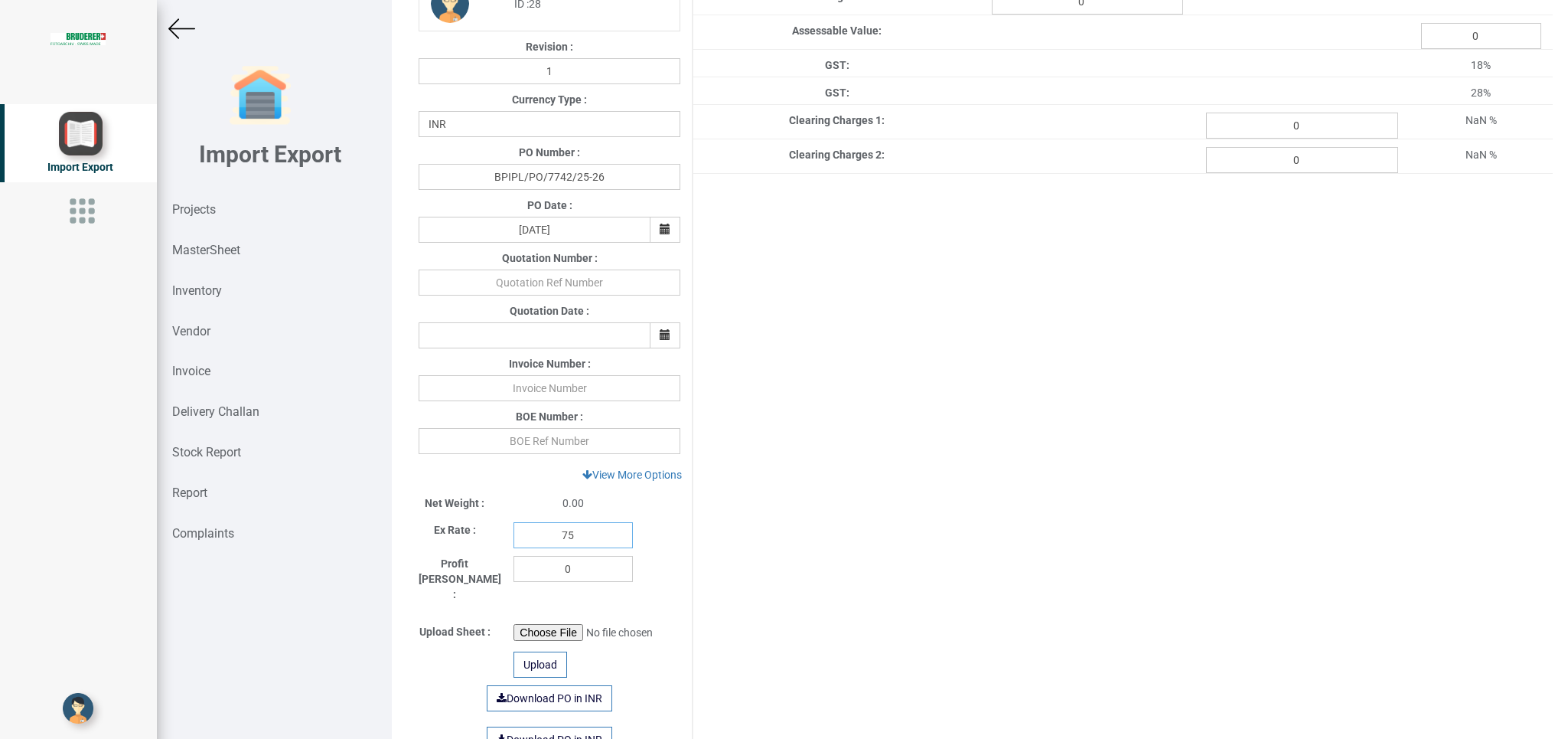
drag, startPoint x: 570, startPoint y: 535, endPoint x: 483, endPoint y: 535, distance: 87.0
click at [513, 535] on input "75" at bounding box center [573, 535] width 119 height 26
type input "1"
click at [623, 477] on link "View More Options" at bounding box center [632, 474] width 119 height 26
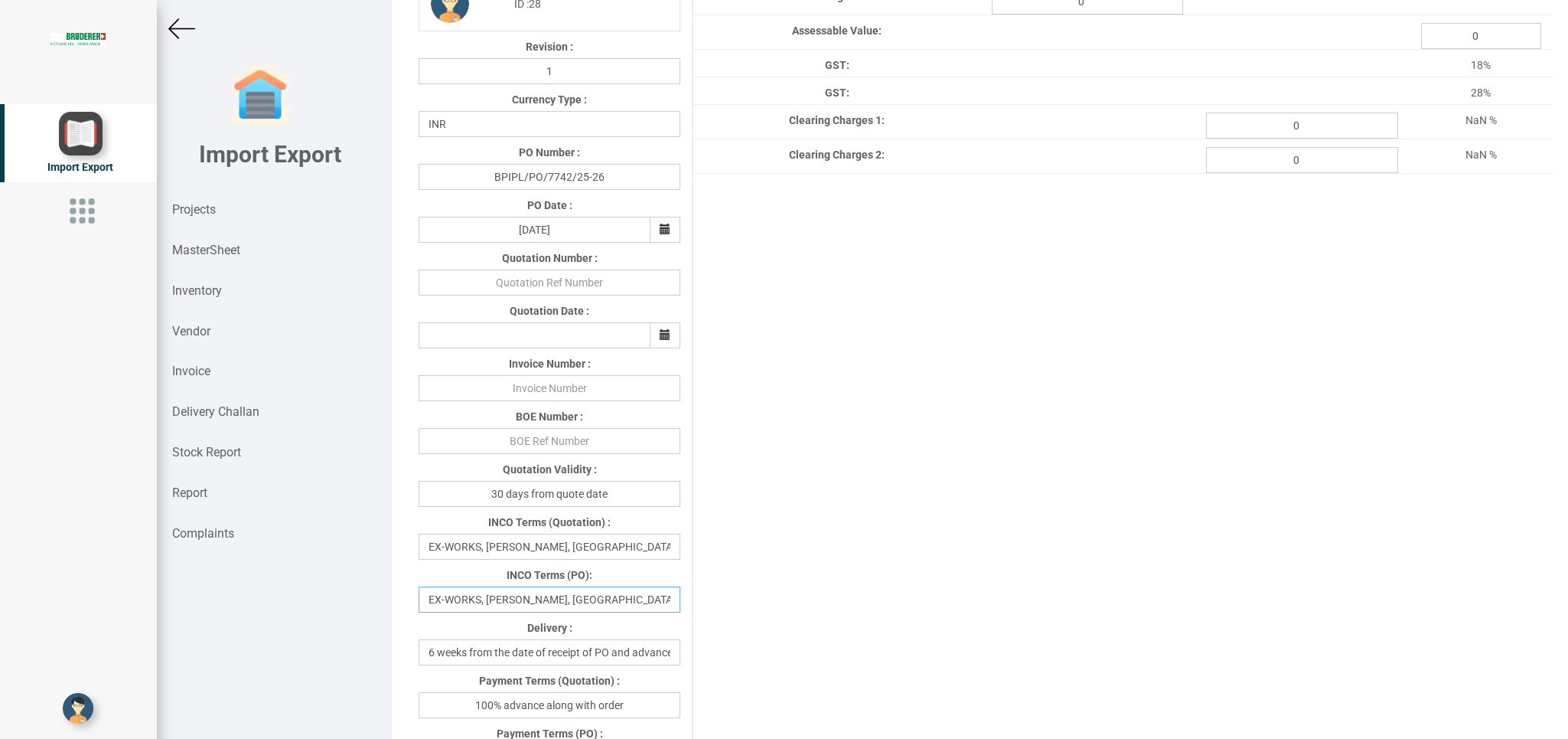
drag, startPoint x: 666, startPoint y: 608, endPoint x: 383, endPoint y: 591, distance: 283.5
click at [418, 591] on input "EX-WORKS, [PERSON_NAME], [GEOGRAPHIC_DATA]" at bounding box center [549, 599] width 261 height 26
type input "Delivery at [PERSON_NAME] India"
drag, startPoint x: 1547, startPoint y: 321, endPoint x: 1545, endPoint y: 374, distance: 53.0
click at [1545, 374] on div "Details Project Title : PO 7742 Customer Name : BIND Closing Date : [DATE] Mach…" at bounding box center [980, 369] width 1176 height 739
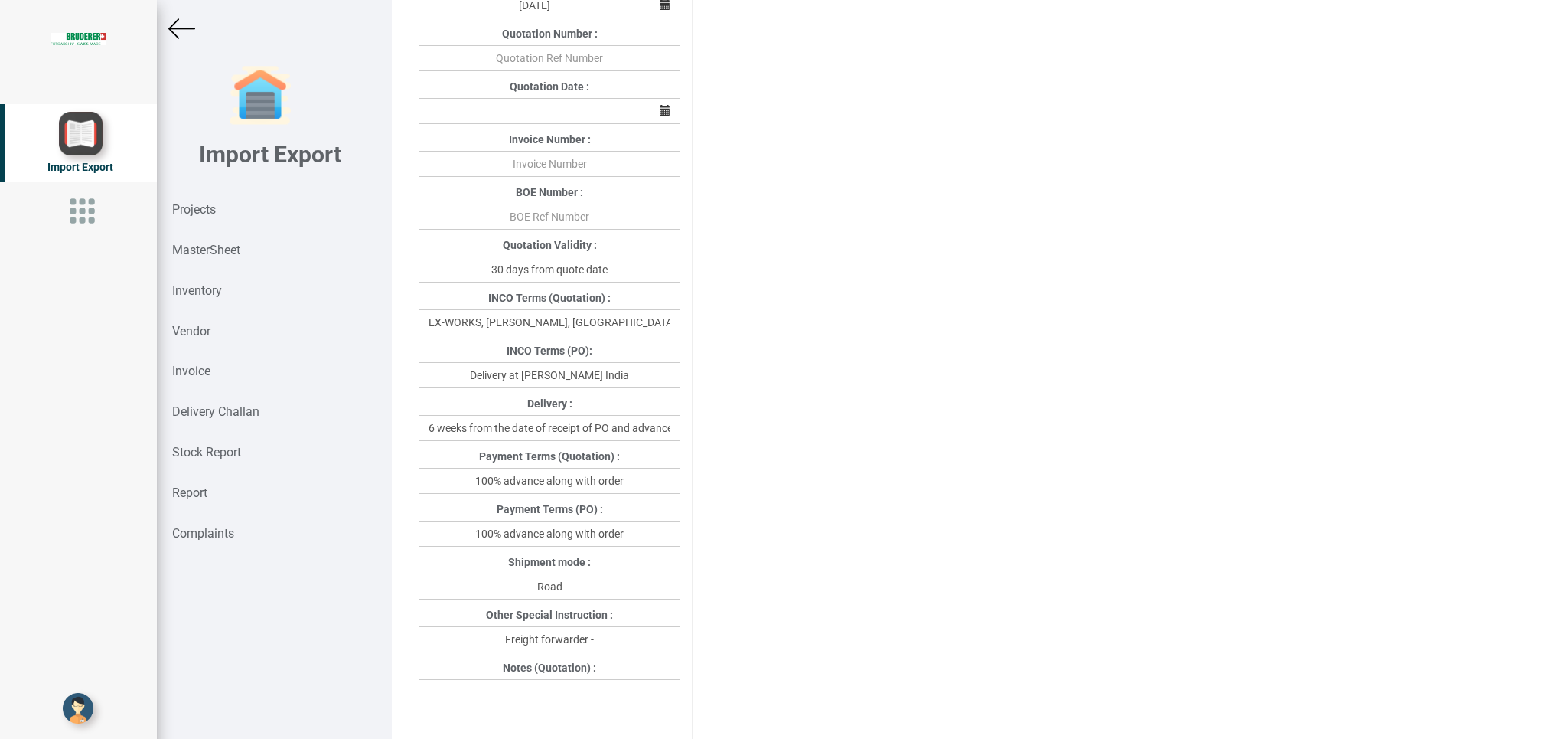
scroll to position [561, 0]
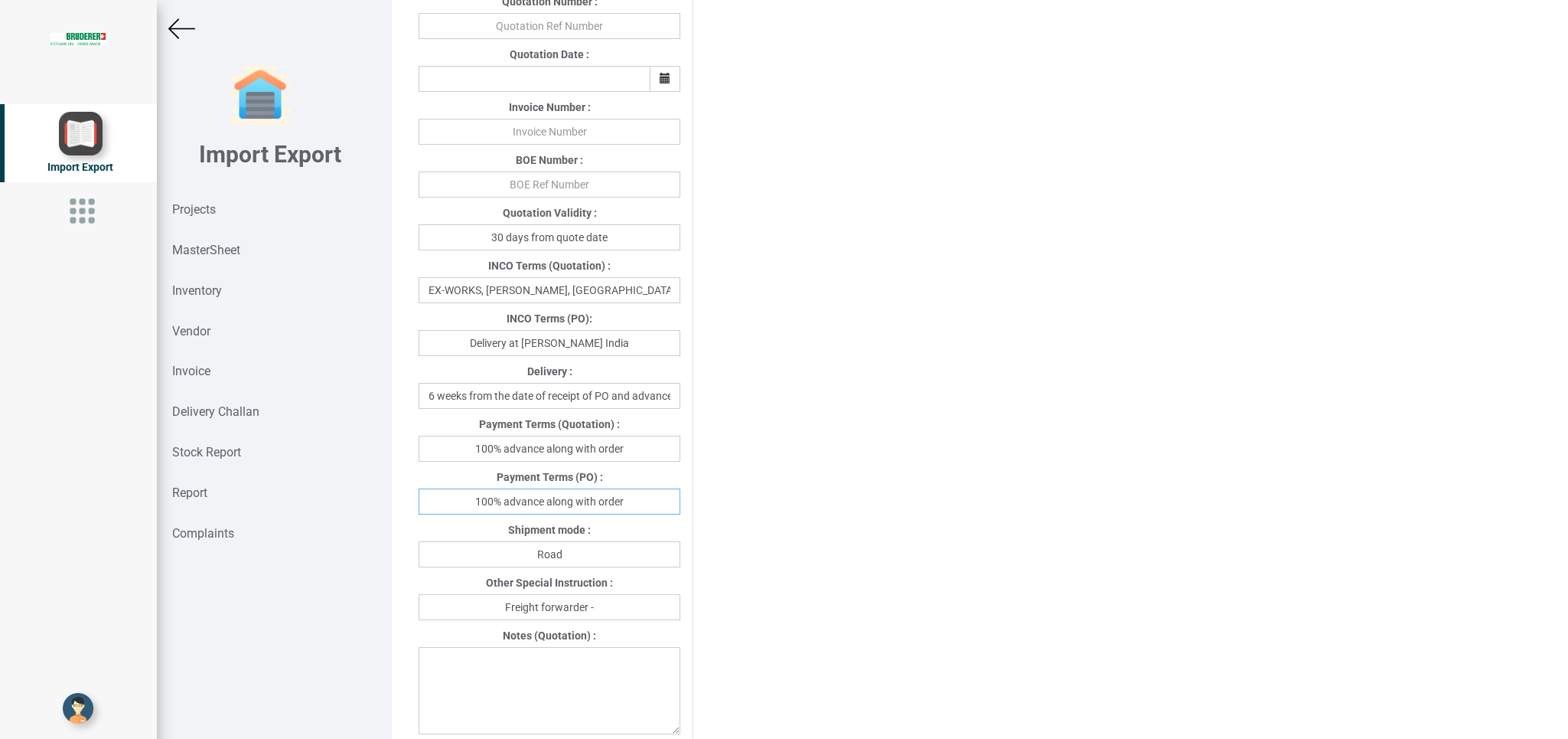
click at [640, 497] on input "100% advance along with order" at bounding box center [549, 501] width 261 height 26
drag, startPoint x: 543, startPoint y: 500, endPoint x: 556, endPoint y: 500, distance: 13.0
click at [556, 499] on input "100% advance along with order" at bounding box center [549, 501] width 261 height 26
drag, startPoint x: 542, startPoint y: 501, endPoint x: 663, endPoint y: 502, distance: 121.0
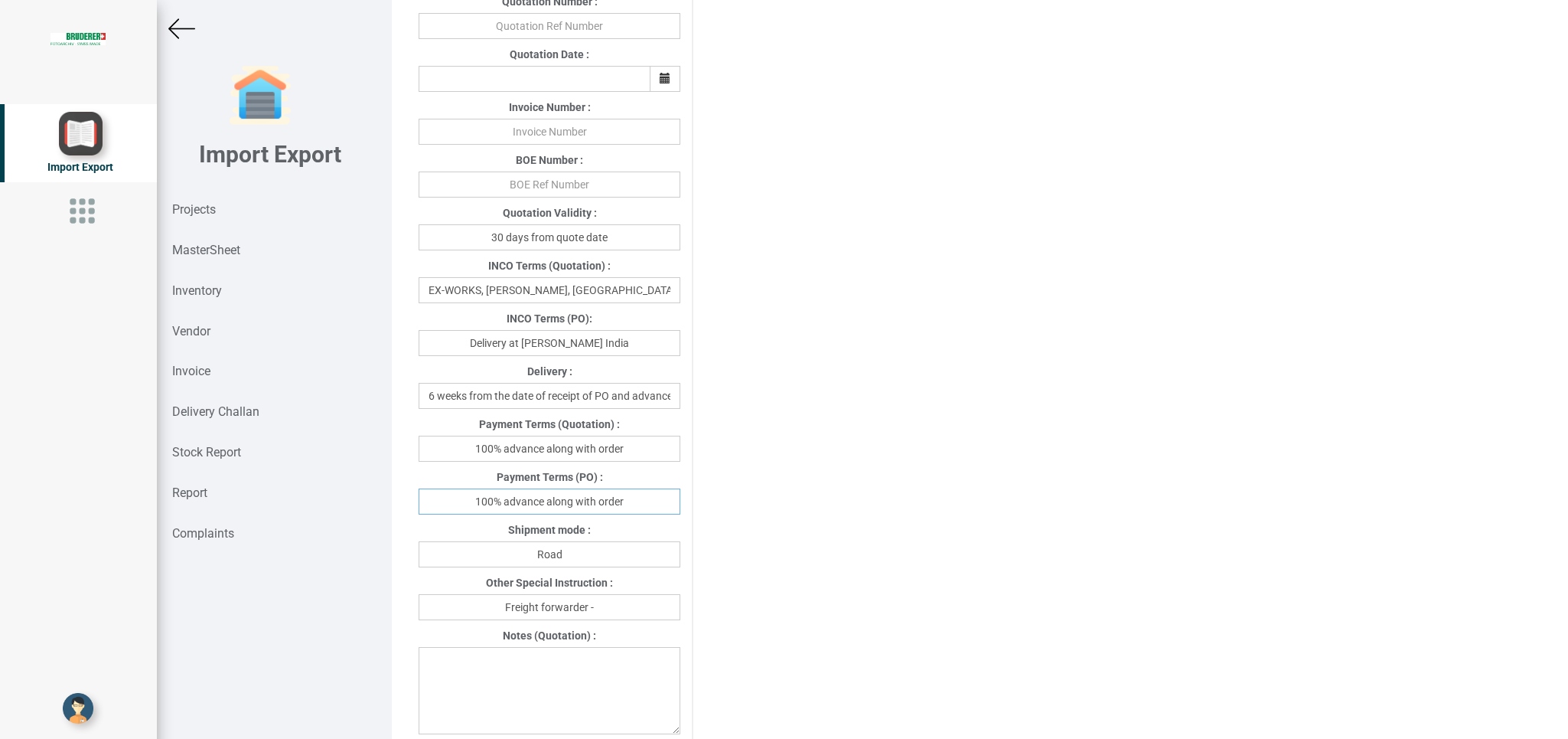
click at [663, 501] on input "100% advance along with order" at bounding box center [549, 501] width 261 height 26
type input "100% advance against Proforma Invoice"
click at [621, 600] on input "Freight forwarder -" at bounding box center [549, 607] width 261 height 26
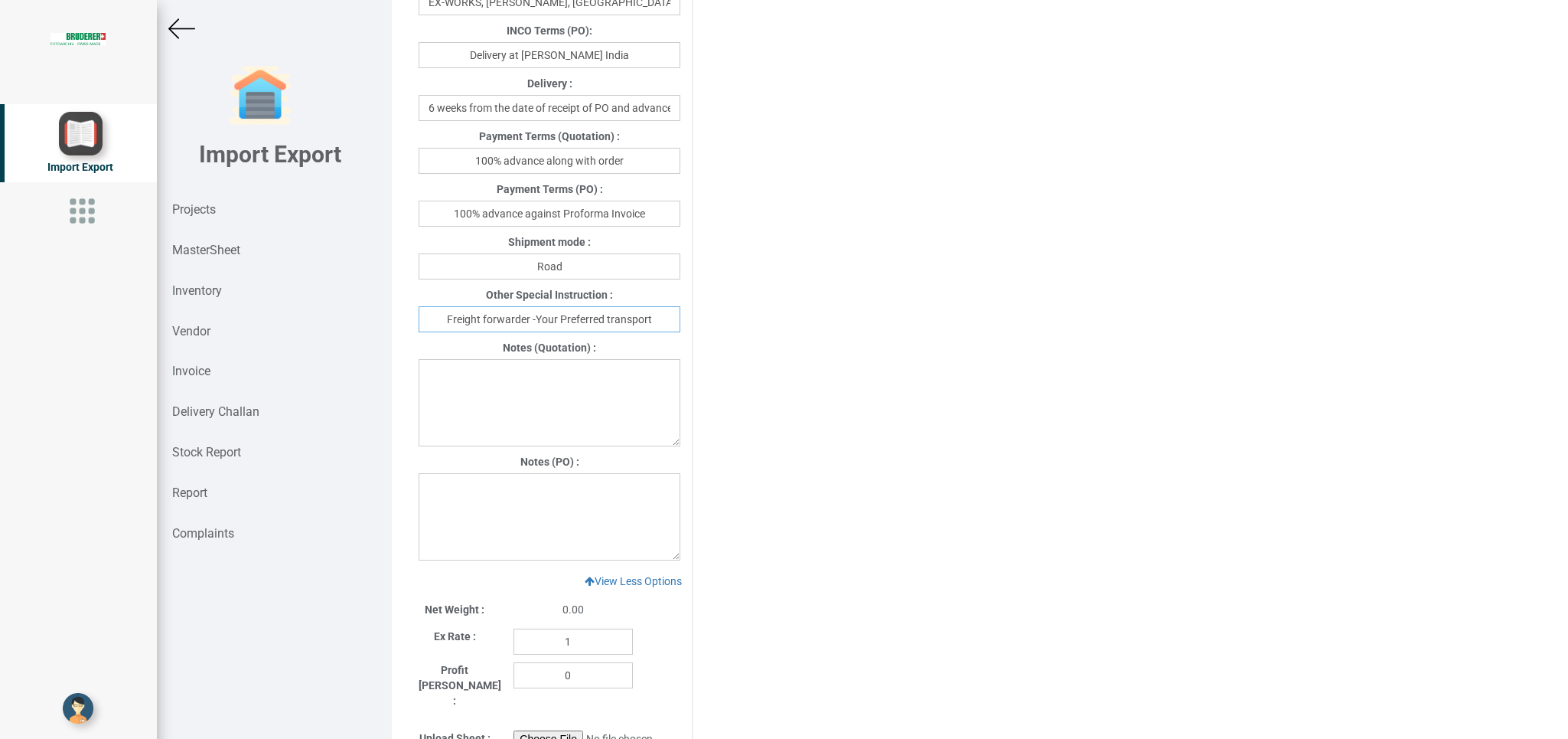
scroll to position [841, 0]
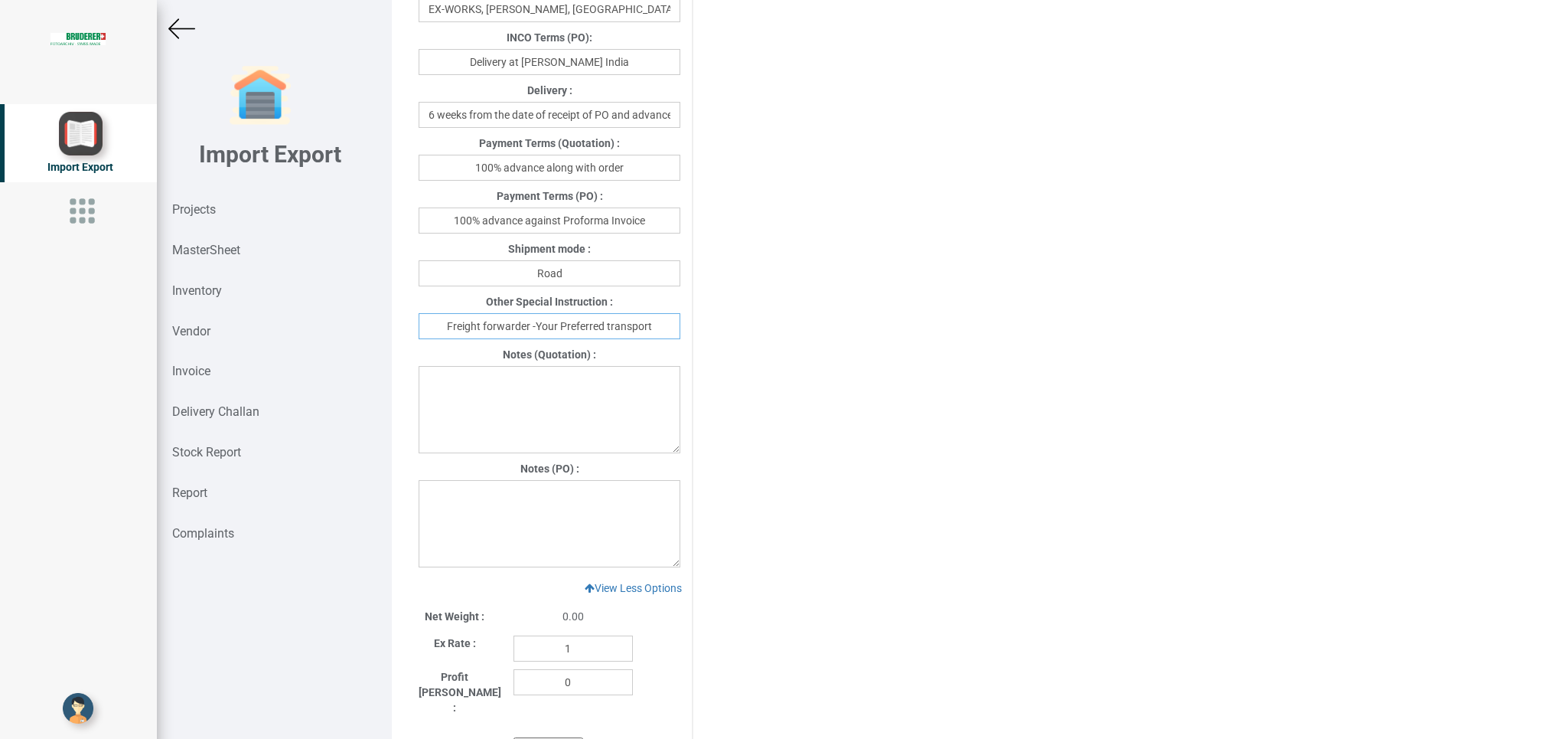
type input "Freight forwarder -Your Preferred transport"
drag, startPoint x: 429, startPoint y: 507, endPoint x: 553, endPoint y: 505, distance: 124.0
click at [447, 505] on textarea at bounding box center [549, 523] width 261 height 87
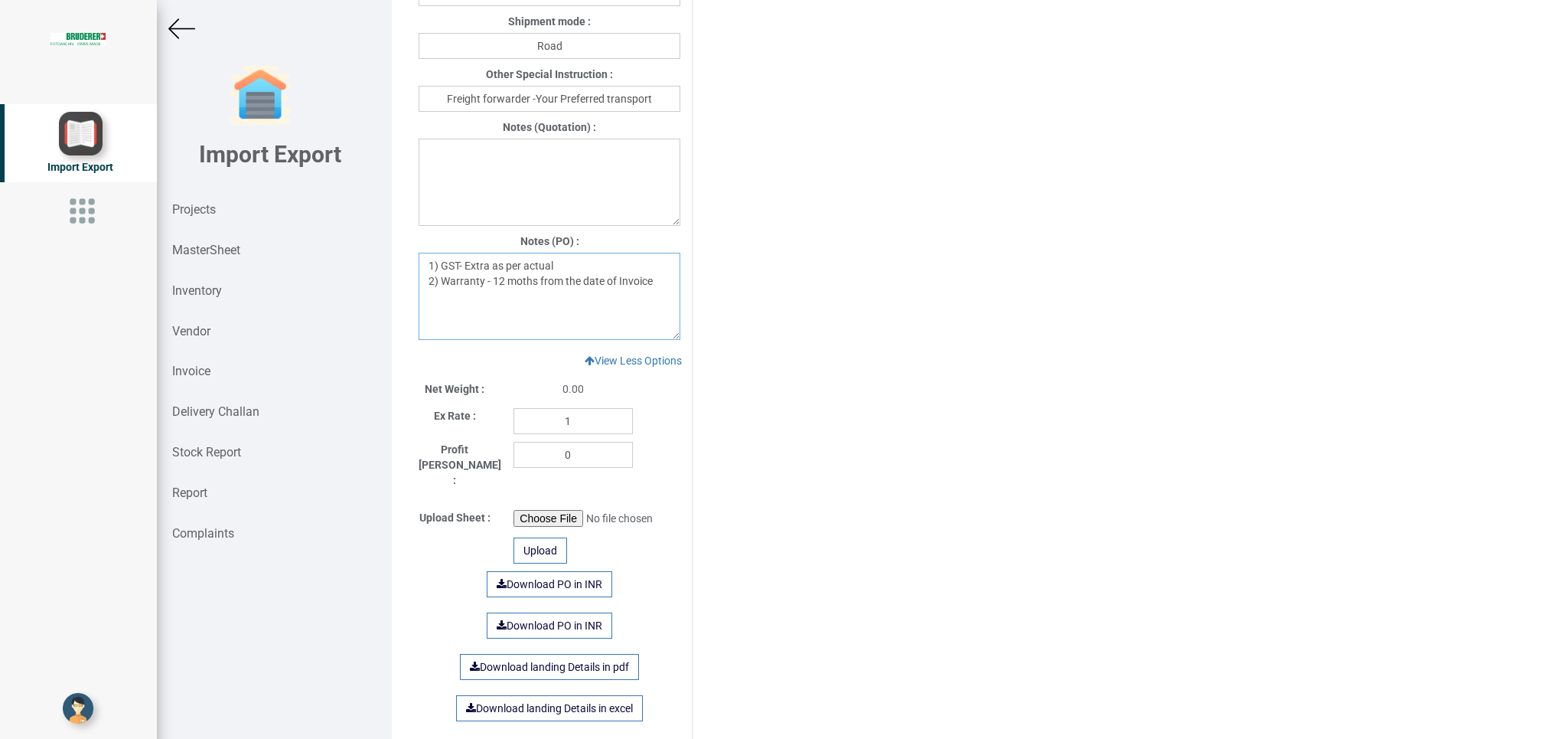
scroll to position [1248, 0]
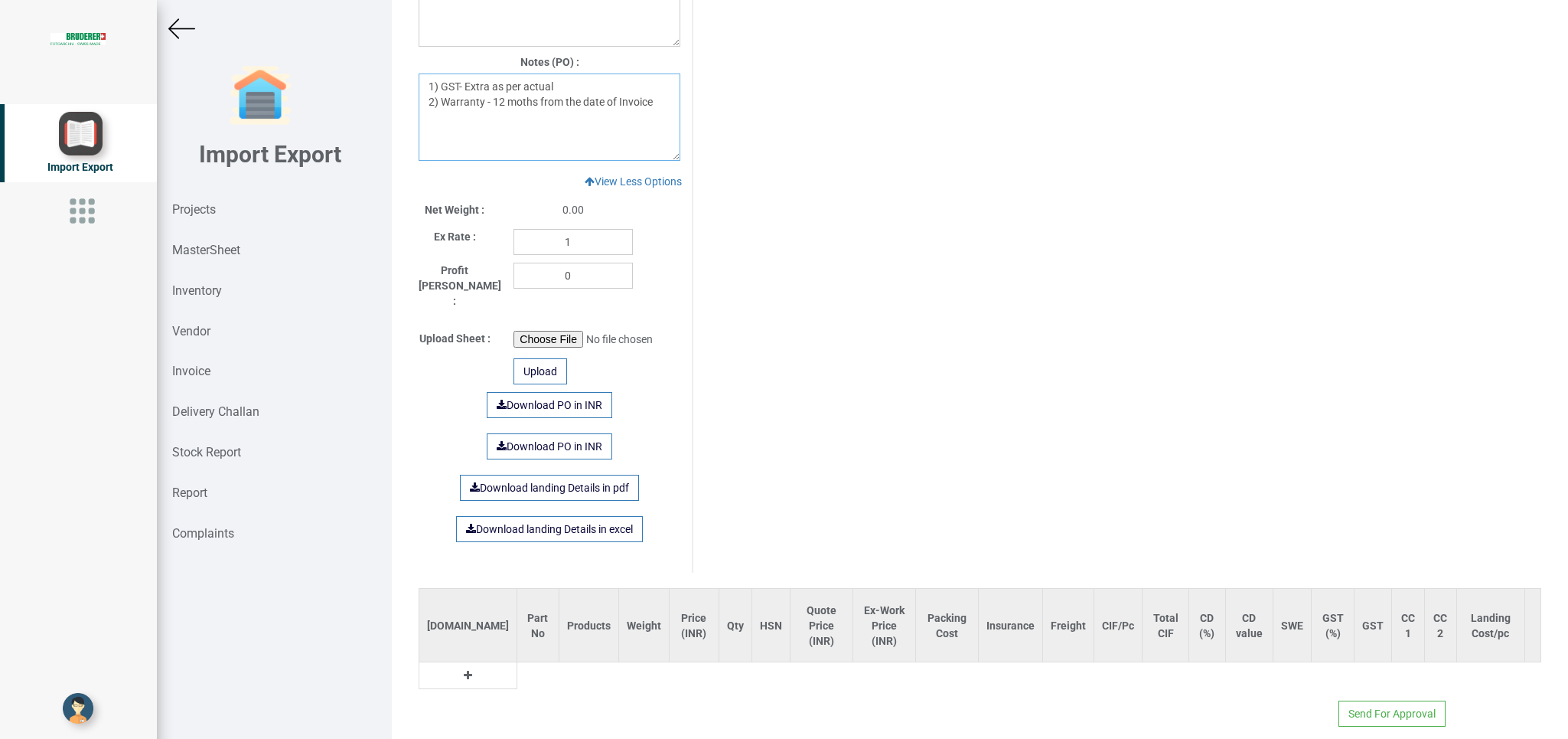
type textarea "1) GST- Extra as per actual 2) Warranty - 12 moths from the date of Invoice"
drag, startPoint x: 438, startPoint y: 654, endPoint x: 470, endPoint y: 664, distance: 33.5
click at [447, 662] on td at bounding box center [467, 675] width 98 height 27
drag, startPoint x: 470, startPoint y: 664, endPoint x: 481, endPoint y: 664, distance: 11.0
click at [472, 664] on table "[DOMAIN_NAME] Part No Products Weight Price (INR) Qty HSN Quote Price (INR) Ex-…" at bounding box center [979, 637] width 1122 height 101
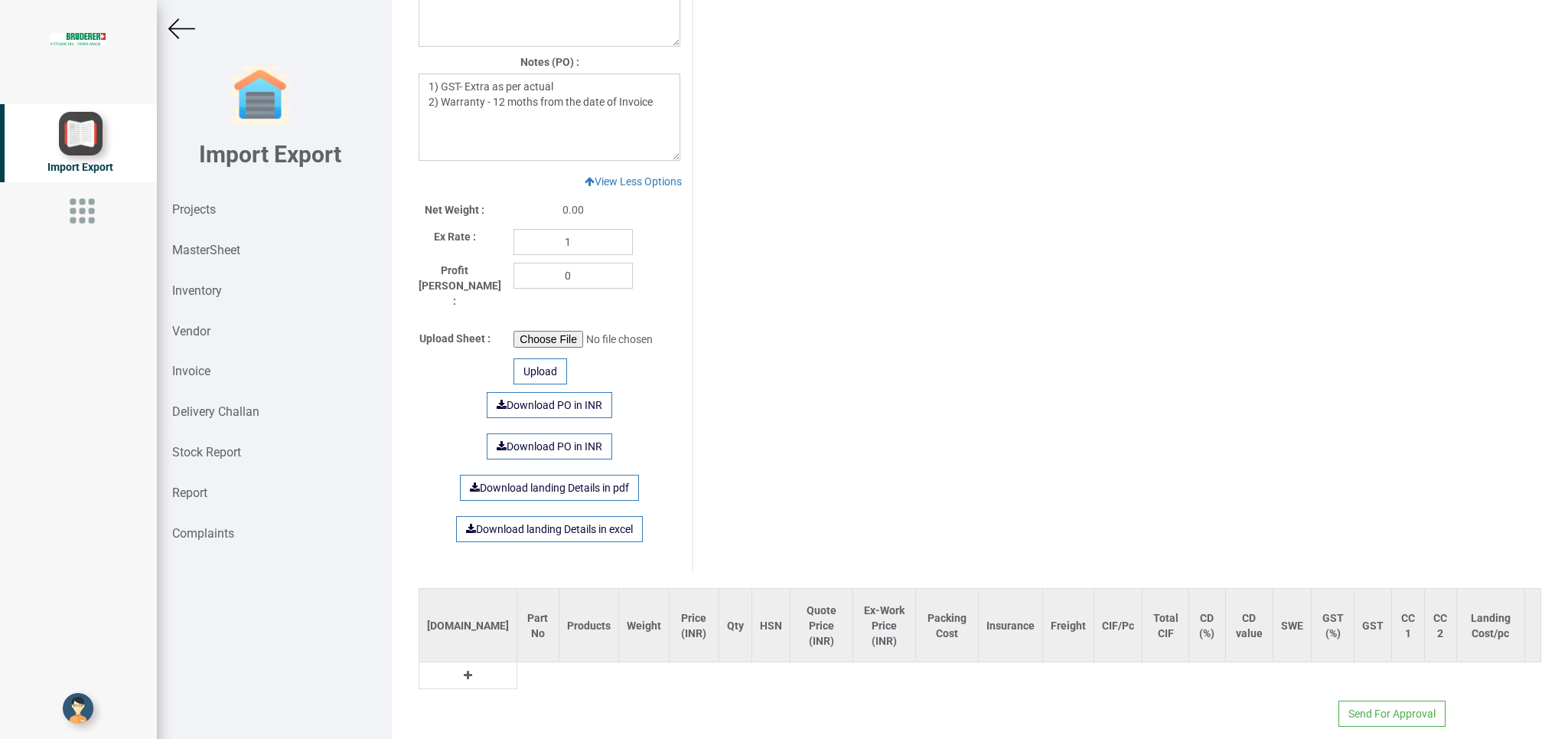
click at [463, 670] on icon at bounding box center [467, 675] width 8 height 11
drag, startPoint x: 465, startPoint y: 661, endPoint x: 521, endPoint y: 674, distance: 57.5
click at [517, 666] on input "text" at bounding box center [543, 679] width 51 height 26
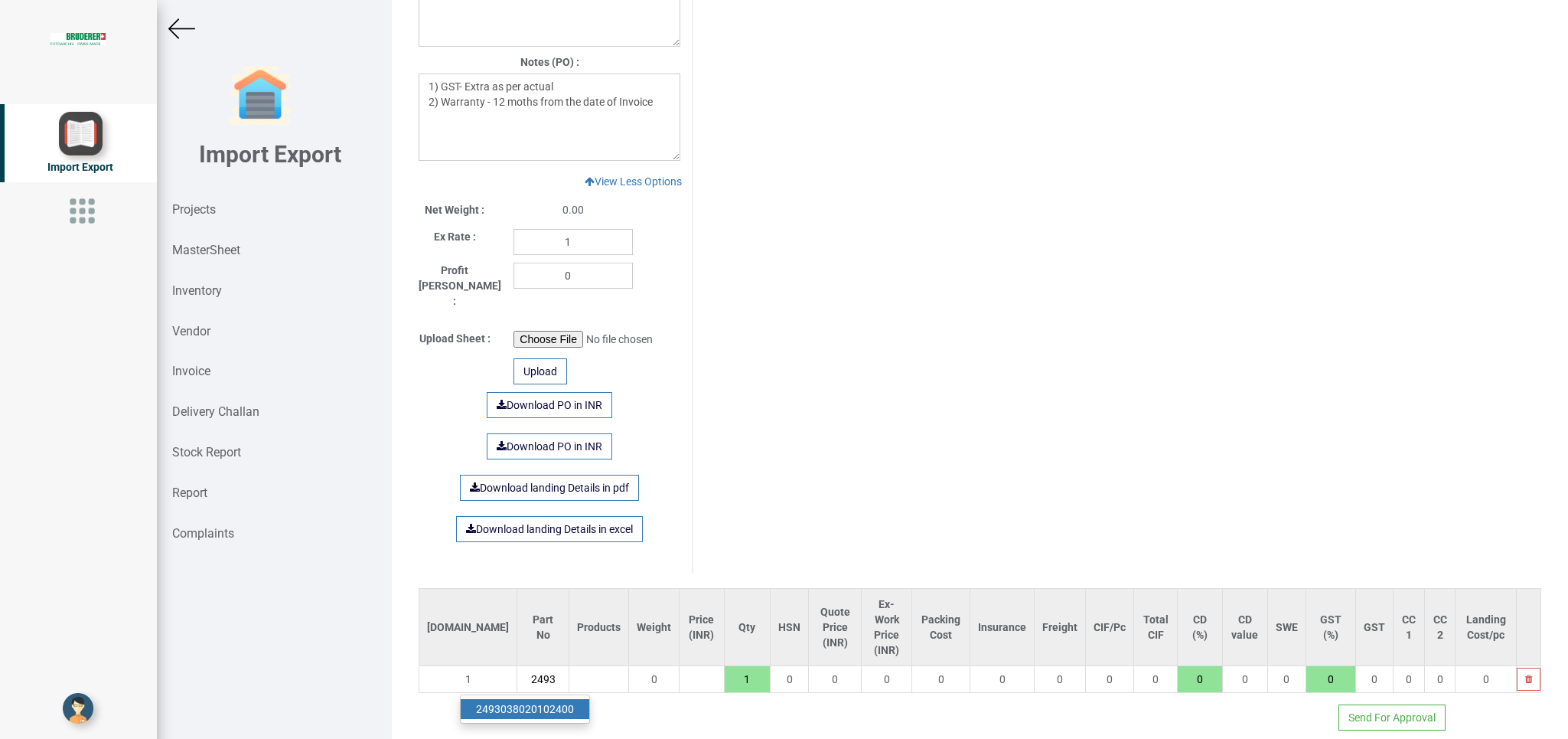
type input "2493"
click at [564, 699] on link "2493 038020102400" at bounding box center [524, 709] width 128 height 20
type input "71367"
type input "2493038020102400"
type input "18"
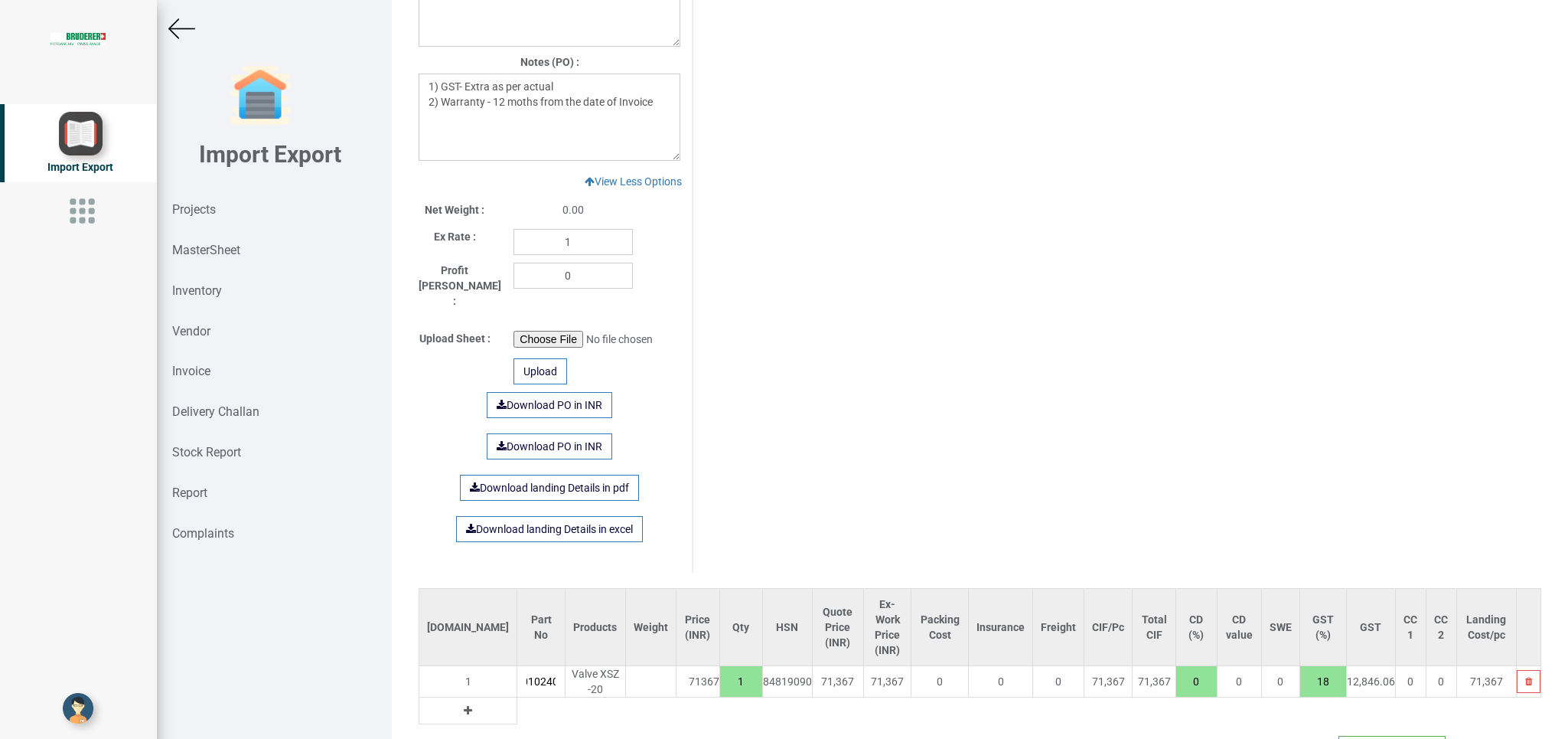
scroll to position [1283, 0]
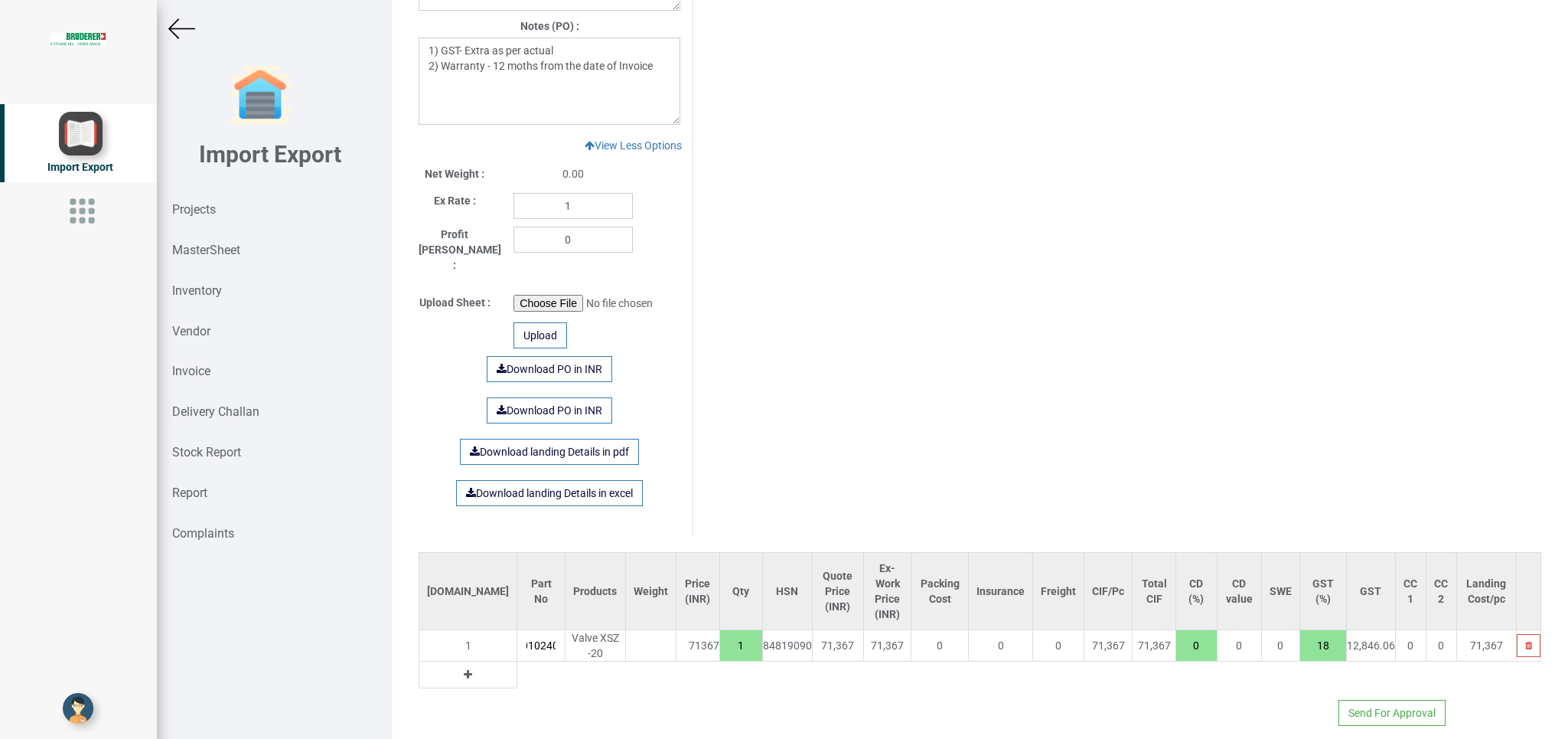
drag, startPoint x: 690, startPoint y: 629, endPoint x: 726, endPoint y: 631, distance: 36.1
click at [726, 632] on input "1" at bounding box center [741, 645] width 42 height 26
type input "142734"
type input "2"
click at [463, 669] on icon at bounding box center [467, 674] width 8 height 11
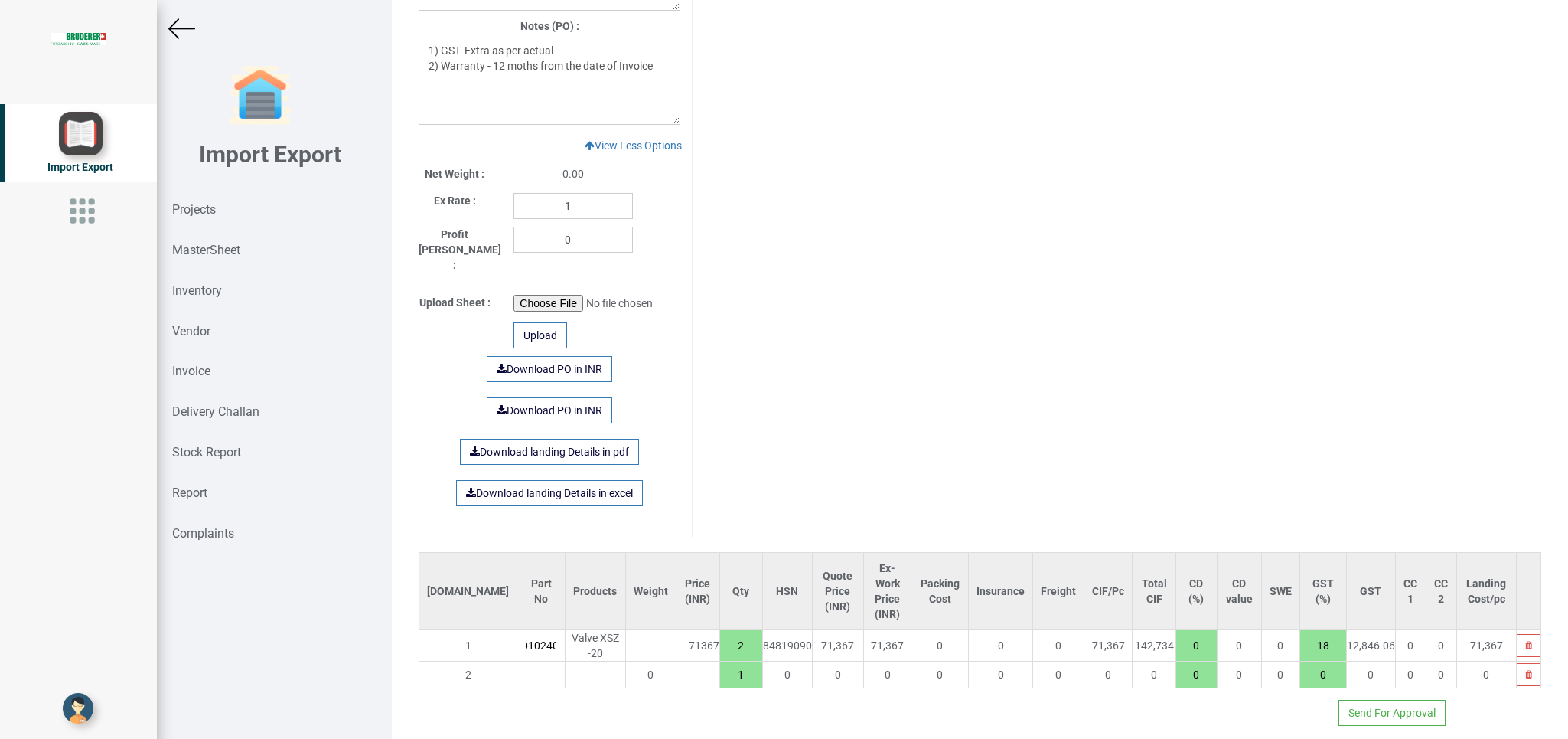
drag, startPoint x: 440, startPoint y: 657, endPoint x: 516, endPoint y: 668, distance: 76.8
click at [517, 668] on input "text" at bounding box center [541, 674] width 48 height 26
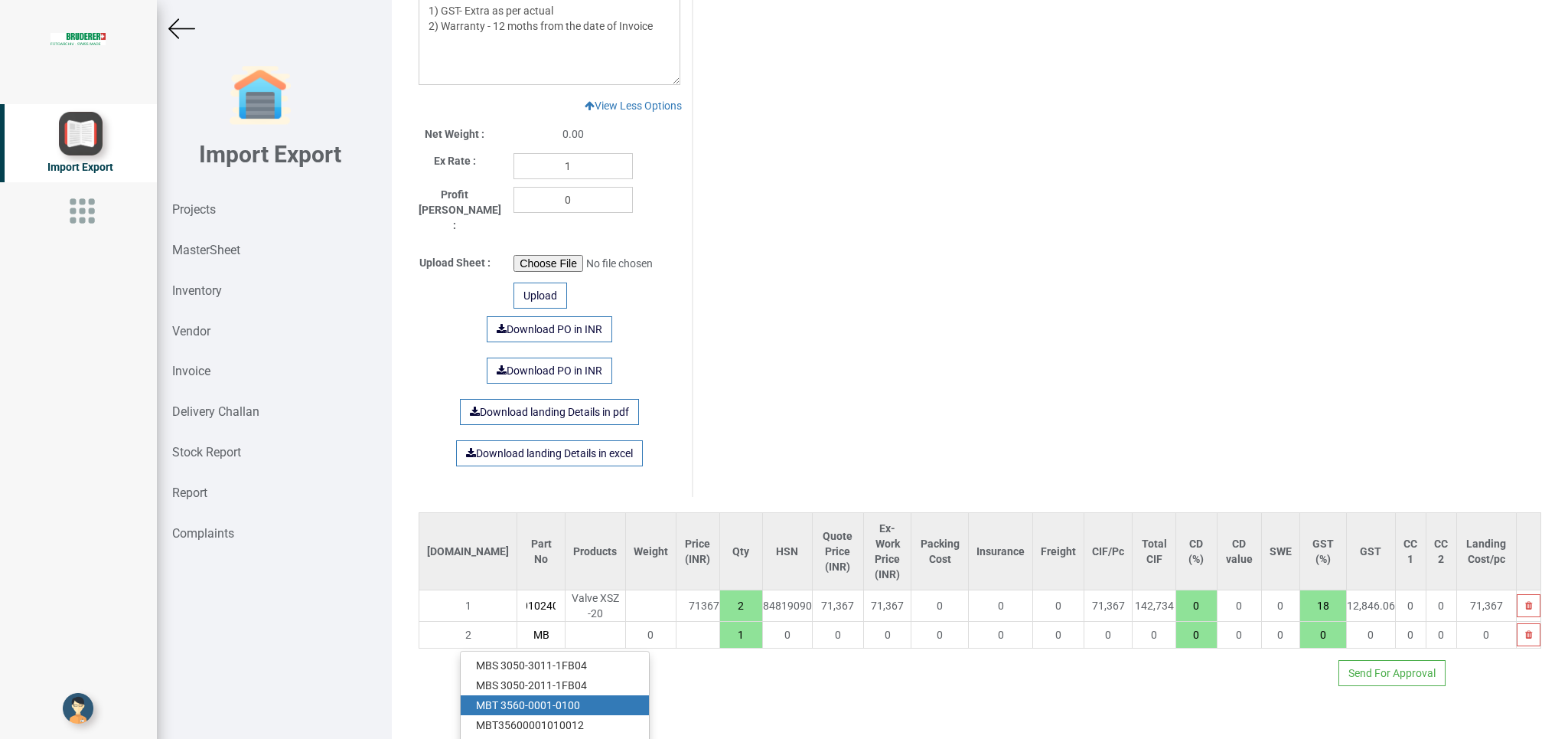
scroll to position [1390, 0]
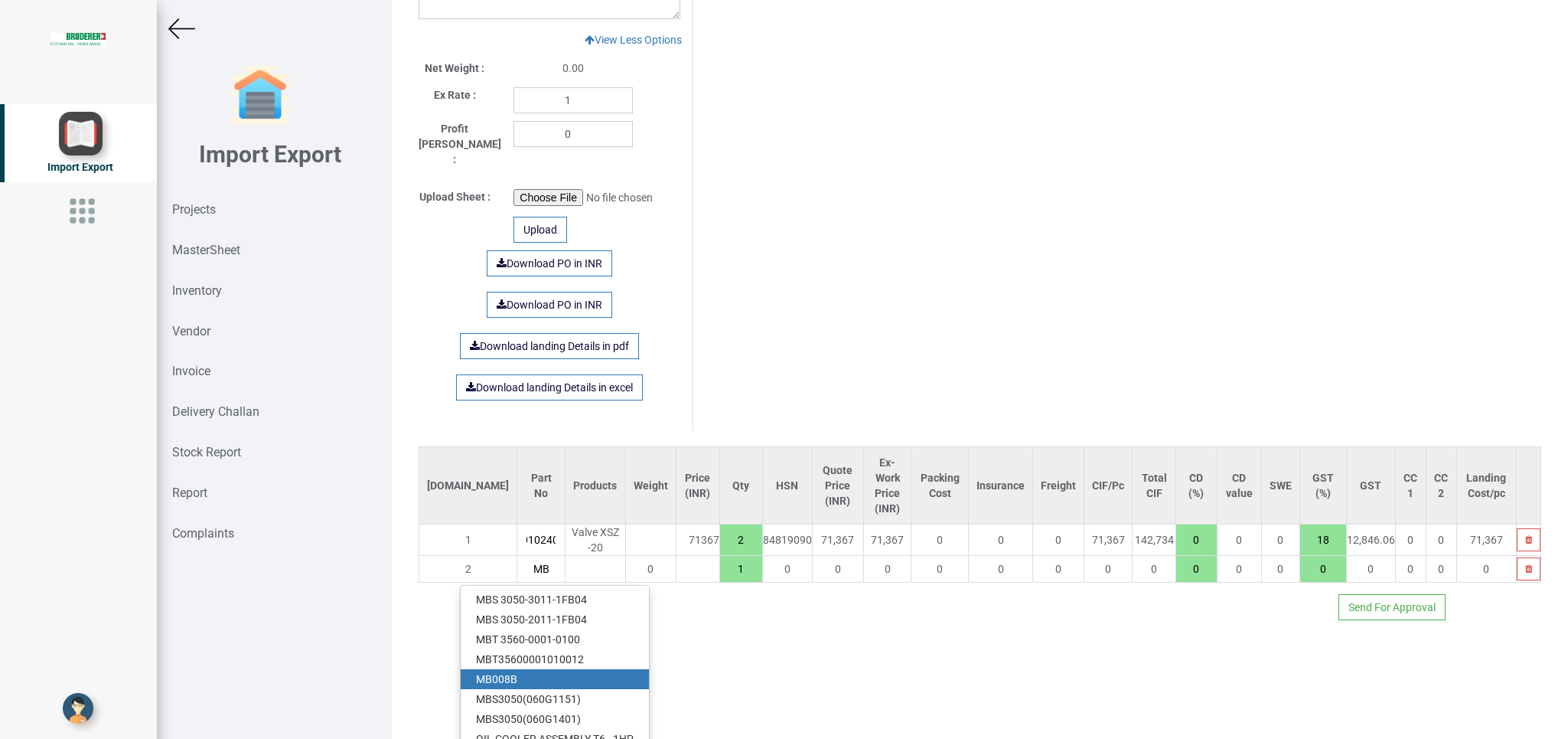
type input "MB"
click at [530, 669] on link "MB 008B" at bounding box center [554, 679] width 188 height 20
type input "146271"
type input "MB008B"
type input "18"
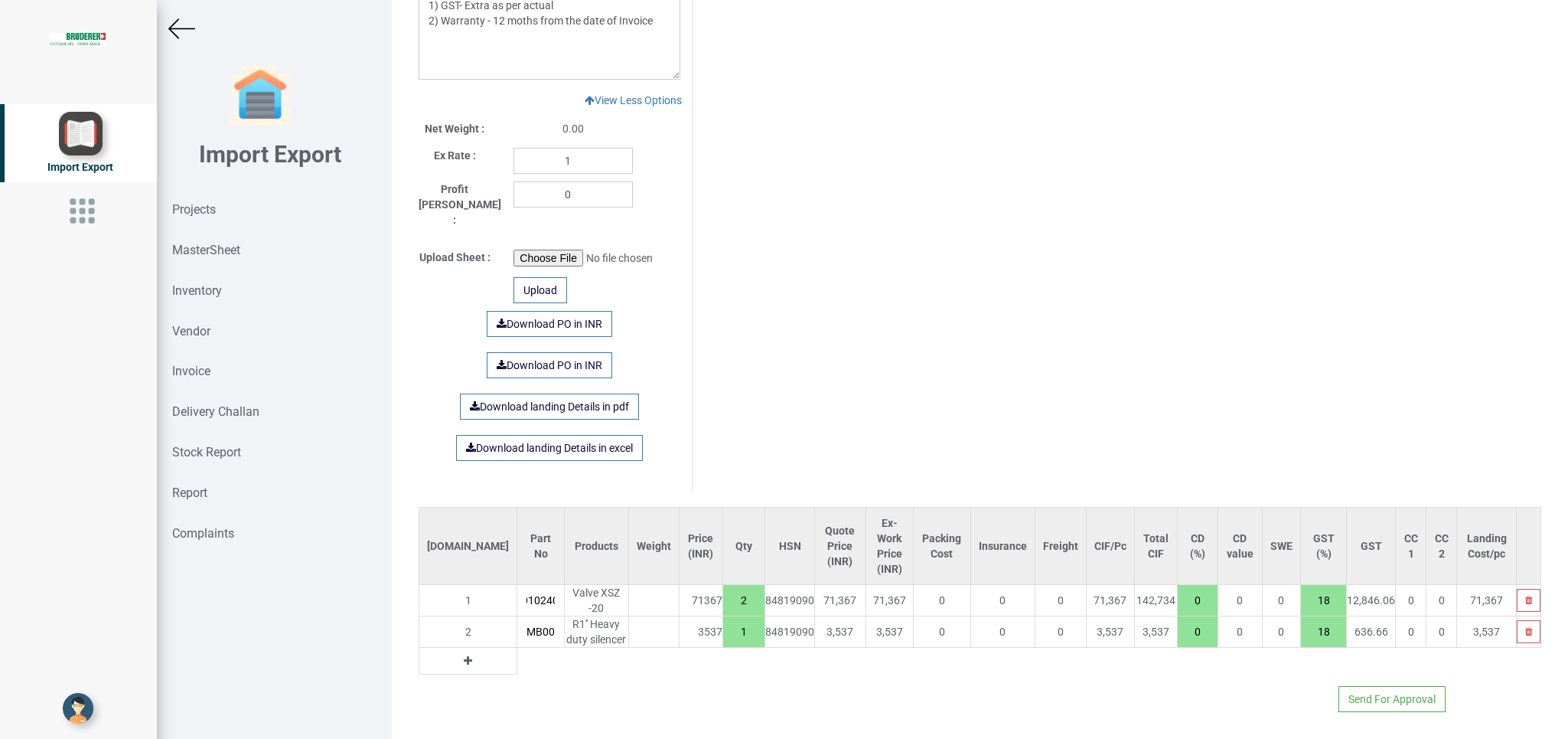
scroll to position [0, 5]
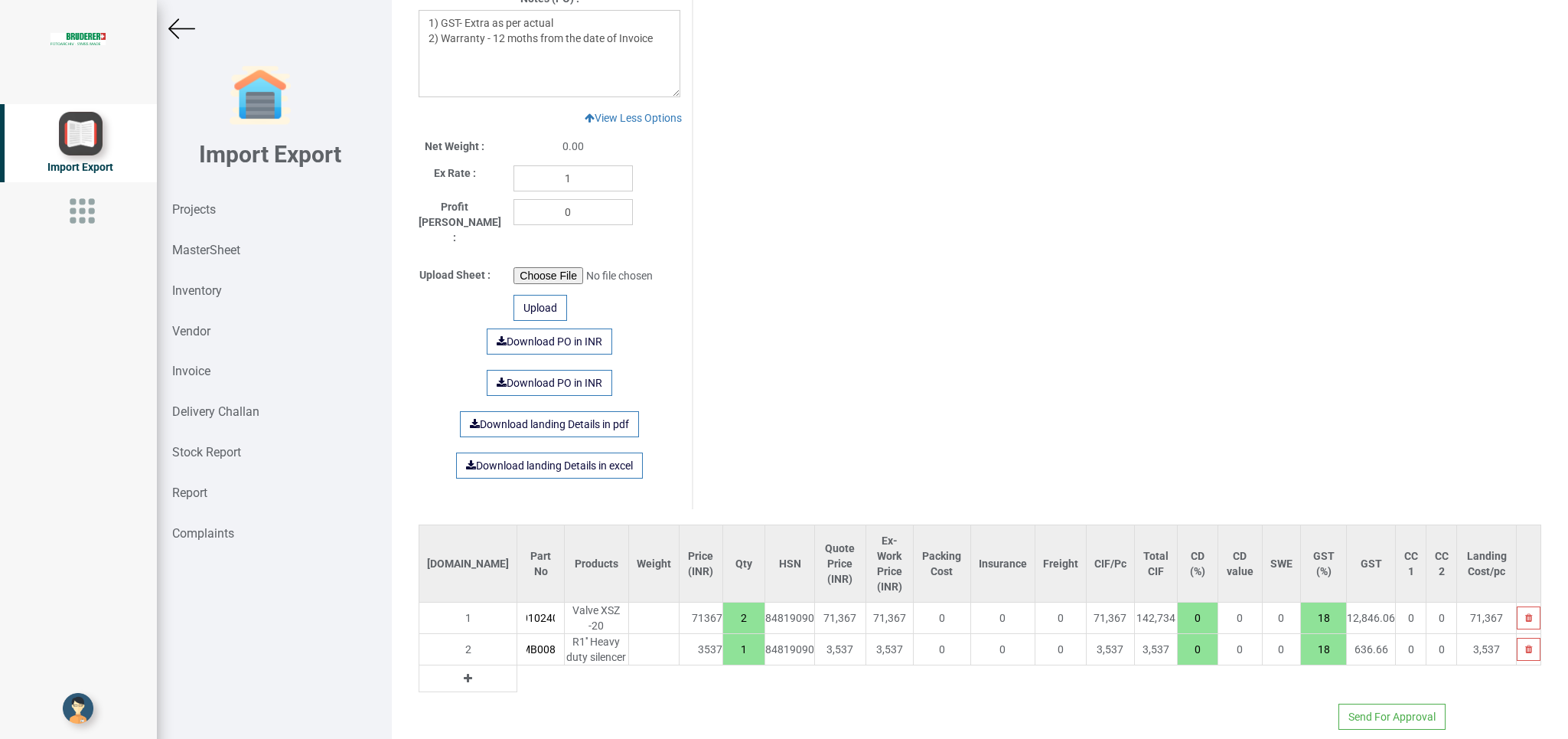
drag, startPoint x: 691, startPoint y: 633, endPoint x: 730, endPoint y: 631, distance: 39.1
click at [730, 636] on input "1" at bounding box center [744, 649] width 42 height 26
type input "149808"
type input "2"
click at [543, 328] on link "Download PO in INR" at bounding box center [549, 341] width 125 height 26
